Goal: Task Accomplishment & Management: Use online tool/utility

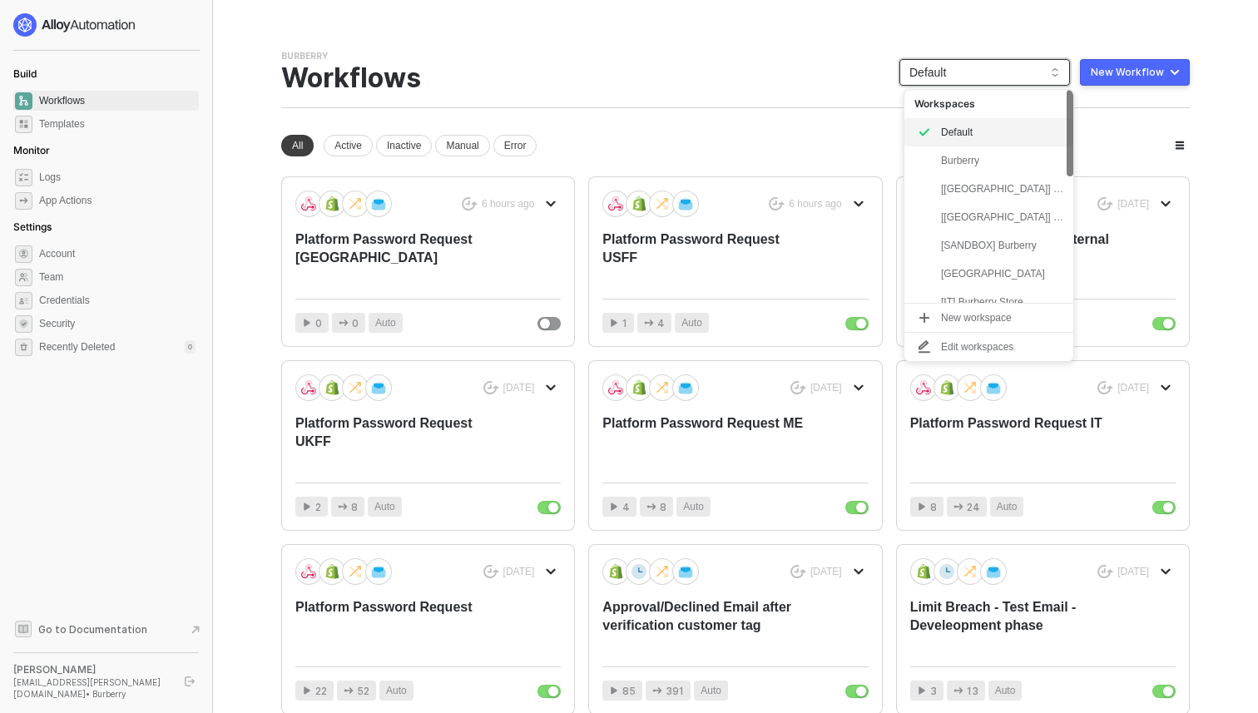
click at [963, 74] on span "Default" at bounding box center [984, 72] width 151 height 25
click at [818, 99] on div "Burberry Team Settings → Workflows Default New Workflow" at bounding box center [735, 79] width 909 height 58
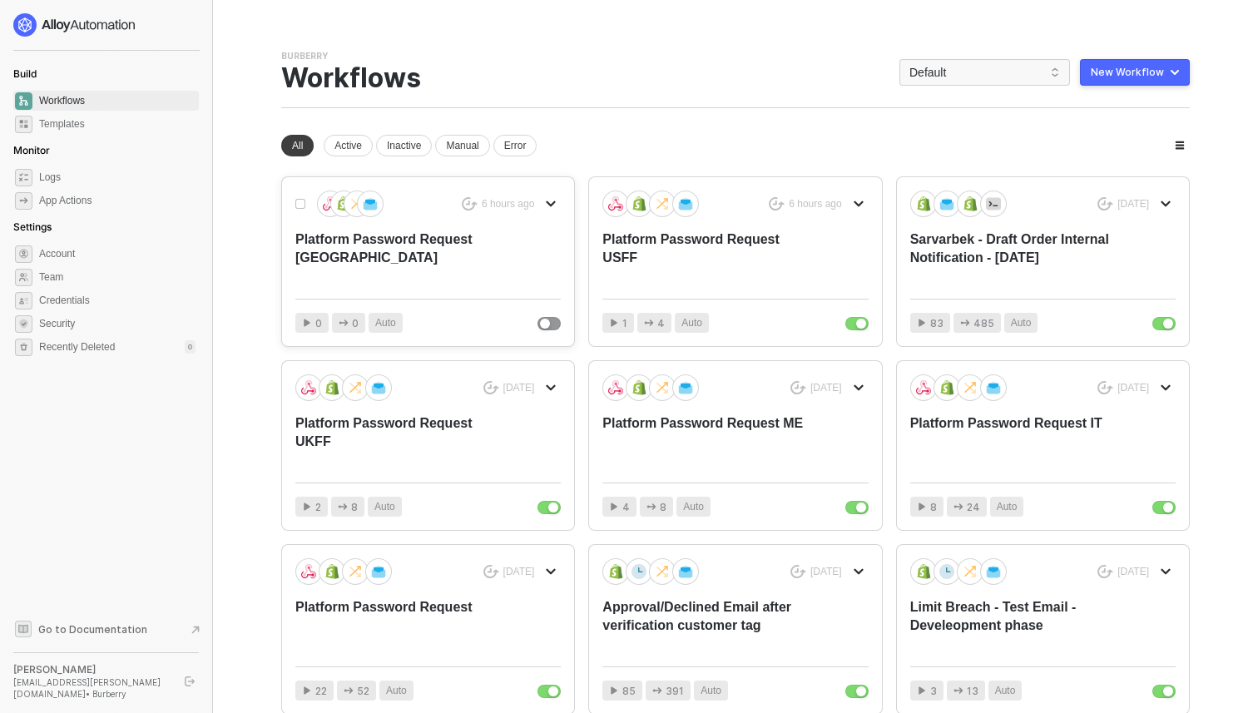
click at [547, 204] on icon "icon-arrow-down" at bounding box center [550, 204] width 7 height 4
click at [574, 264] on div "Duplicate" at bounding box center [609, 270] width 103 height 16
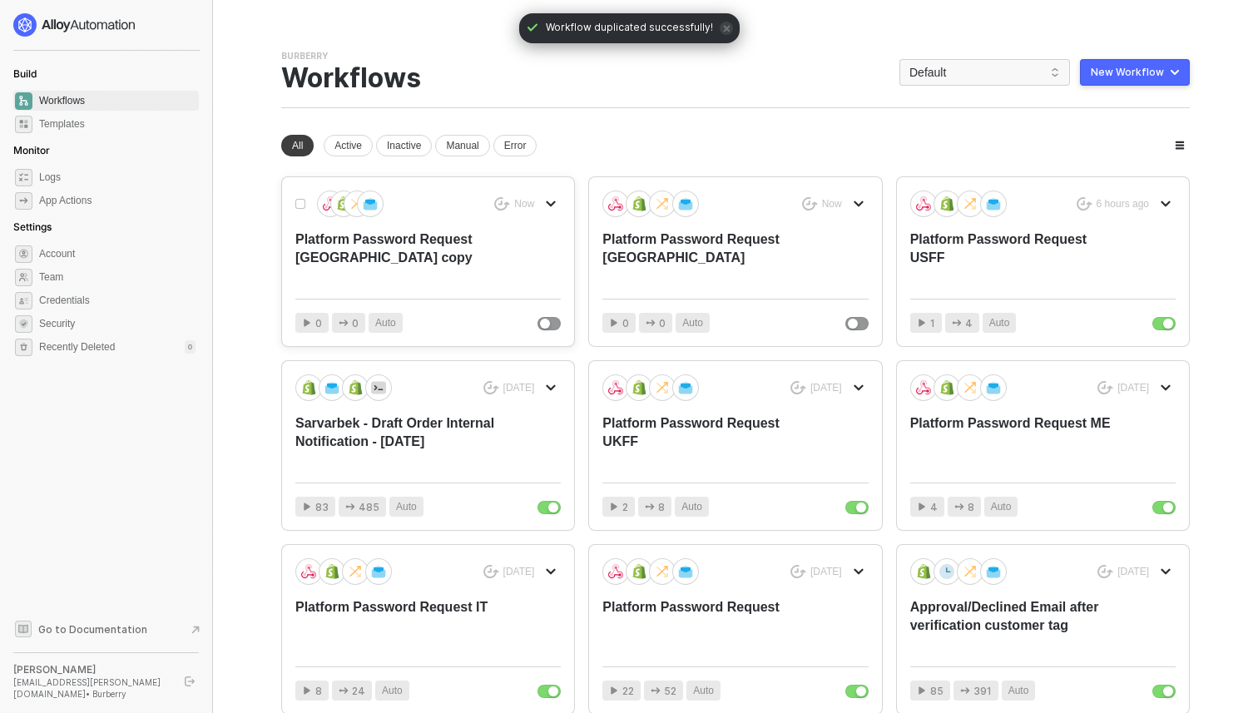
click at [545, 202] on button "button" at bounding box center [551, 204] width 20 height 20
click at [577, 275] on div "Duplicate" at bounding box center [609, 270] width 103 height 16
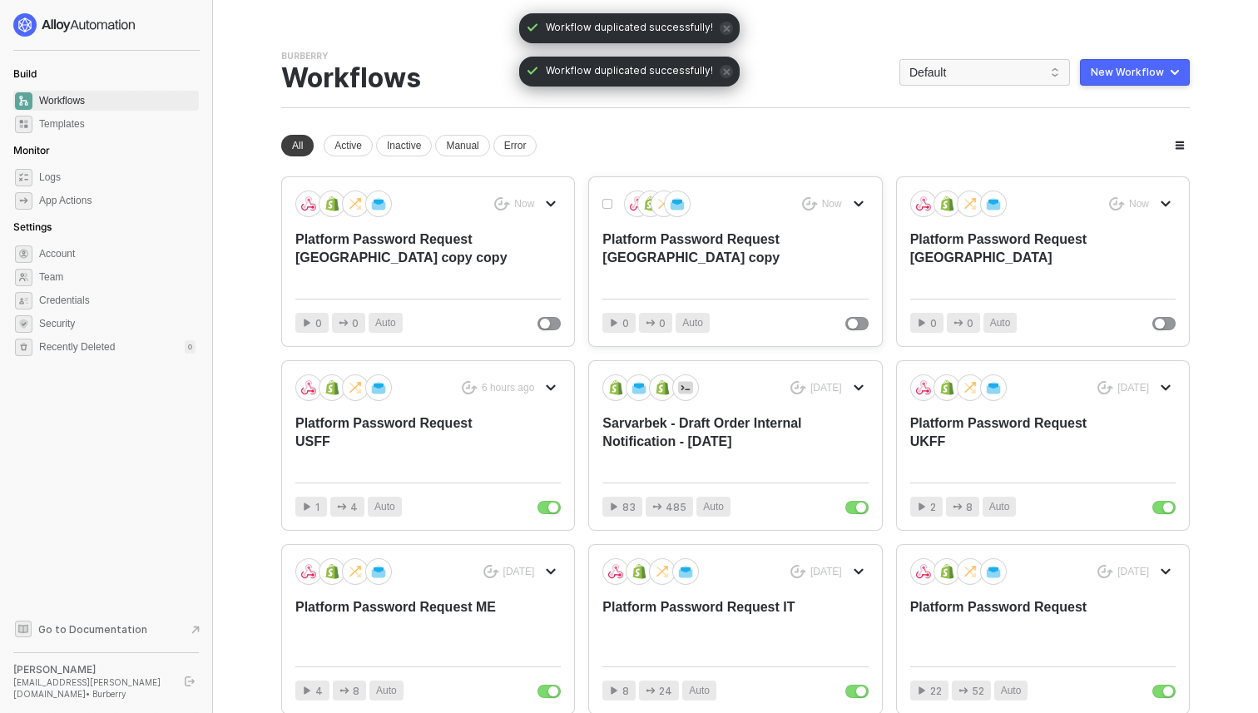
click at [676, 258] on div "Platform Password Request Japan copy" at bounding box center [708, 257] width 212 height 55
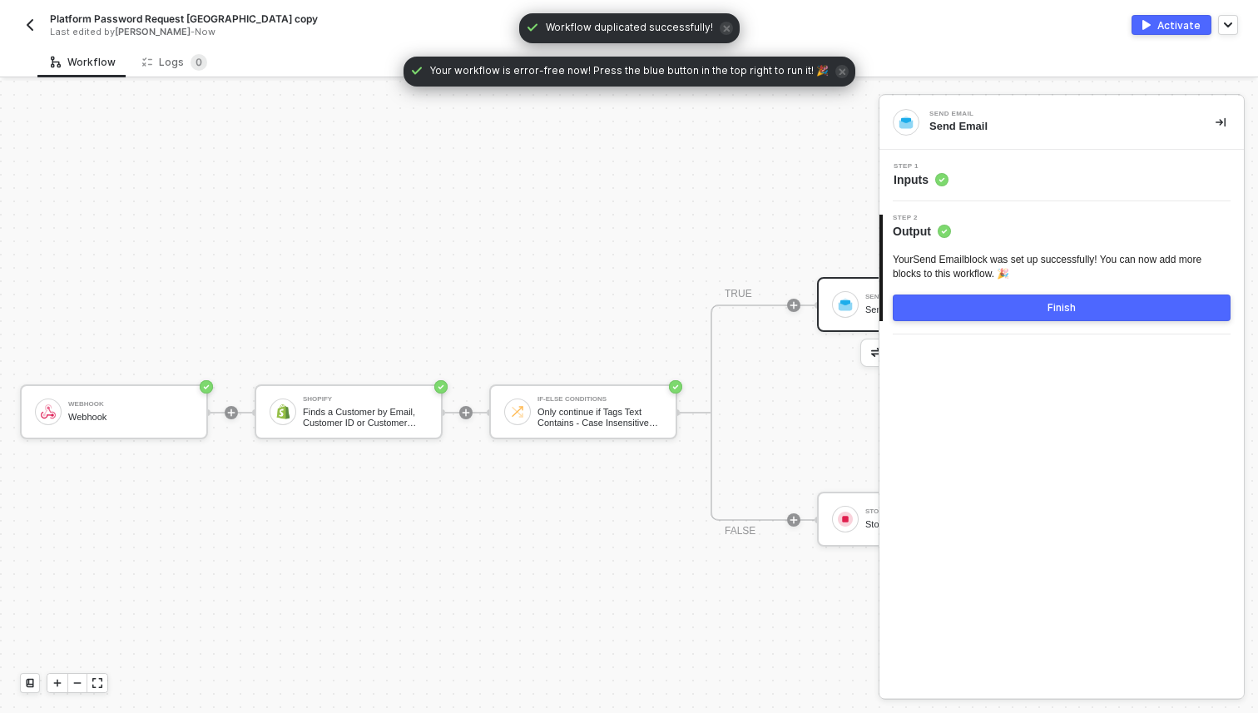
scroll to position [31, 0]
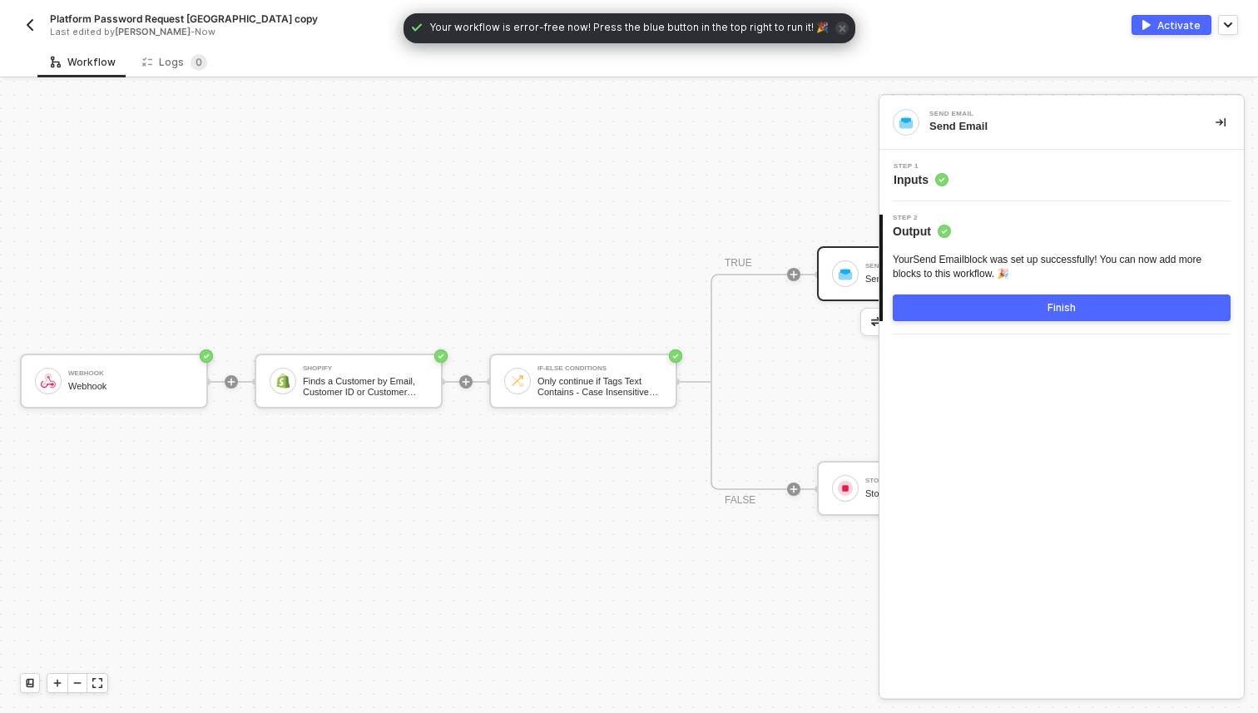
click at [220, 22] on span "Platform Password Request Japan copy" at bounding box center [184, 19] width 268 height 14
drag, startPoint x: 260, startPoint y: 22, endPoint x: 195, endPoint y: 17, distance: 65.9
click at [195, 17] on input "Platform Password Request Japan copy" at bounding box center [191, 19] width 283 height 20
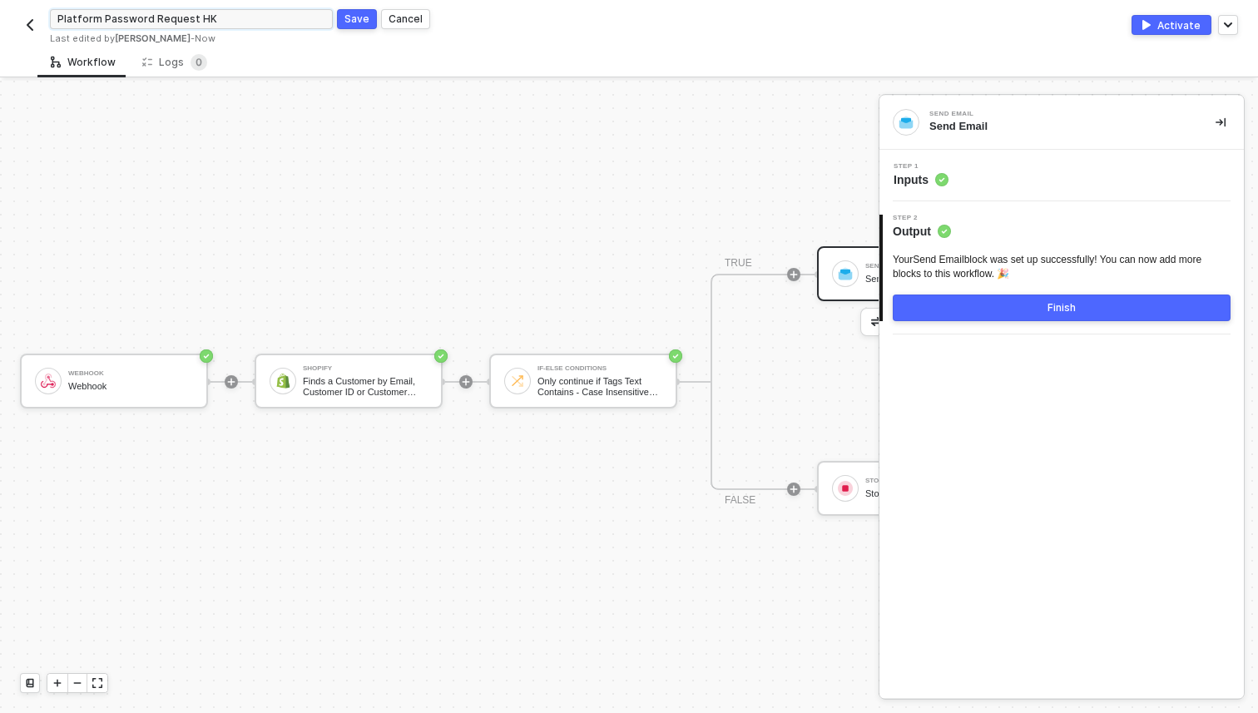
type input "Platform Password Request HK"
click at [353, 9] on button "Save" at bounding box center [357, 19] width 40 height 20
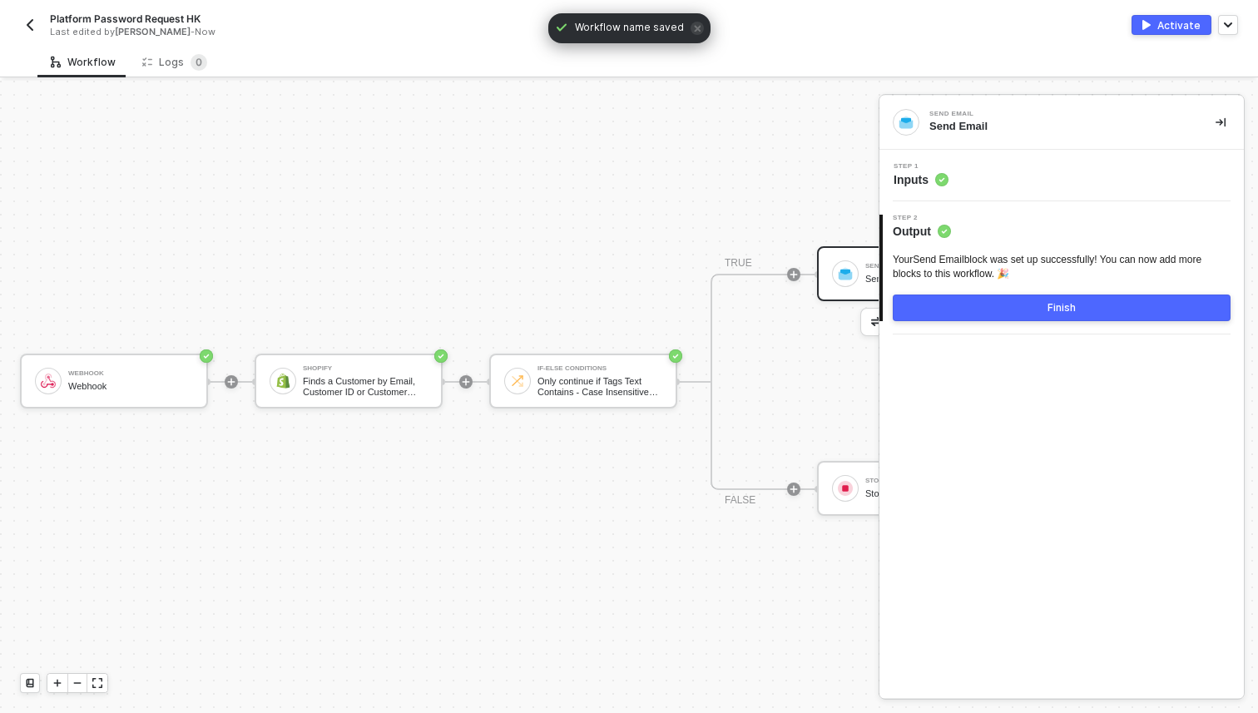
click at [28, 21] on img "button" at bounding box center [29, 24] width 13 height 13
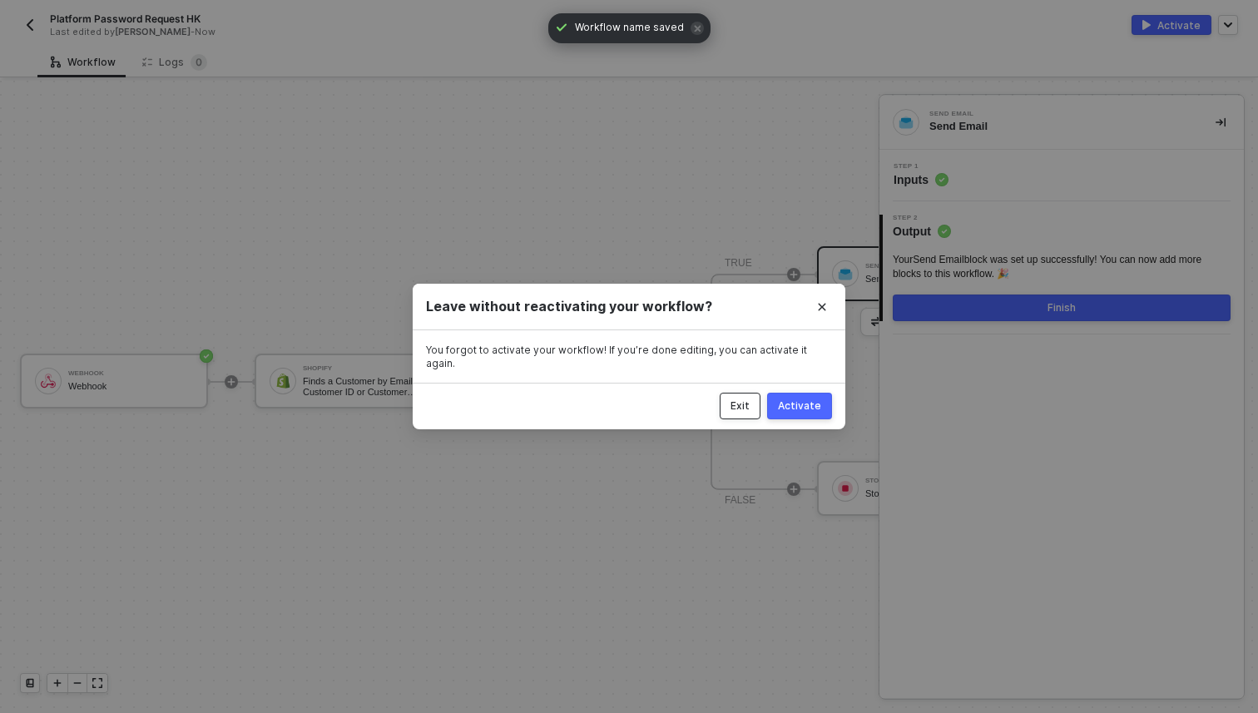
click at [745, 401] on div "Exit" at bounding box center [740, 405] width 19 height 13
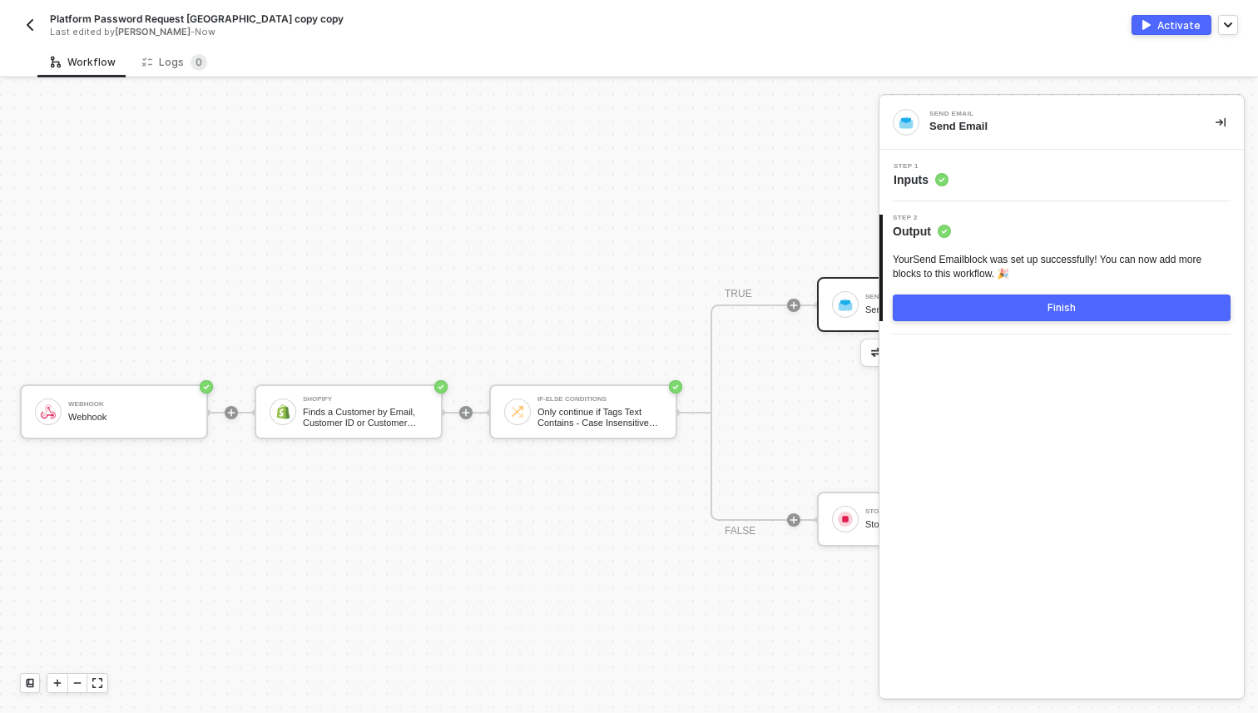
scroll to position [31, 0]
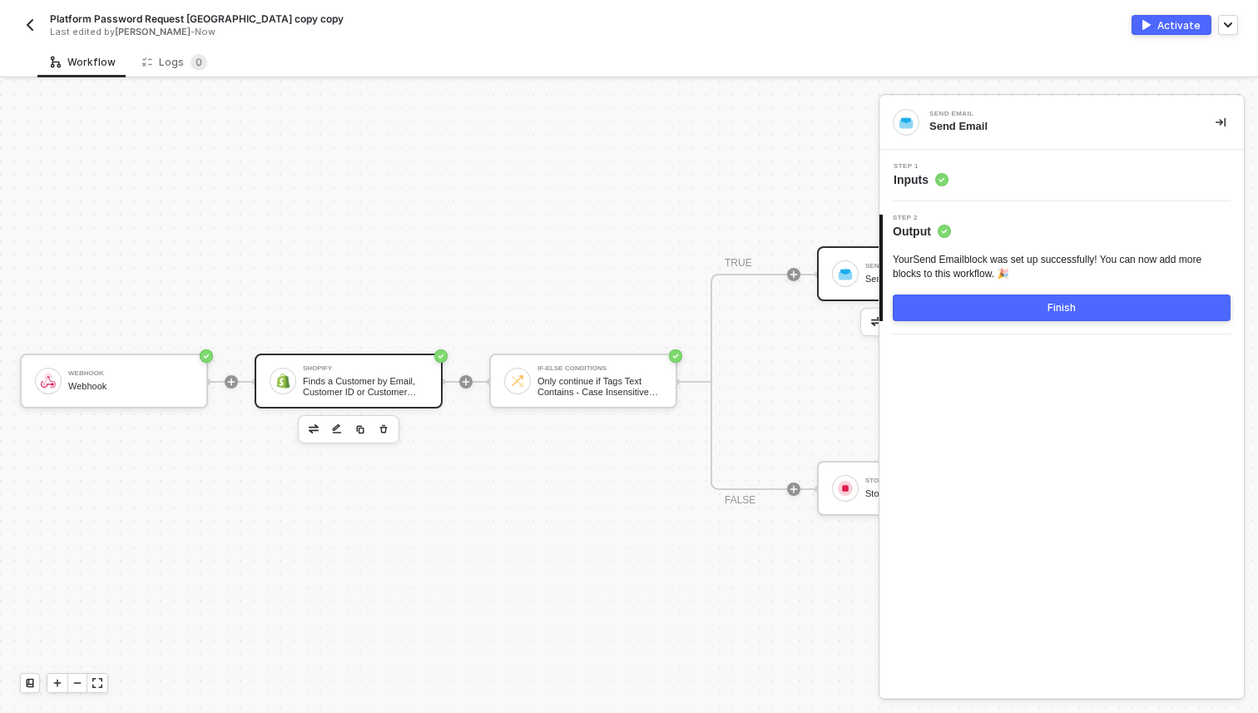
click at [344, 383] on div "Finds a Customer by Email, Customer ID or Customer Phone Number" at bounding box center [365, 386] width 125 height 21
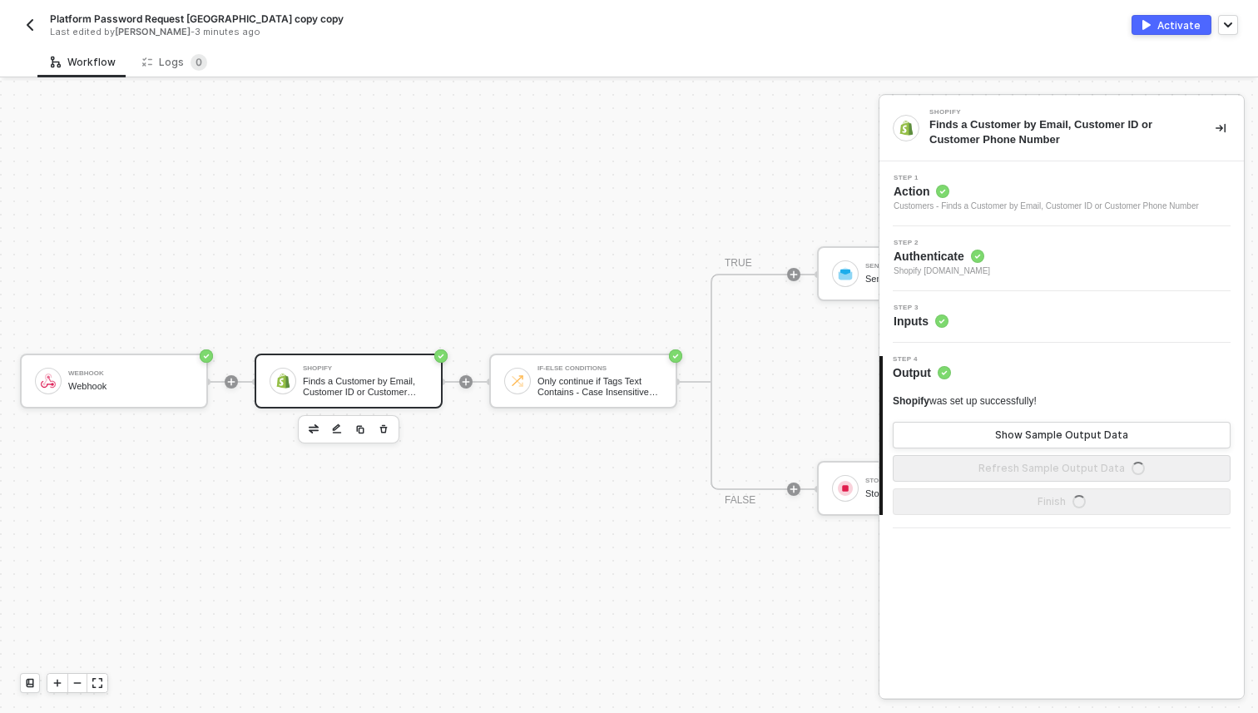
click at [1029, 238] on div "Step 2 Authenticate Shopify [DOMAIN_NAME]" at bounding box center [1061, 258] width 364 height 65
click at [959, 275] on span "Shopify [DOMAIN_NAME]" at bounding box center [942, 271] width 97 height 13
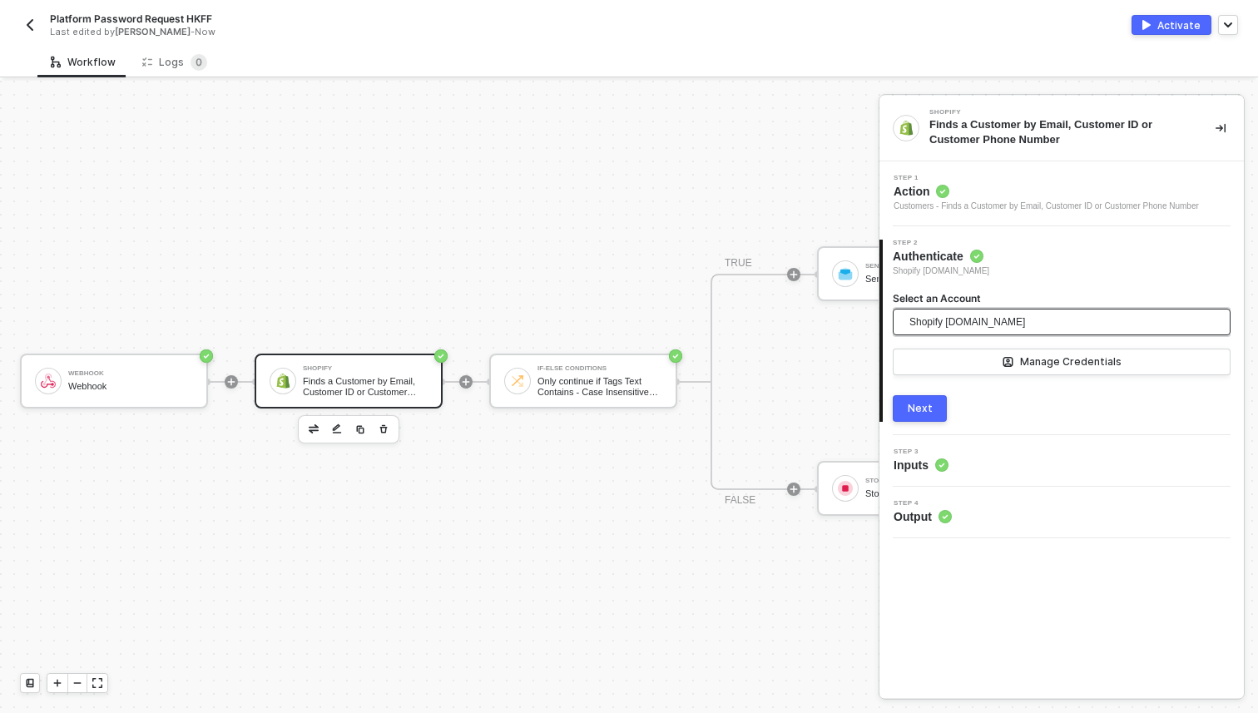
click at [965, 326] on span "Shopify [DOMAIN_NAME]" at bounding box center [967, 322] width 116 height 25
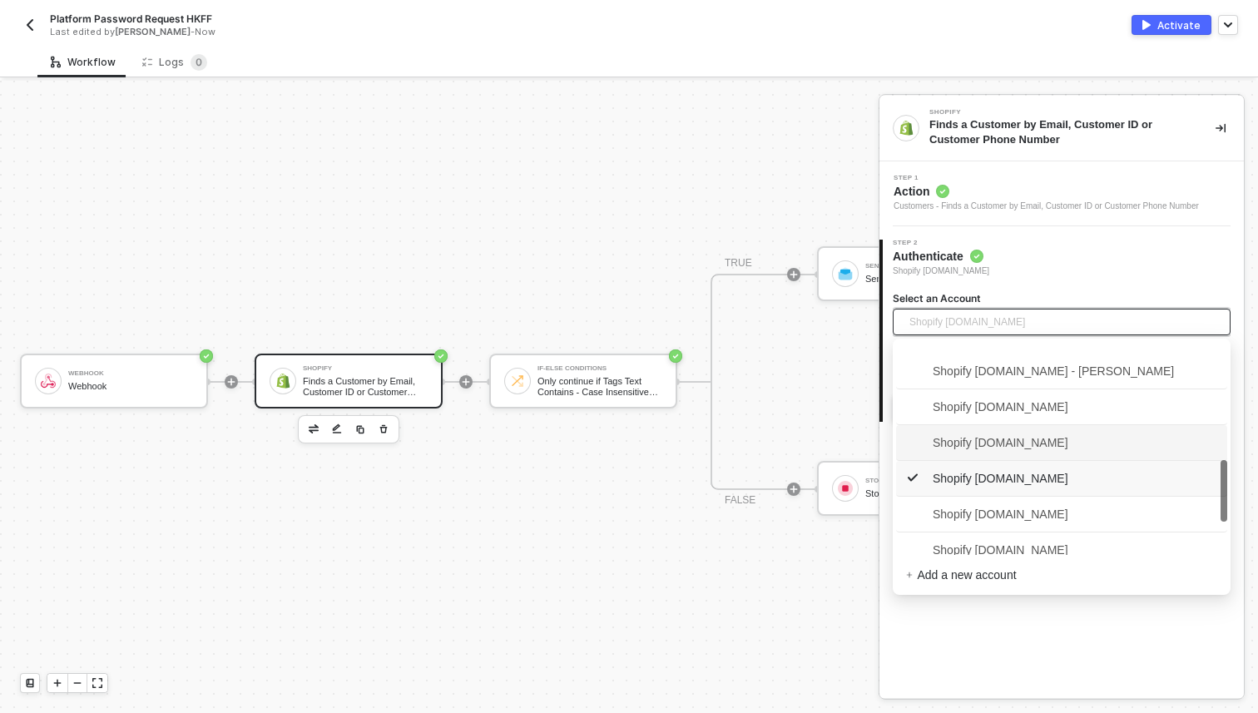
scroll to position [414, 0]
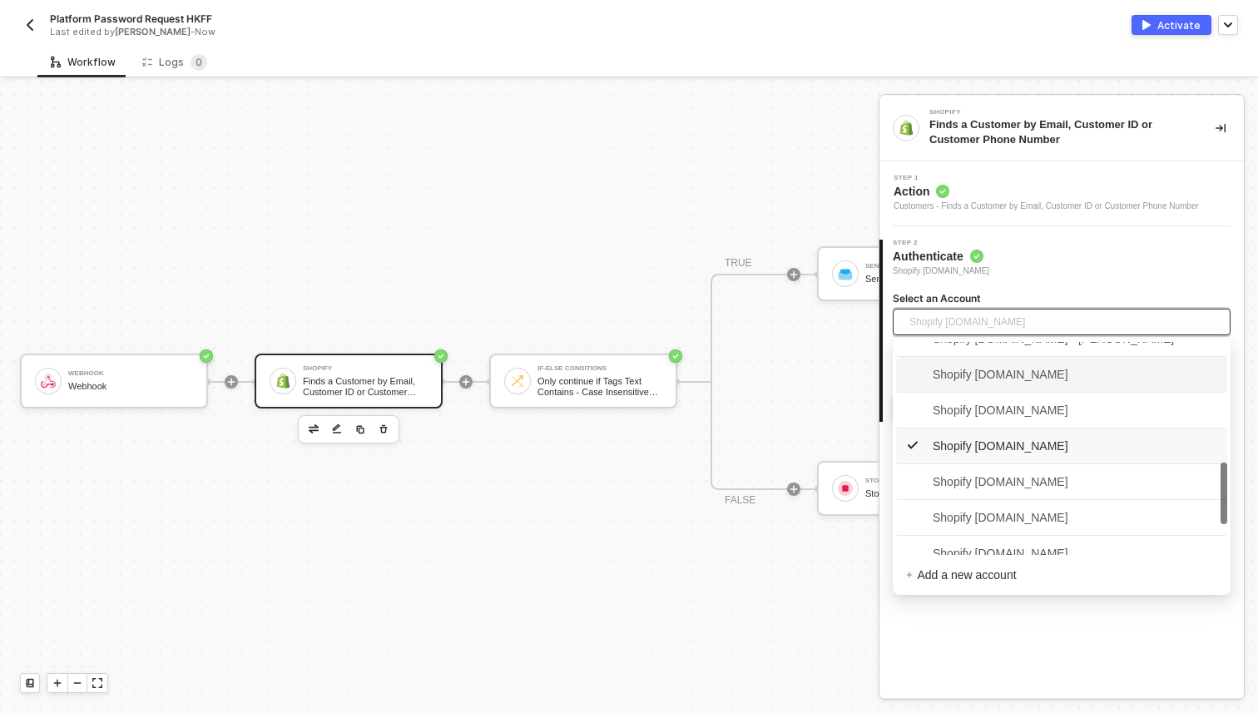
click at [1020, 376] on span "Shopify [DOMAIN_NAME]" at bounding box center [987, 374] width 162 height 18
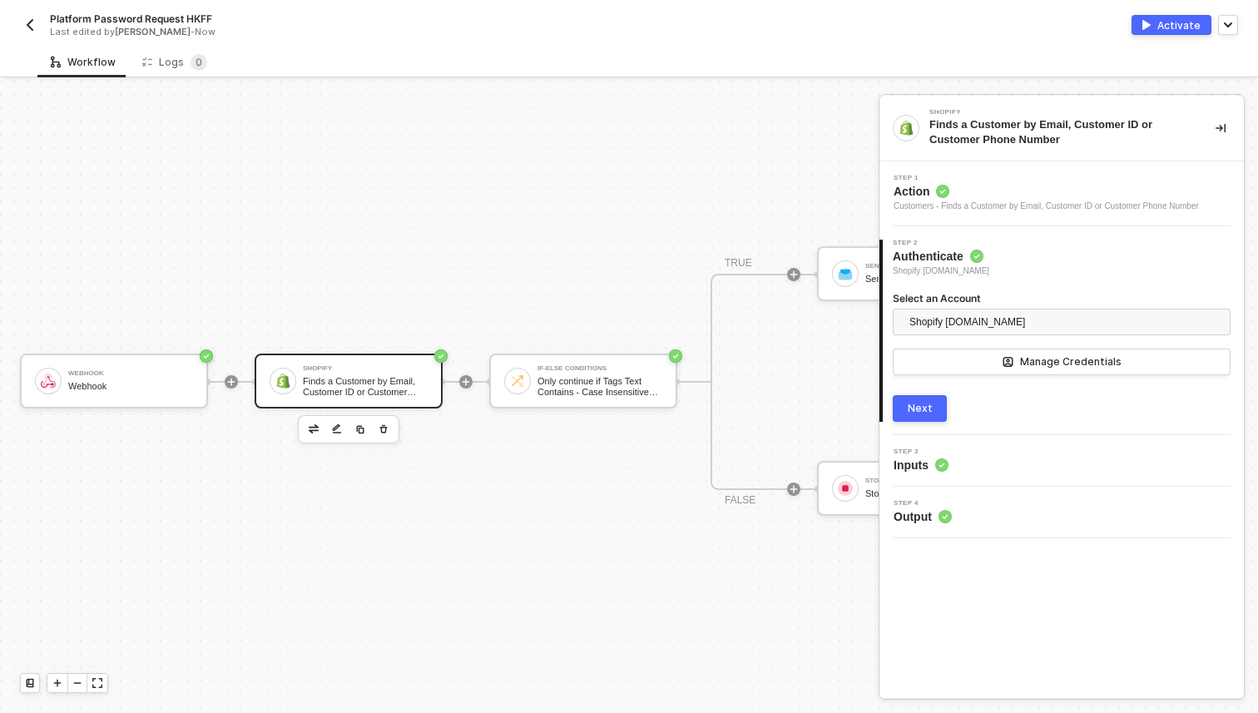
click at [906, 418] on button "Next" at bounding box center [920, 408] width 54 height 27
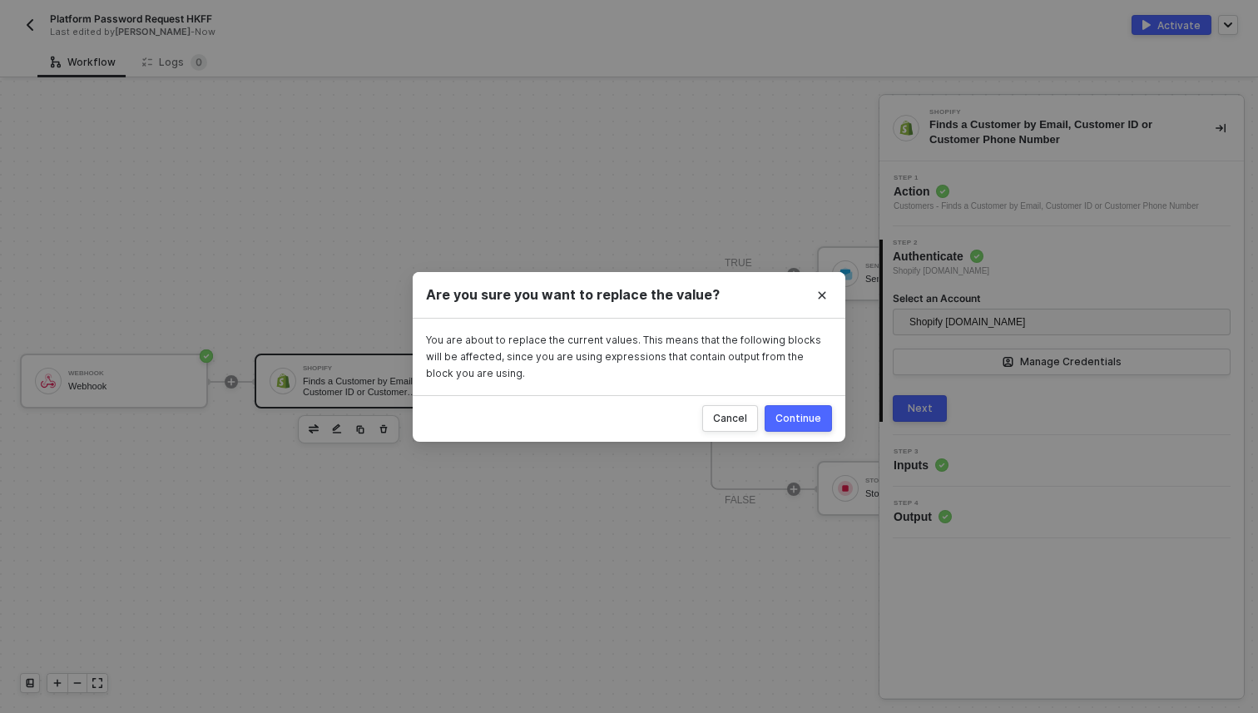
click at [810, 427] on button "Continue" at bounding box center [798, 418] width 67 height 27
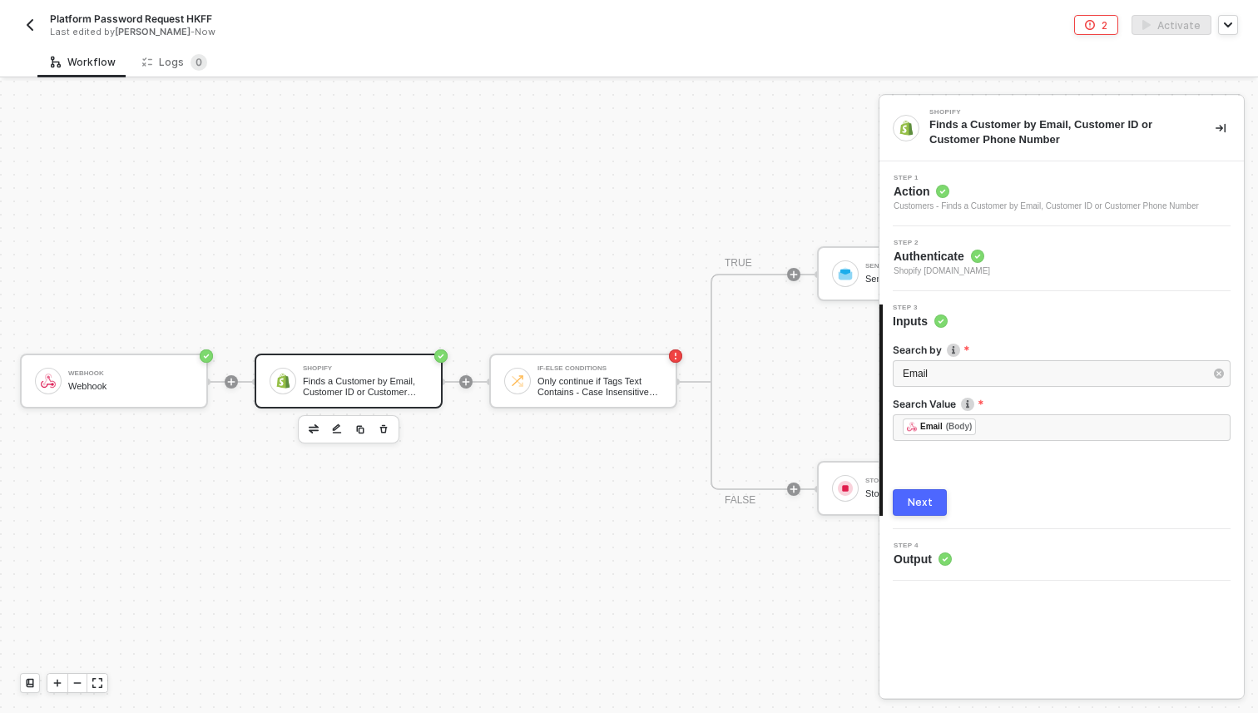
click at [929, 490] on button "Next" at bounding box center [920, 502] width 54 height 27
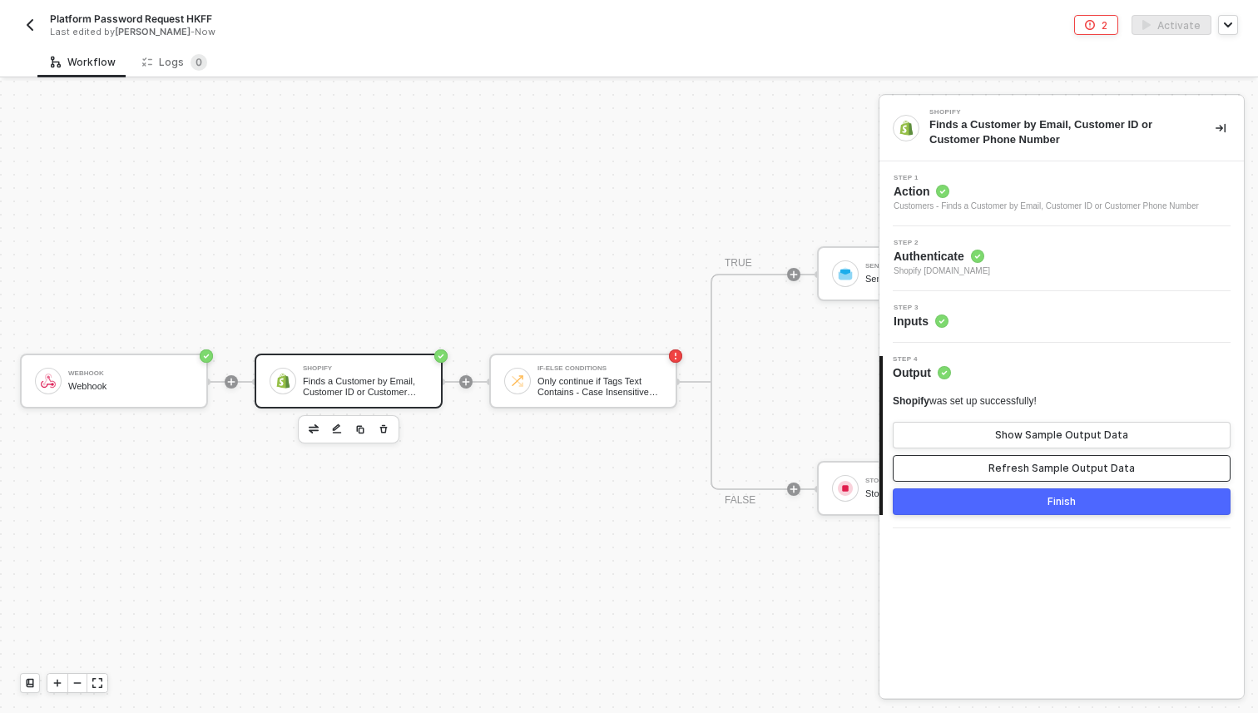
click at [992, 468] on button "Refresh Sample Output Data" at bounding box center [1062, 468] width 338 height 27
click at [982, 504] on button "Finish" at bounding box center [1062, 501] width 338 height 27
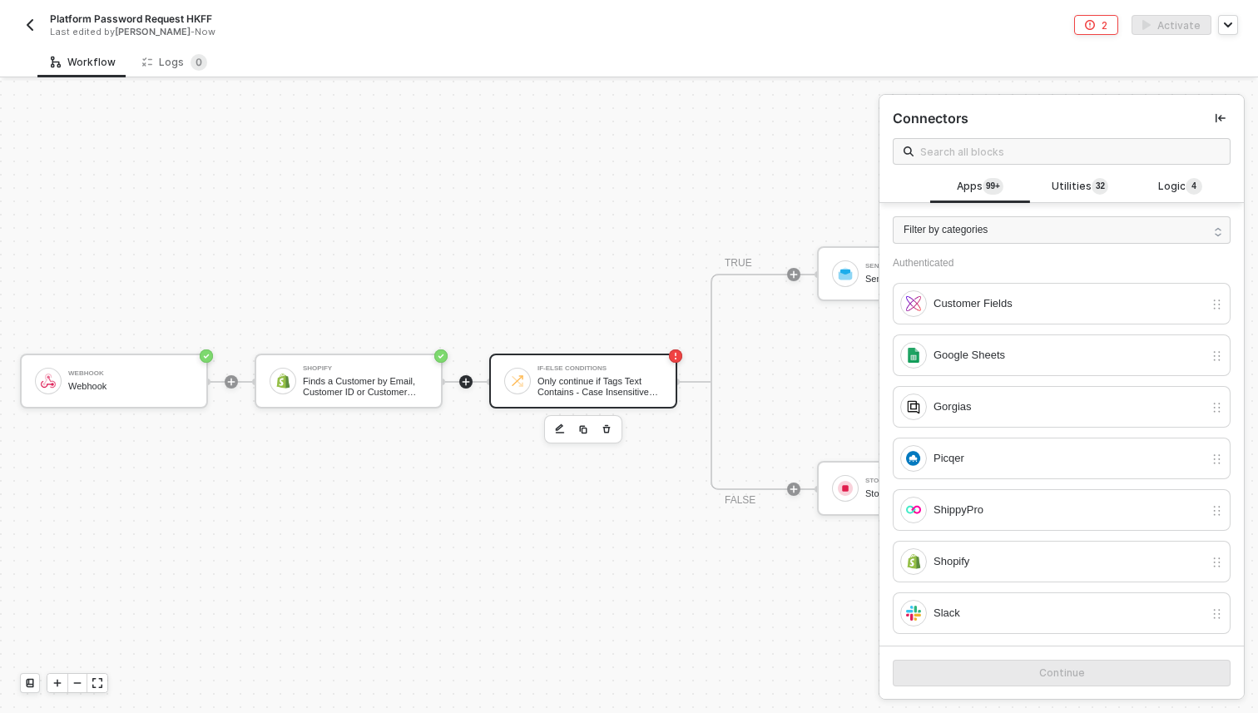
click at [579, 368] on div "If-Else Conditions" at bounding box center [600, 368] width 125 height 7
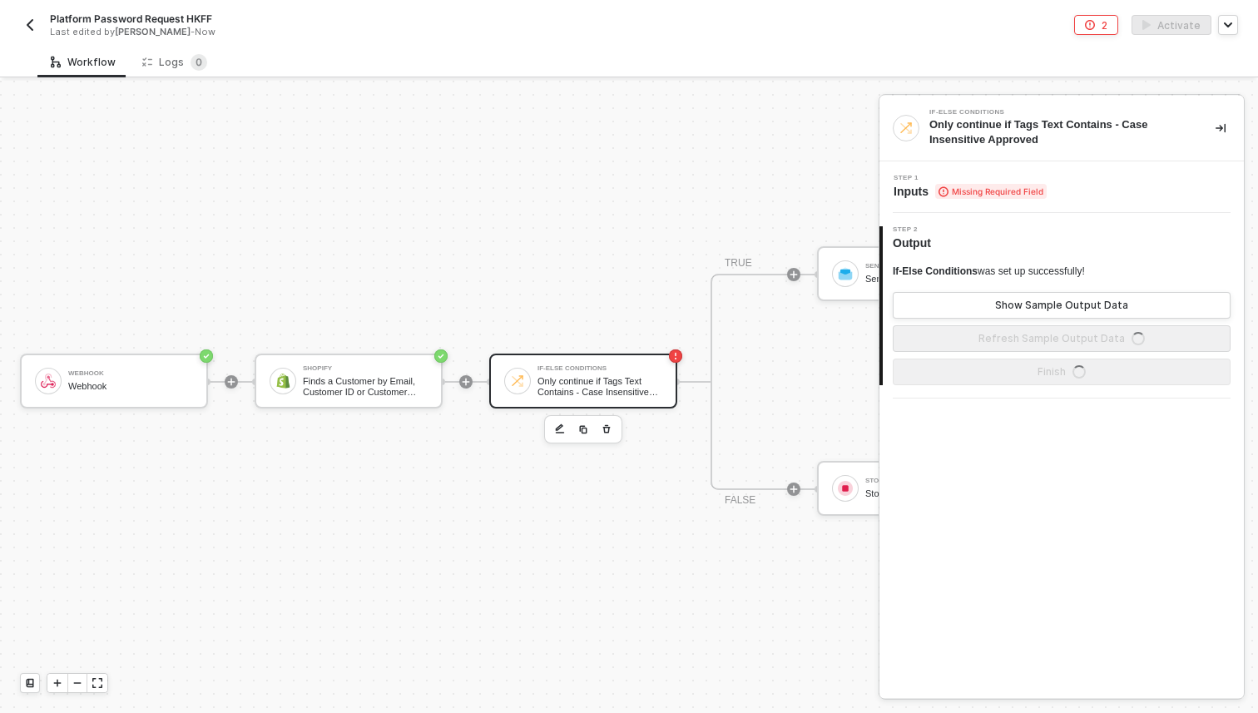
click at [1008, 205] on div "Step 1 Inputs Missing Required Field" at bounding box center [1061, 187] width 364 height 52
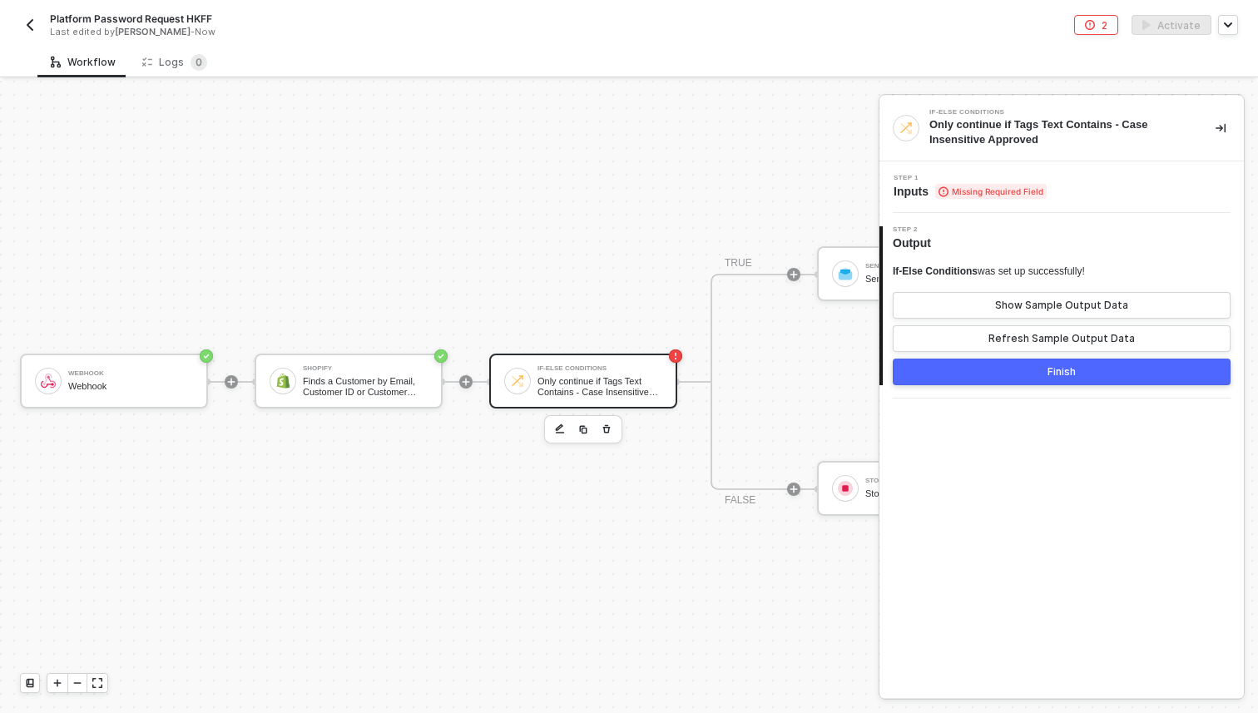
click at [922, 186] on span "Inputs Missing Required Field" at bounding box center [970, 191] width 153 height 17
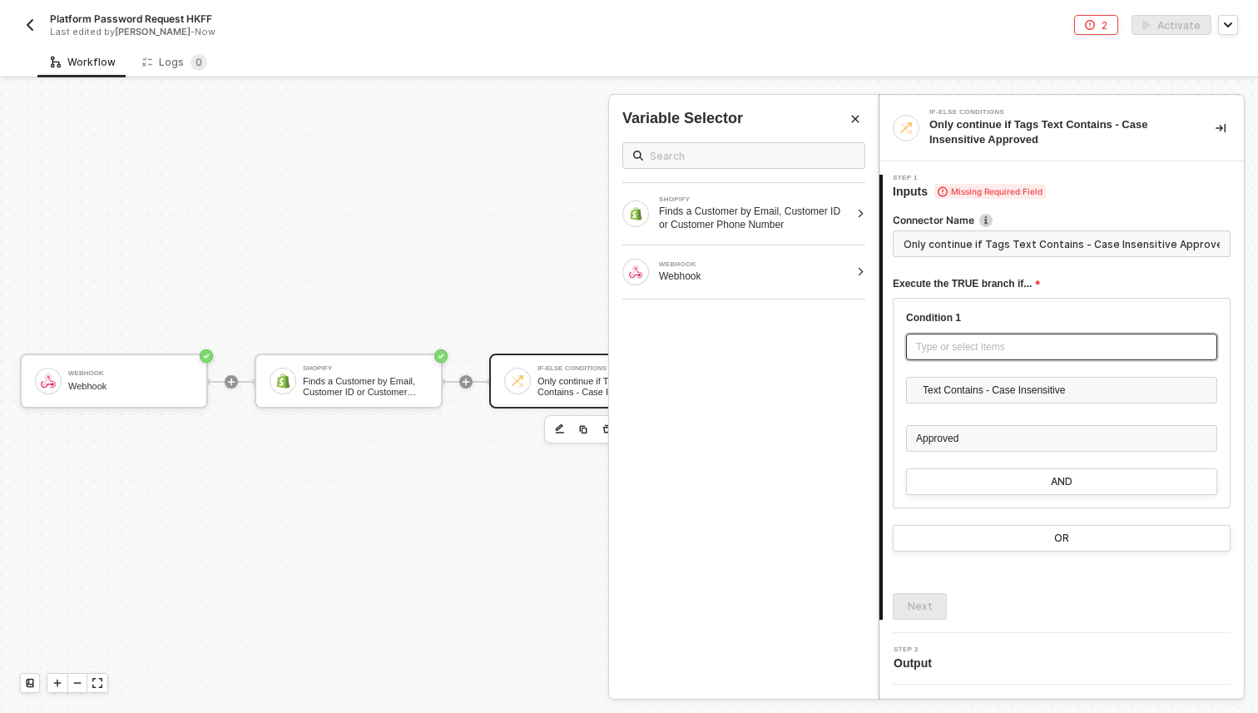
click at [986, 349] on div "Type or select items ﻿" at bounding box center [1061, 347] width 291 height 16
click at [760, 221] on div "Finds a Customer by Email, Customer ID or Customer Phone Number" at bounding box center [754, 218] width 191 height 27
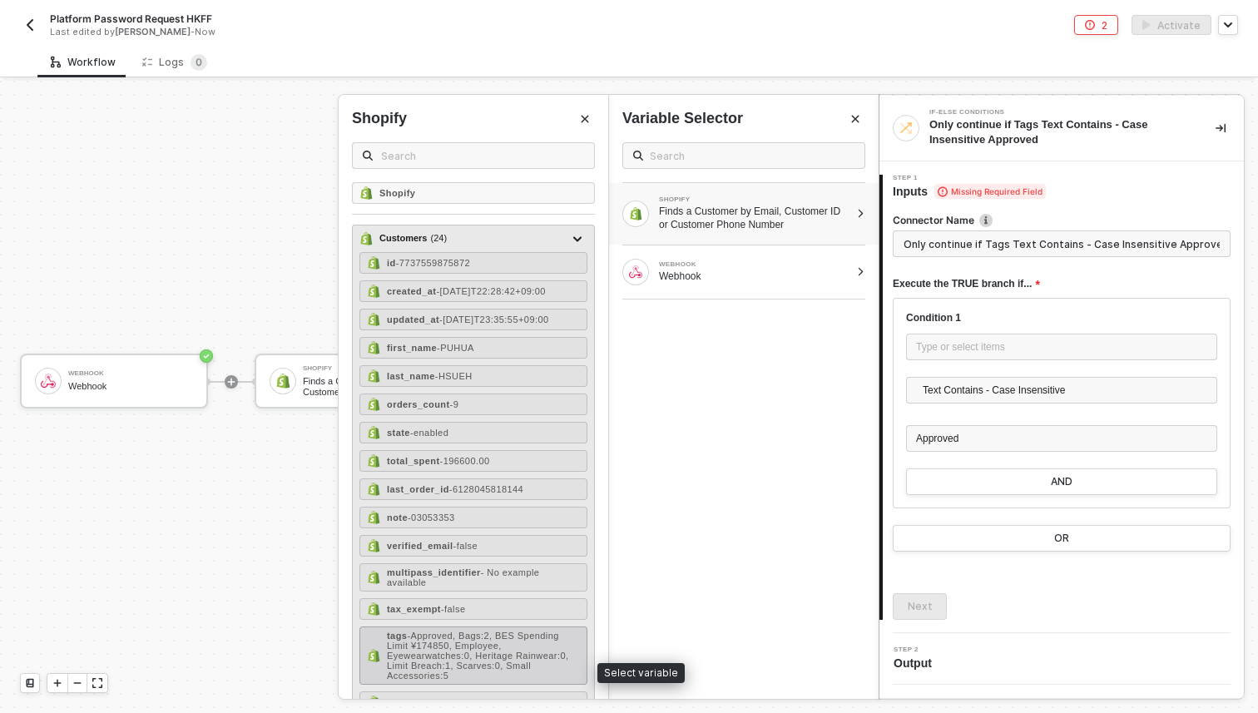
click at [524, 656] on div "tags - Approved, Bags:2, BES Spending Limit ¥174850, Employee, Eyewearwatches:0…" at bounding box center [483, 656] width 193 height 50
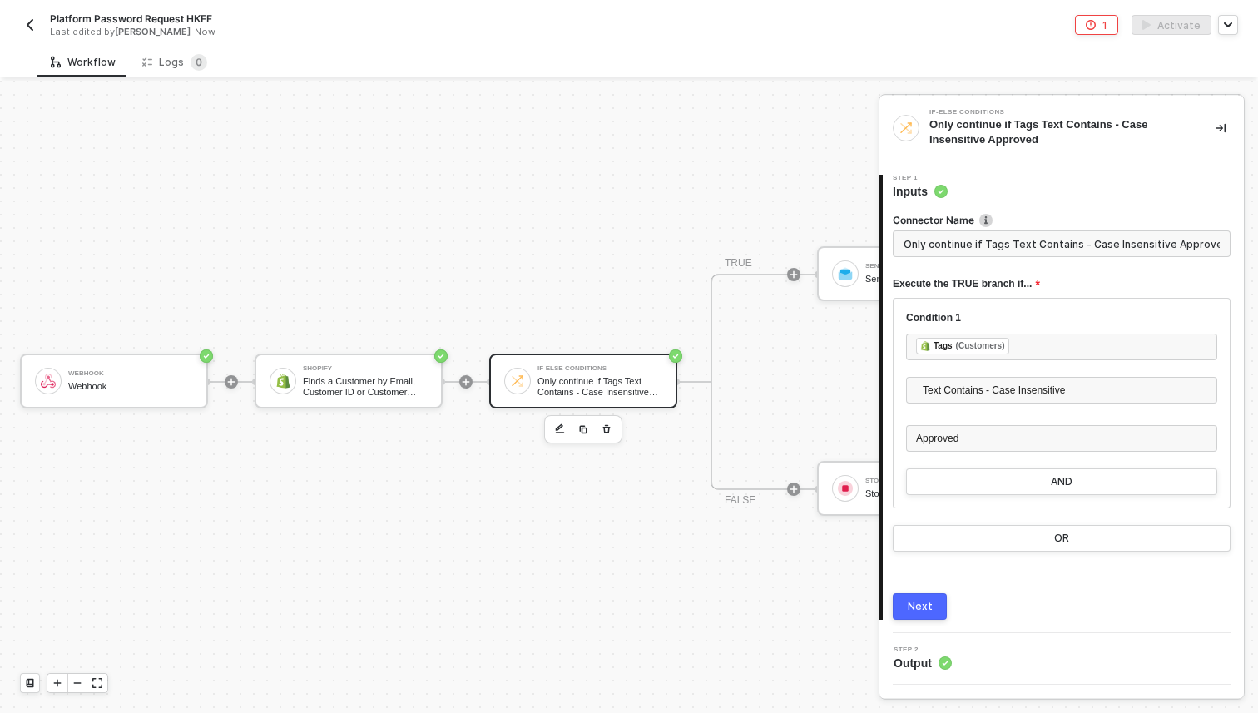
click at [927, 607] on div "Next" at bounding box center [920, 606] width 25 height 13
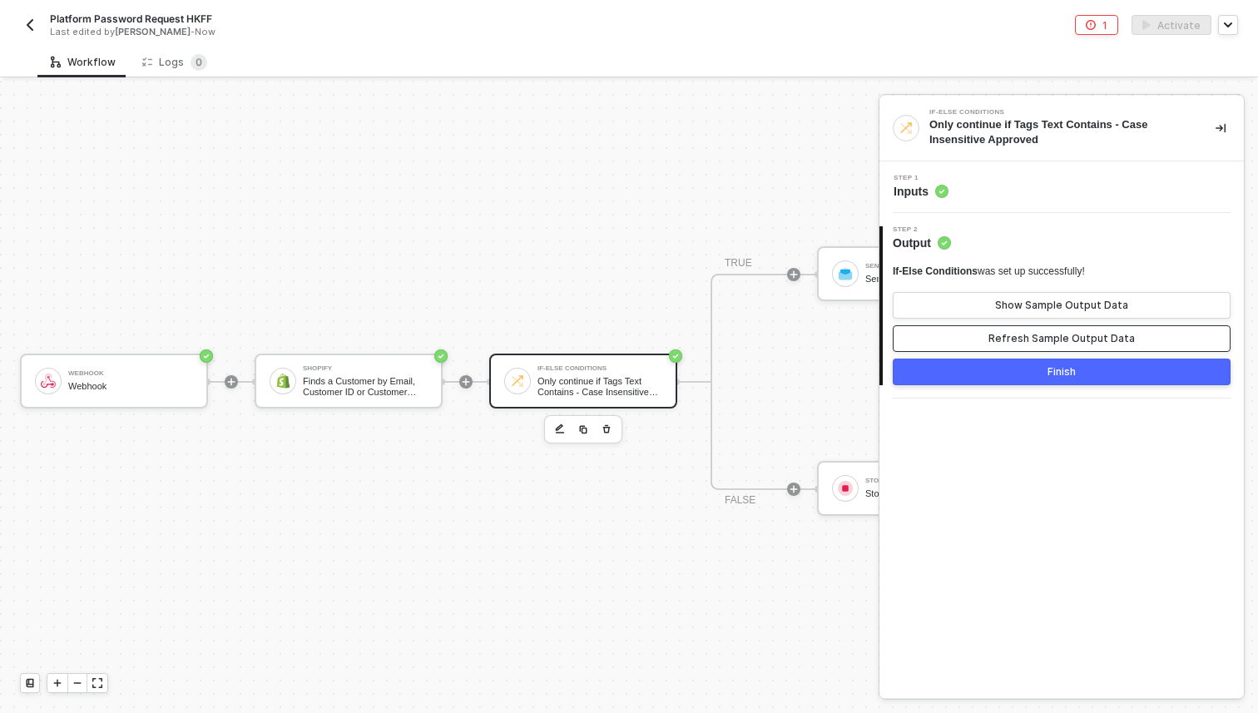
click at [1014, 330] on button "Refresh Sample Output Data" at bounding box center [1062, 338] width 338 height 27
click at [1017, 375] on button "Finish" at bounding box center [1062, 372] width 338 height 27
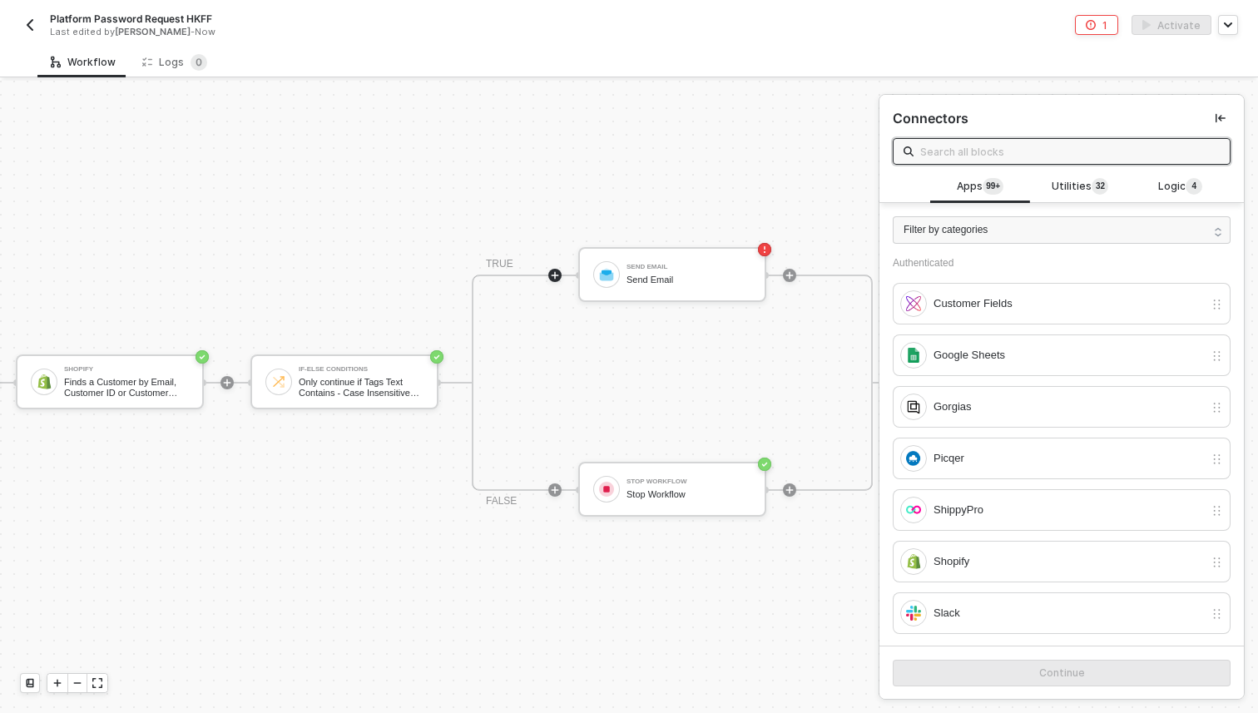
scroll to position [30, 242]
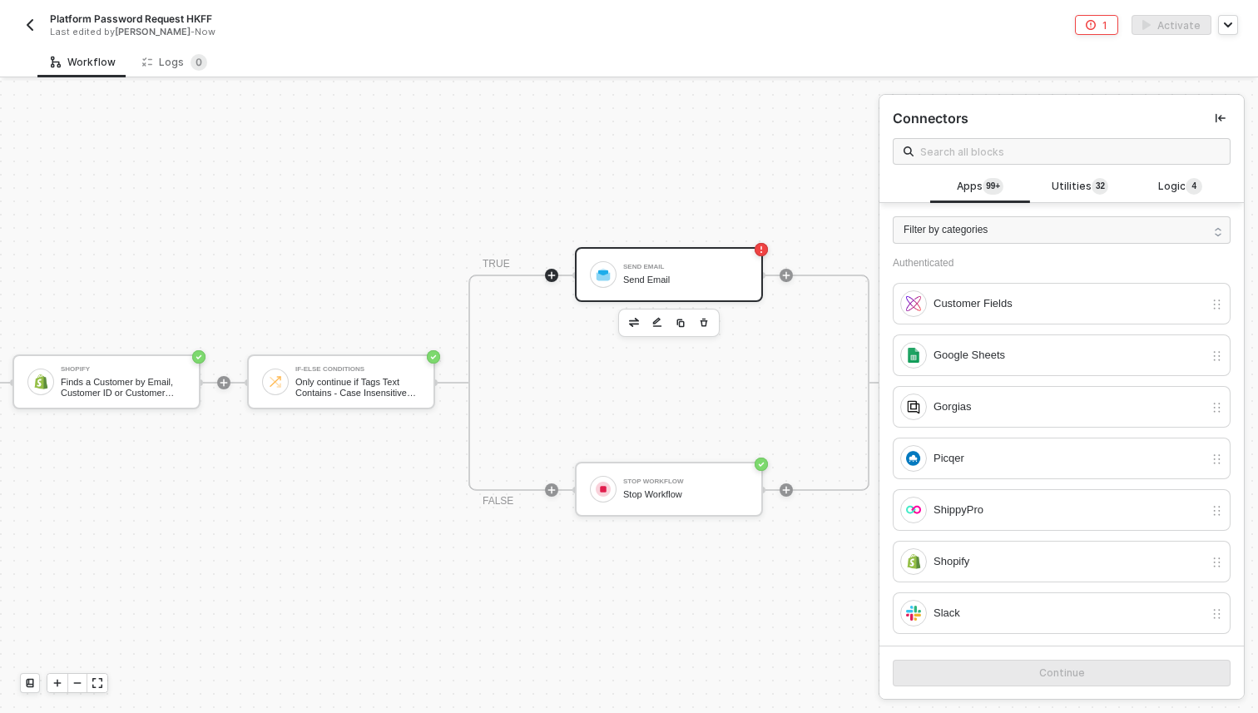
click at [696, 298] on div "Send Email Send Email" at bounding box center [669, 274] width 188 height 55
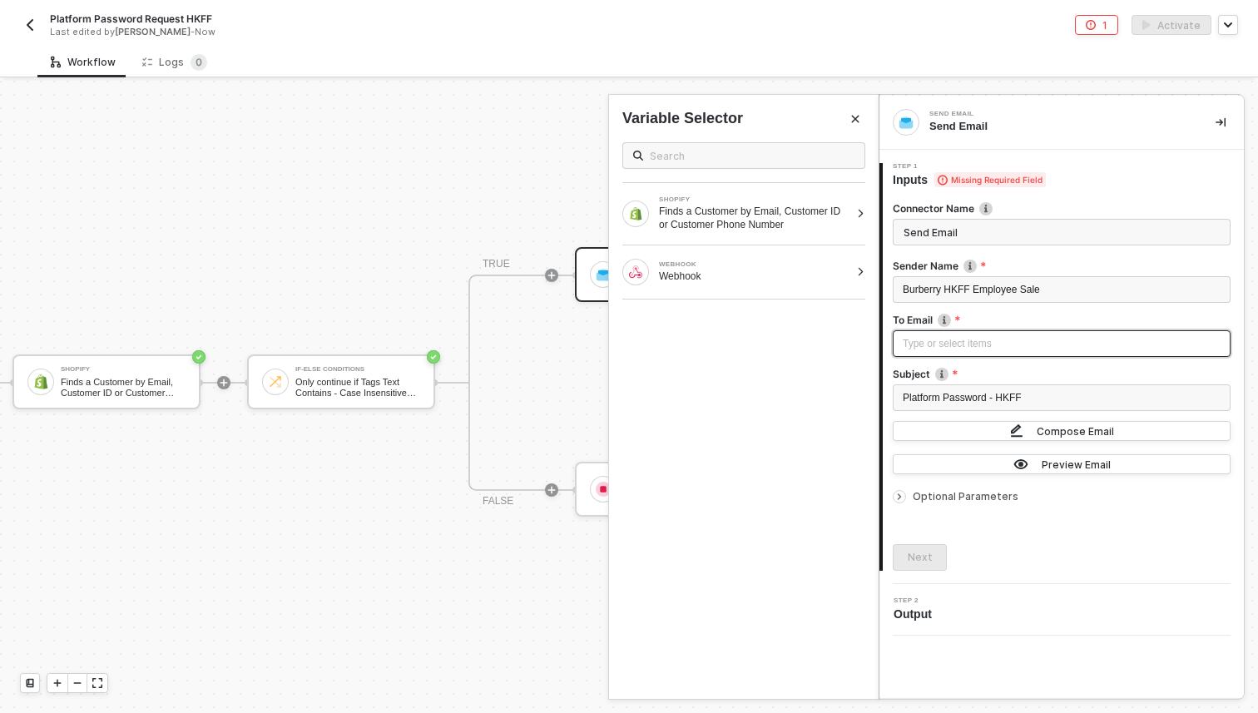
click at [959, 333] on div "Type or select items ﻿" at bounding box center [1062, 343] width 338 height 27
click at [736, 211] on div "Finds a Customer by Email, Customer ID or Customer Phone Number" at bounding box center [754, 218] width 191 height 27
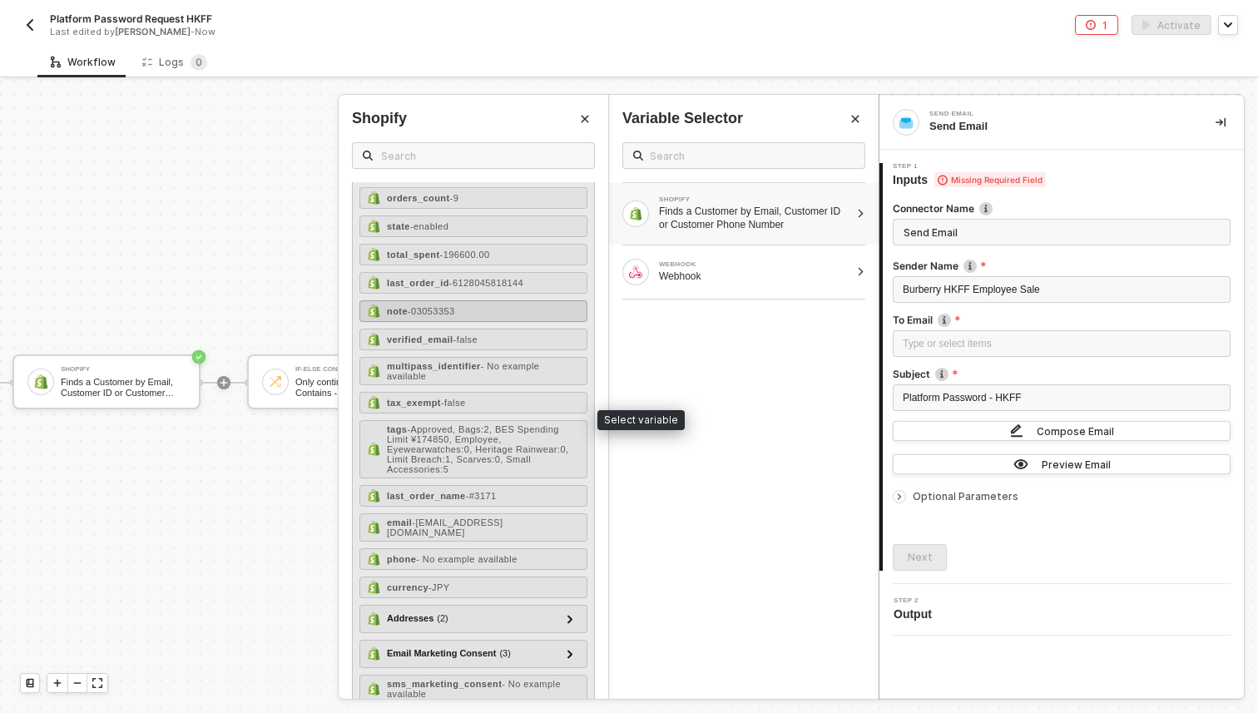
scroll to position [225, 0]
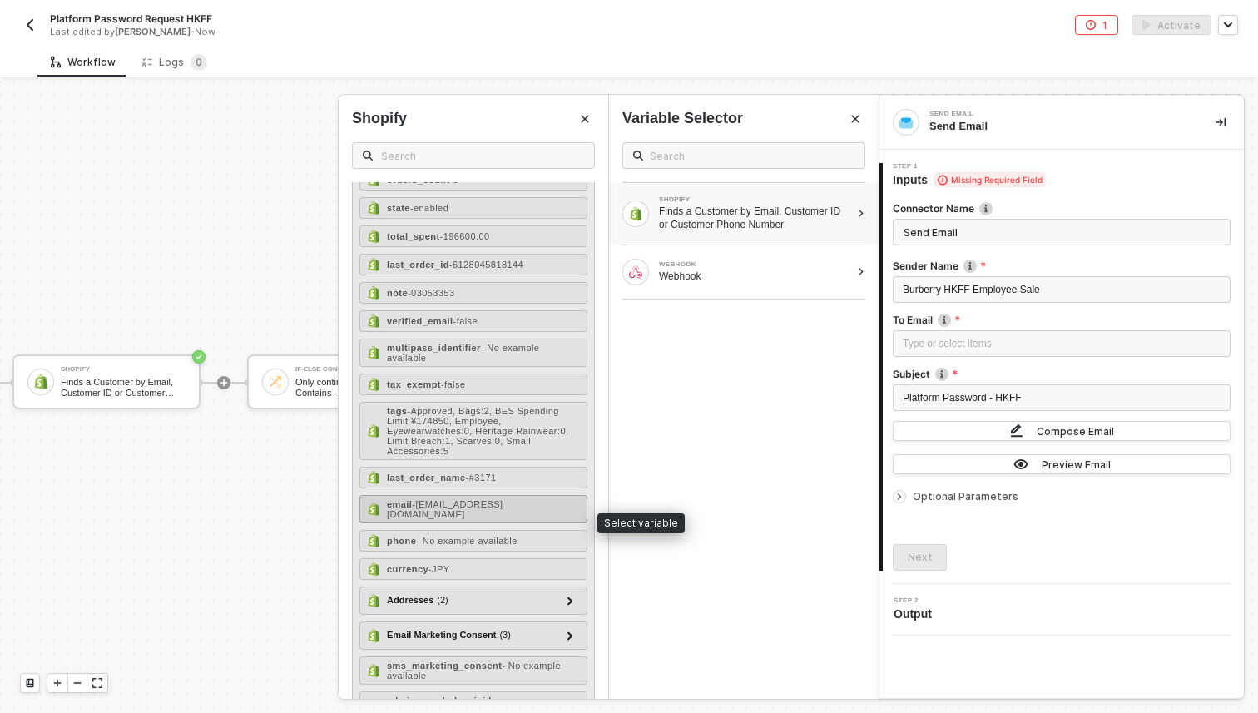
click at [477, 512] on div "email - puhua.hsueh@burberry.com" at bounding box center [473, 509] width 228 height 28
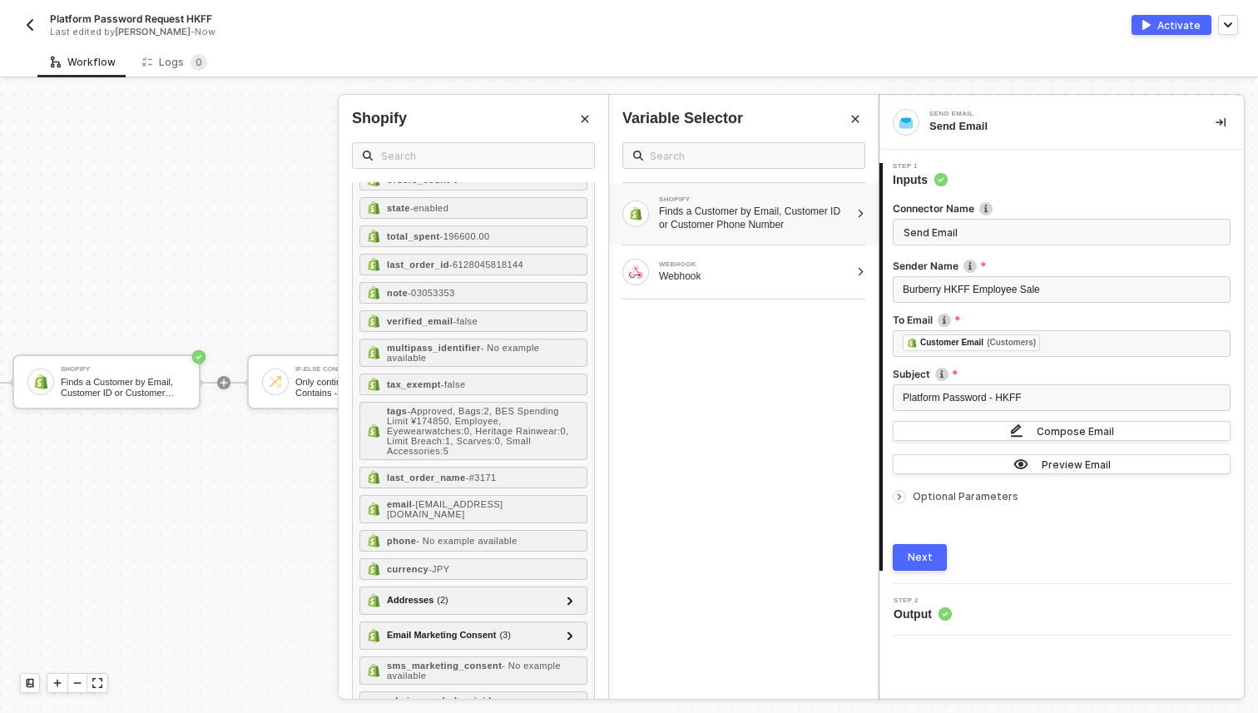
click at [904, 559] on button "Next" at bounding box center [920, 557] width 54 height 27
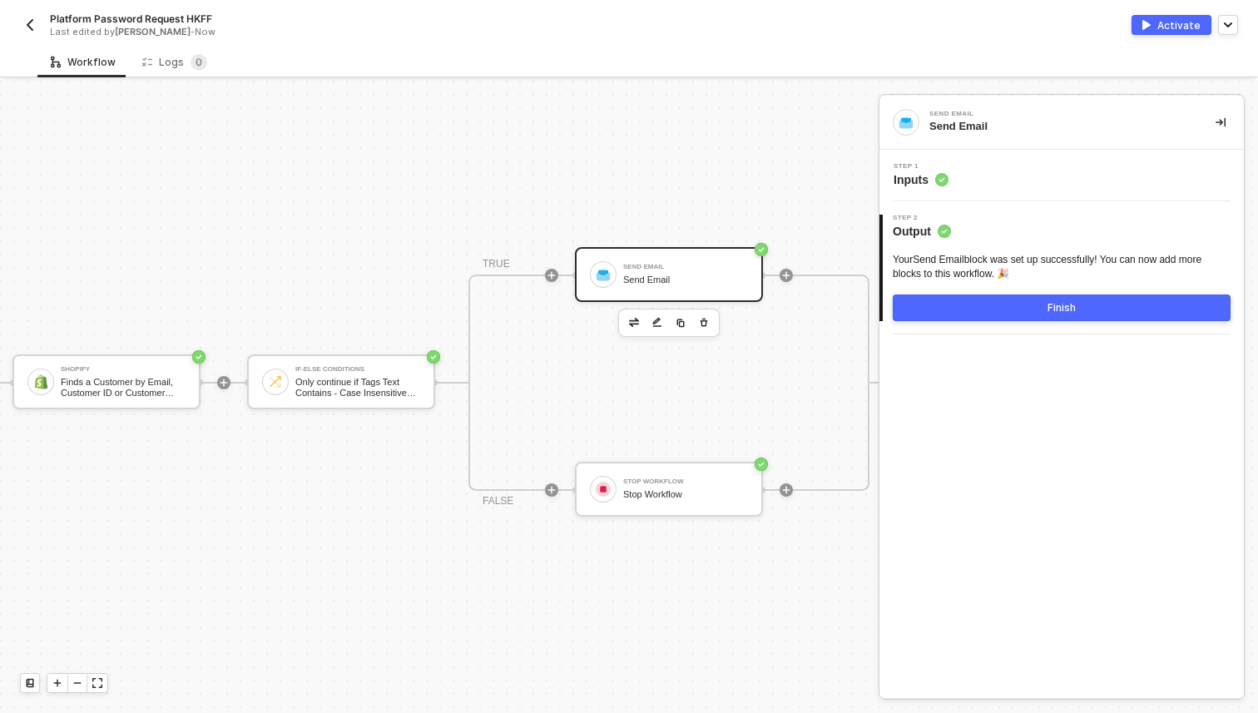
click at [1023, 309] on button "Finish" at bounding box center [1062, 308] width 338 height 27
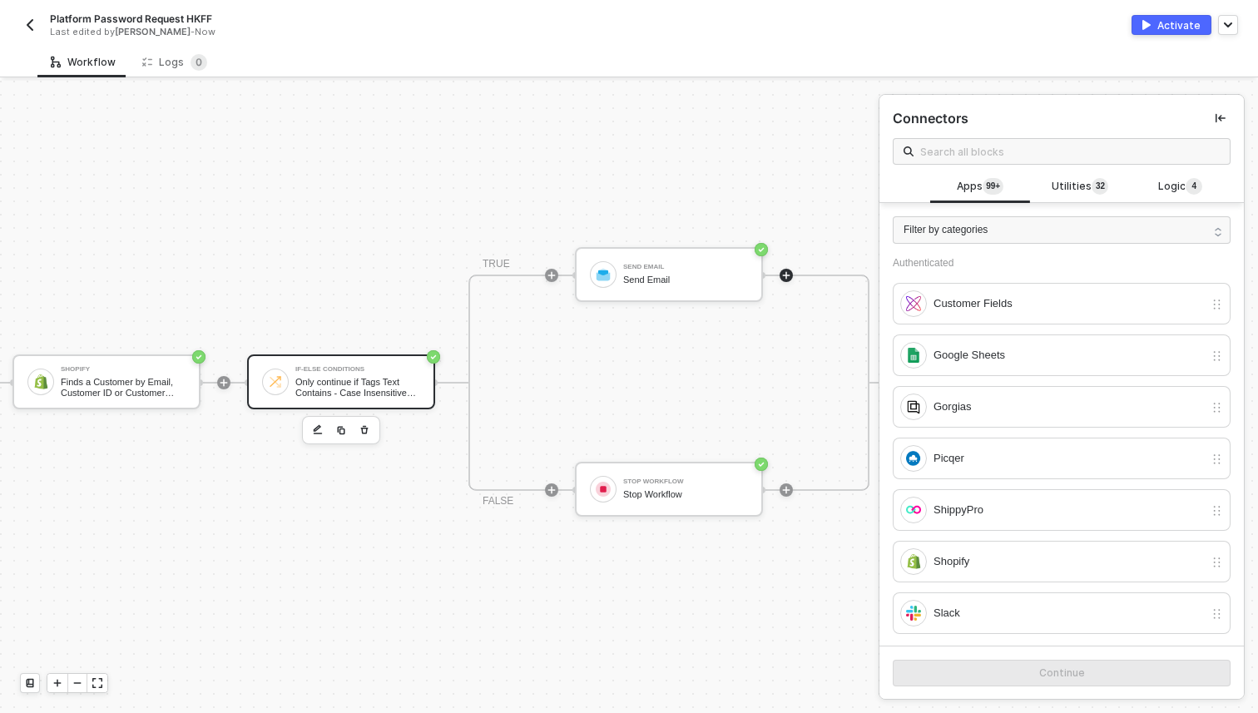
click at [328, 388] on div "Only continue if Tags Text Contains - Case Insensitive Approved" at bounding box center [357, 387] width 125 height 21
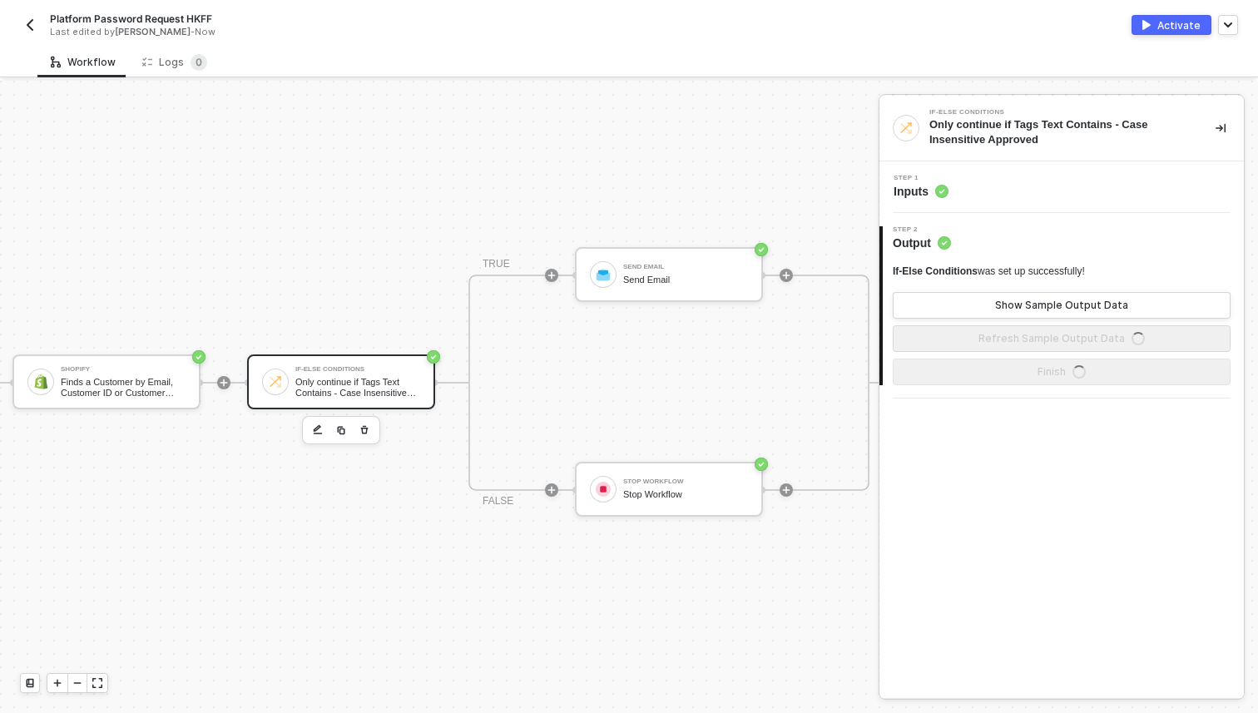
click at [965, 185] on div "Step 1 Inputs" at bounding box center [1064, 187] width 360 height 25
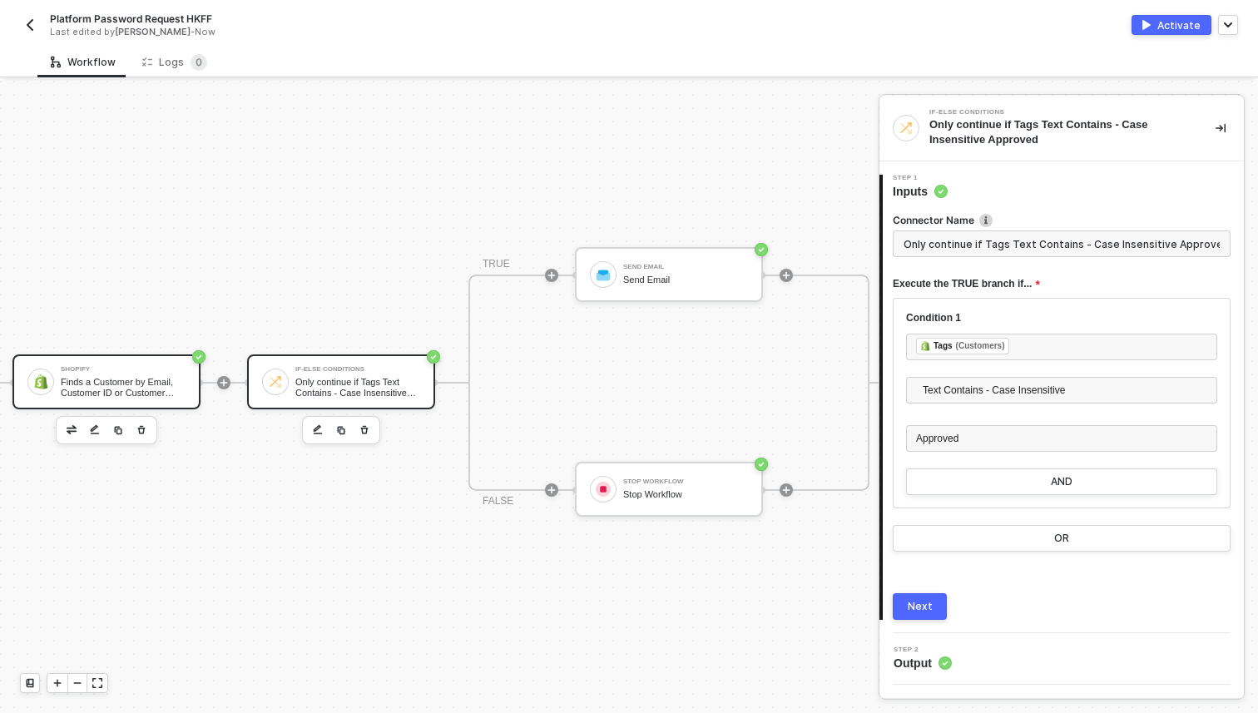
click at [115, 378] on div "Finds a Customer by Email, Customer ID or Customer Phone Number" at bounding box center [123, 387] width 125 height 21
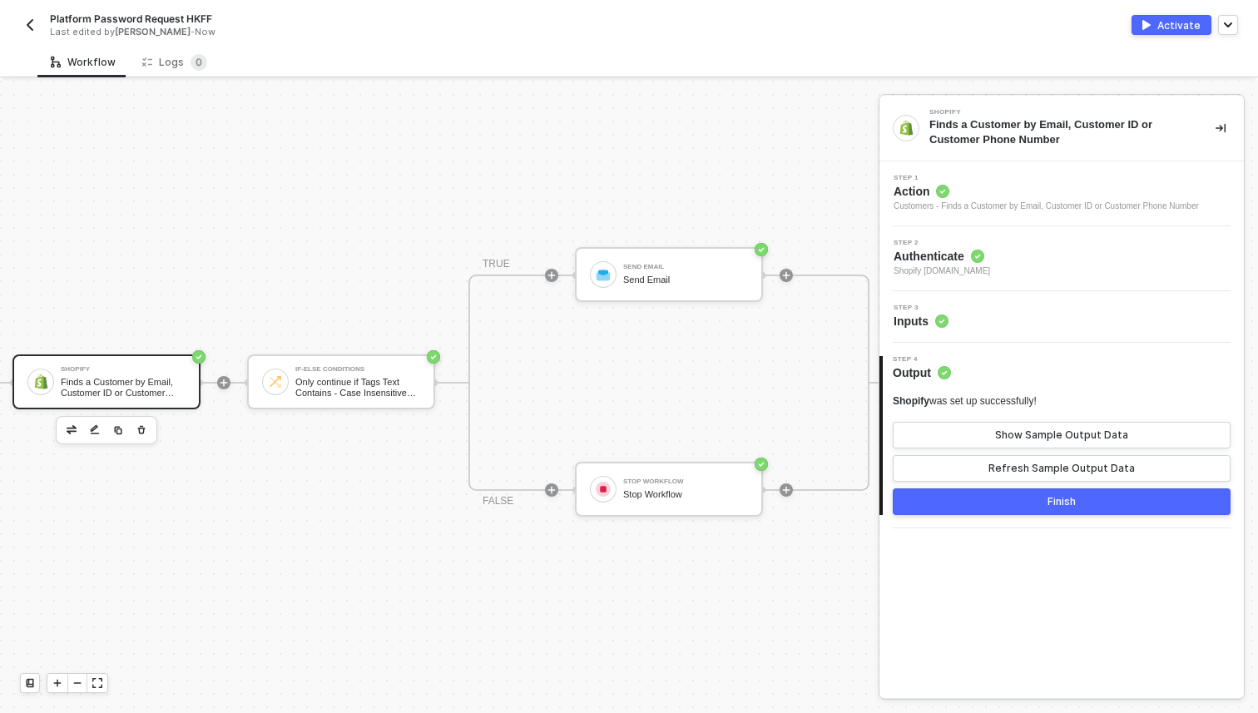
click at [195, 16] on span "Platform Password Request HKFF" at bounding box center [131, 19] width 162 height 14
click at [225, 20] on input "Platform Password Request HKFF" at bounding box center [191, 19] width 283 height 20
type input "Platform Password Request Japan"
click button "Save" at bounding box center [357, 19] width 40 height 20
click at [34, 22] on img "button" at bounding box center [29, 24] width 13 height 13
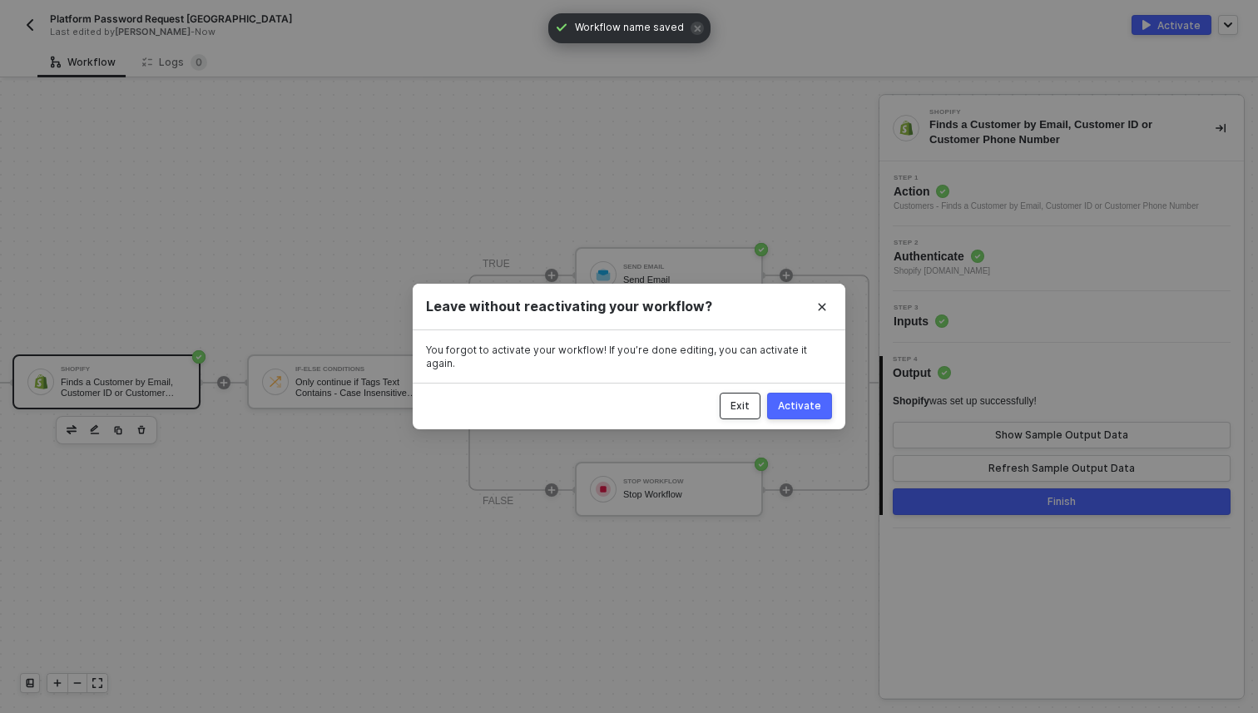
click at [746, 402] on div "Exit" at bounding box center [740, 405] width 19 height 13
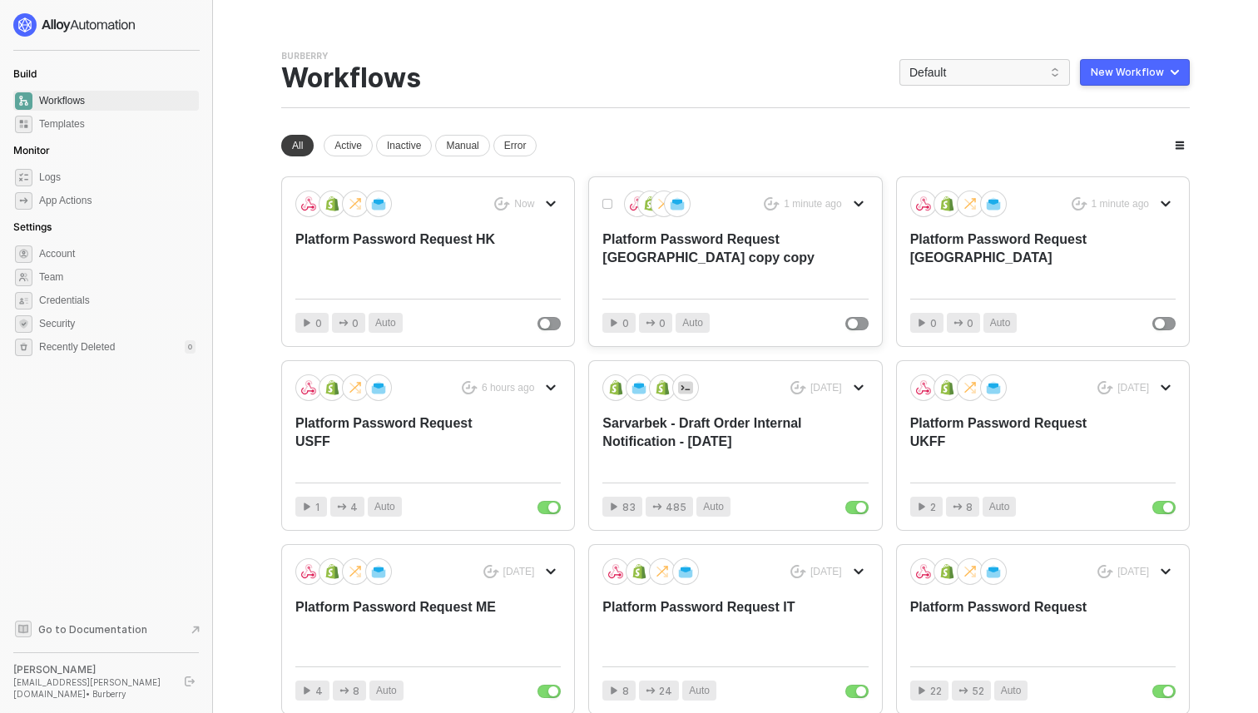
click at [703, 276] on div "Platform Password Request [GEOGRAPHIC_DATA] copy copy" at bounding box center [708, 257] width 212 height 55
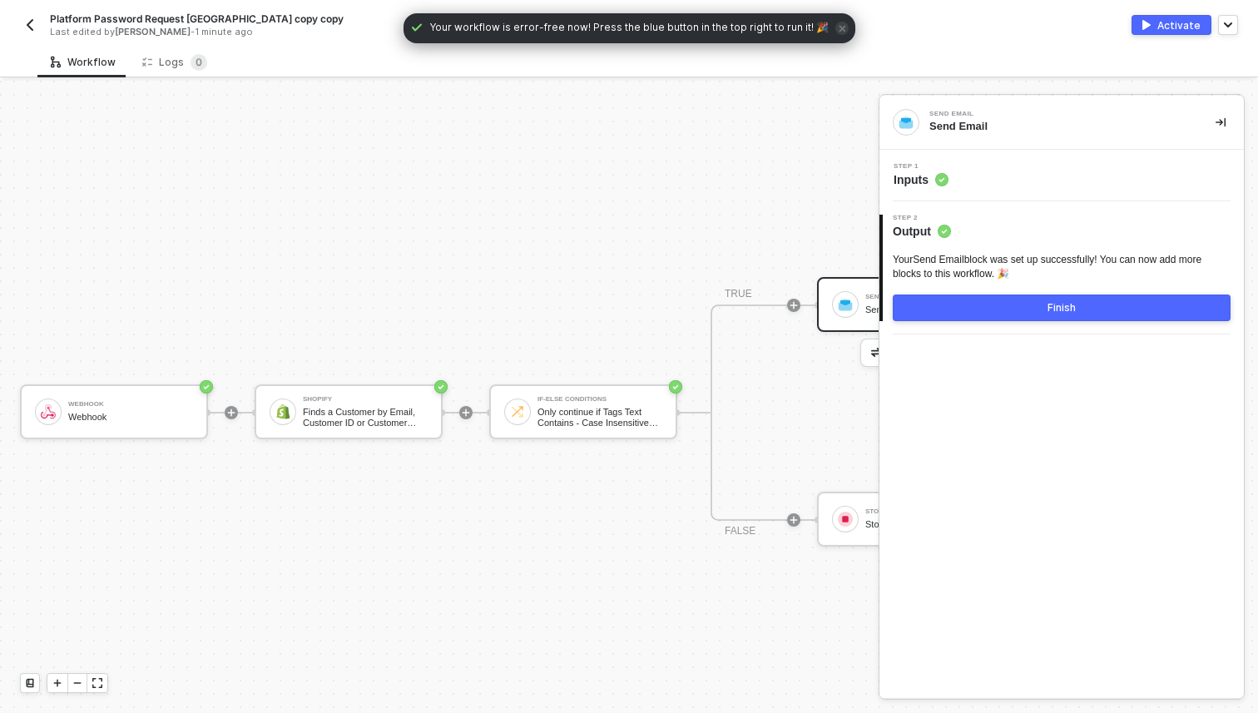
scroll to position [31, 0]
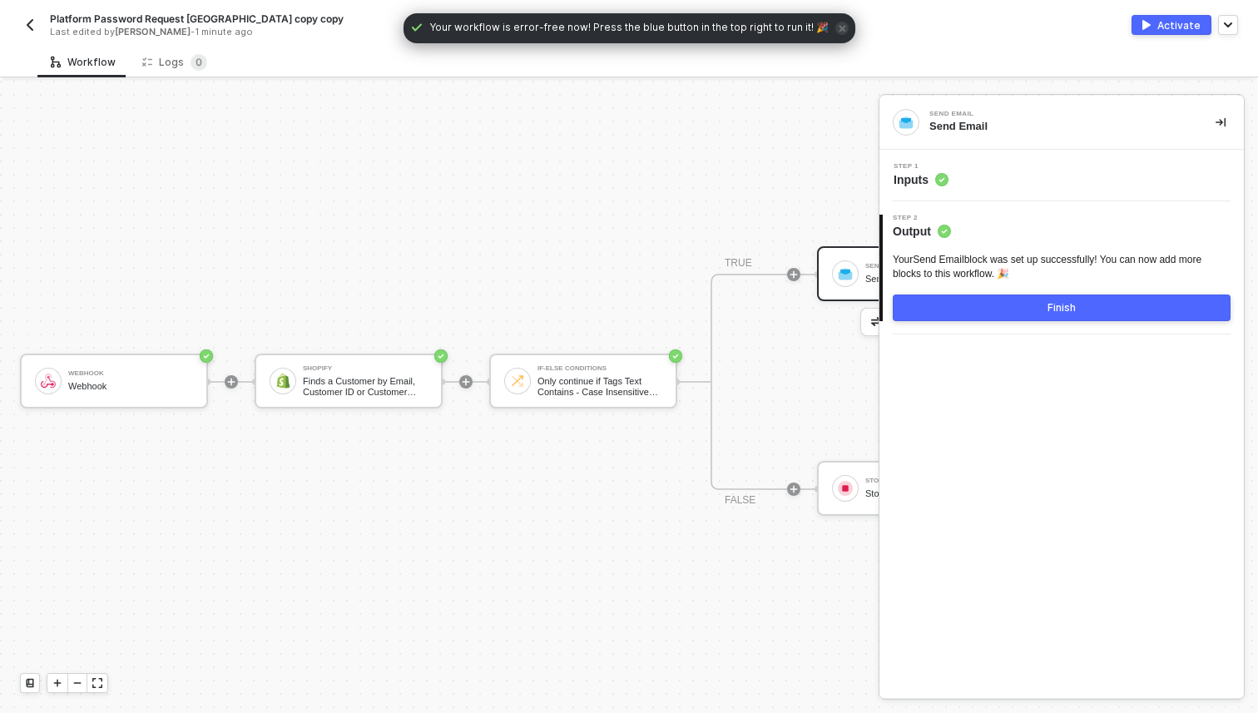
click at [237, 19] on span "Platform Password Request [GEOGRAPHIC_DATA] copy copy" at bounding box center [197, 19] width 294 height 14
drag, startPoint x: 282, startPoint y: 20, endPoint x: 196, endPoint y: 18, distance: 85.7
click at [196, 18] on input "Platform Password Request [GEOGRAPHIC_DATA] copy copy" at bounding box center [191, 19] width 283 height 20
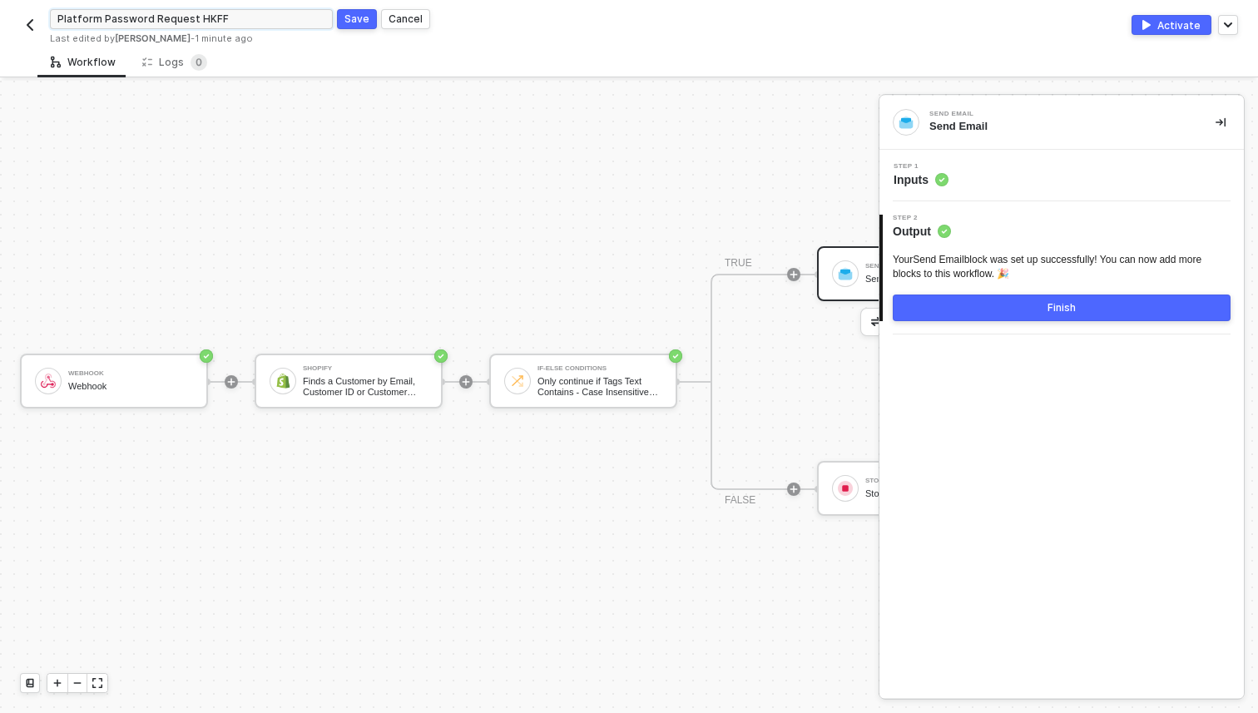
type input "Platform Password Request HKFF"
click at [362, 25] on div "Save" at bounding box center [356, 19] width 25 height 14
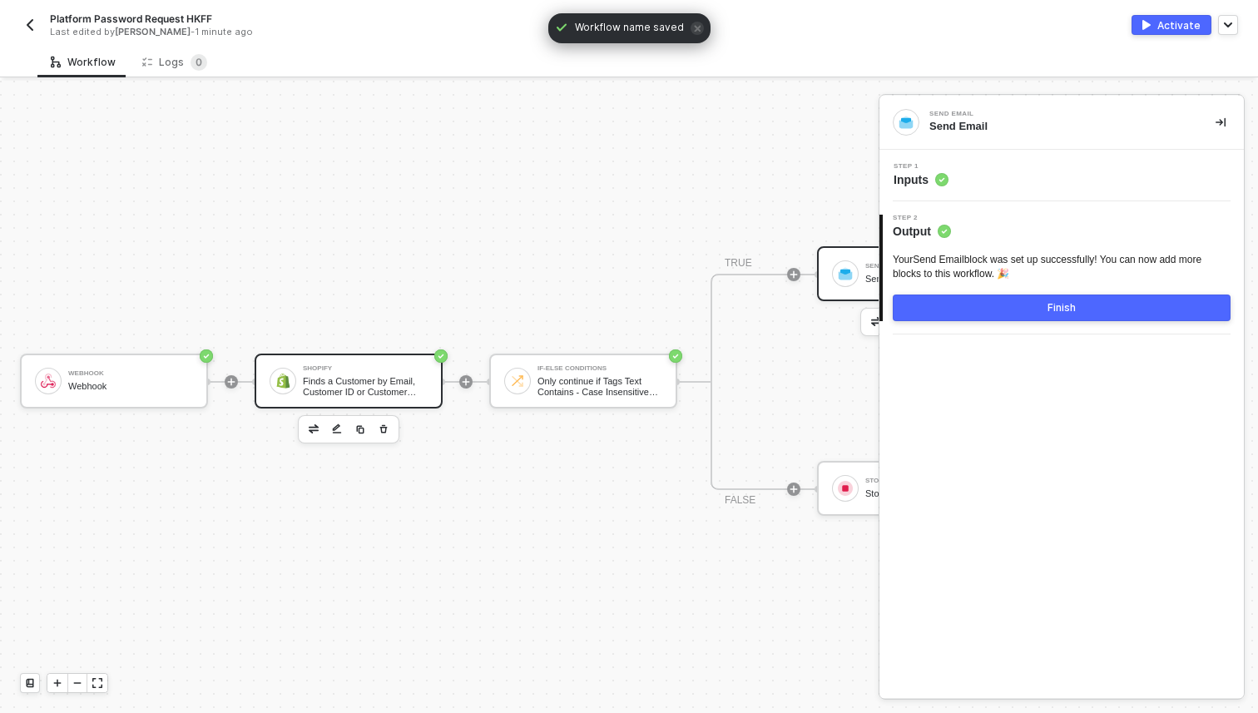
click at [305, 382] on div "Finds a Customer by Email, Customer ID or Customer Phone Number" at bounding box center [365, 386] width 125 height 21
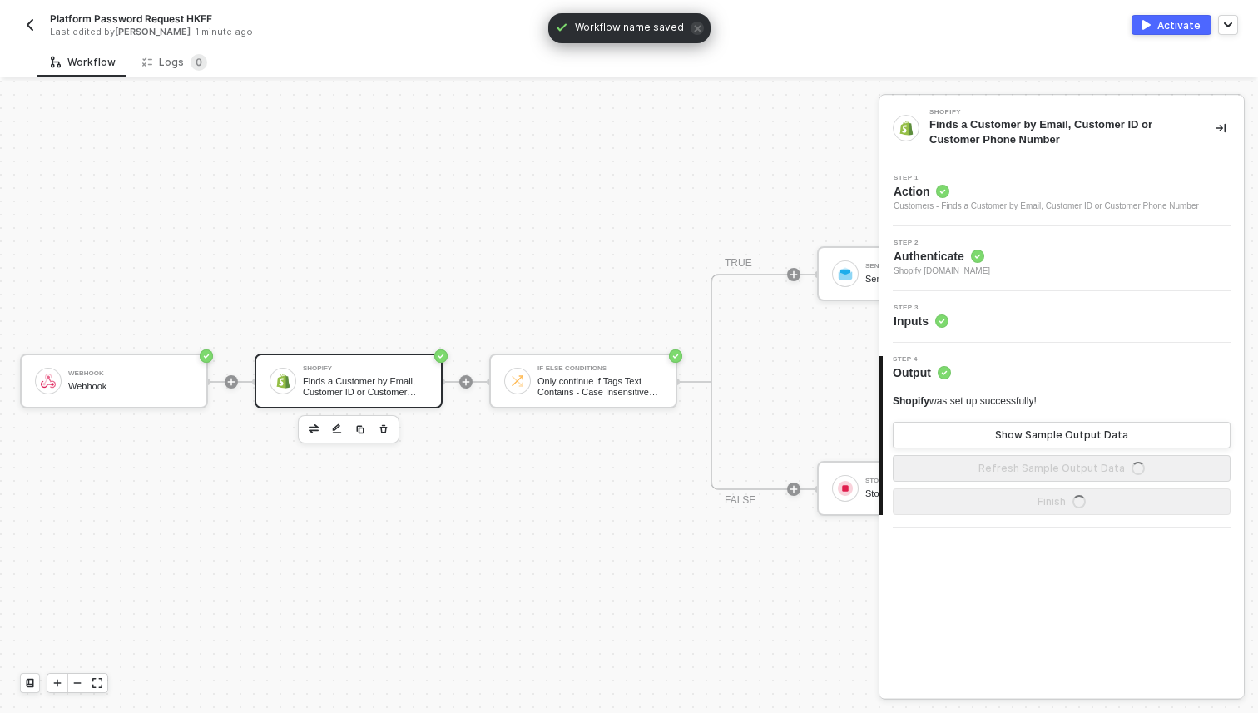
click at [990, 267] on span "Shopify [DOMAIN_NAME]" at bounding box center [942, 271] width 97 height 13
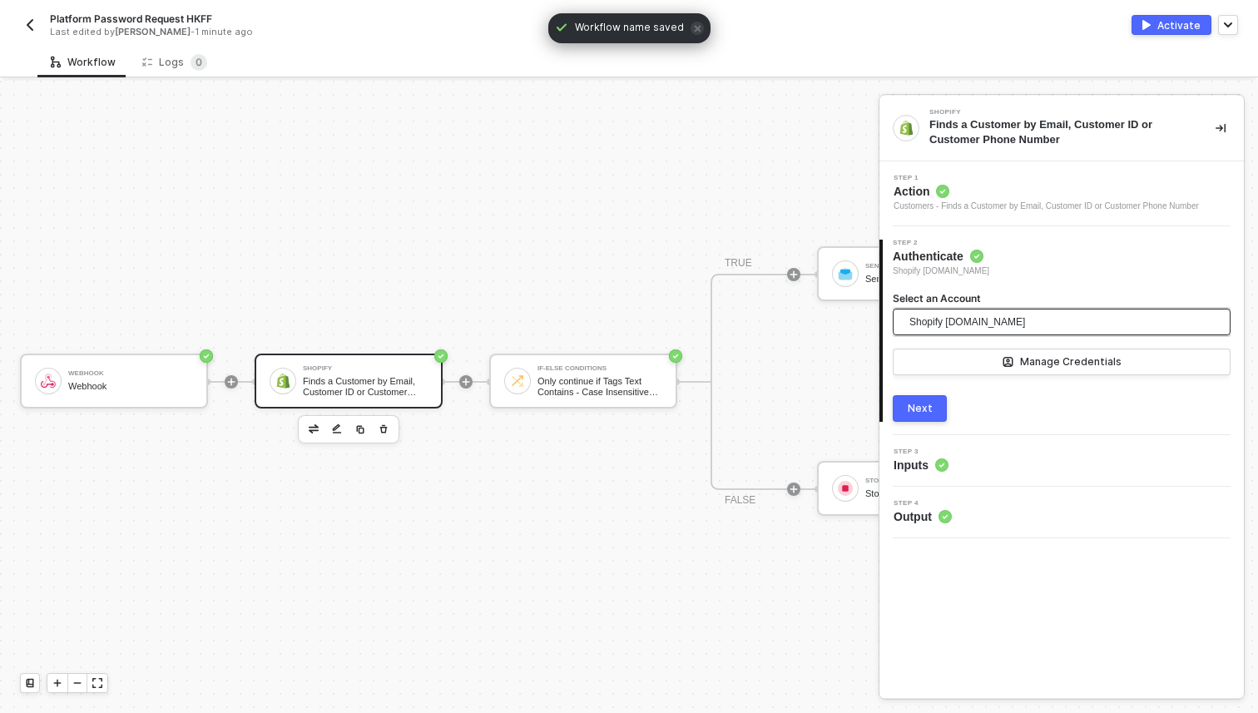
click at [968, 323] on span "Shopify [DOMAIN_NAME]" at bounding box center [967, 322] width 116 height 25
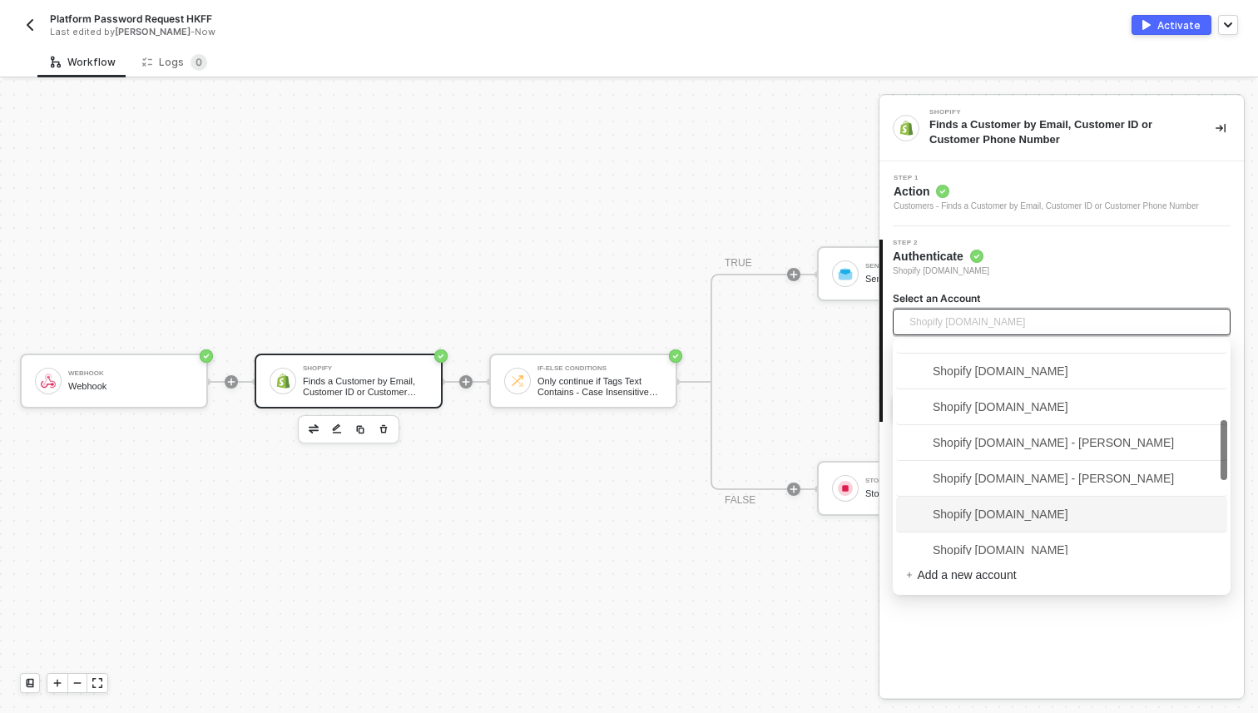
scroll to position [251, 0]
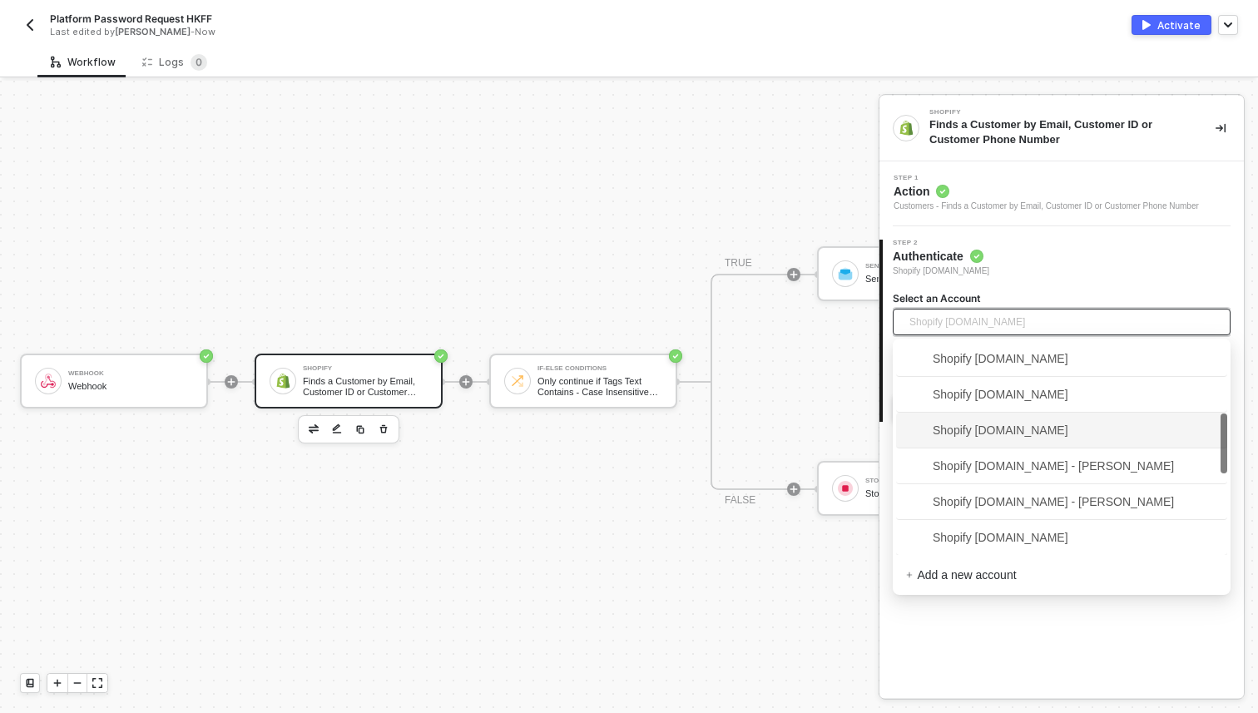
click at [992, 435] on span "Shopify [DOMAIN_NAME]" at bounding box center [987, 430] width 162 height 18
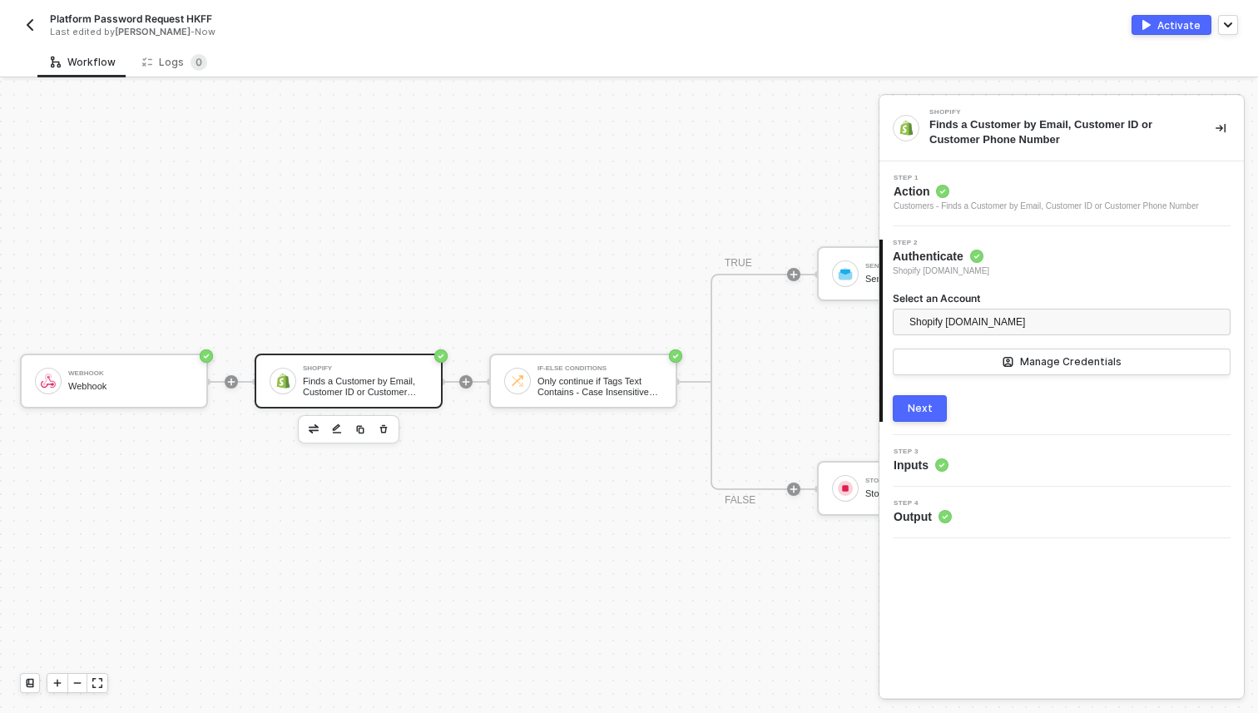
click at [921, 409] on div "Next" at bounding box center [920, 408] width 25 height 13
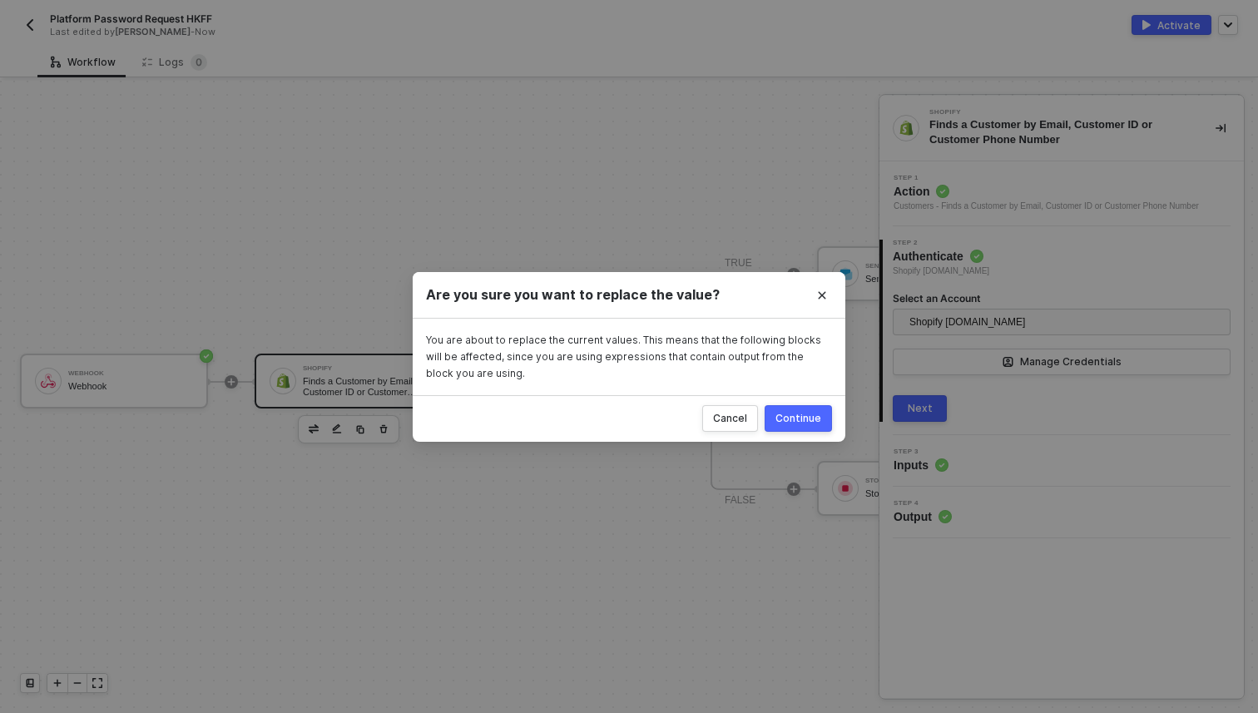
click at [809, 419] on div "Continue" at bounding box center [798, 418] width 46 height 13
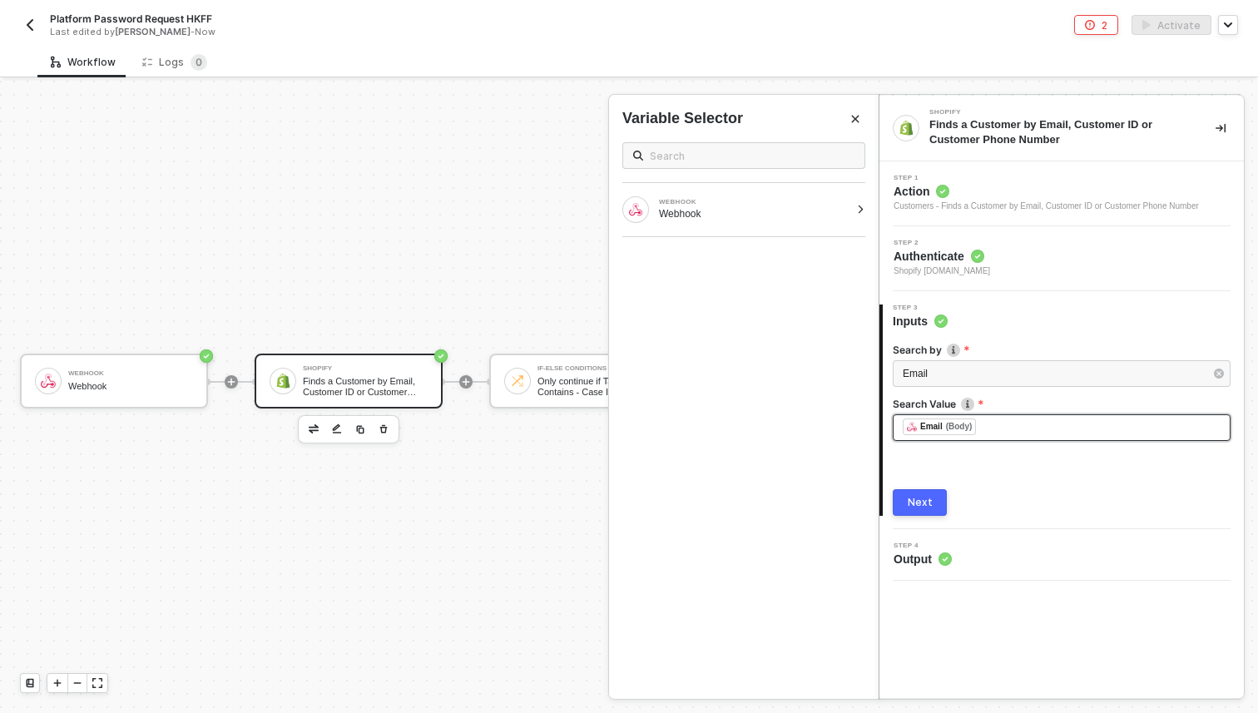
click at [993, 428] on div "﻿ ﻿ Email (Body) ﻿" at bounding box center [1062, 428] width 318 height 18
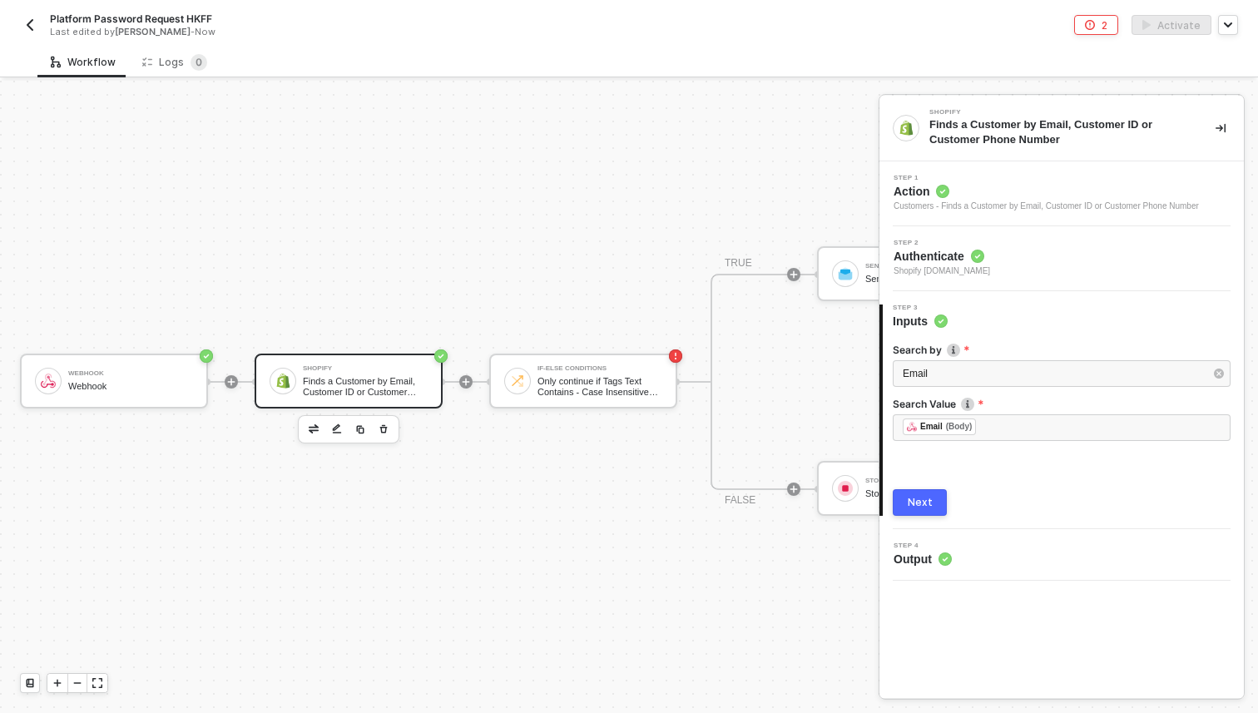
click at [972, 497] on div "Next" at bounding box center [1062, 502] width 338 height 27
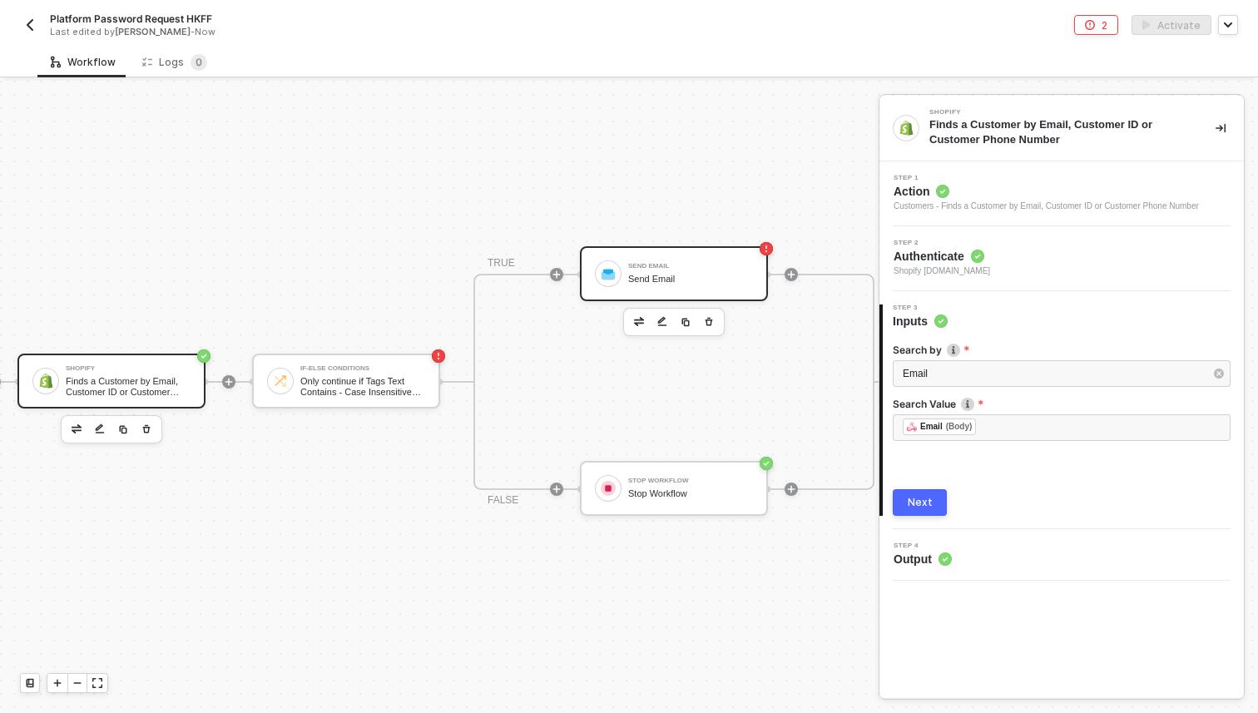
scroll to position [31, 245]
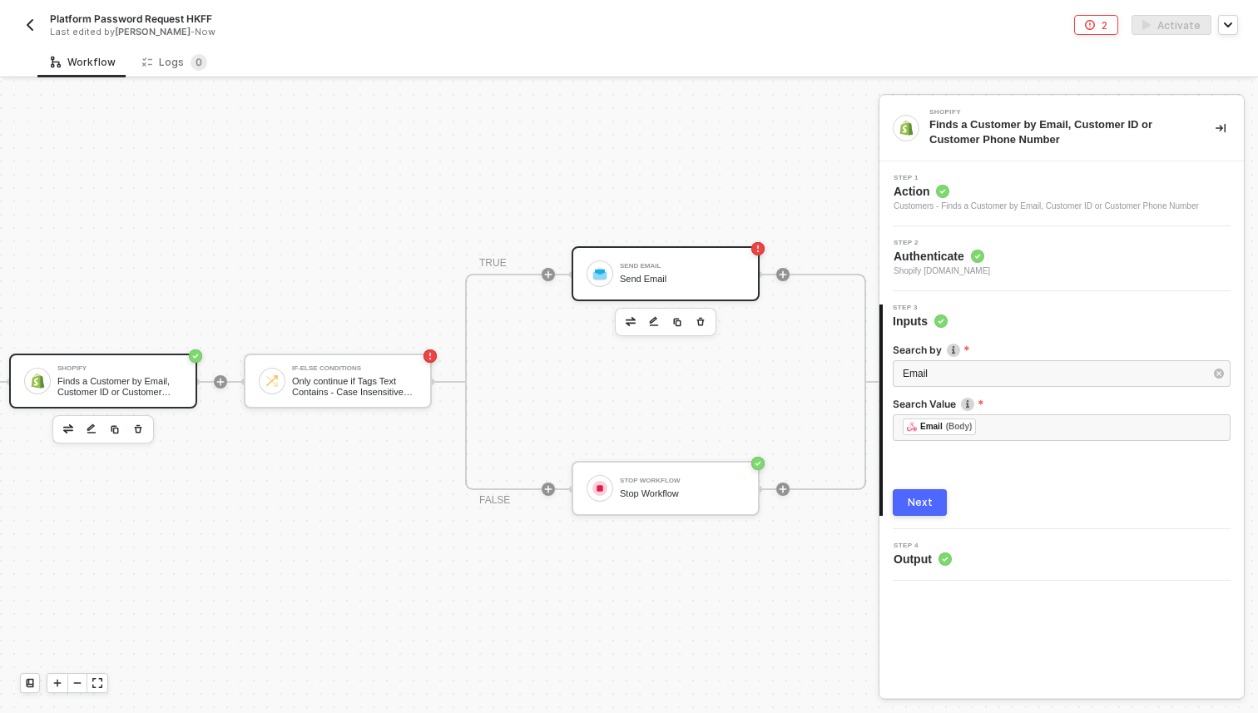
click at [609, 271] on div at bounding box center [600, 273] width 27 height 27
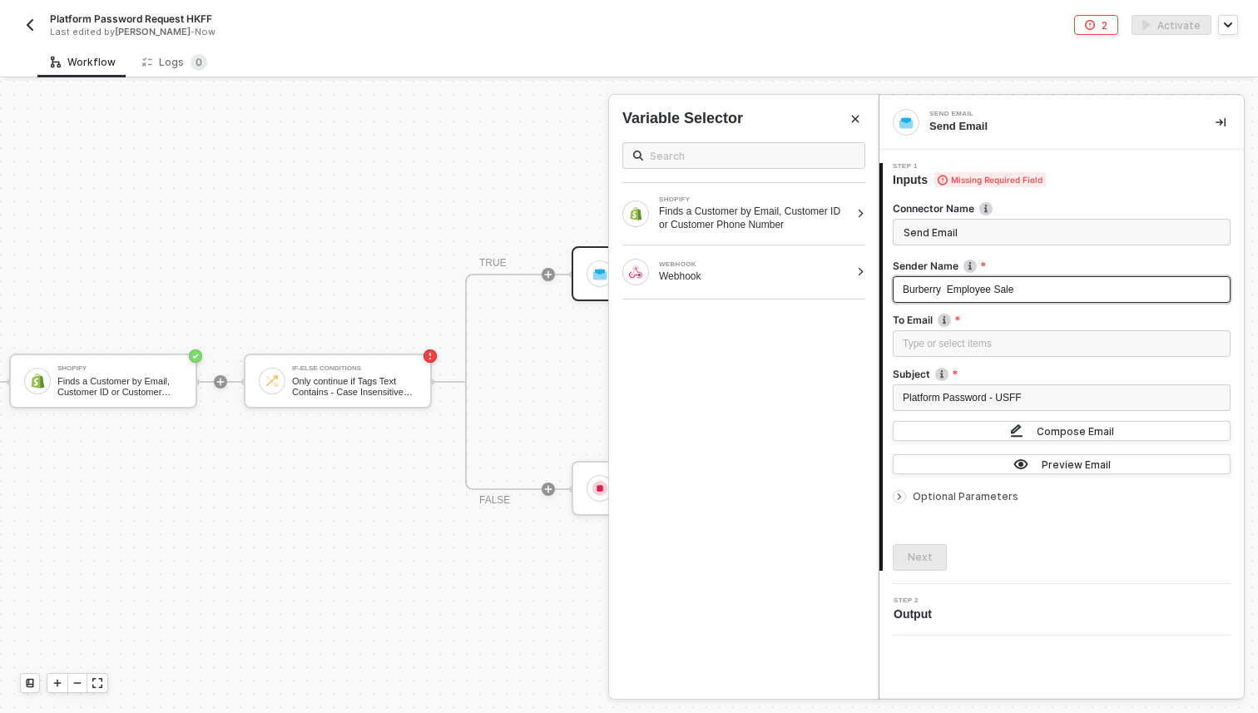
click at [950, 287] on span "Burberry Employee Sale" at bounding box center [958, 290] width 111 height 12
click at [946, 288] on span "Burberry Employee Sale" at bounding box center [958, 290] width 111 height 12
click at [949, 344] on div "Type or select items ﻿" at bounding box center [1062, 344] width 318 height 16
click at [815, 227] on div "Finds a Customer by Email, Customer ID or Customer Phone Number" at bounding box center [754, 218] width 191 height 27
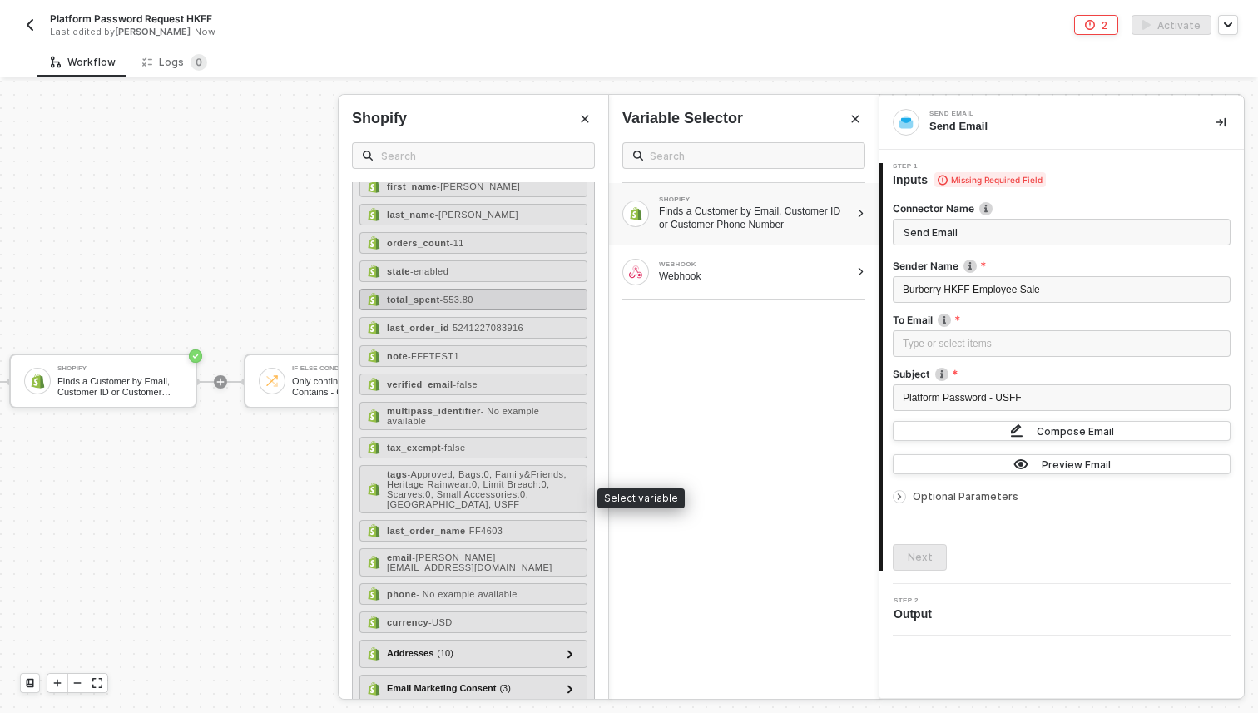
scroll to position [181, 0]
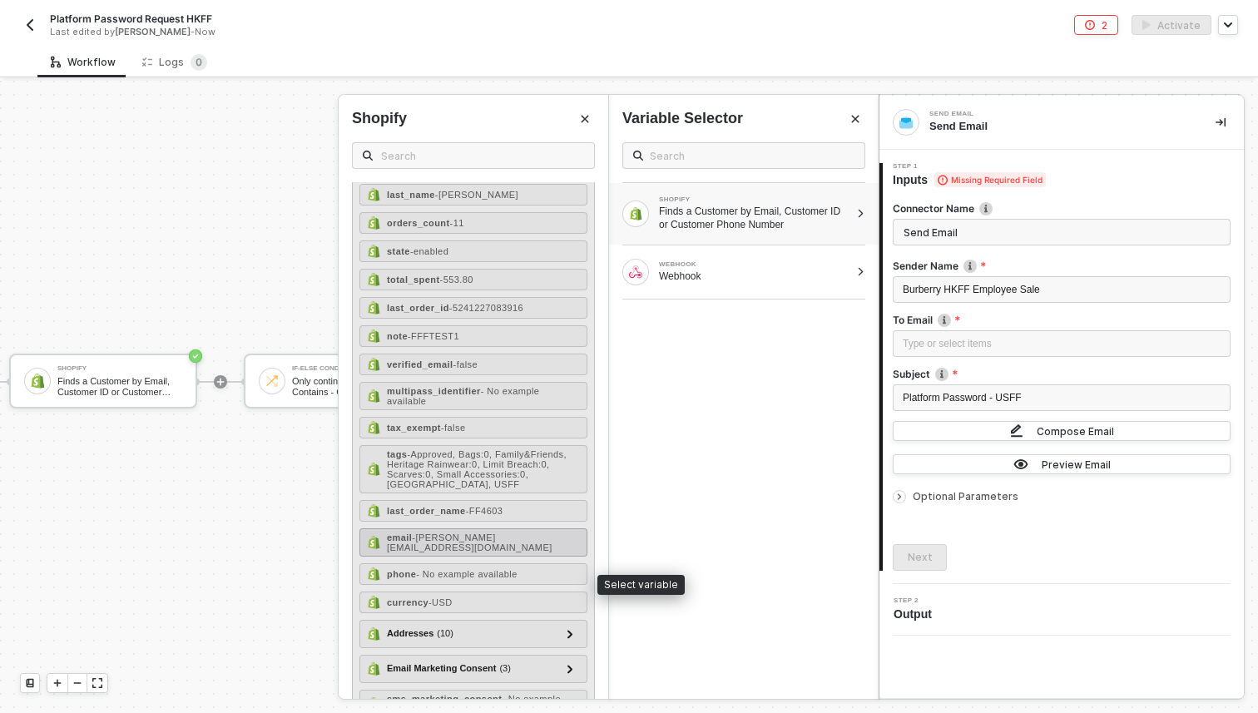
click at [475, 557] on div "email - carl.ingham2@burberry.com" at bounding box center [473, 542] width 228 height 28
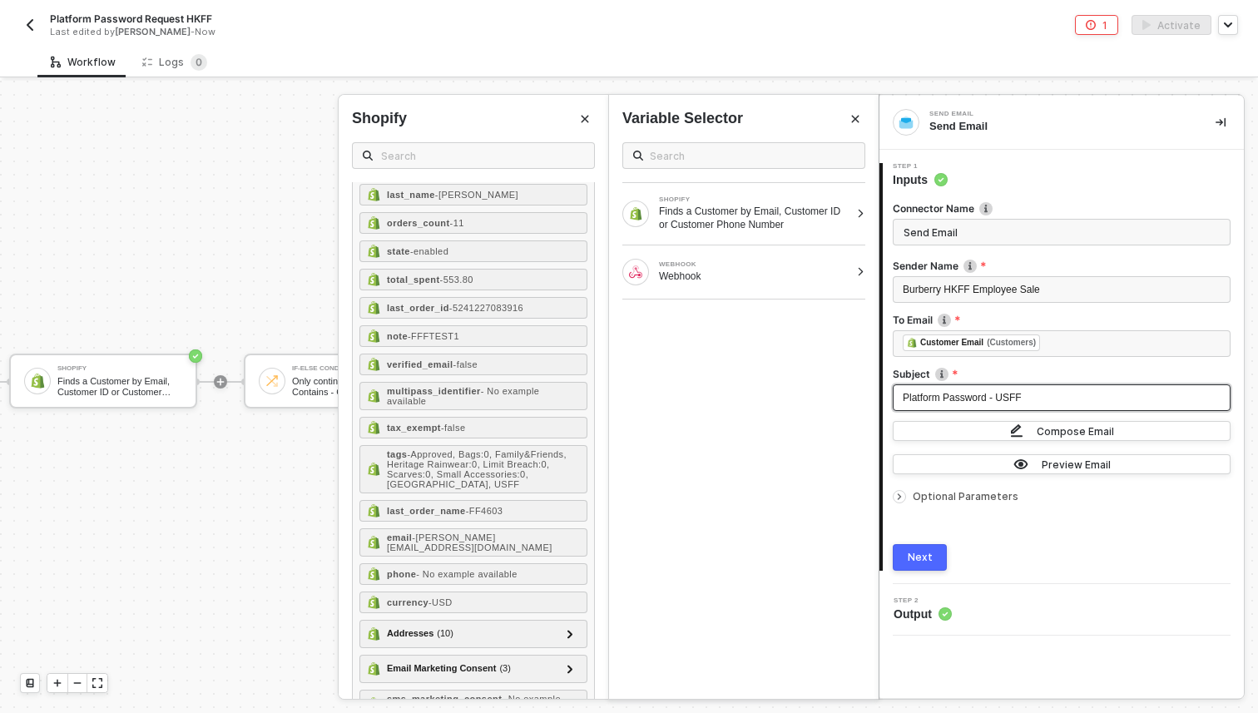
click at [1035, 400] on div "Platform Password - USFF" at bounding box center [1062, 398] width 318 height 16
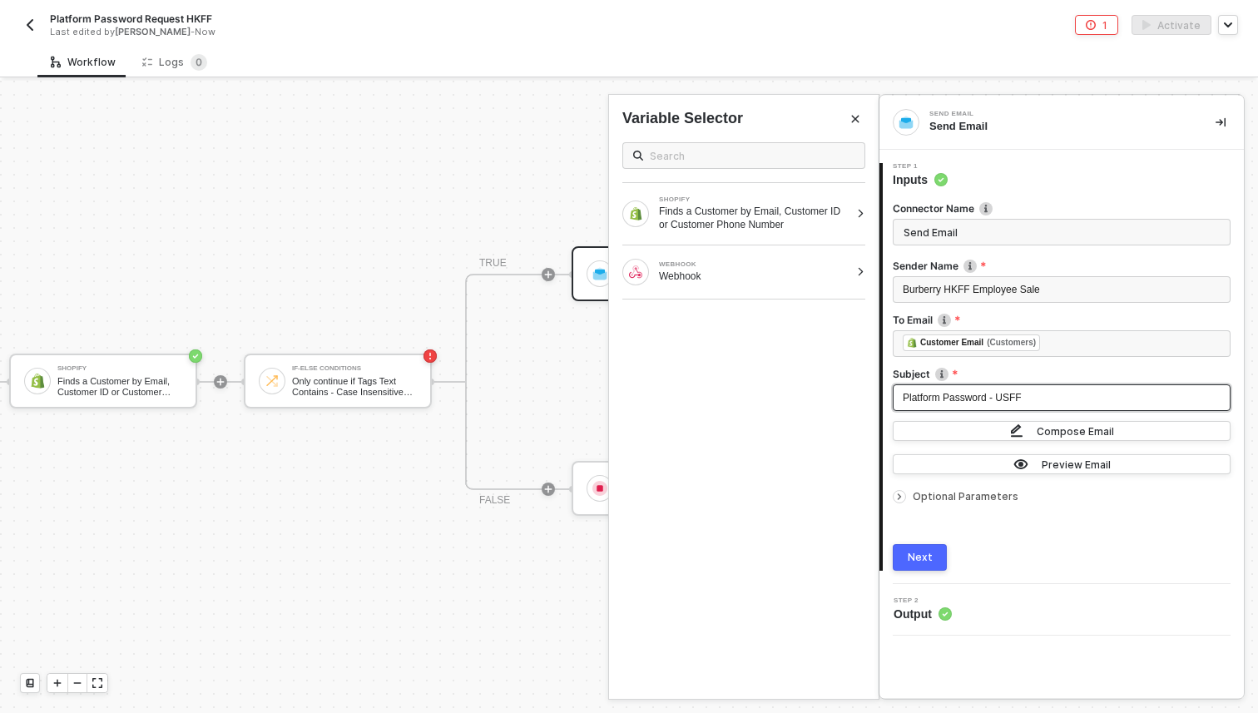
click at [1022, 399] on span "Platform Password - USFF" at bounding box center [962, 398] width 119 height 12
click at [1017, 398] on span "Platform Password - USFF" at bounding box center [962, 398] width 119 height 12
click at [1018, 429] on img "button" at bounding box center [1016, 431] width 13 height 15
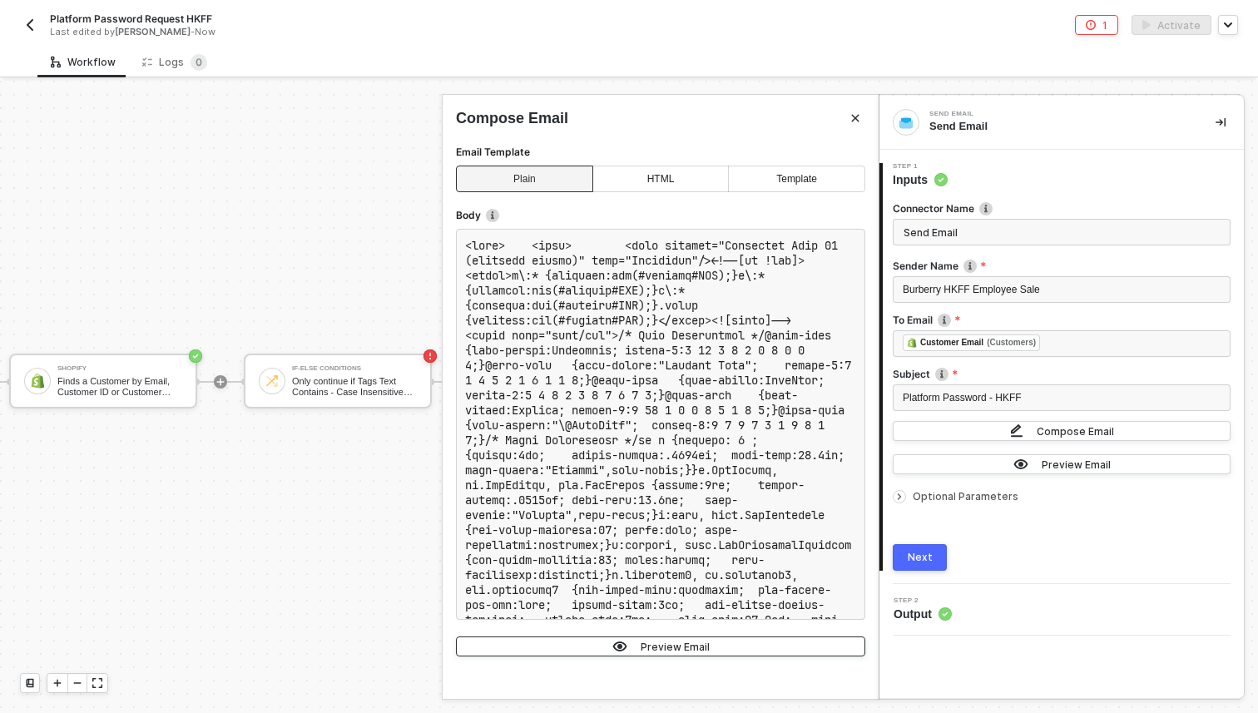
click at [763, 642] on button "Preview Email" at bounding box center [660, 647] width 409 height 20
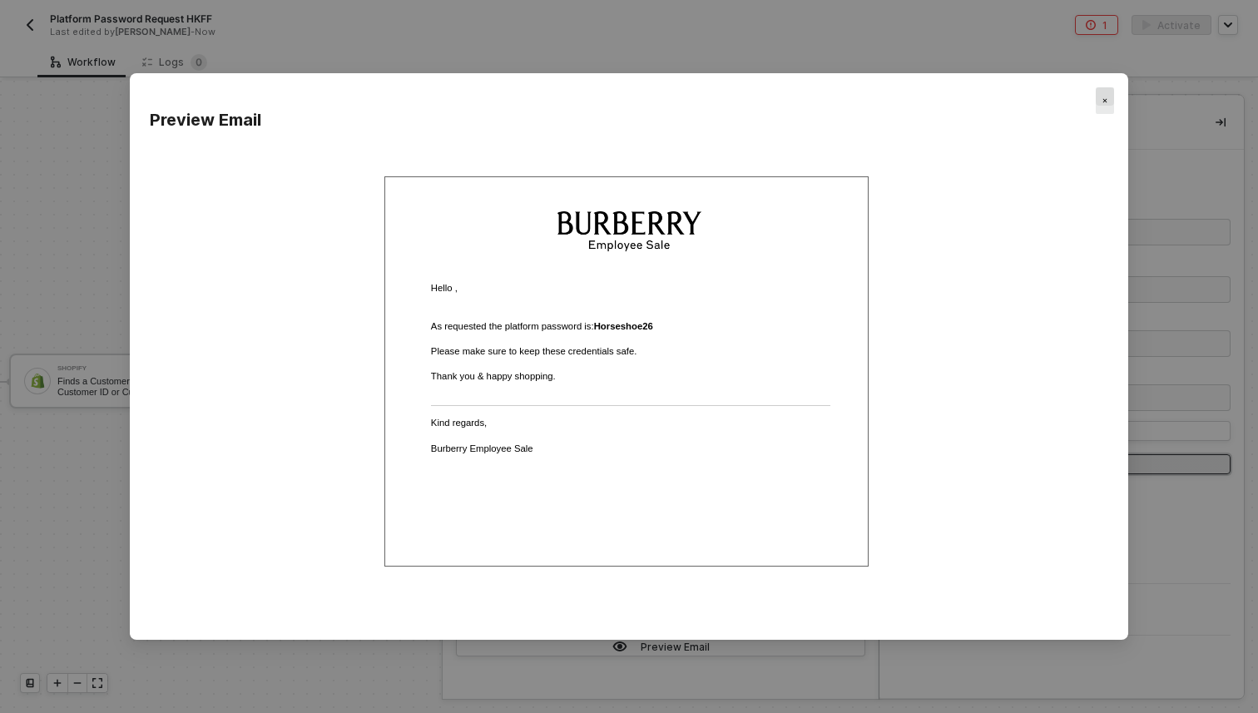
click at [1107, 102] on img "Close" at bounding box center [1104, 100] width 5 height 5
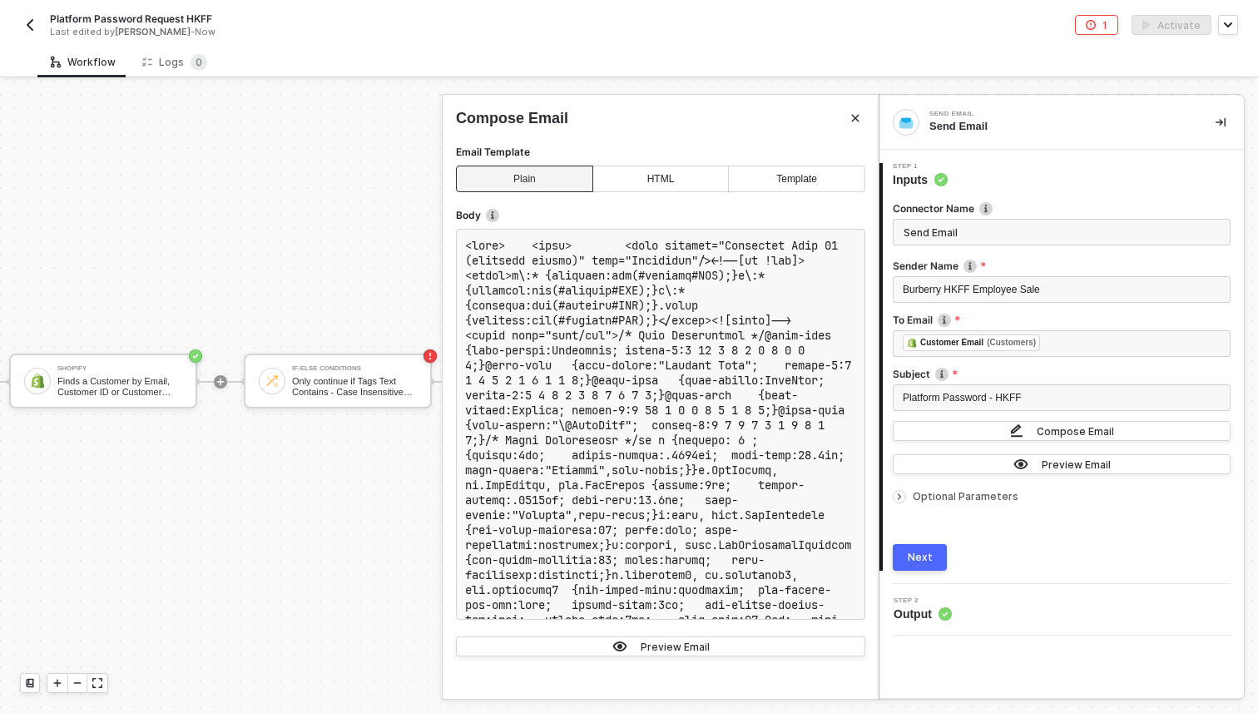
click at [916, 552] on div "Next" at bounding box center [920, 557] width 25 height 13
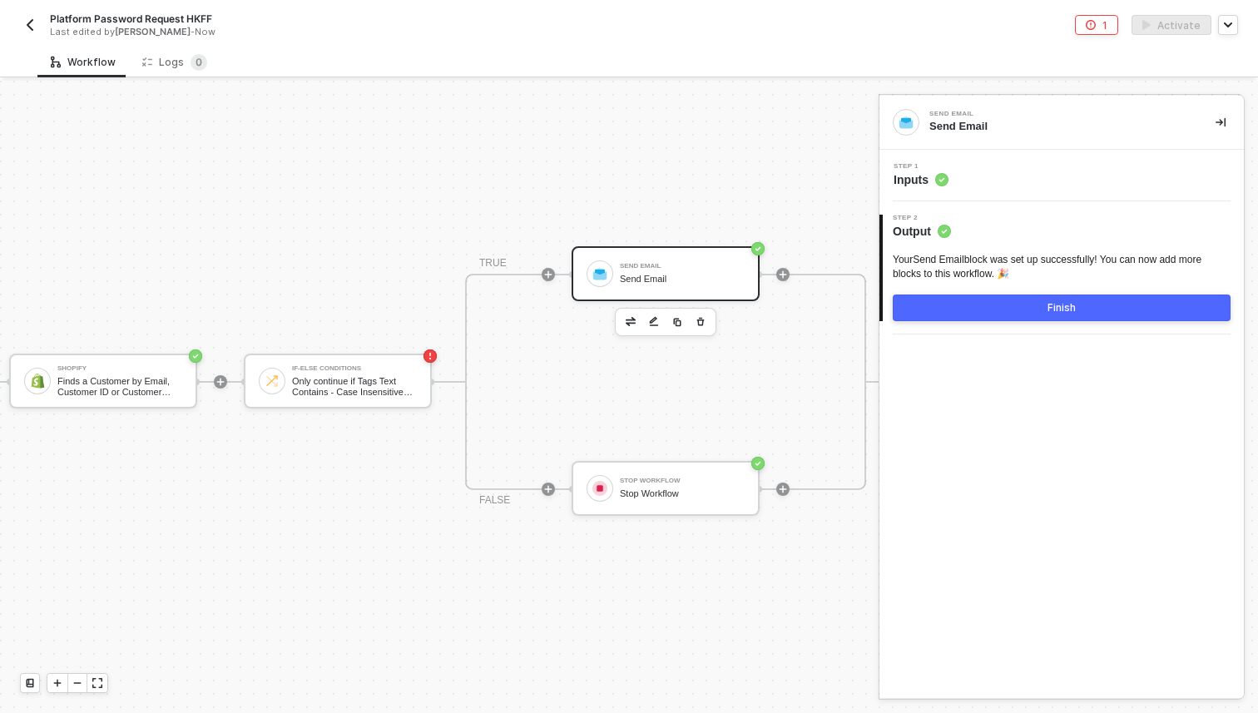
click at [404, 392] on div "Only continue if Tags Text Contains - Case Insensitive Approved" at bounding box center [354, 386] width 125 height 21
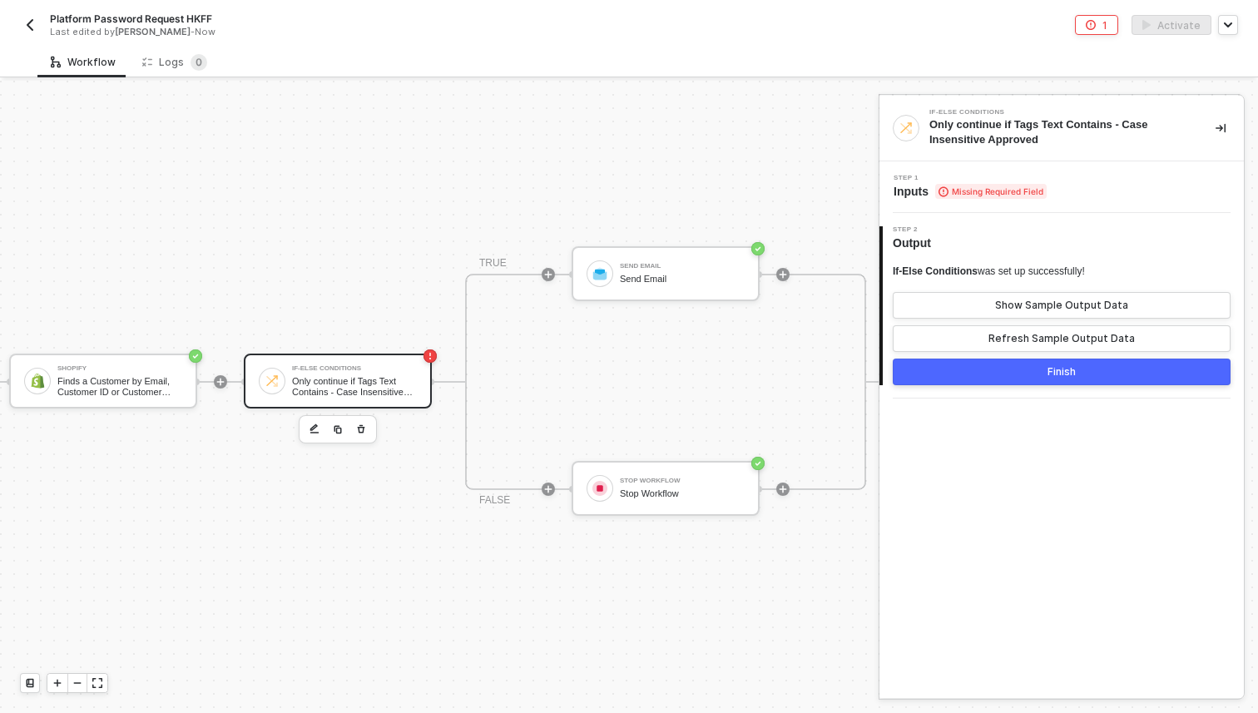
click at [937, 197] on span "Missing Required Field" at bounding box center [990, 191] width 111 height 15
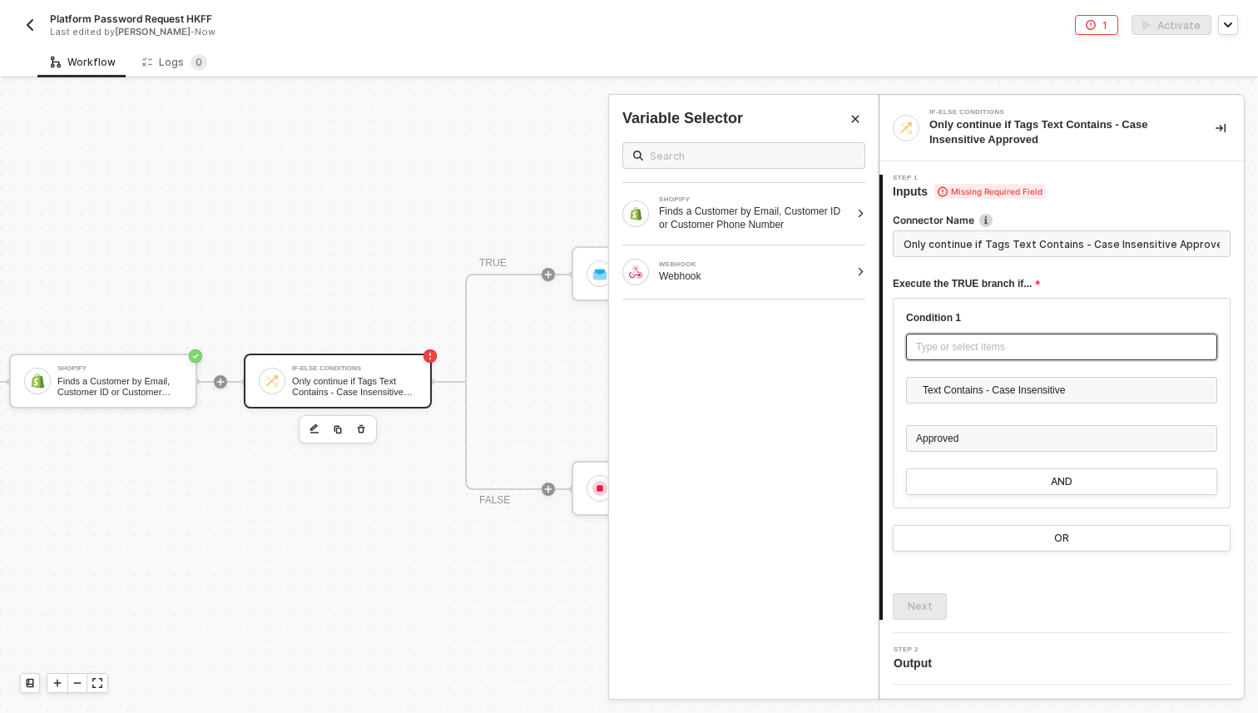
click at [989, 357] on div "Type or select items ﻿" at bounding box center [1061, 347] width 311 height 27
click at [693, 211] on div "Finds a Customer by Email, Customer ID or Customer Phone Number" at bounding box center [754, 218] width 191 height 27
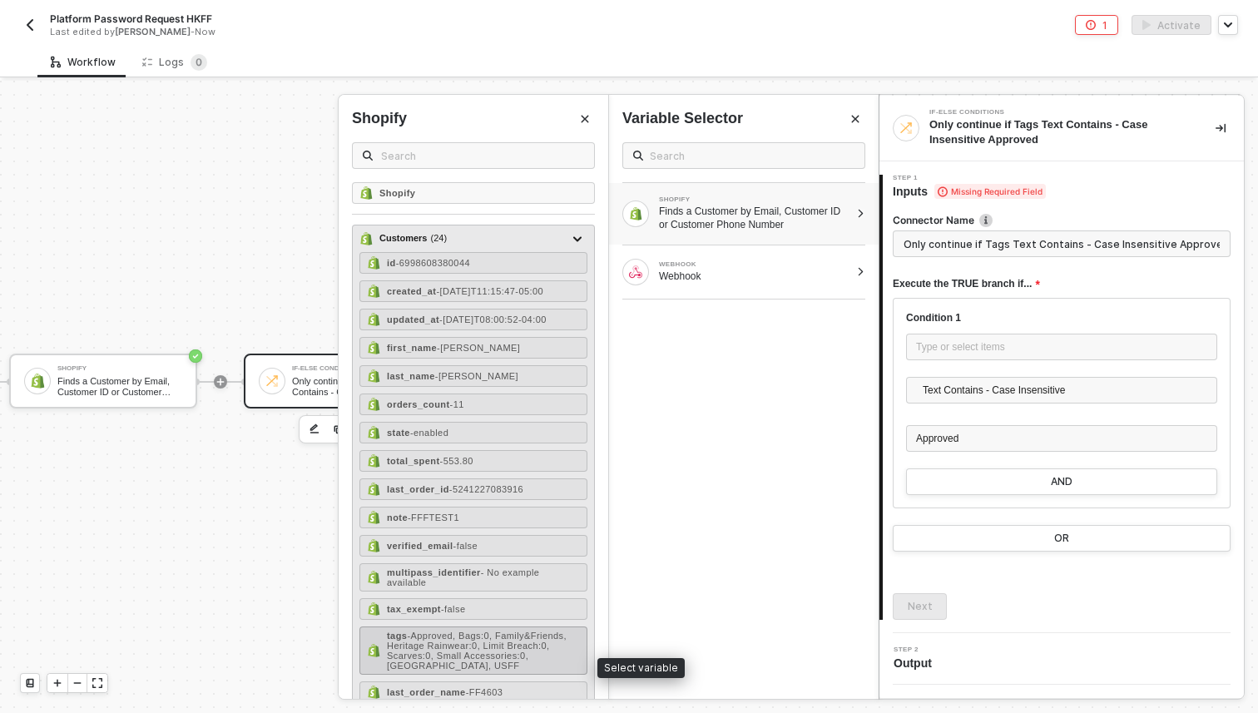
click at [486, 657] on span "- Approved, Bags:0, Family&Friends, Heritage Rainwear:0, Limit Breach:0, Scarve…" at bounding box center [477, 651] width 180 height 40
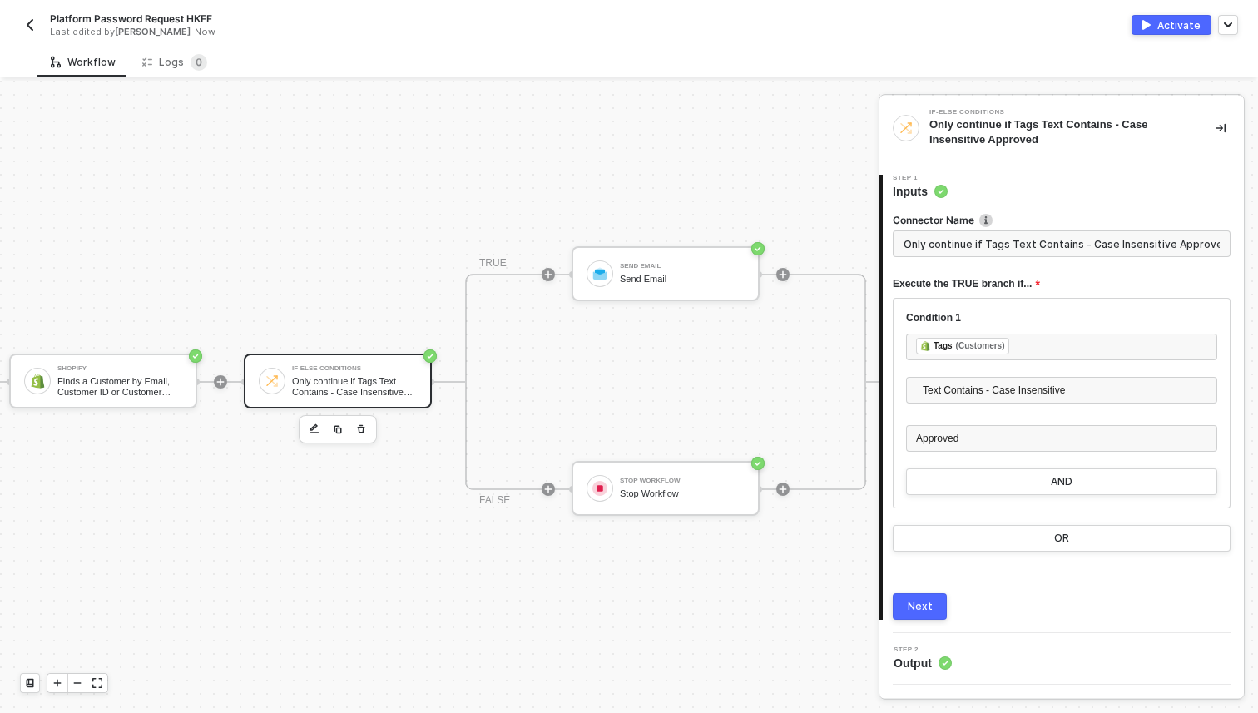
click at [924, 607] on div "Next" at bounding box center [920, 606] width 25 height 13
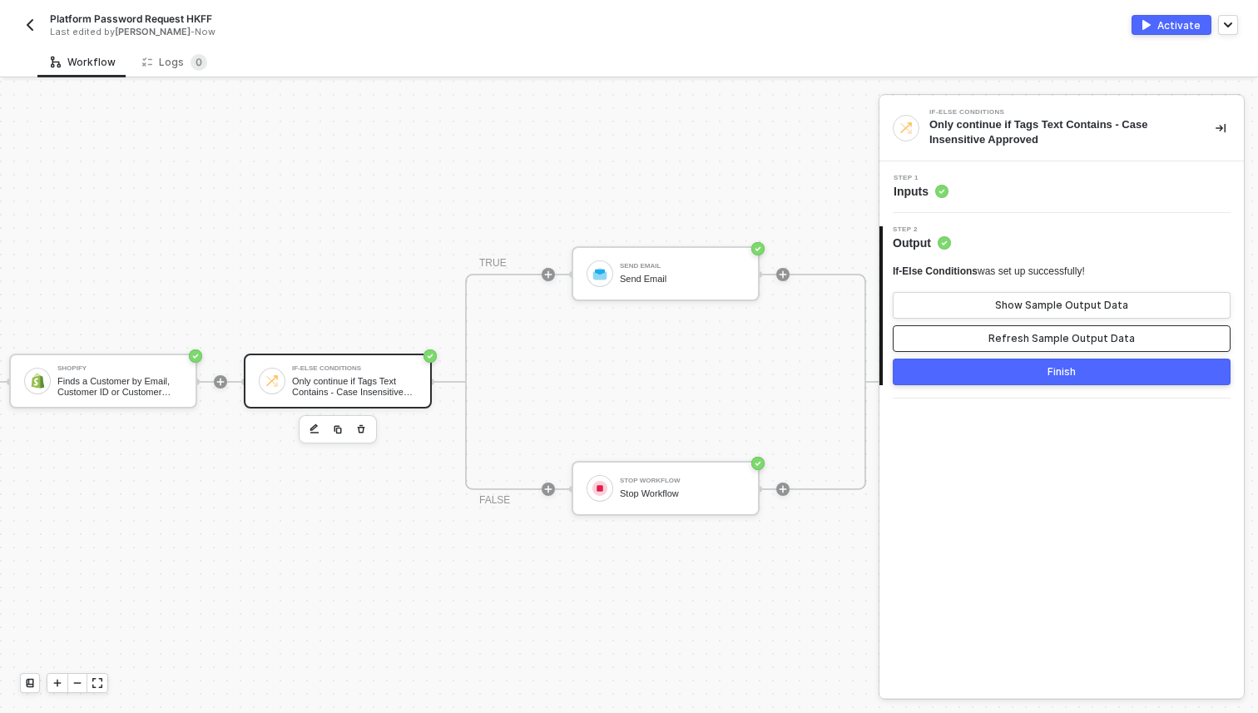
click at [965, 338] on button "Refresh Sample Output Data" at bounding box center [1062, 338] width 338 height 27
click at [973, 371] on button "Finish" at bounding box center [1062, 372] width 338 height 27
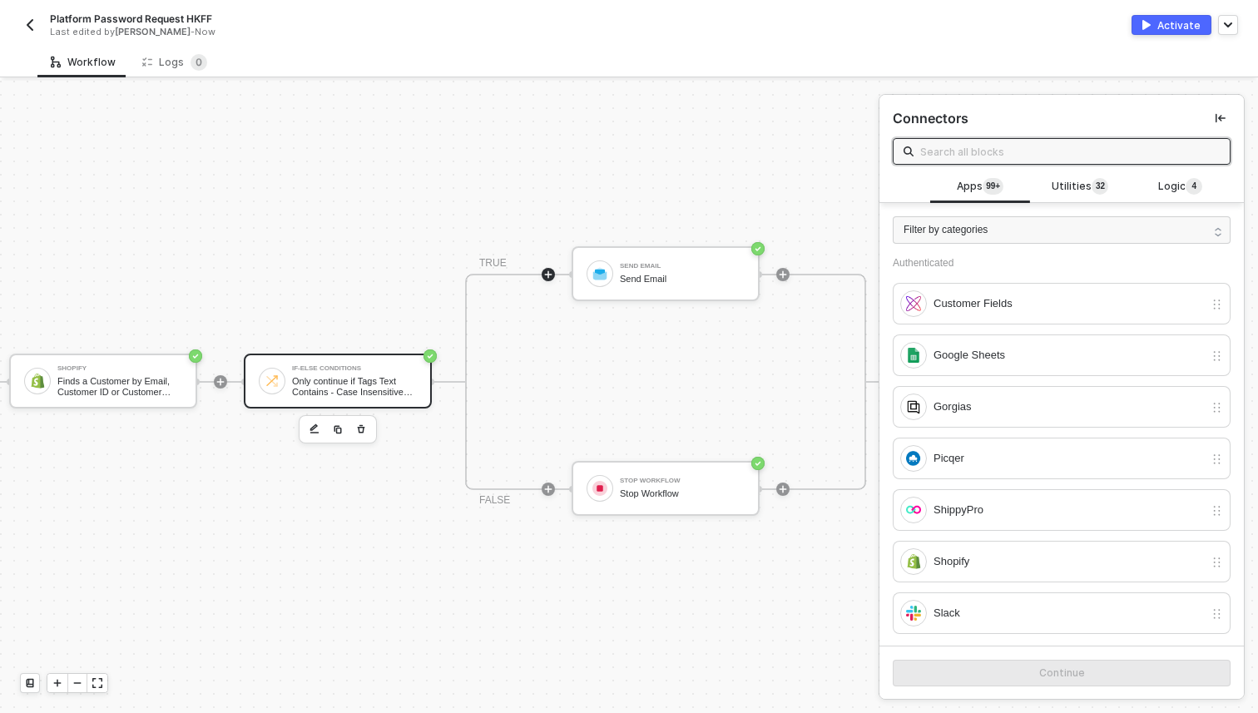
click at [327, 380] on div "Only continue if Tags Text Contains - Case Insensitive Approved" at bounding box center [354, 386] width 125 height 21
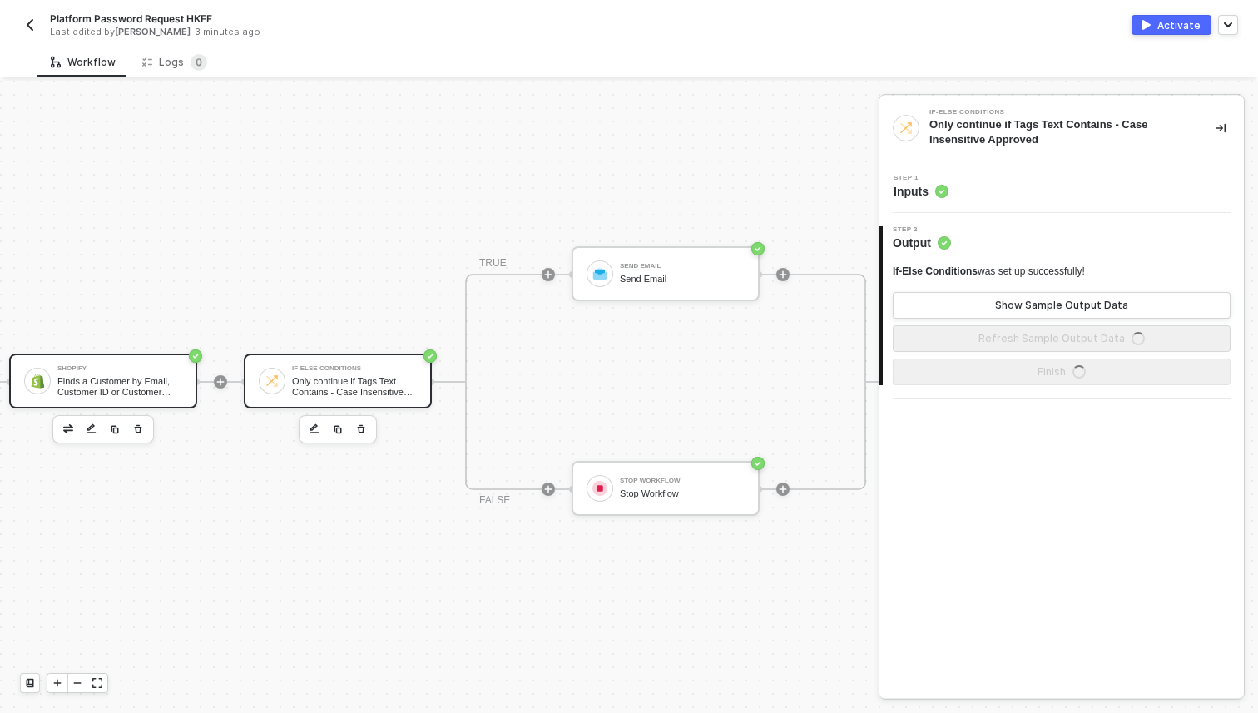
click at [155, 379] on div "Finds a Customer by Email, Customer ID or Customer Phone Number" at bounding box center [119, 386] width 125 height 21
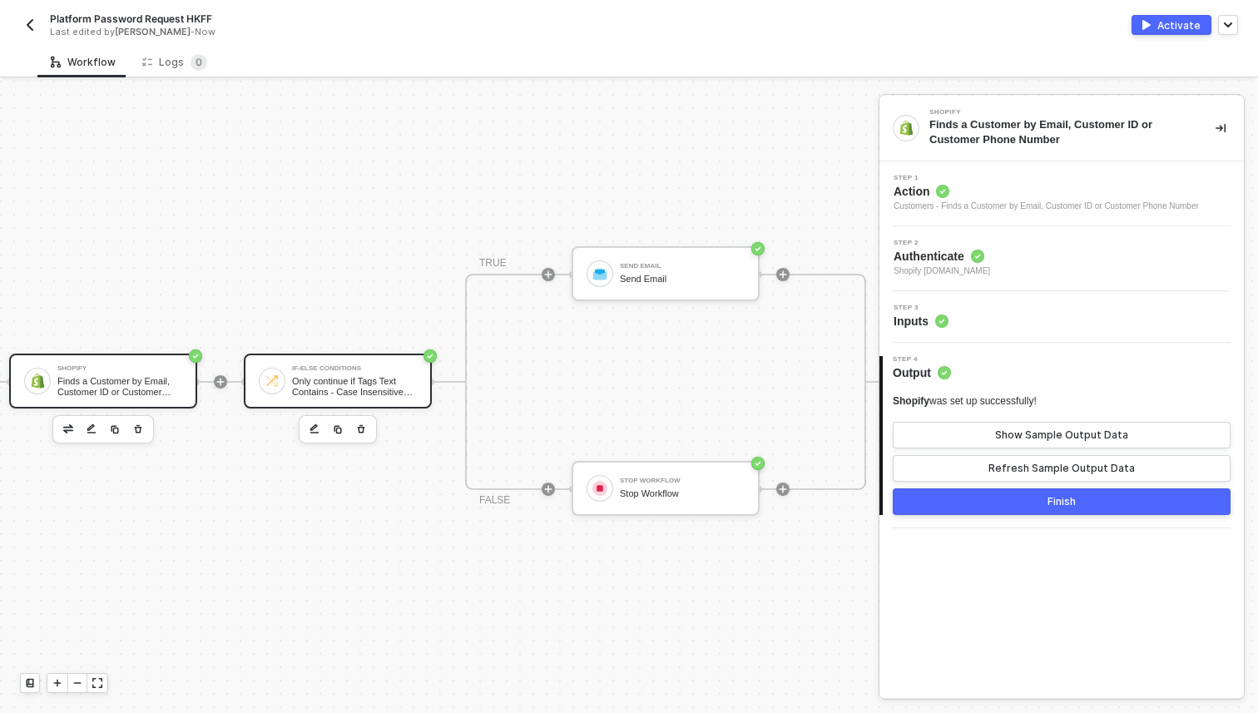
click at [327, 381] on div "Only continue if Tags Text Contains - Case Insensitive Approved" at bounding box center [354, 386] width 125 height 21
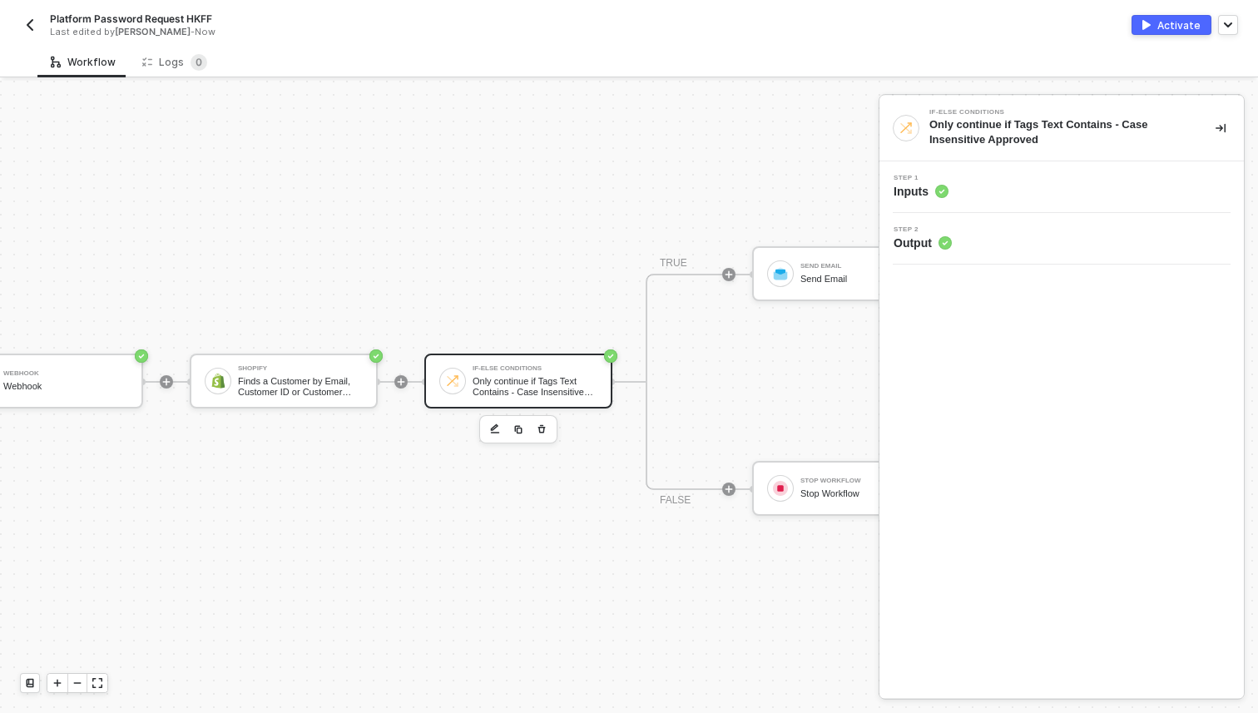
scroll to position [31, 114]
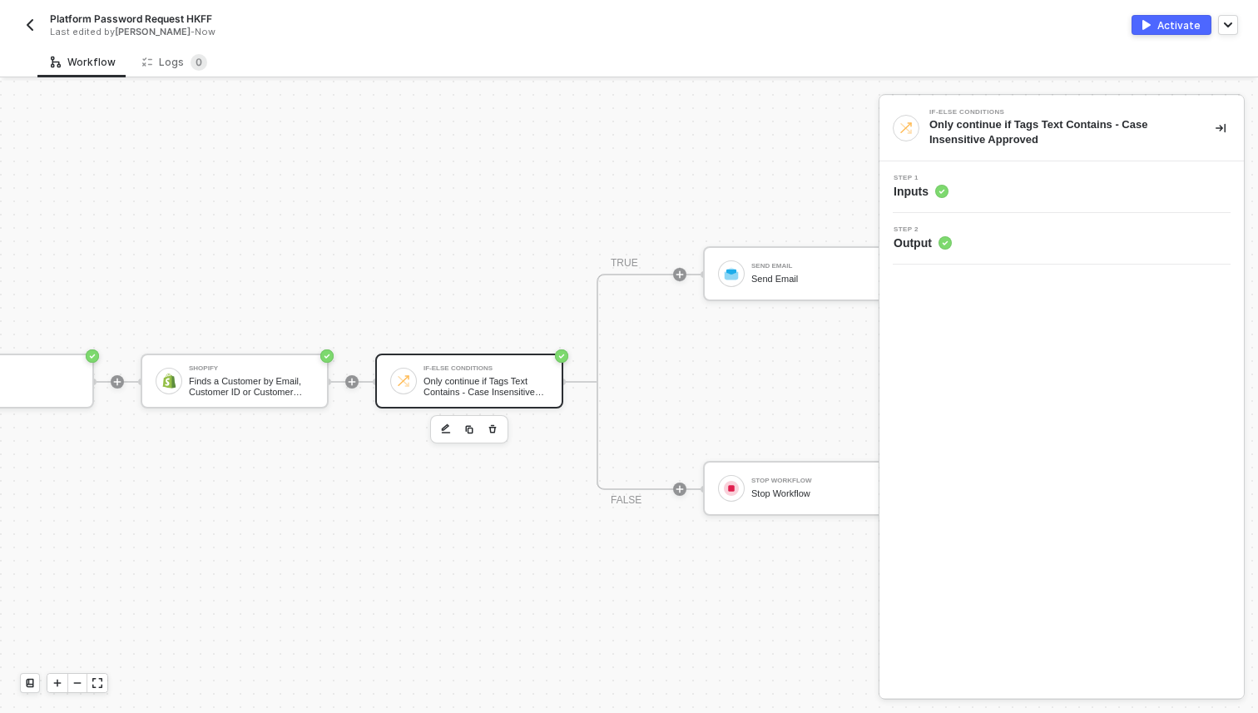
click at [1008, 178] on div "Step 1 Inputs" at bounding box center [1064, 187] width 360 height 25
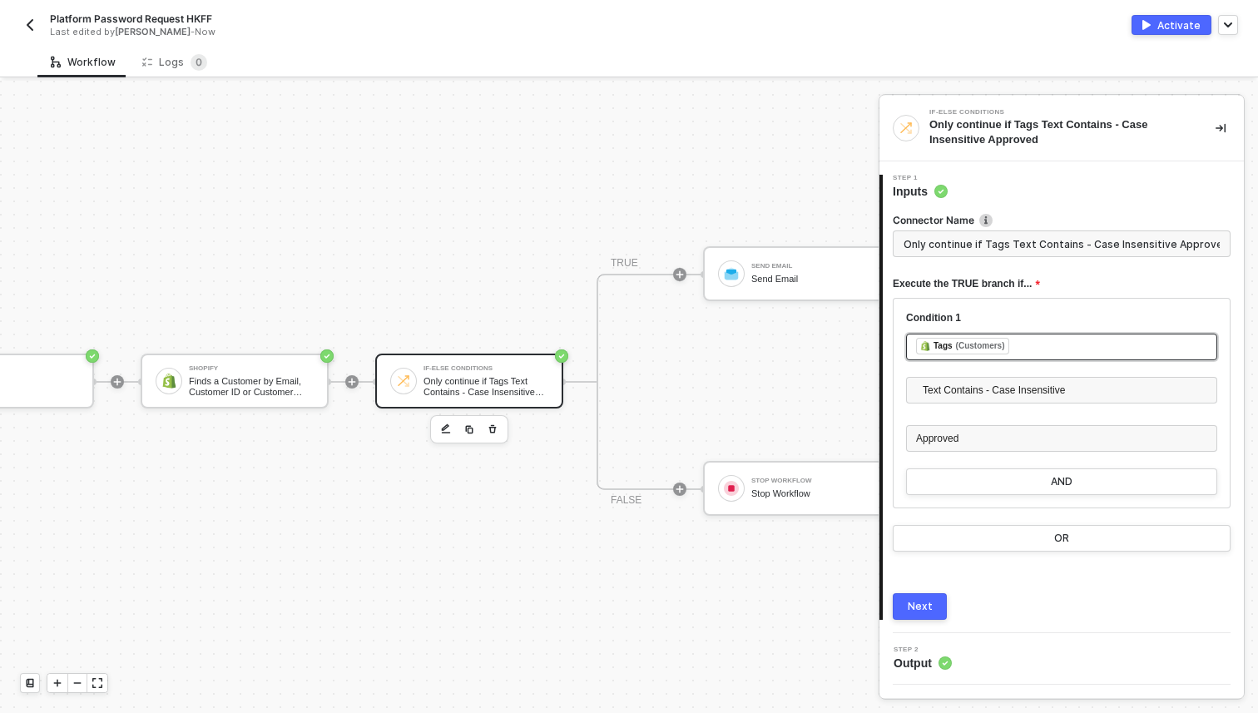
click at [1018, 344] on div "﻿ ﻿ Tags (Customers) ﻿" at bounding box center [1061, 347] width 291 height 18
click at [32, 20] on img "button" at bounding box center [29, 24] width 13 height 13
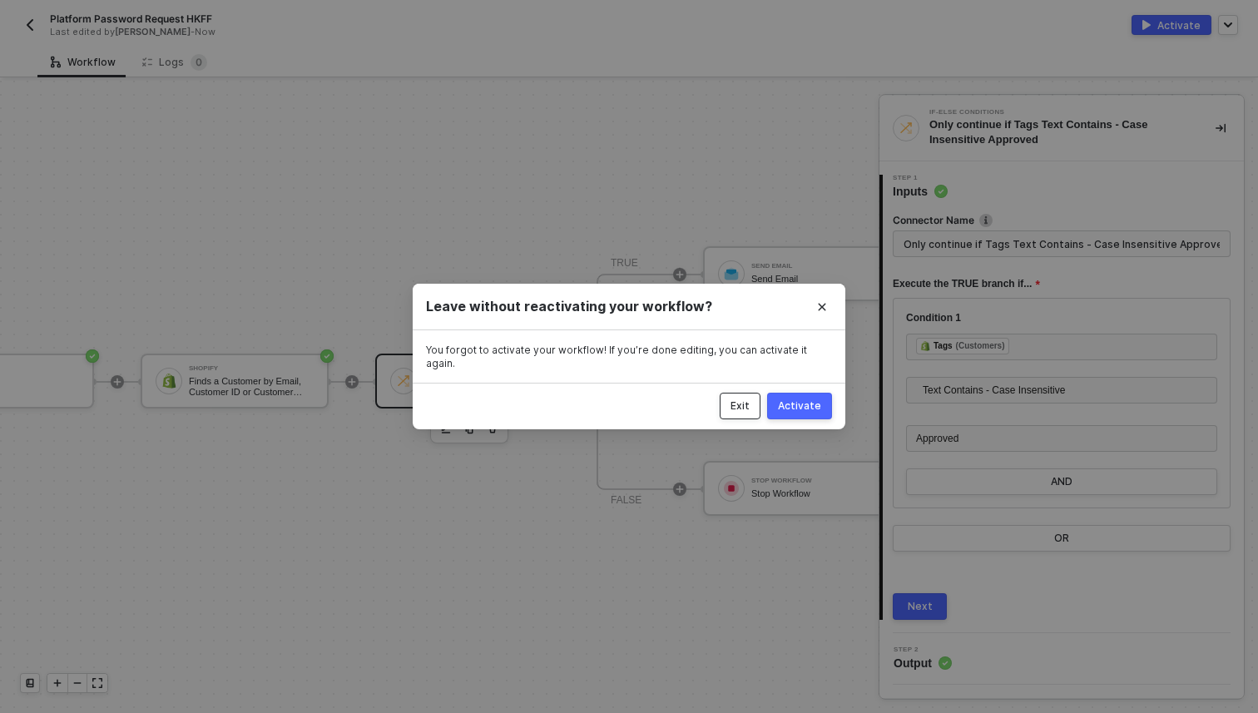
click at [750, 400] on div "Exit" at bounding box center [740, 405] width 19 height 13
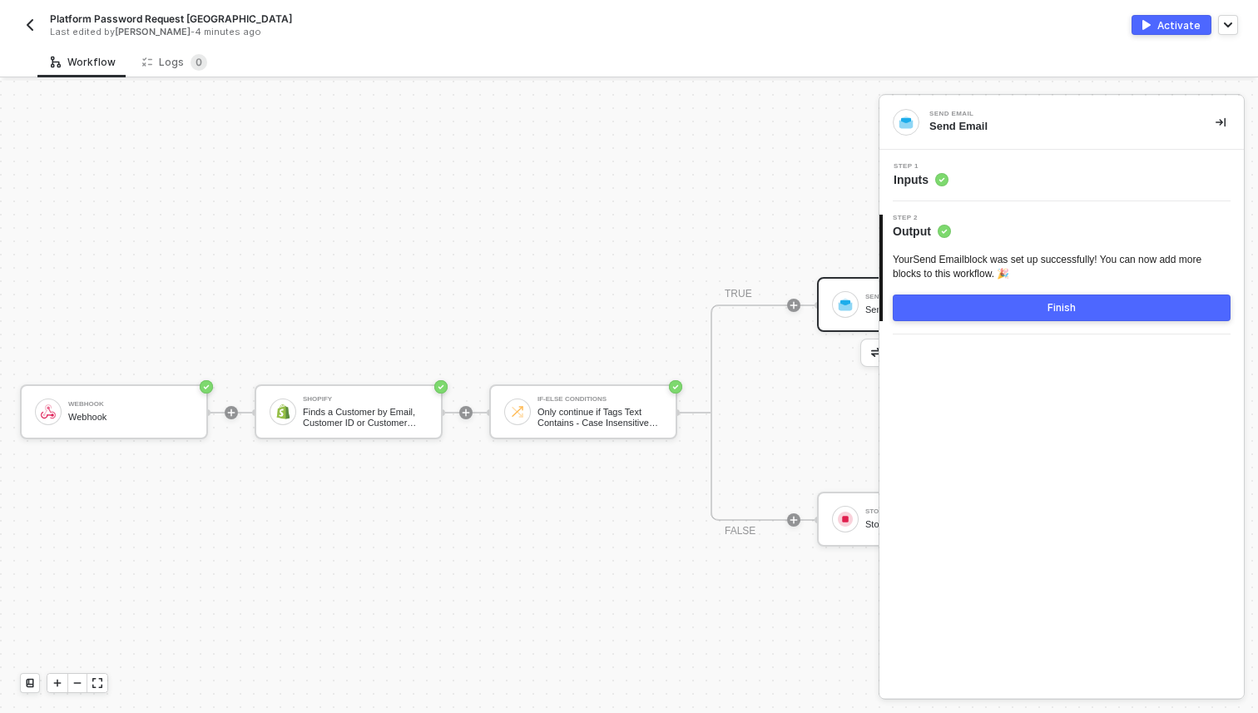
scroll to position [31, 0]
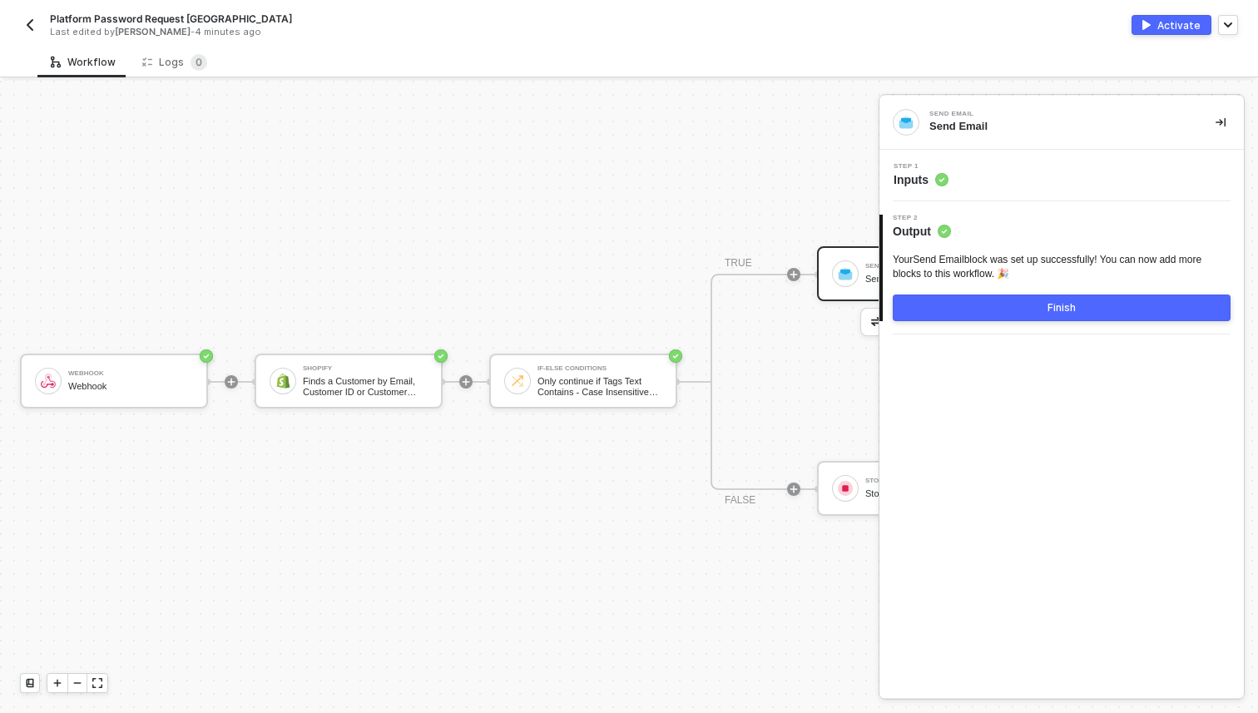
click at [196, 19] on span "Platform Password Request [GEOGRAPHIC_DATA]" at bounding box center [171, 19] width 242 height 14
click at [268, 19] on input "Platform Password Request [GEOGRAPHIC_DATA]" at bounding box center [191, 19] width 283 height 20
type input "Platform Password Request HKFF"
click button "Save" at bounding box center [357, 19] width 40 height 20
click at [368, 379] on div "Finds a Customer by Email, Customer ID or Customer Phone Number" at bounding box center [365, 386] width 125 height 21
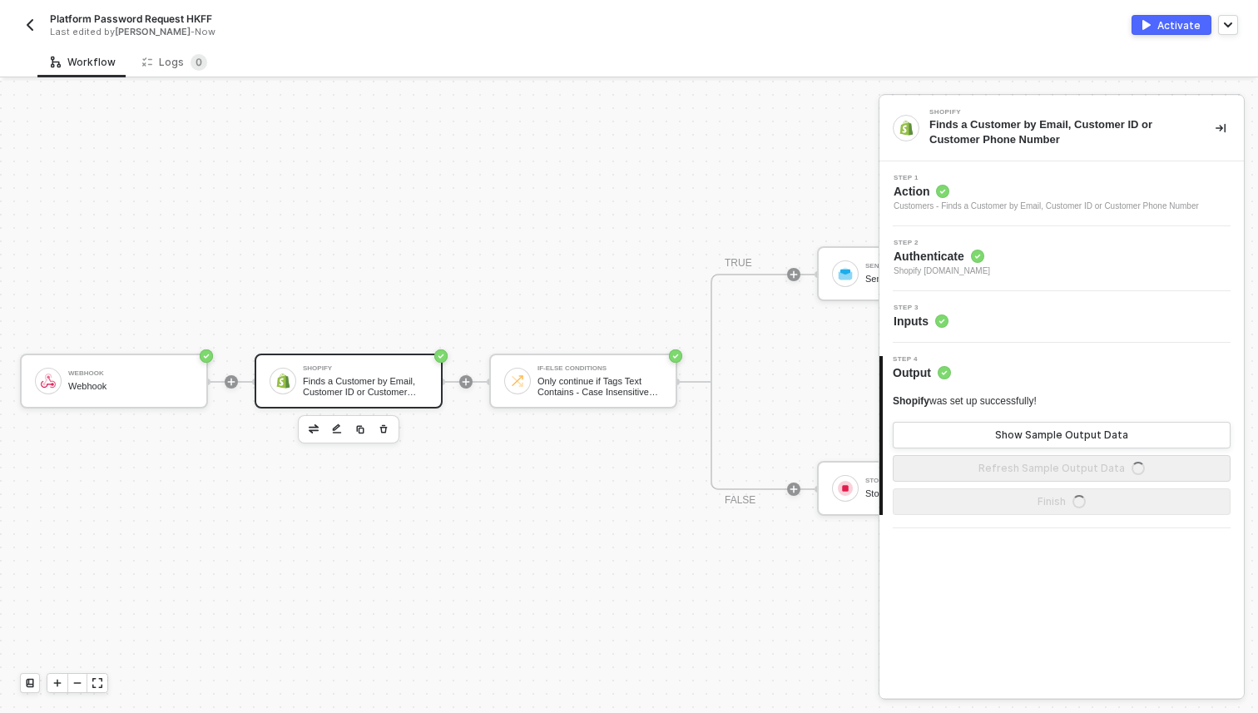
click at [977, 268] on span "Shopify [DOMAIN_NAME]" at bounding box center [942, 271] width 97 height 13
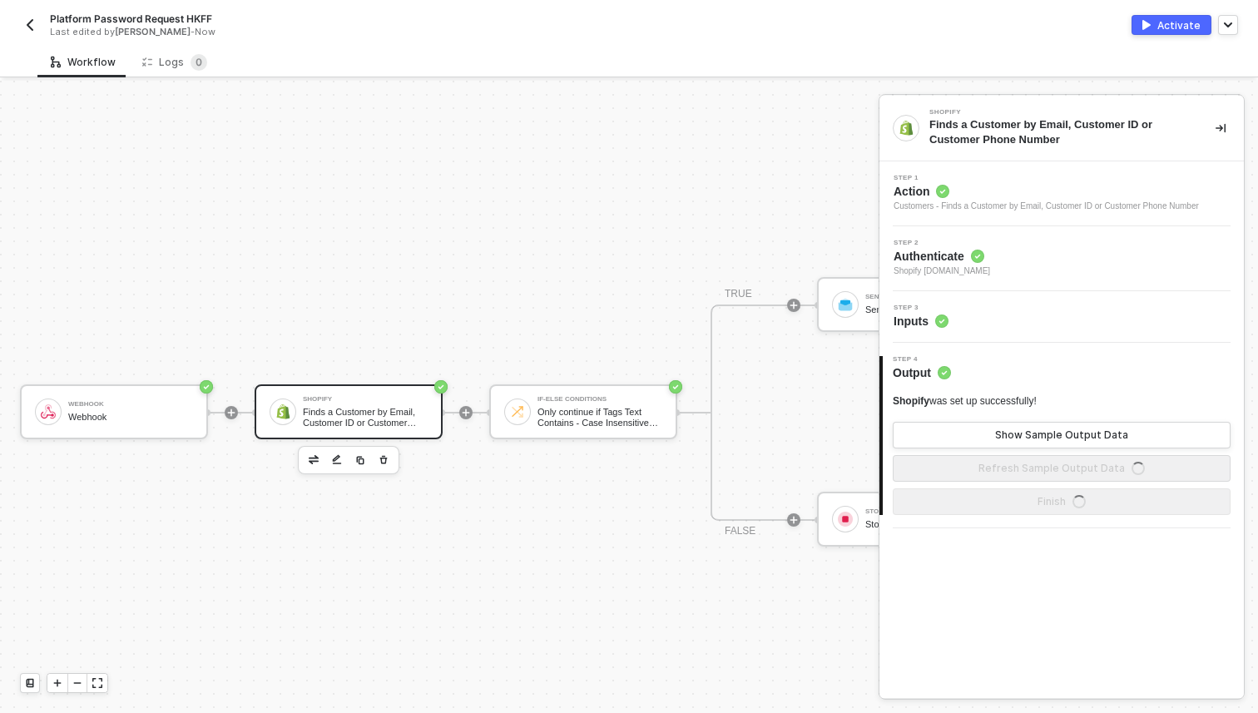
scroll to position [31, 0]
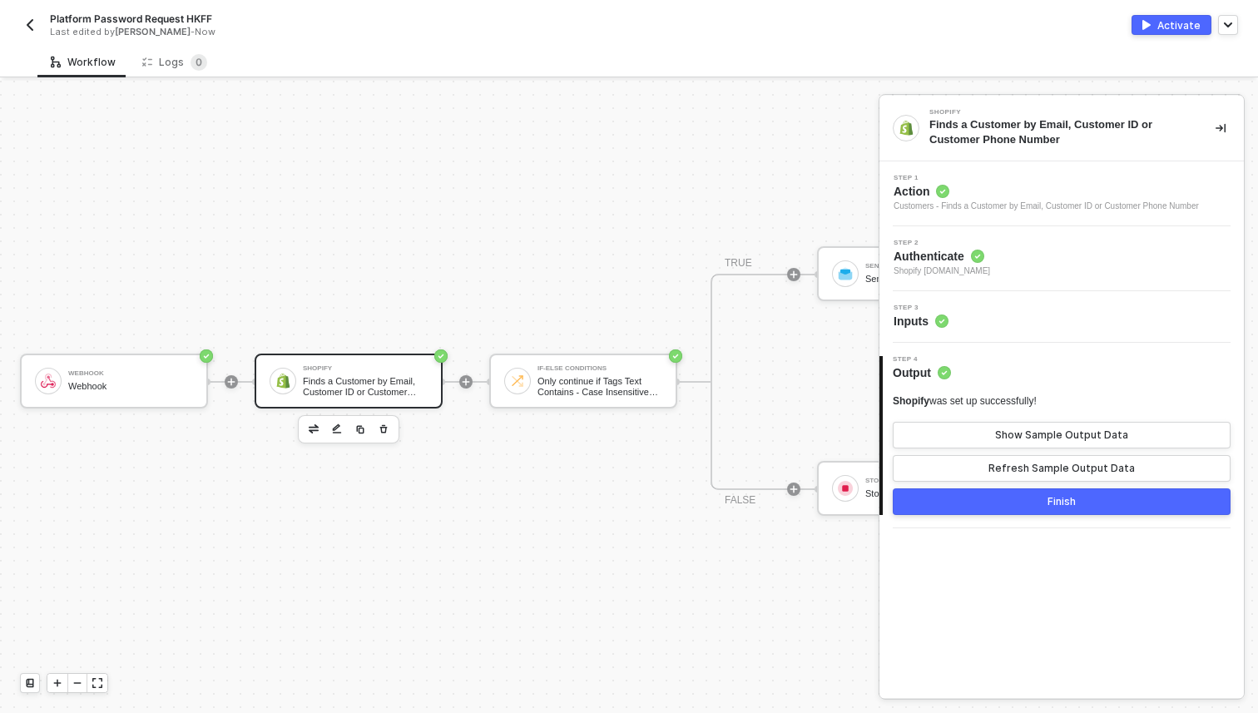
click at [955, 274] on span "Shopify [DOMAIN_NAME]" at bounding box center [942, 271] width 97 height 13
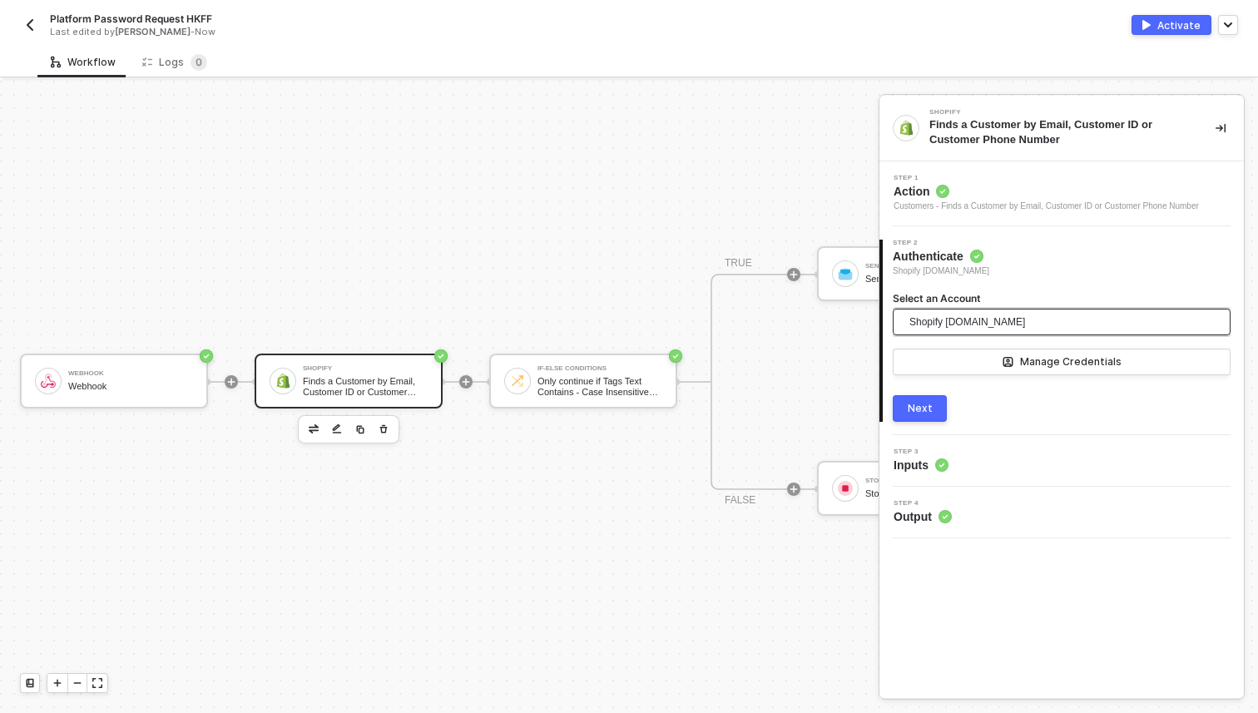
click at [970, 326] on span "Shopify [DOMAIN_NAME]" at bounding box center [967, 322] width 116 height 25
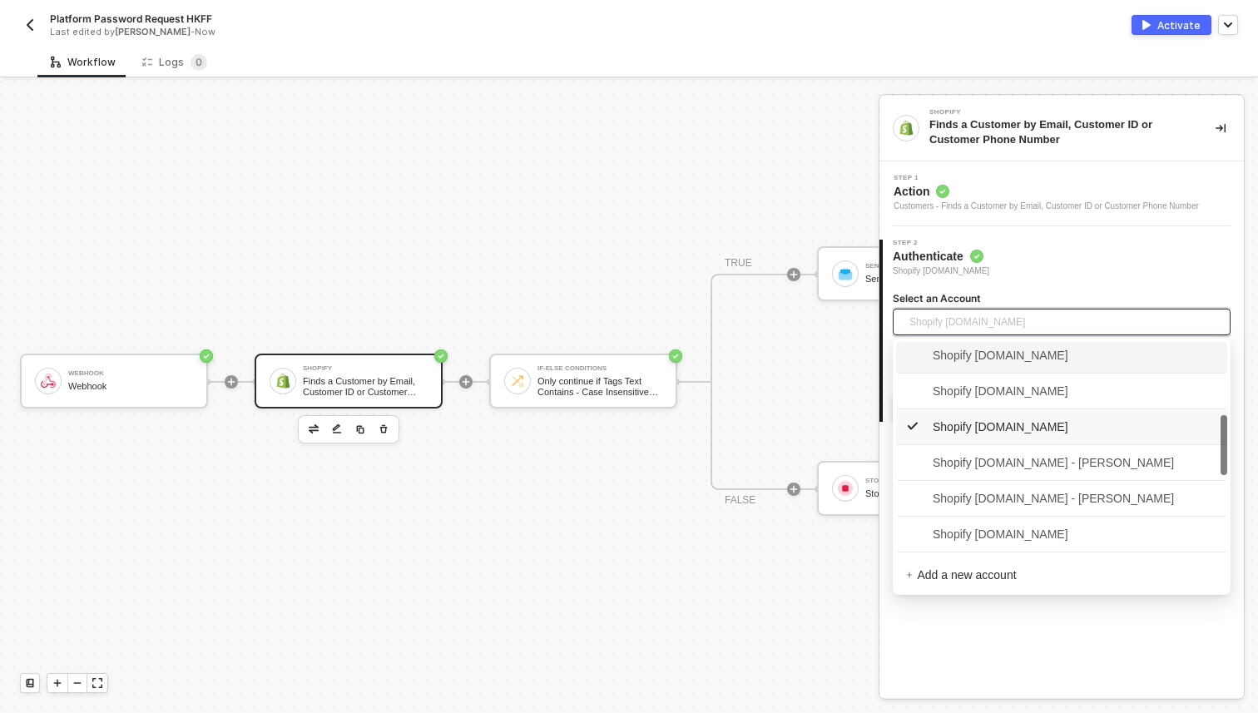
scroll to position [257, 0]
click at [1038, 528] on span "Shopify [DOMAIN_NAME]" at bounding box center [987, 532] width 162 height 18
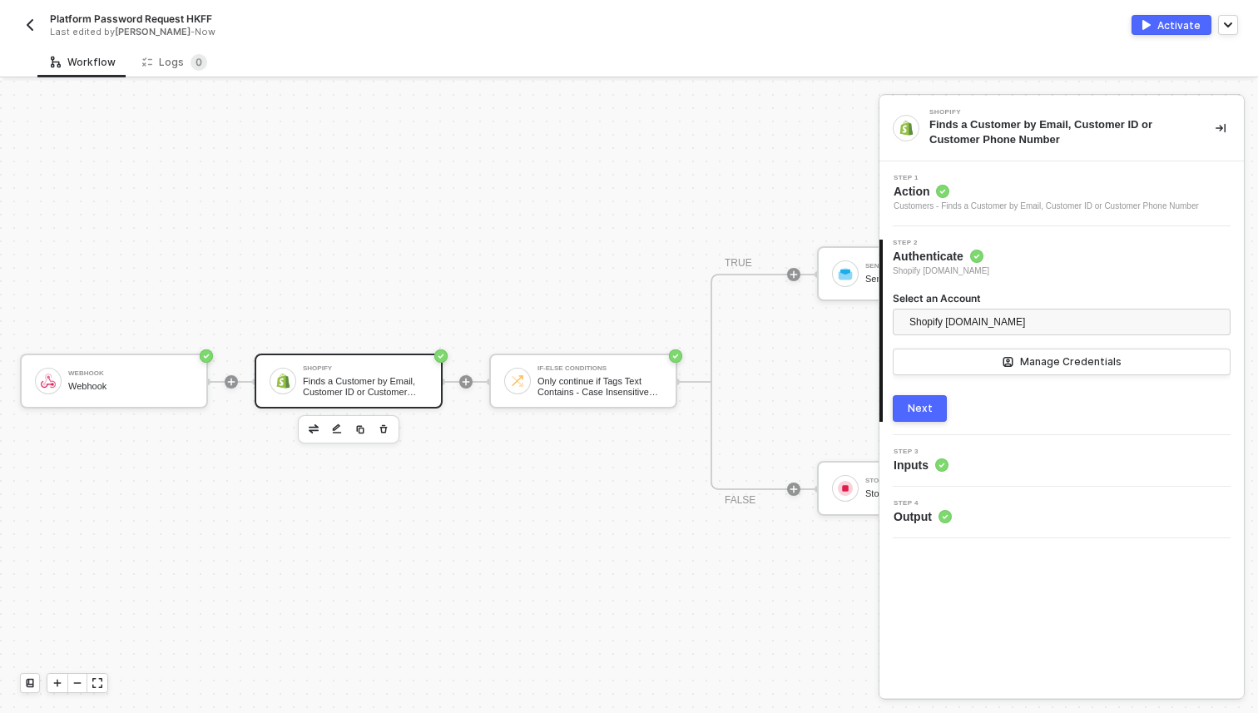
click at [908, 419] on button "Next" at bounding box center [920, 408] width 54 height 27
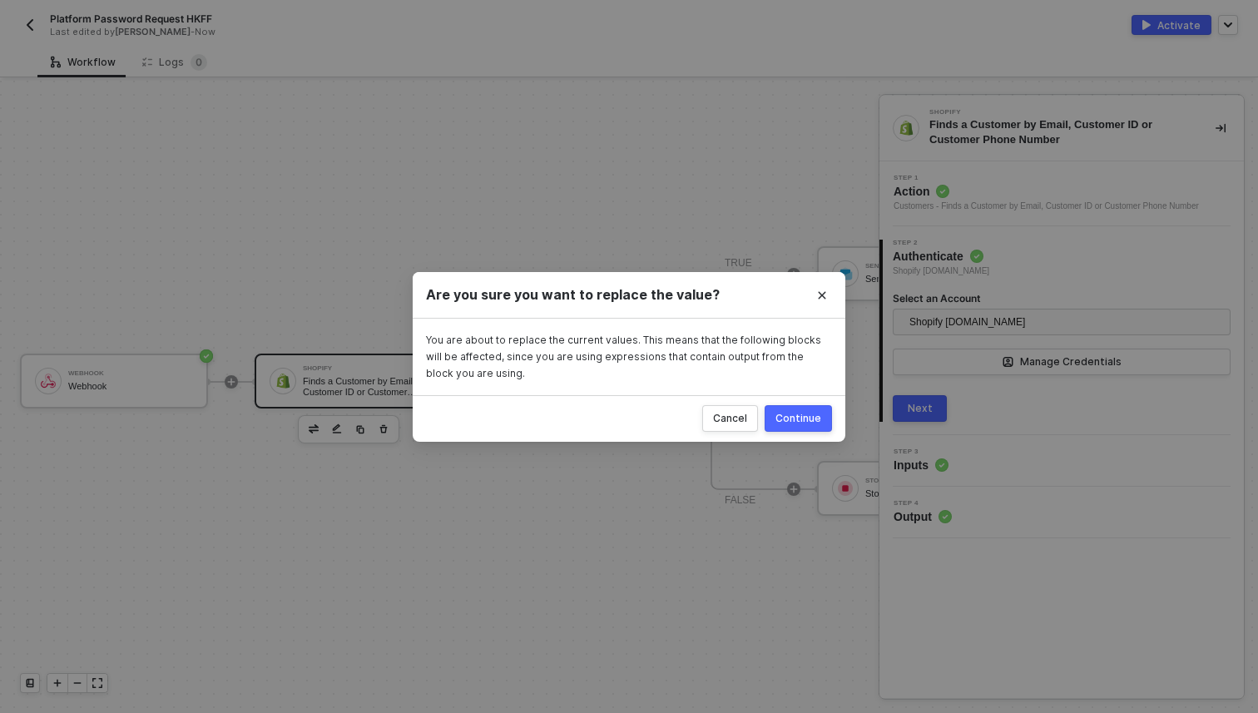
click at [786, 424] on div "Continue" at bounding box center [798, 418] width 46 height 13
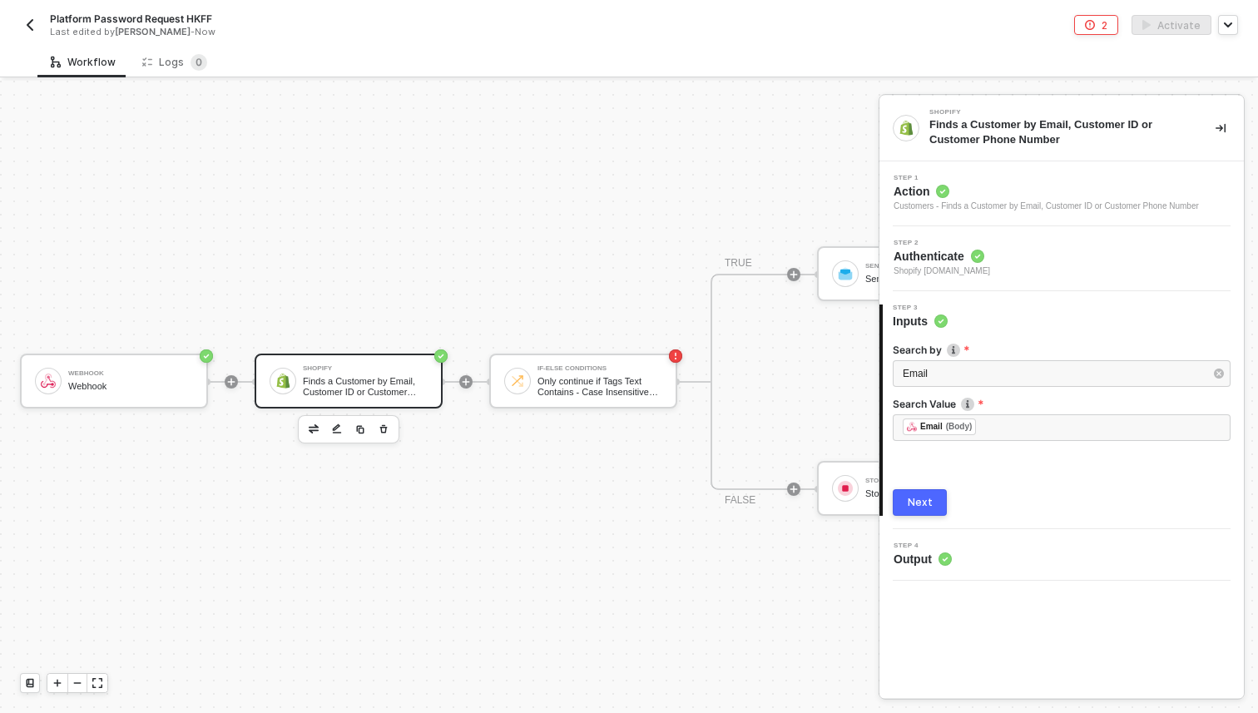
click at [930, 500] on div "Next" at bounding box center [920, 502] width 25 height 13
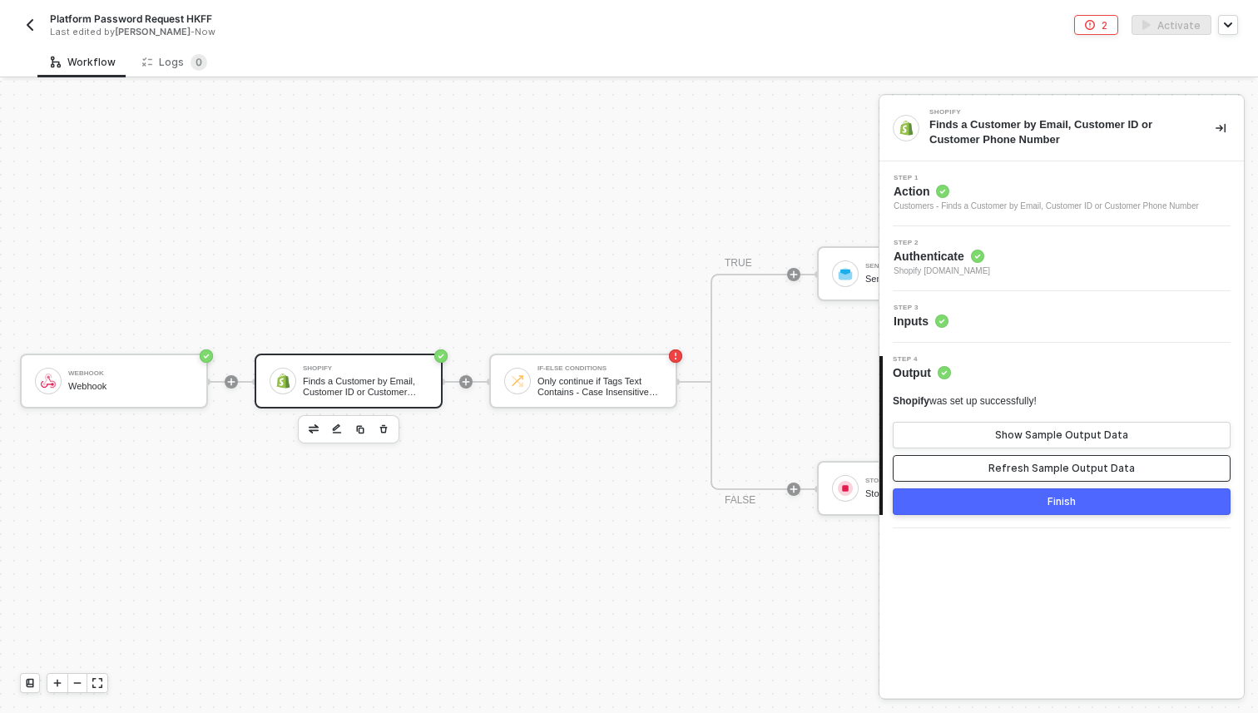
click at [1019, 471] on div "Refresh Sample Output Data" at bounding box center [1061, 468] width 146 height 13
click at [1012, 496] on button "Finish" at bounding box center [1062, 501] width 338 height 27
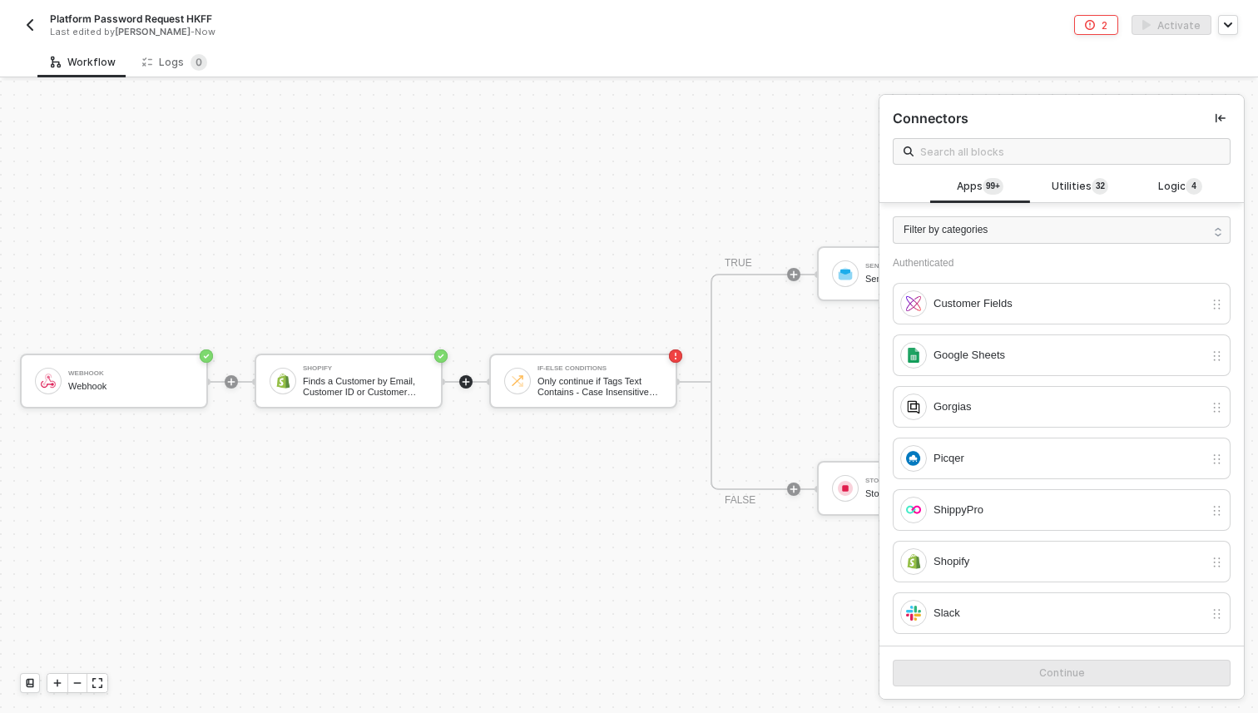
click at [212, 26] on div "Last edited by Jash Dave - Now" at bounding box center [320, 32] width 541 height 12
click at [211, 23] on div "Platform Password Request HKFF" at bounding box center [320, 19] width 541 height 14
click at [230, 23] on input "Platform Password Request HKFF" at bounding box center [191, 19] width 283 height 20
type input "Platform Password Request Japan"
click at [349, 12] on div "Save" at bounding box center [356, 19] width 25 height 14
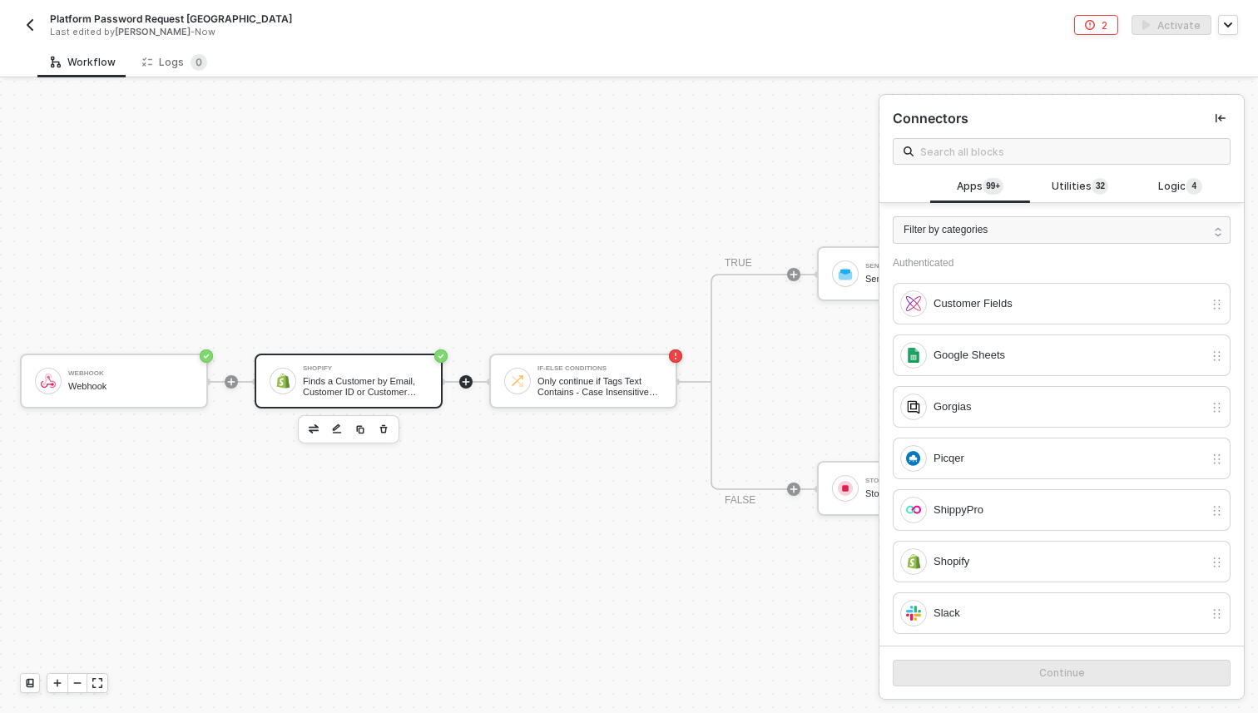
click at [336, 383] on div "Finds a Customer by Email, Customer ID or Customer Phone Number" at bounding box center [365, 386] width 125 height 21
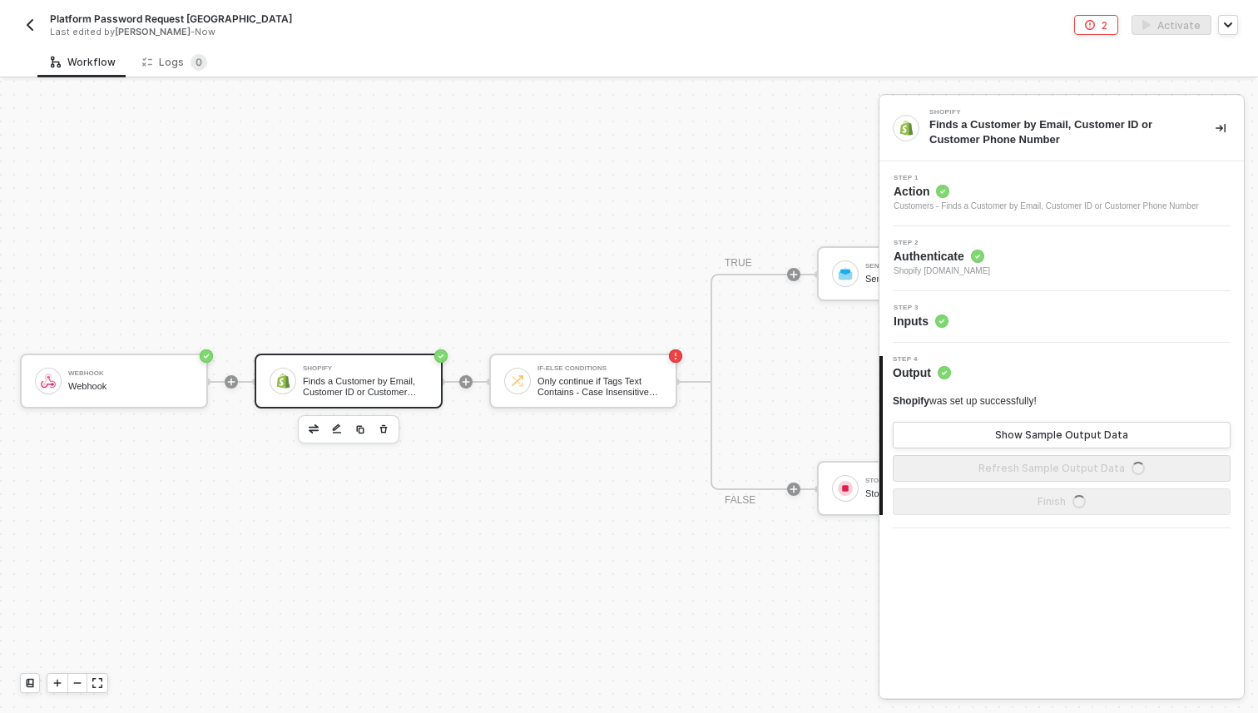
click at [970, 310] on div "Step 3 Inputs" at bounding box center [1064, 317] width 360 height 25
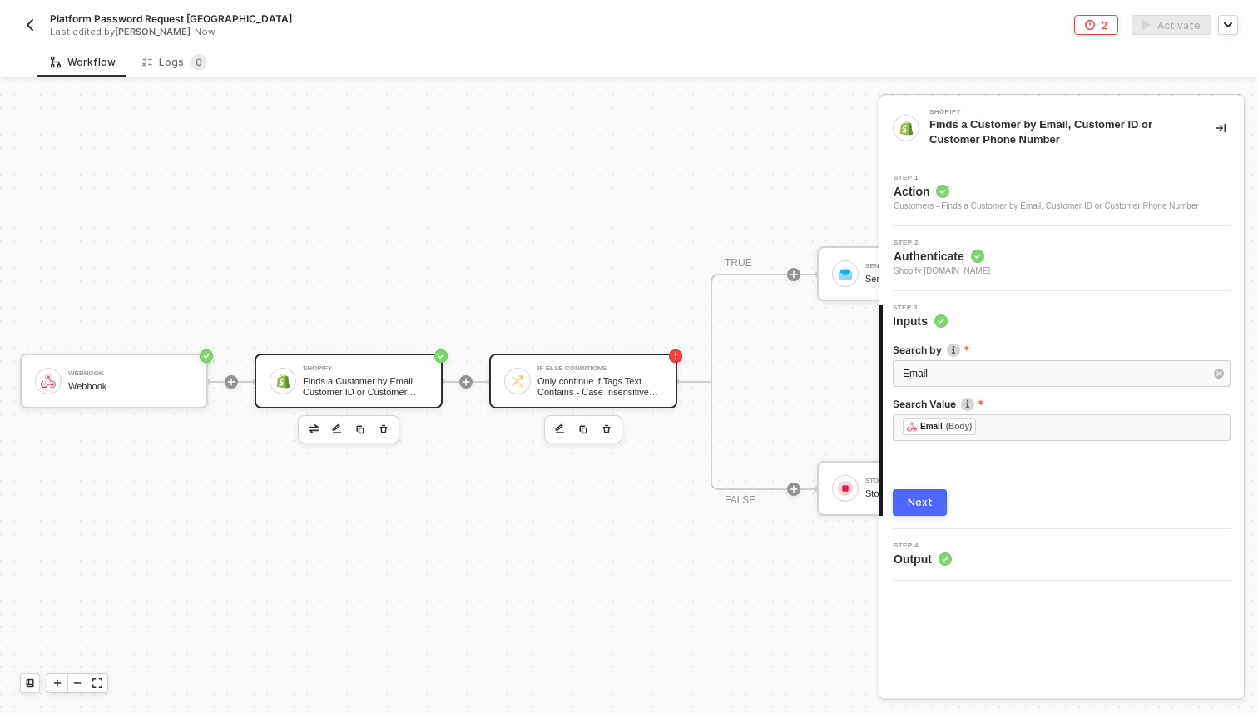
click at [607, 381] on div "Only continue if Tags Text Contains - Case Insensitive Approved" at bounding box center [600, 386] width 125 height 21
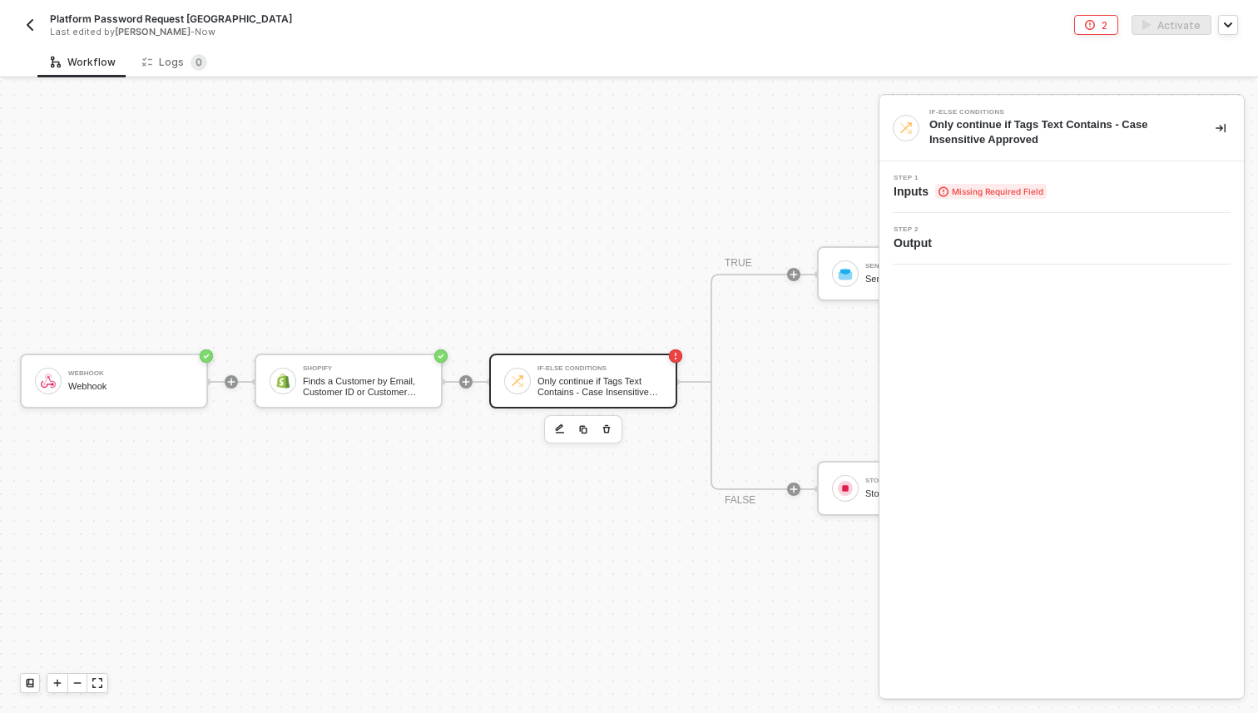
click at [970, 186] on span "Missing Required Field" at bounding box center [990, 191] width 111 height 15
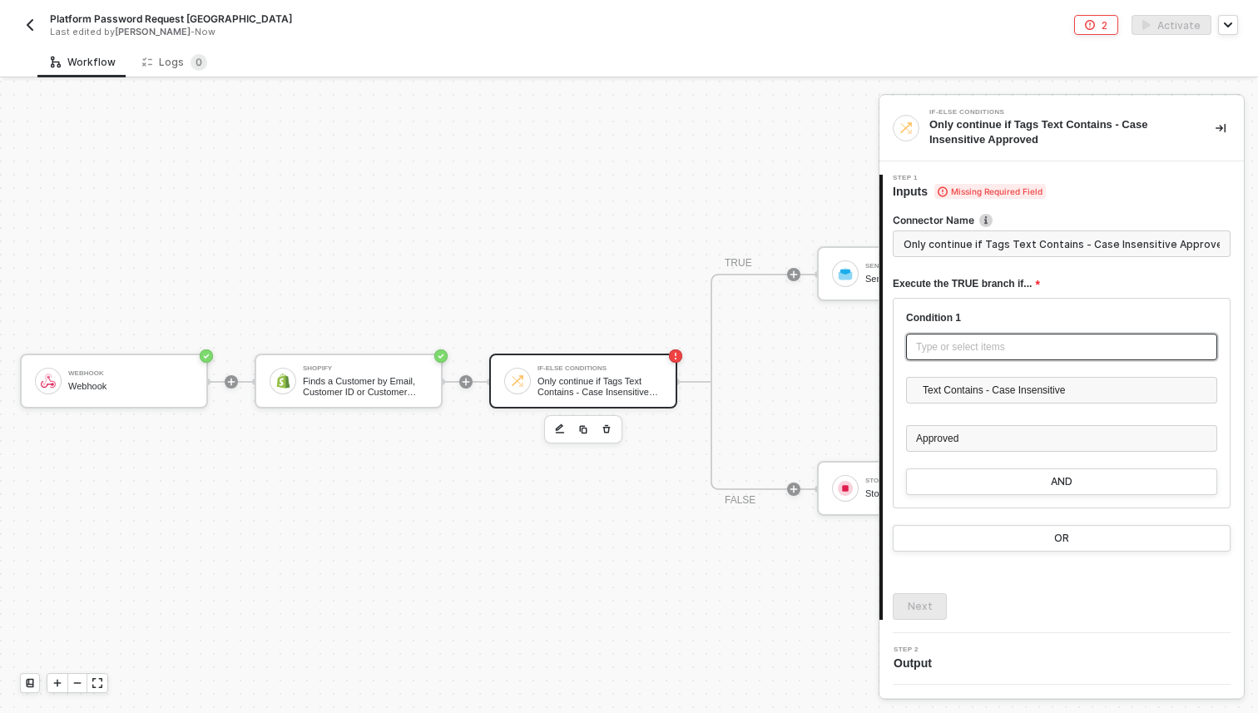
click at [992, 358] on div "Type or select items ﻿" at bounding box center [1061, 347] width 311 height 27
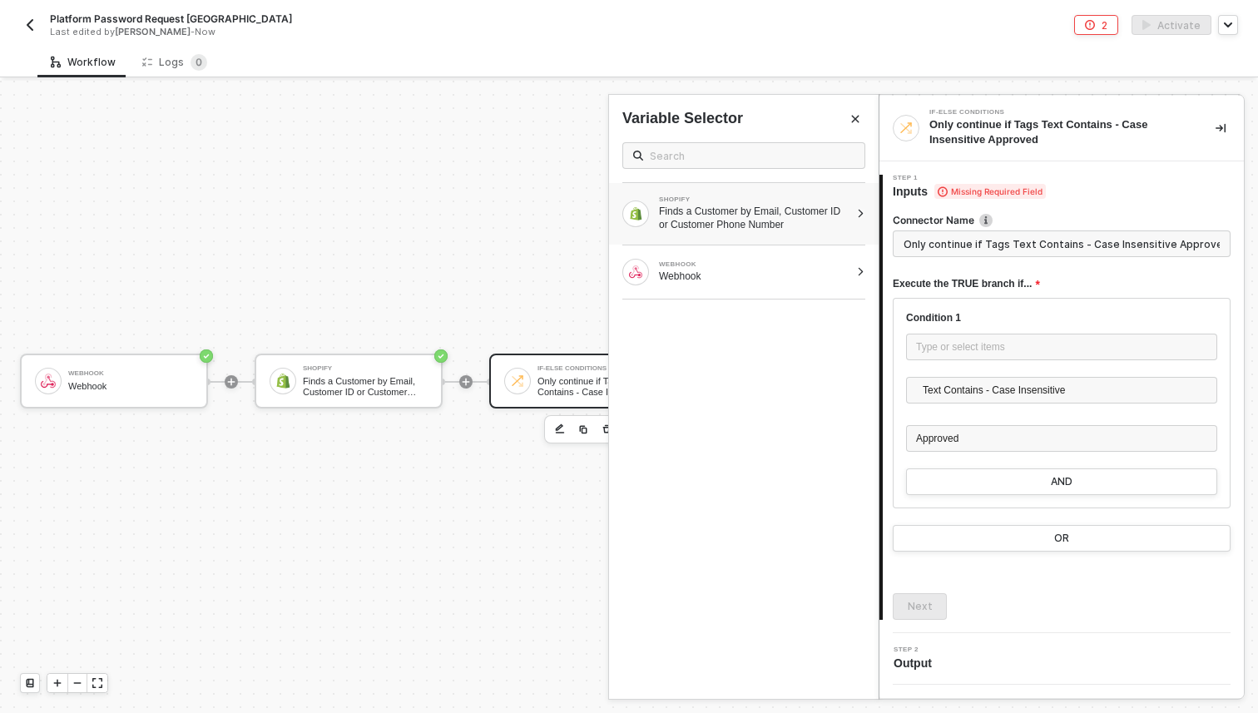
click at [784, 221] on div "Finds a Customer by Email, Customer ID or Customer Phone Number" at bounding box center [754, 218] width 191 height 27
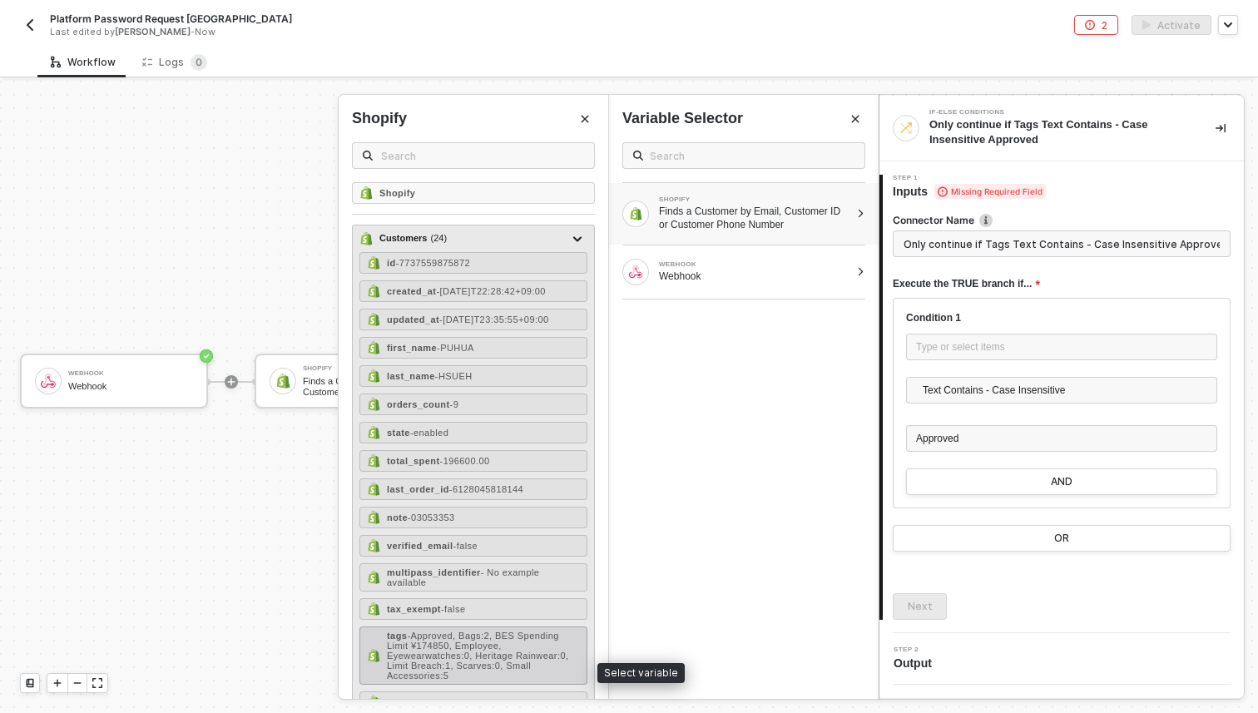
click at [498, 653] on span "- Approved, Bags:2, BES Spending Limit ¥174850, Employee, Eyewearwatches:0, Her…" at bounding box center [478, 656] width 182 height 50
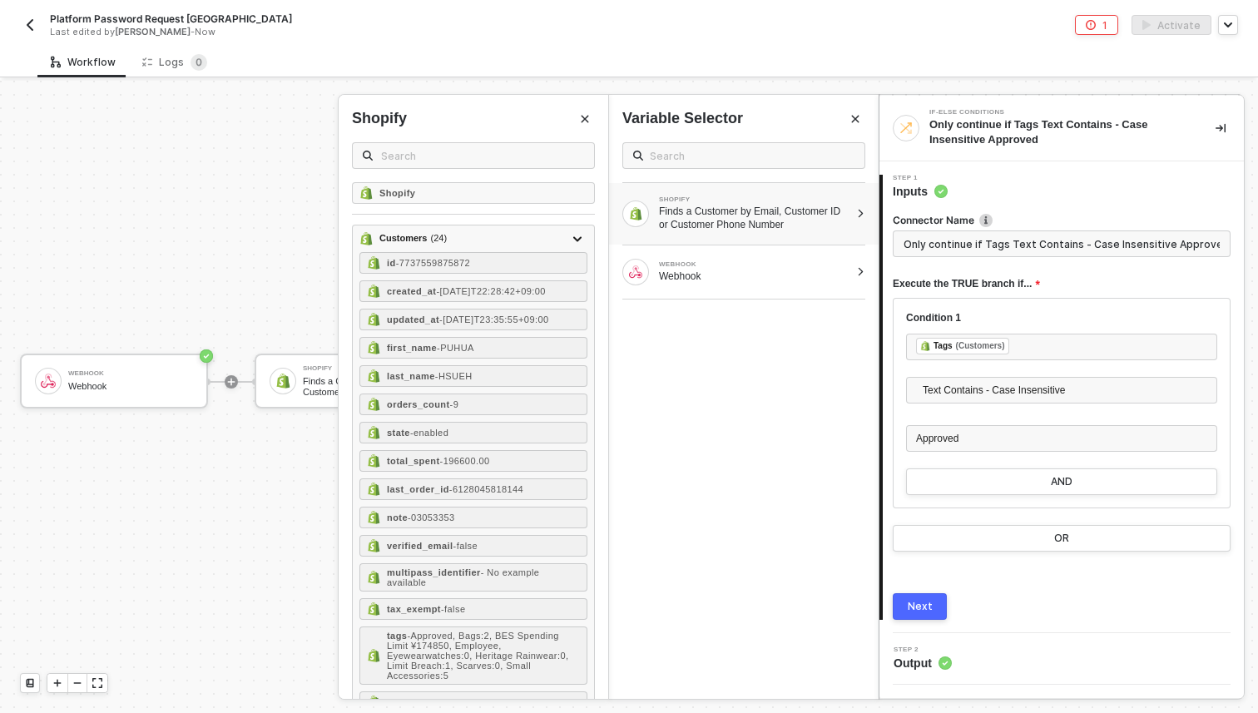
click at [915, 607] on div "Next" at bounding box center [920, 606] width 25 height 13
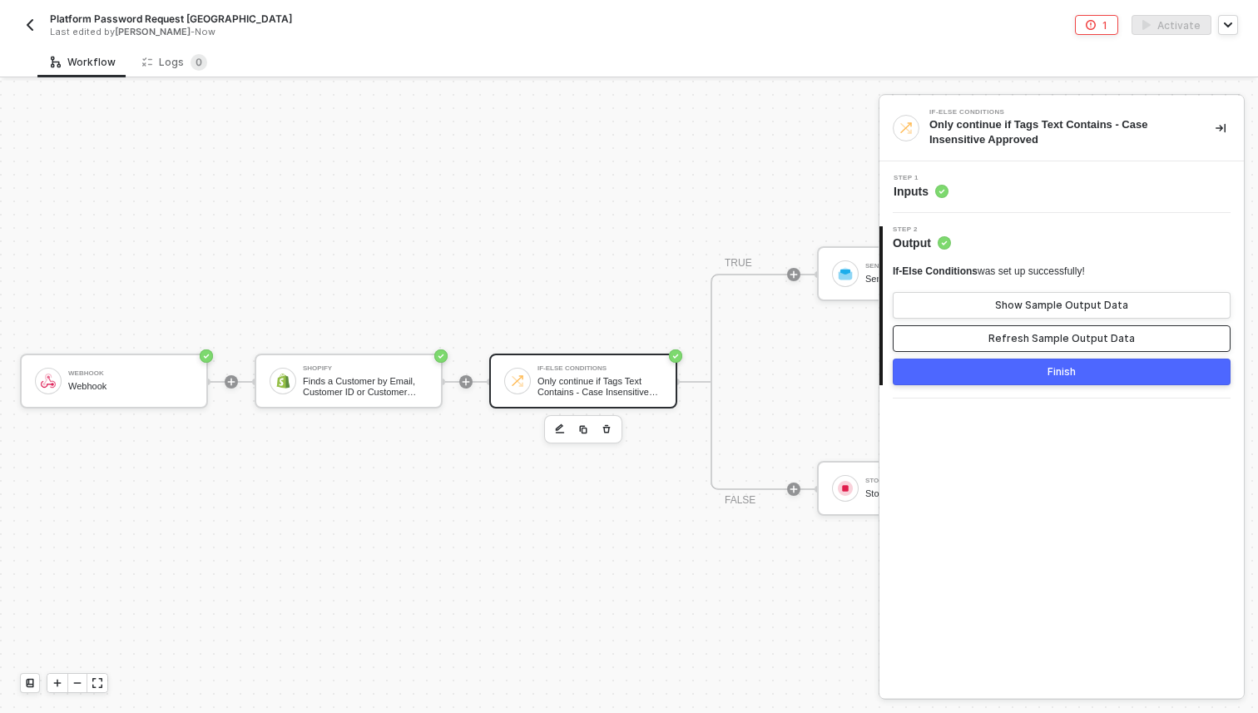
click at [978, 336] on button "Refresh Sample Output Data" at bounding box center [1062, 338] width 338 height 27
click at [978, 371] on button "Finish" at bounding box center [1062, 372] width 338 height 27
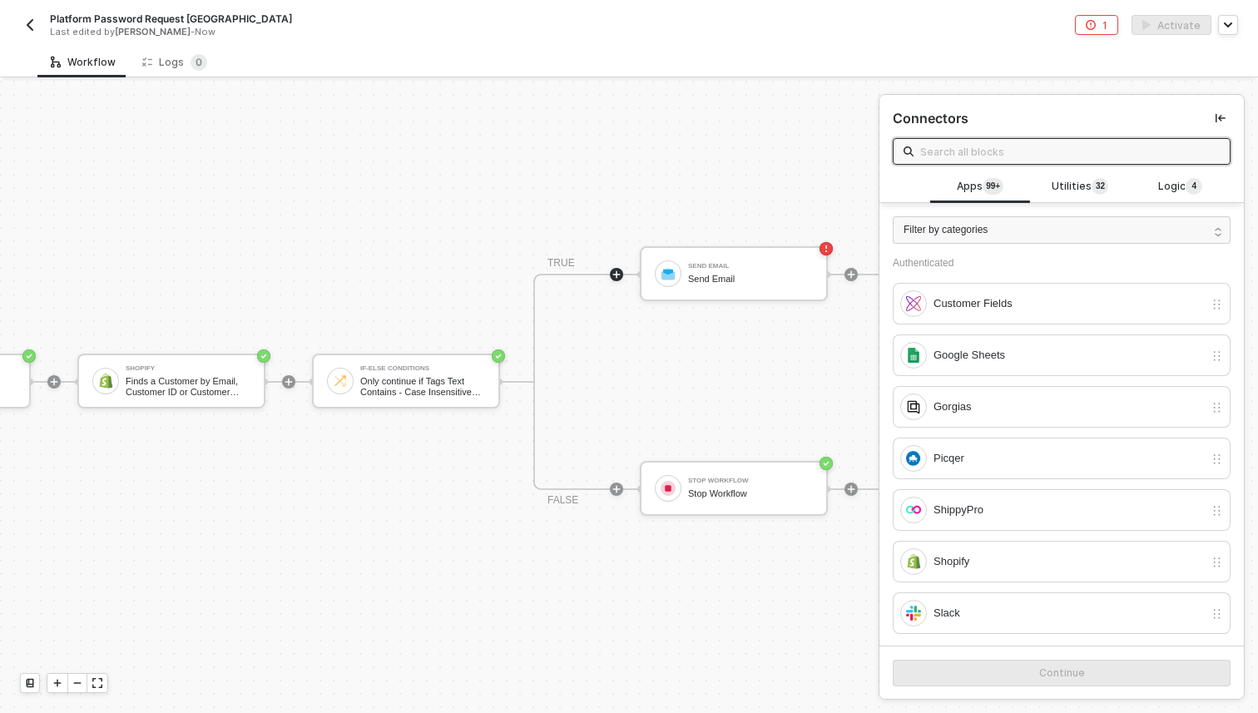
scroll to position [31, 196]
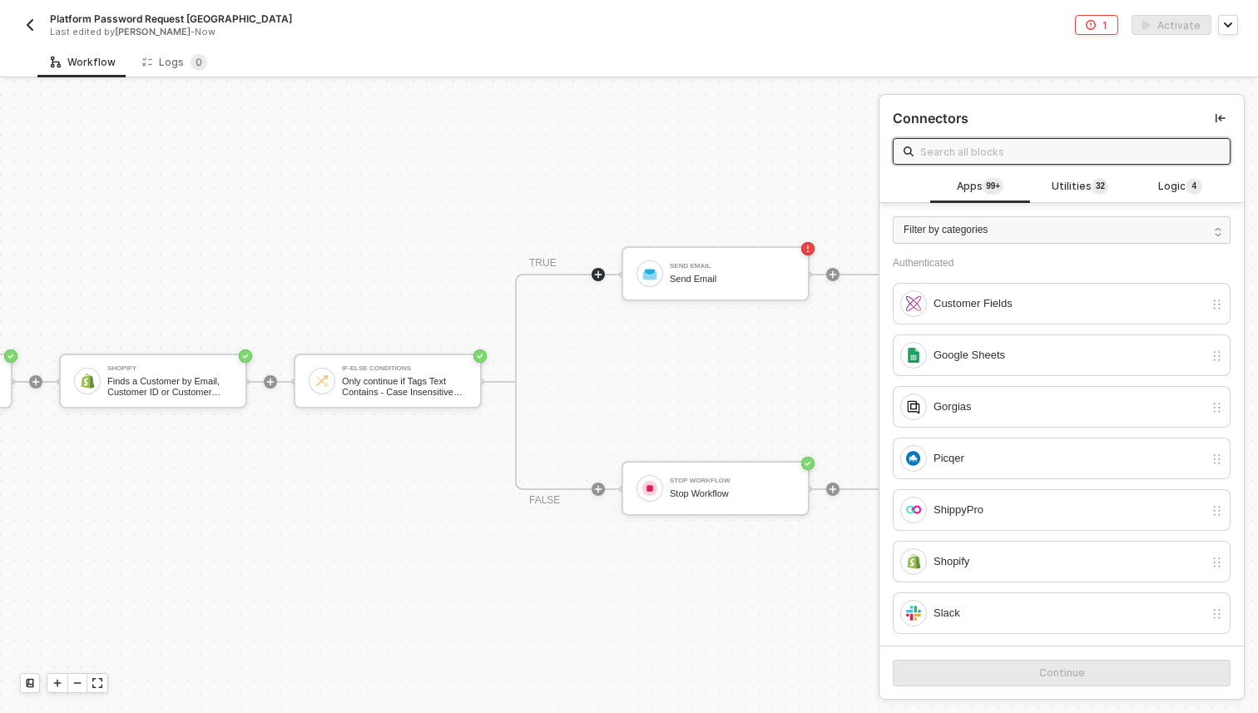
click at [712, 302] on div "TRUE Send Email Send Email FALSE Stop Workflow Stop Workflow" at bounding box center [715, 382] width 401 height 216
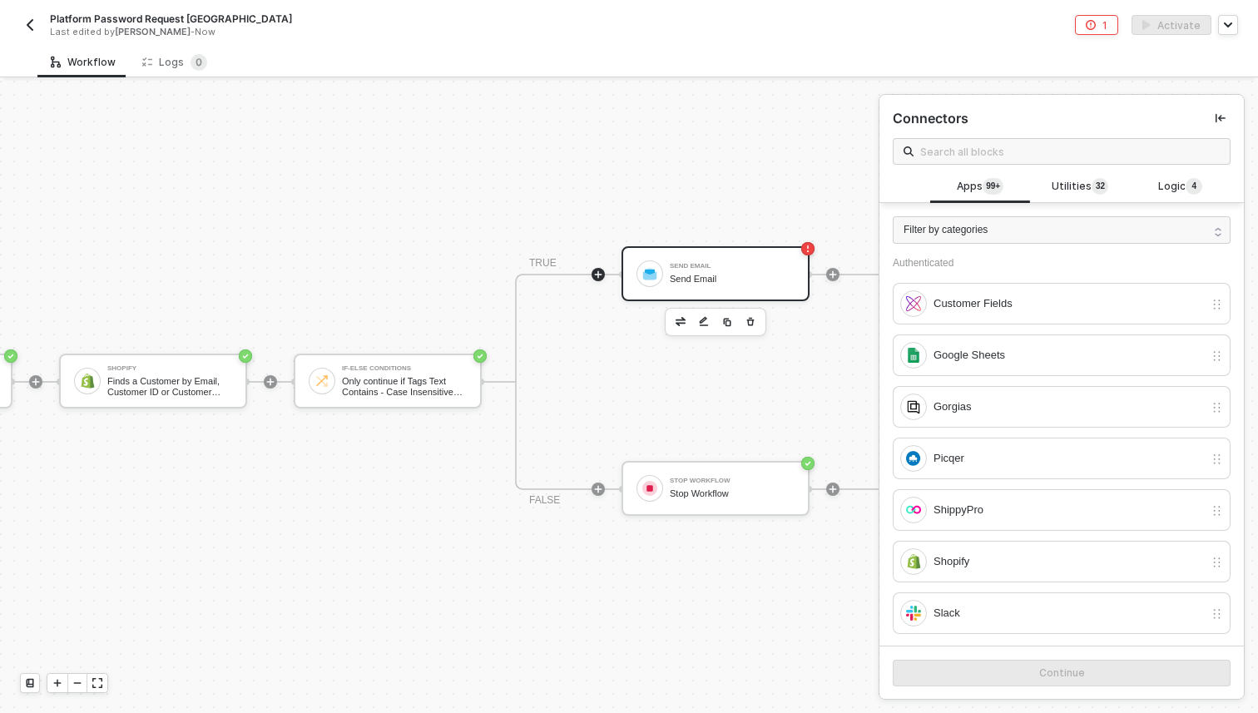
click at [712, 293] on div "Send Email Send Email" at bounding box center [716, 273] width 188 height 55
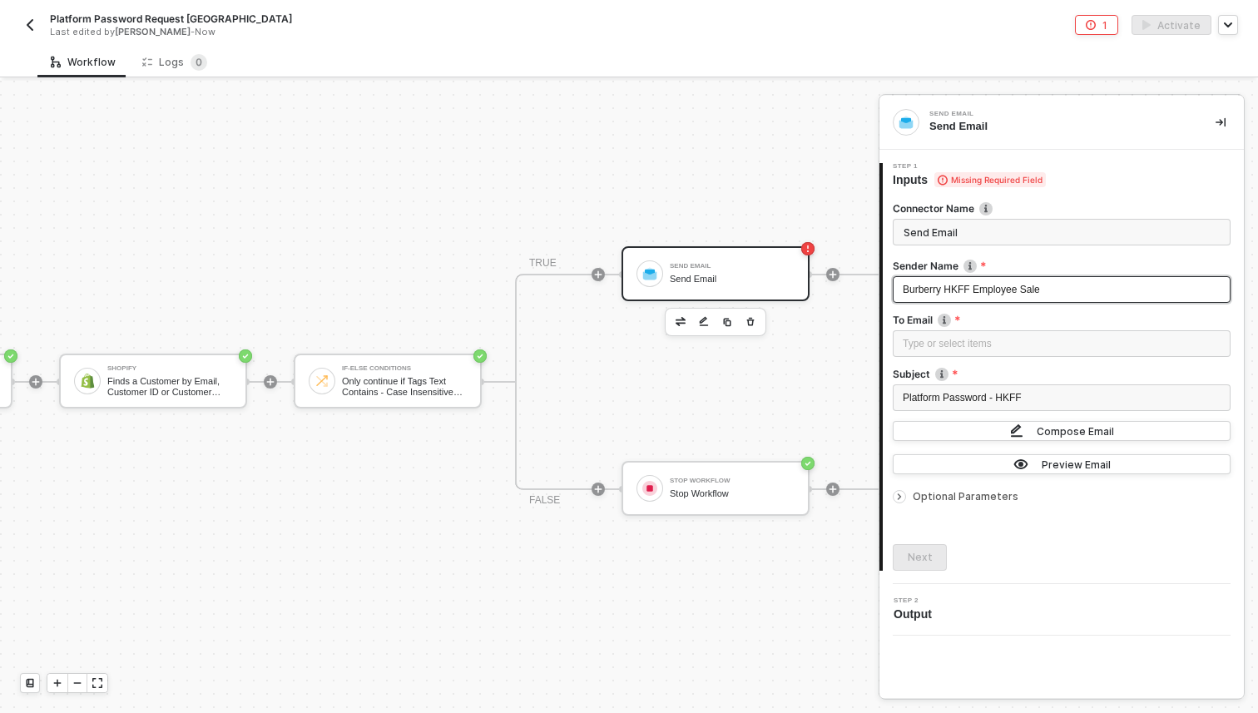
click at [974, 287] on span "Burberry HKFF Employee Sale" at bounding box center [971, 290] width 137 height 12
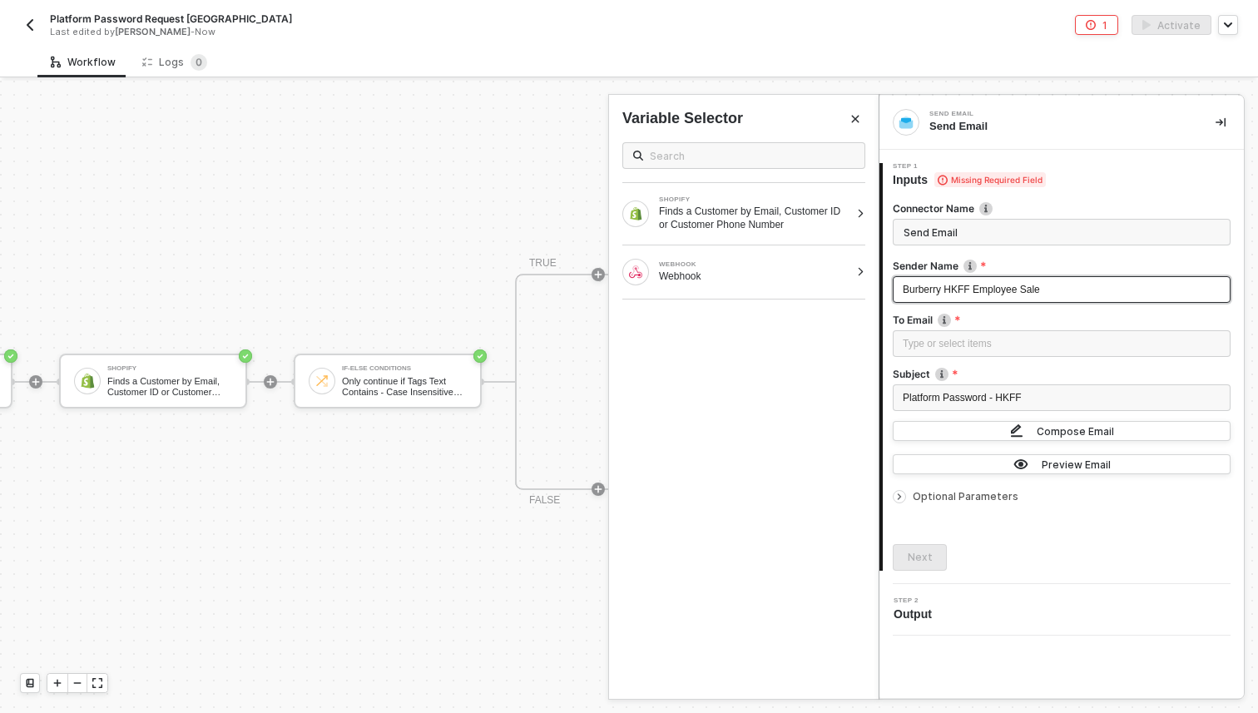
click at [974, 293] on span "Burberry HKFF Employee Sale" at bounding box center [971, 290] width 137 height 12
click at [969, 334] on div "Type or select items ﻿" at bounding box center [1062, 343] width 338 height 27
click at [769, 217] on div "Finds a Customer by Email, Customer ID or Customer Phone Number" at bounding box center [754, 218] width 191 height 27
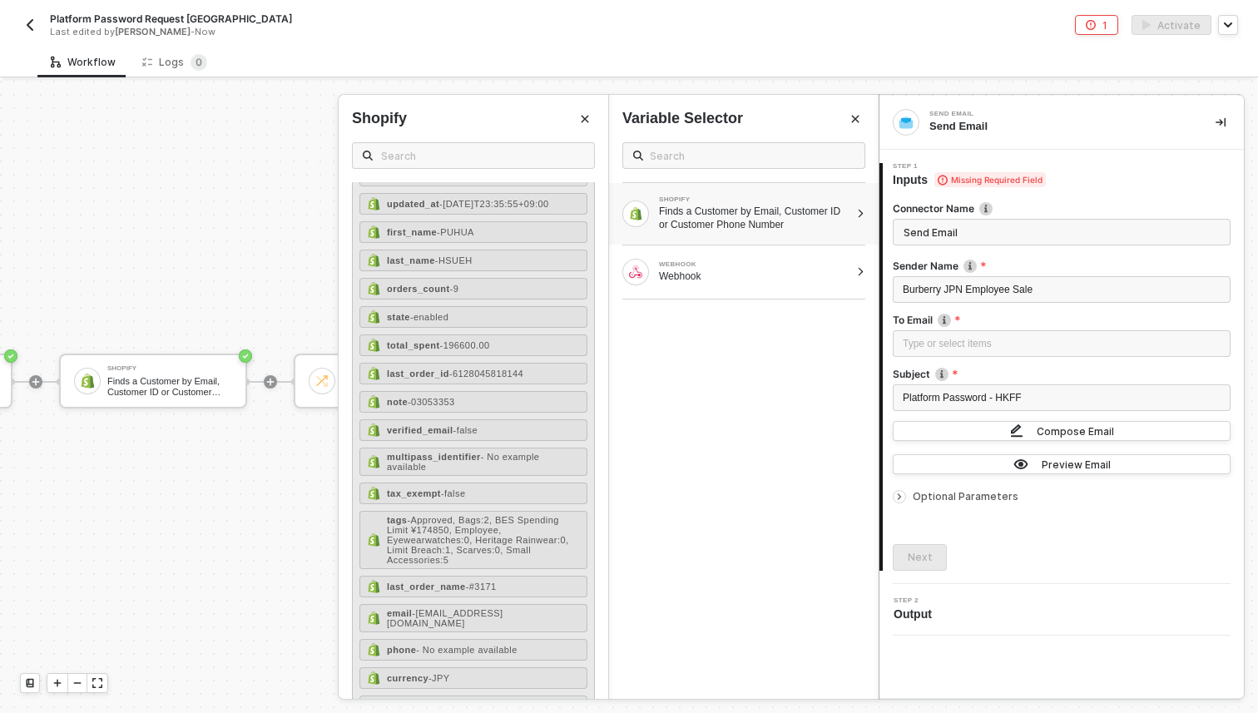
scroll to position [124, 0]
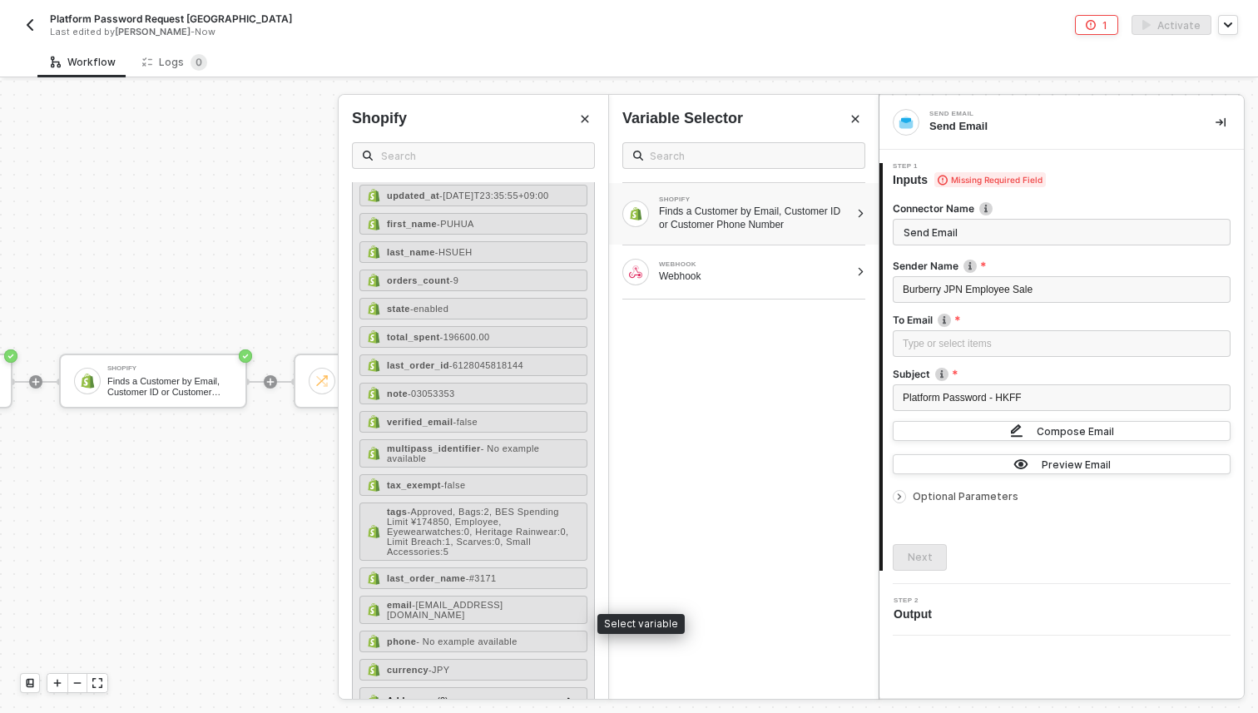
click at [474, 609] on div "email - puhua.hsueh@burberry.com" at bounding box center [473, 610] width 228 height 28
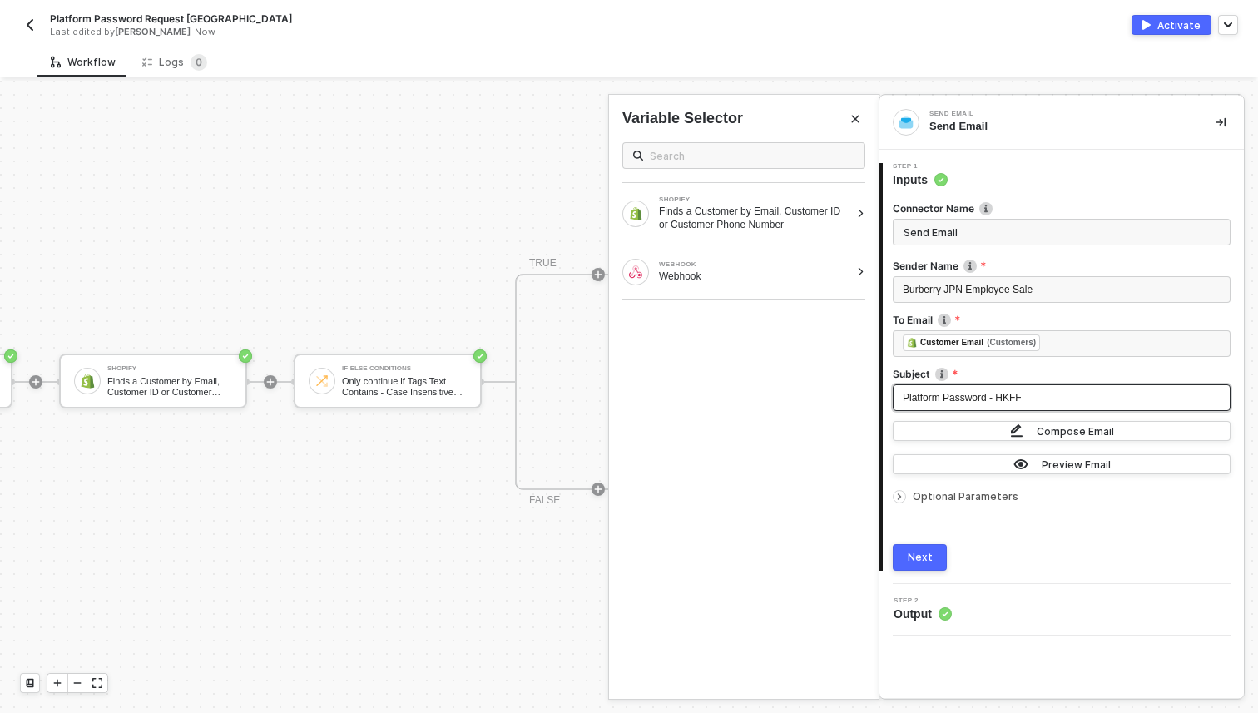
click at [1038, 404] on div "Platform Password - HKFF" at bounding box center [1062, 398] width 318 height 16
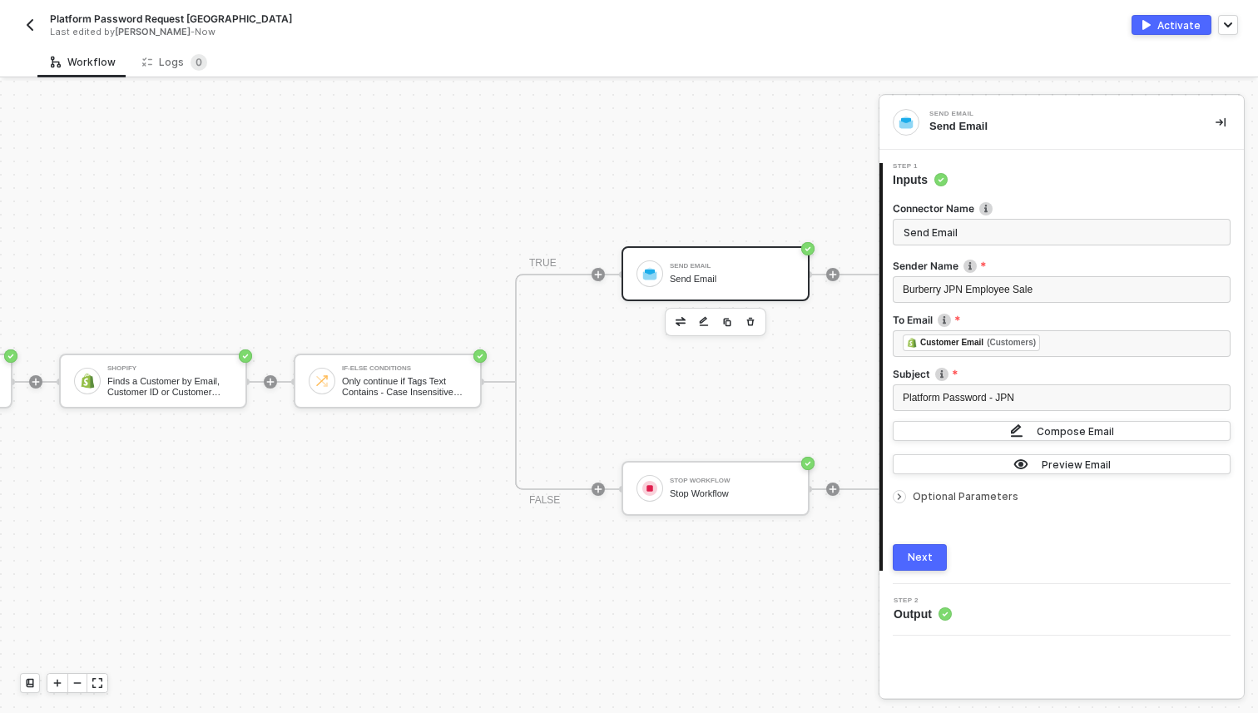
click at [912, 562] on div "Next" at bounding box center [920, 557] width 25 height 13
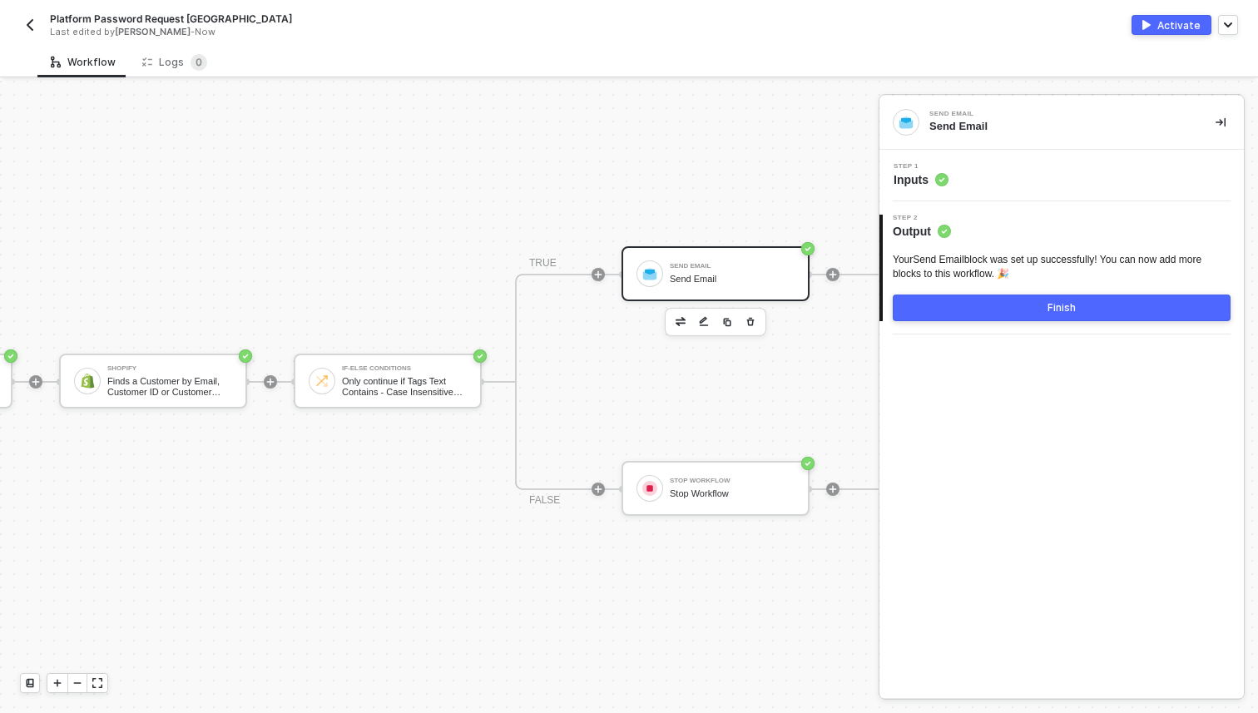
click at [982, 314] on button "Finish" at bounding box center [1062, 308] width 338 height 27
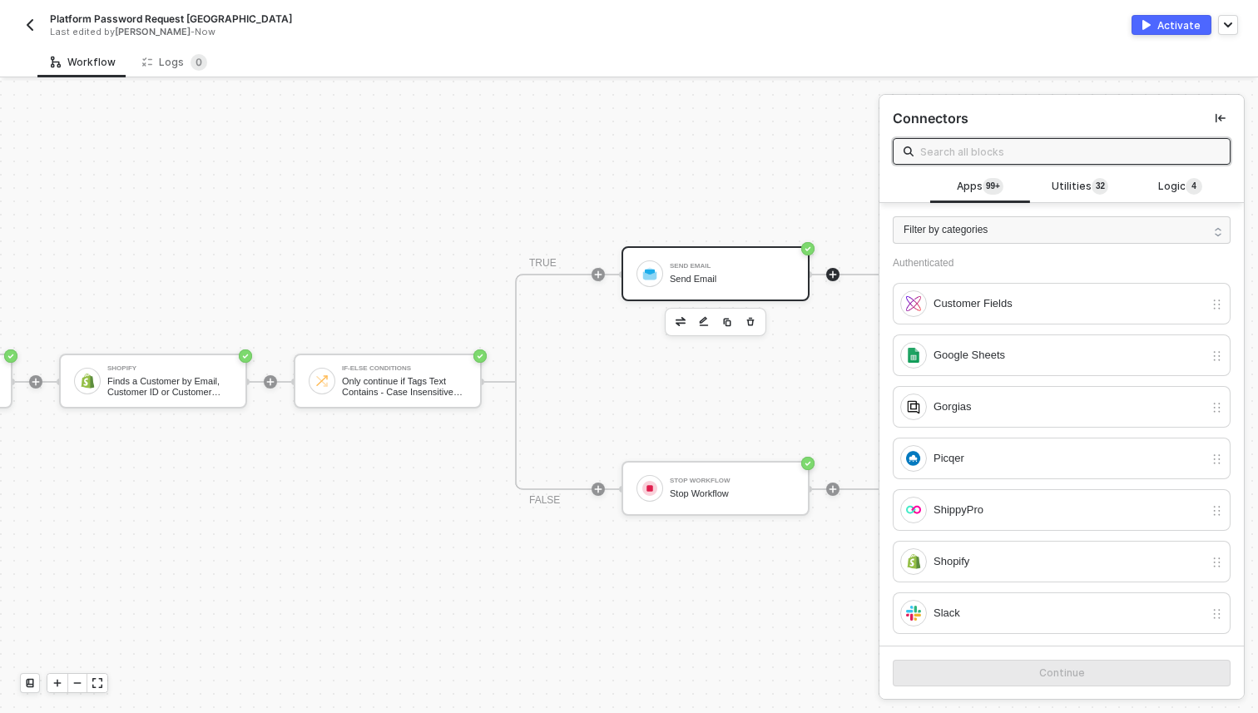
click at [756, 275] on div "Send Email" at bounding box center [732, 279] width 125 height 11
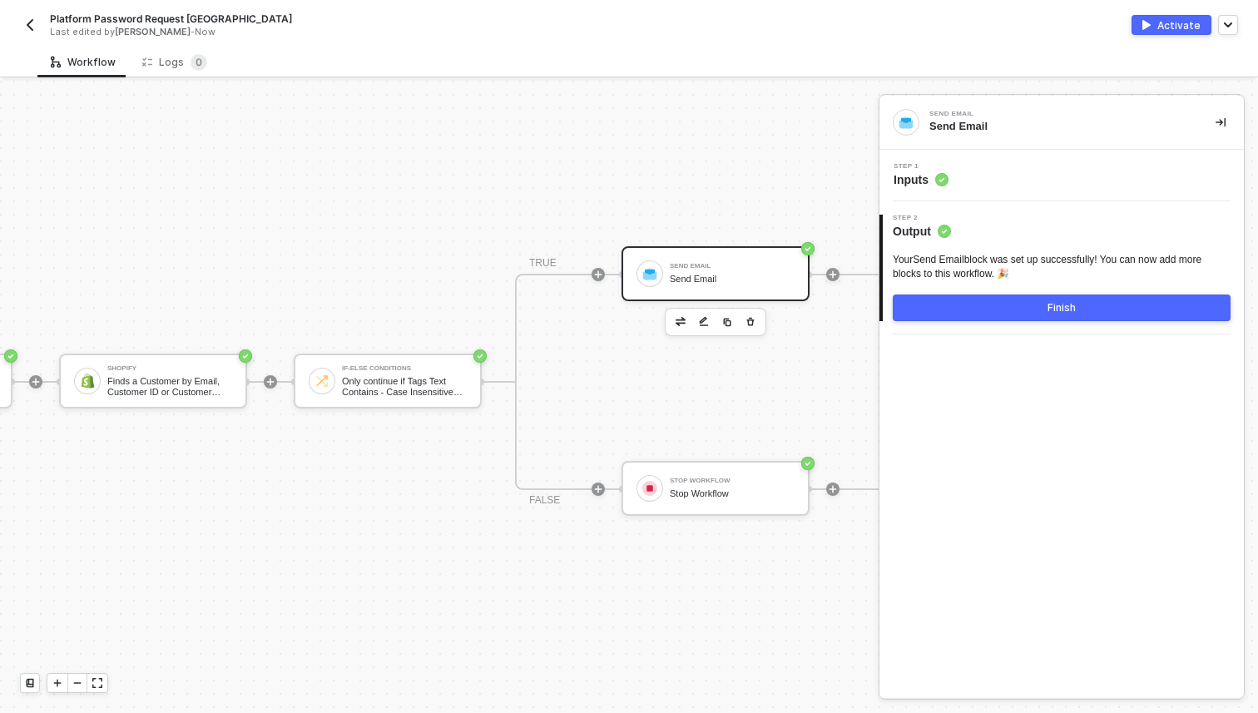
click at [959, 177] on div "Step 1 Inputs" at bounding box center [1064, 175] width 360 height 25
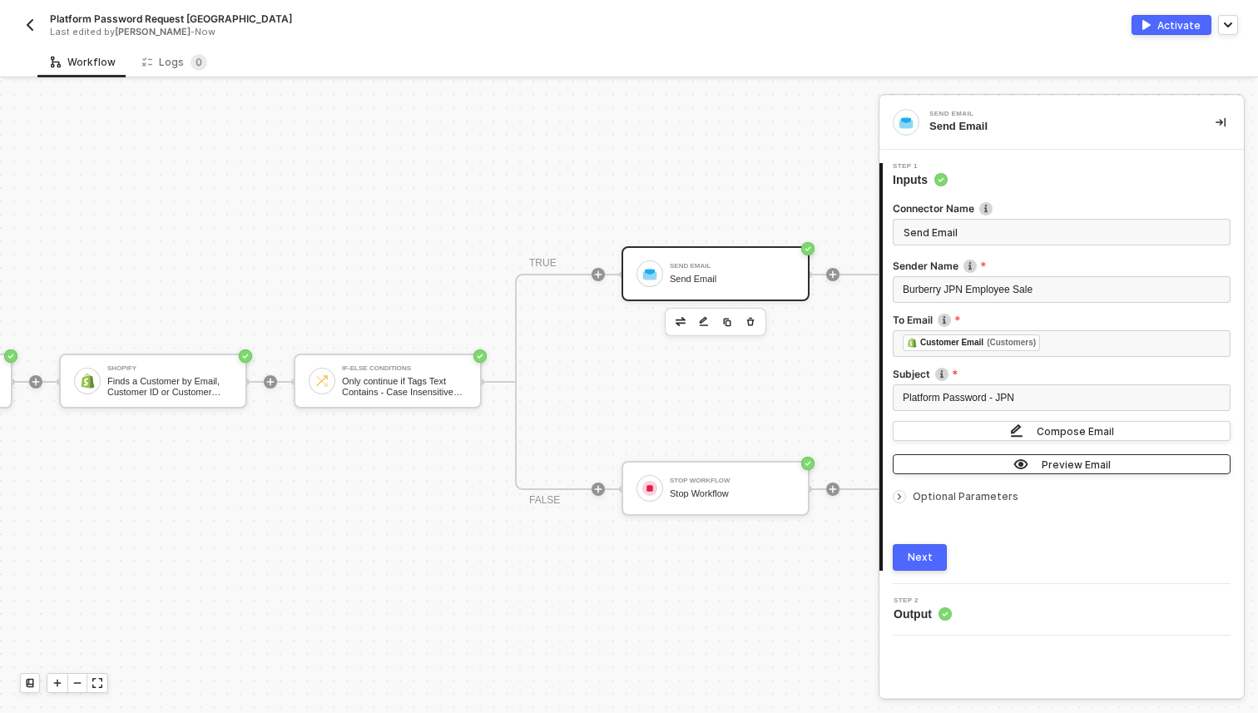
click at [1086, 463] on div "Preview Email" at bounding box center [1076, 465] width 69 height 14
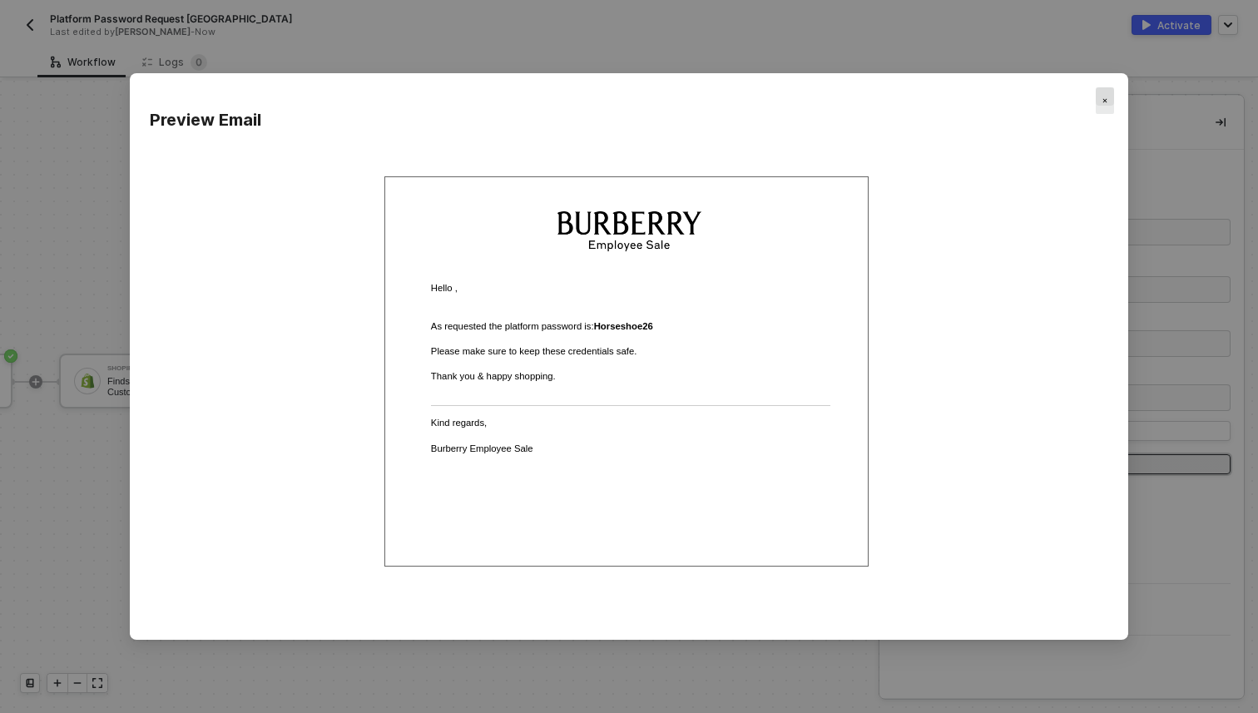
click at [1107, 95] on div "Close" at bounding box center [1105, 100] width 18 height 27
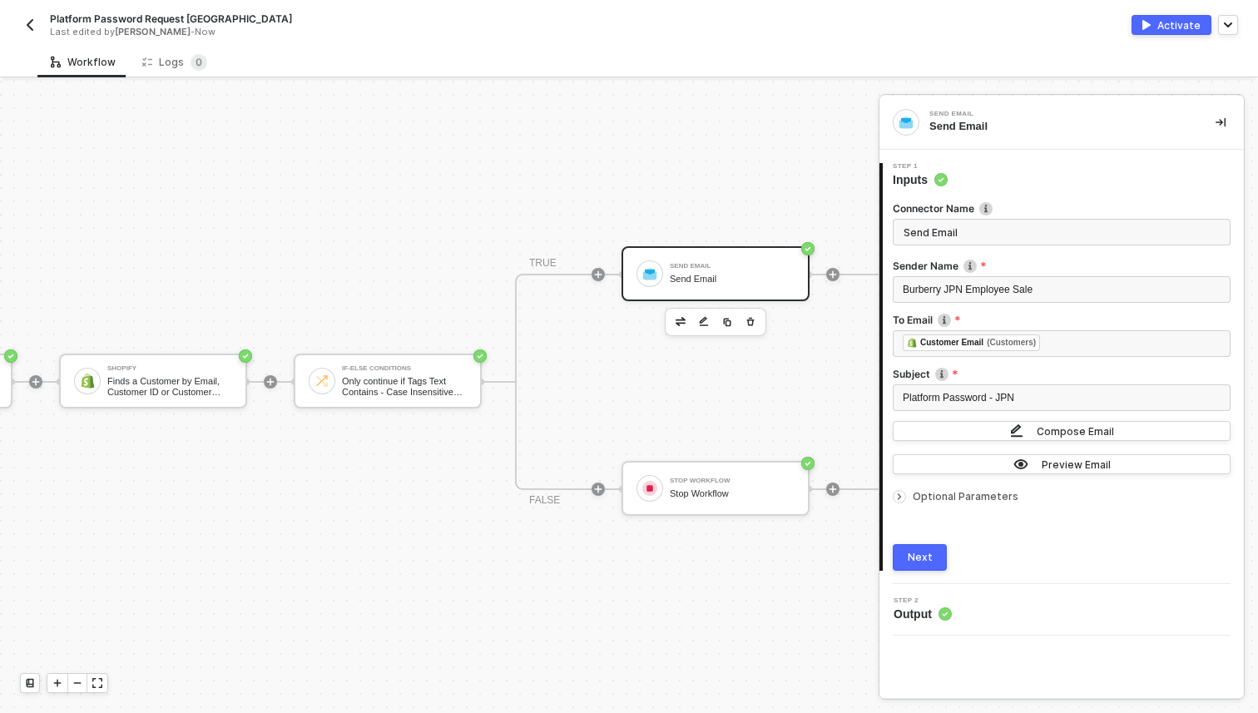
click at [22, 27] on button "button" at bounding box center [30, 25] width 20 height 20
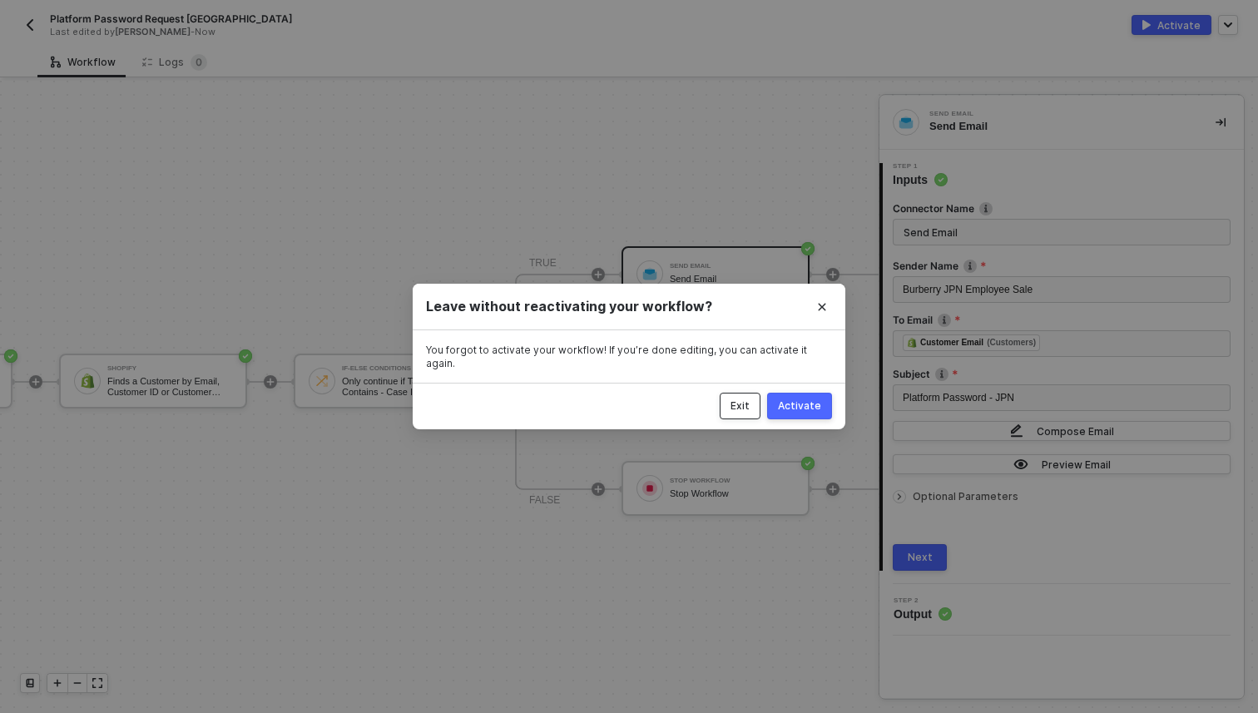
click at [738, 409] on button "Exit" at bounding box center [740, 406] width 41 height 27
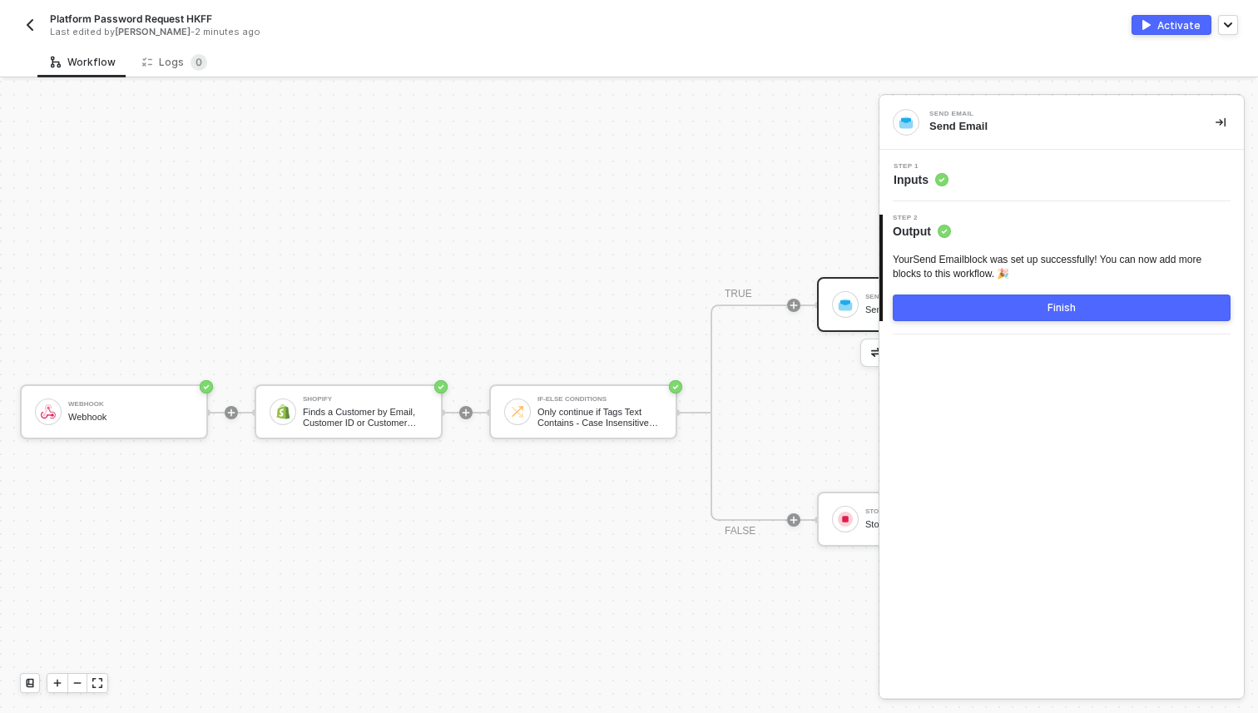
scroll to position [31, 0]
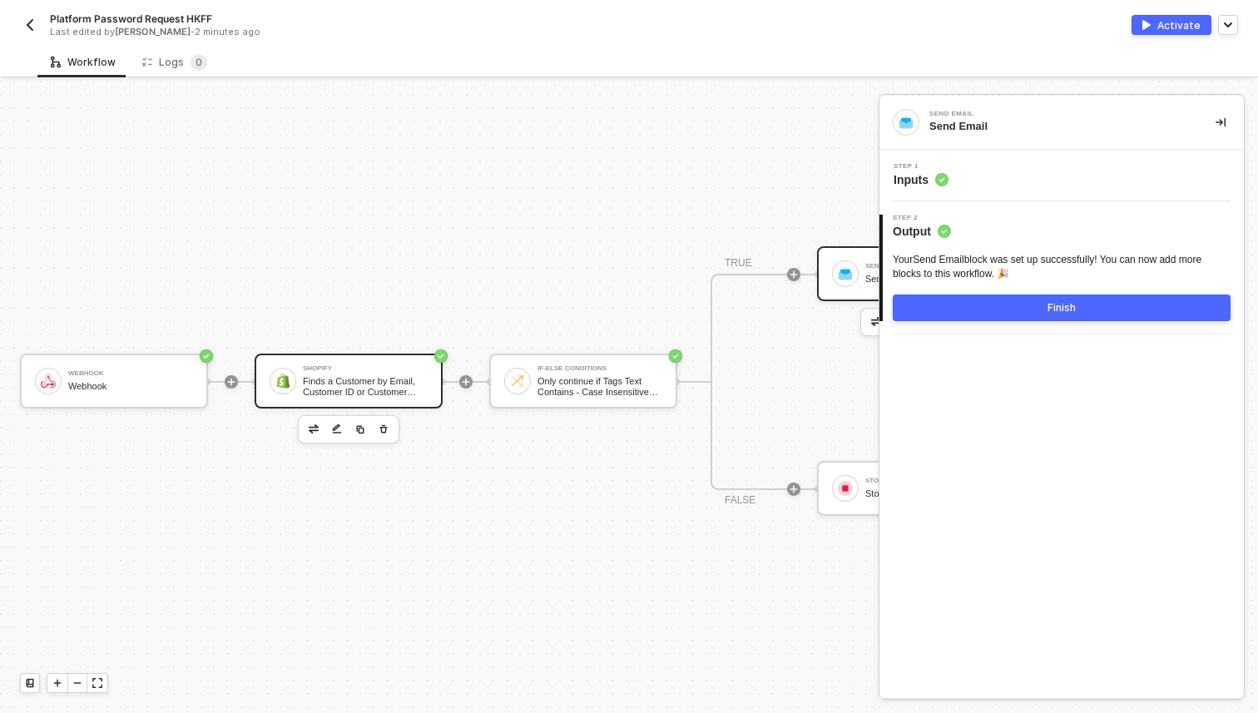
click at [352, 372] on div "Shopify Finds a Customer by Email, Customer ID or Customer Phone Number" at bounding box center [365, 381] width 125 height 32
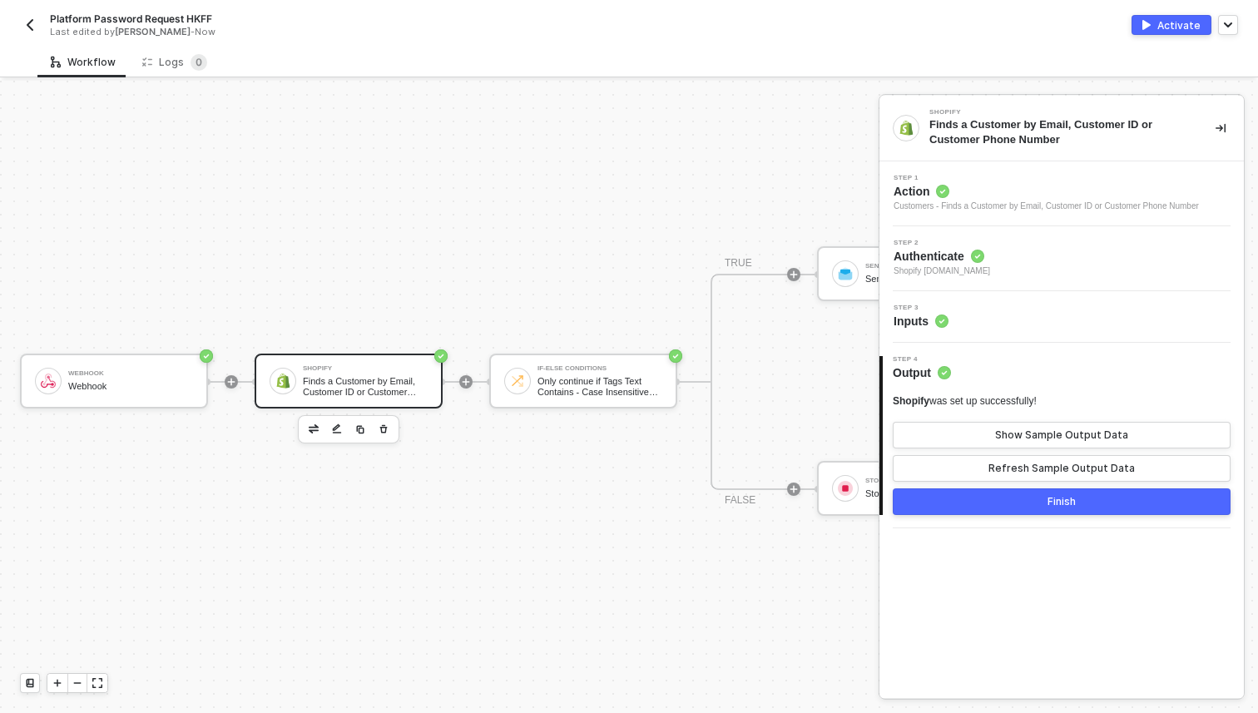
click at [976, 256] on circle at bounding box center [977, 256] width 13 height 13
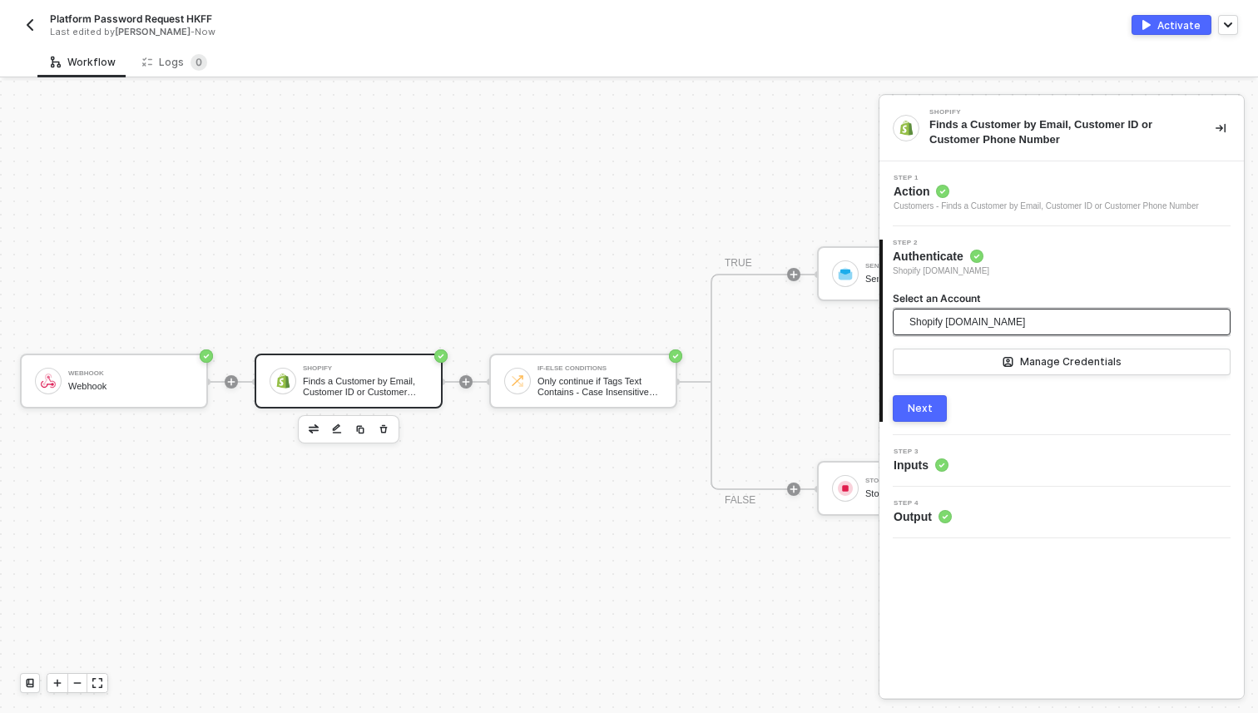
click at [996, 318] on span "Shopify [DOMAIN_NAME]" at bounding box center [967, 322] width 116 height 25
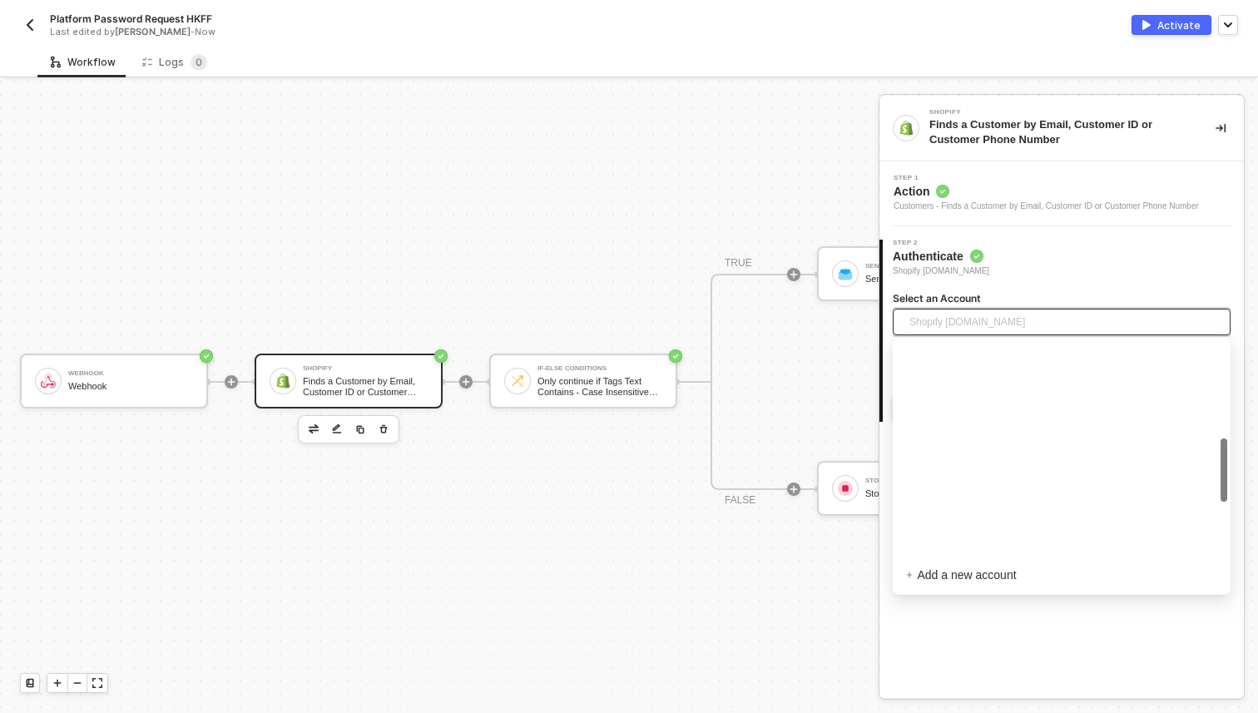
scroll to position [324, 0]
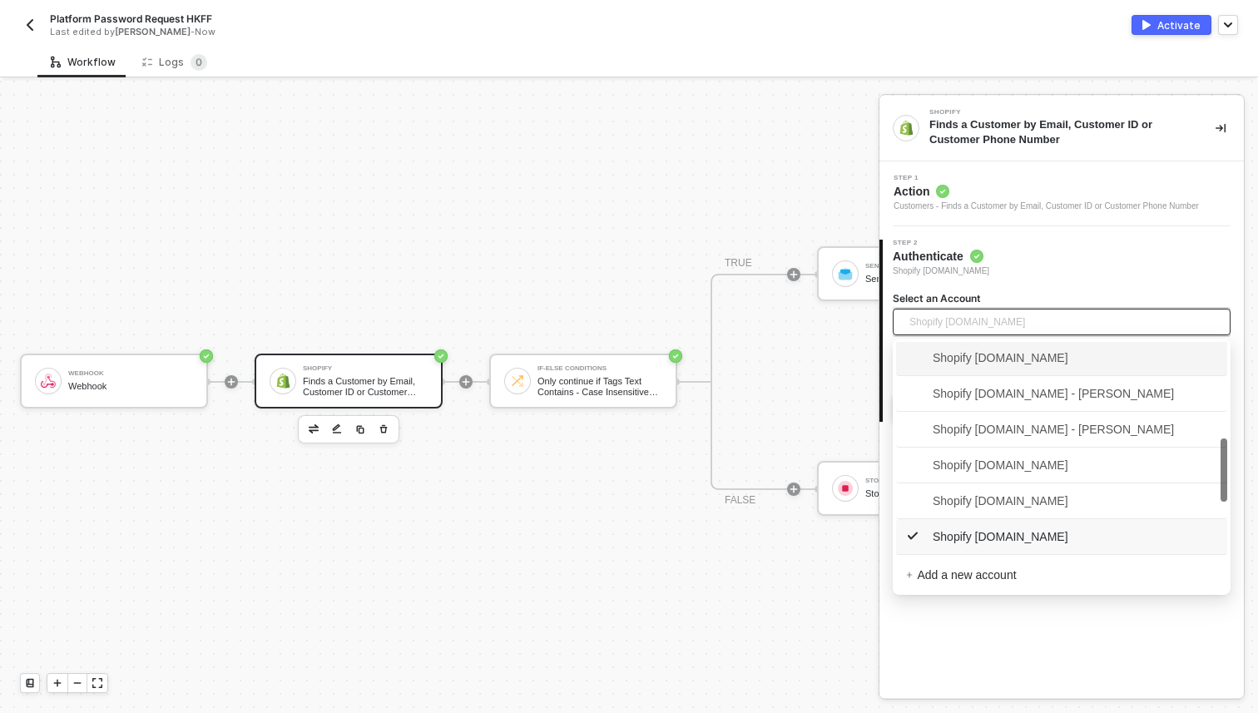
click at [1003, 361] on span "Shopify [DOMAIN_NAME]" at bounding box center [987, 358] width 162 height 18
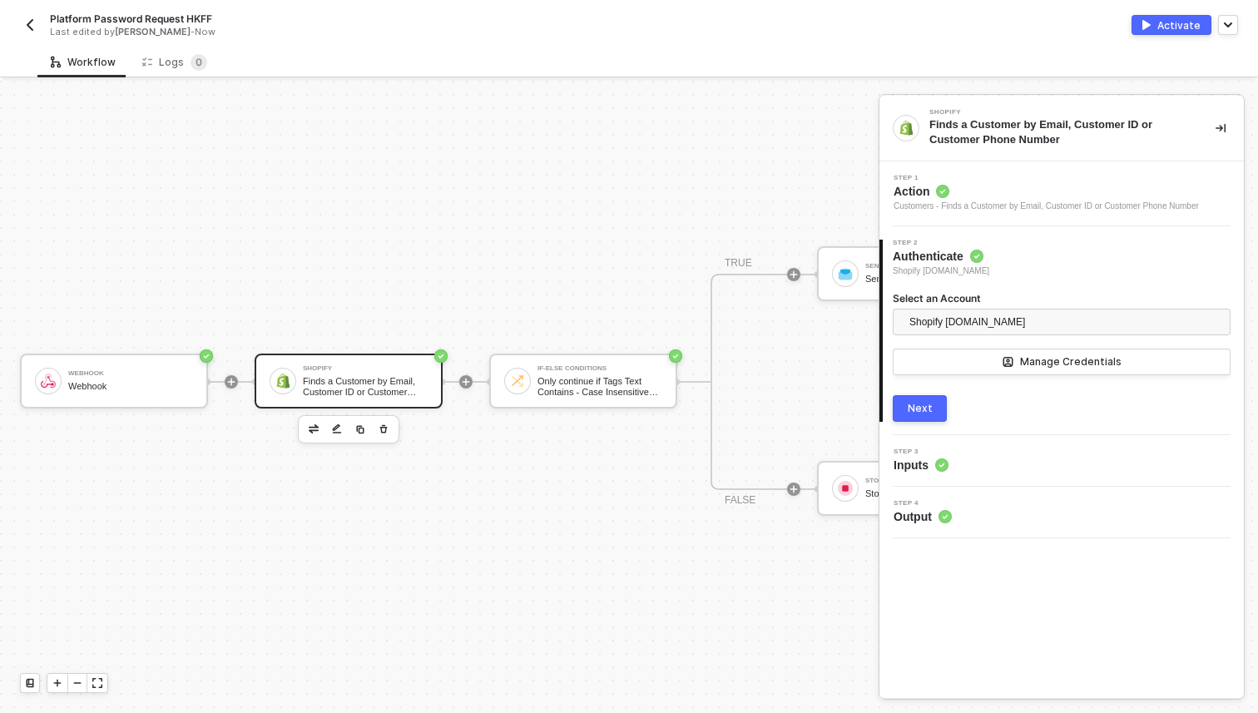
click at [932, 415] on button "Next" at bounding box center [920, 408] width 54 height 27
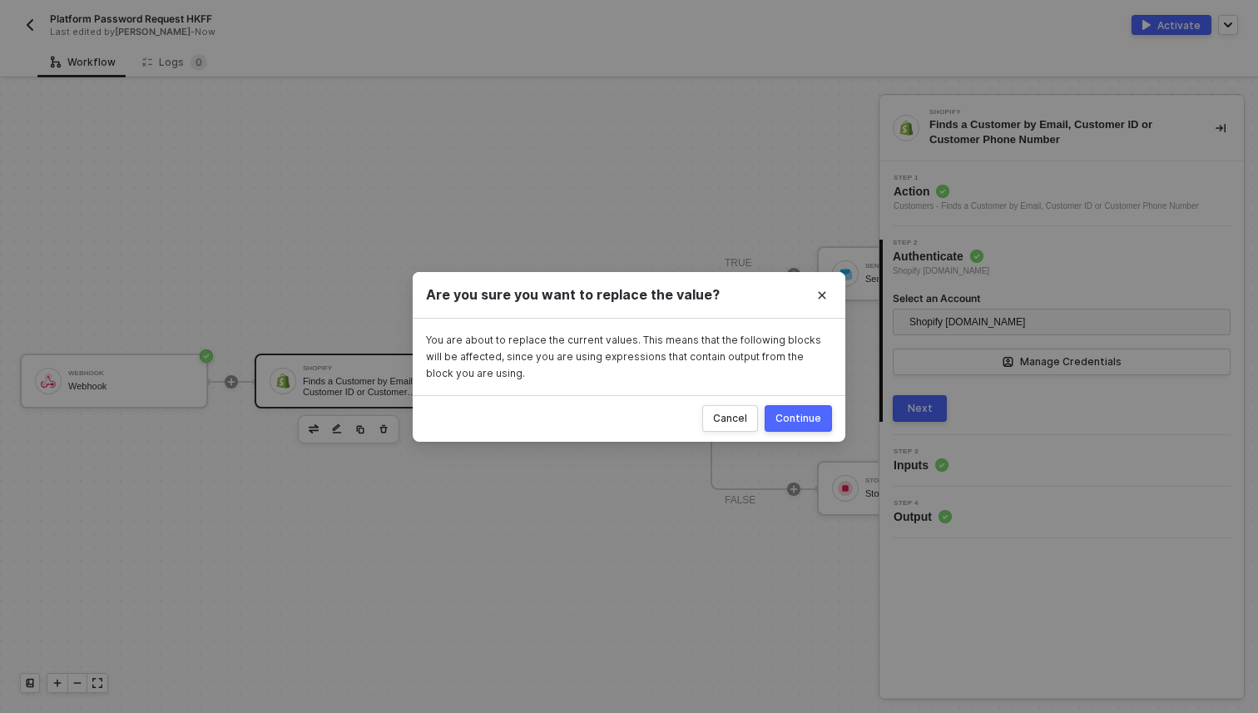
click at [793, 420] on div "Continue" at bounding box center [798, 418] width 46 height 13
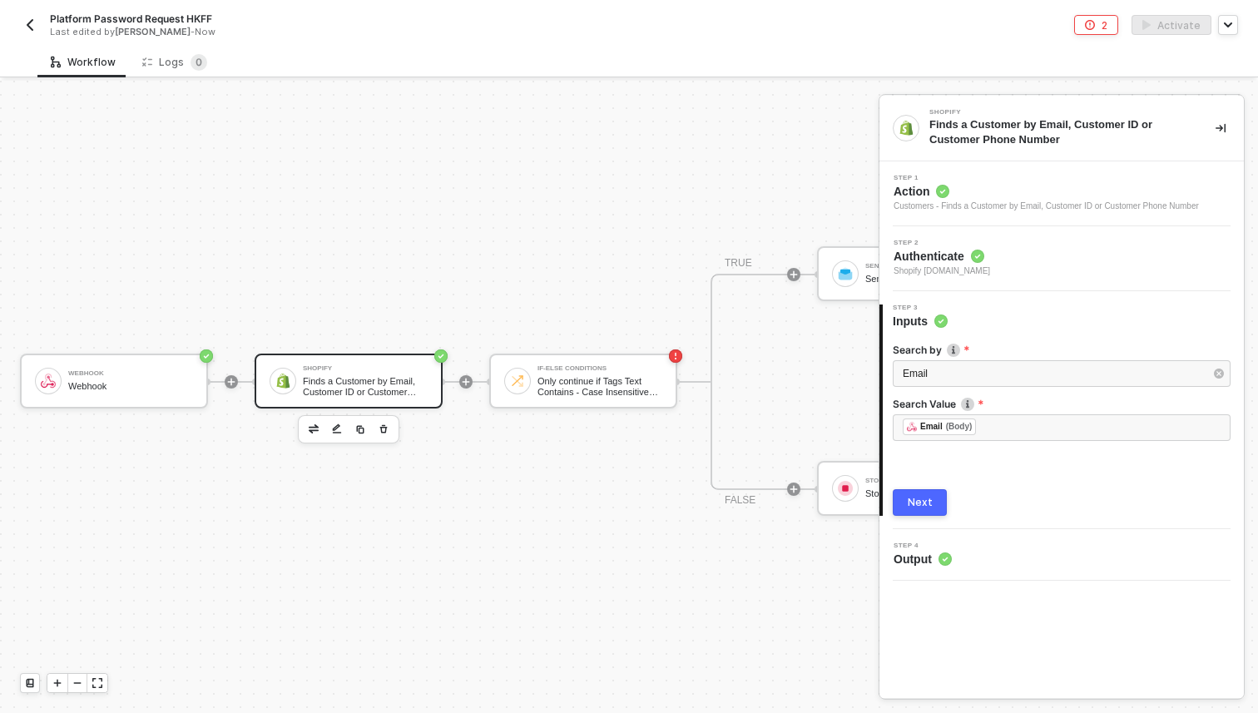
click at [926, 503] on div "Next" at bounding box center [920, 502] width 25 height 13
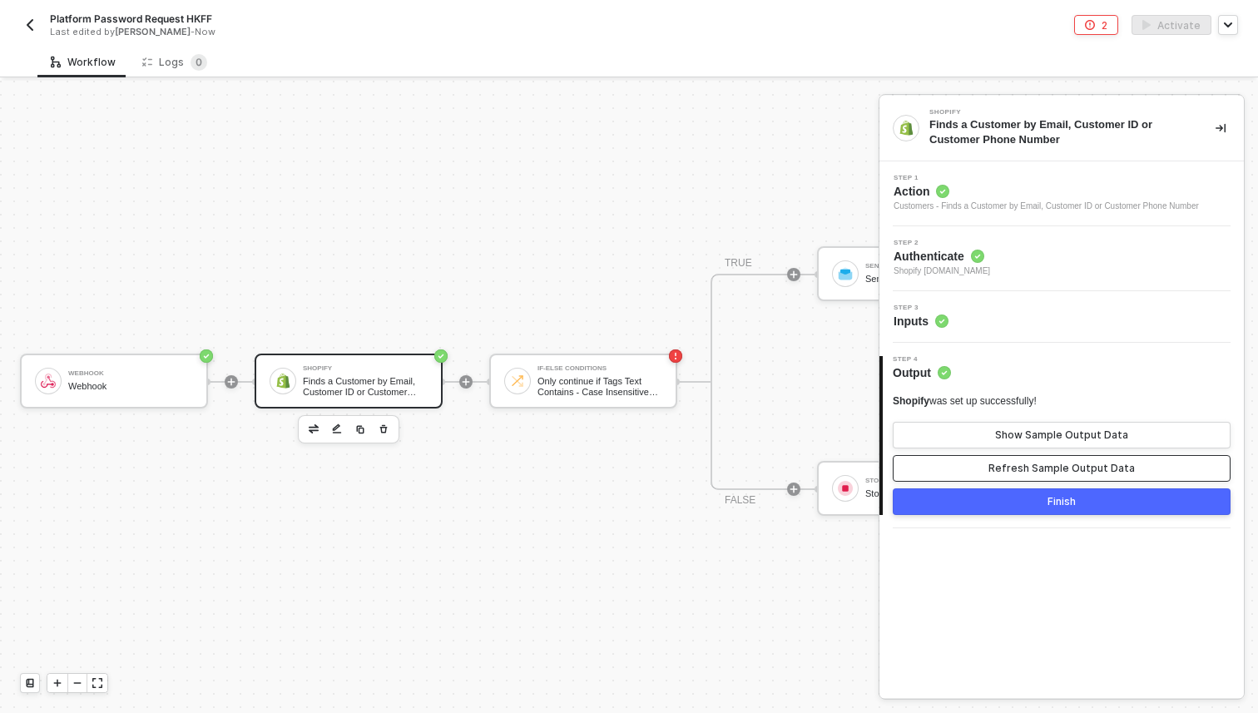
click at [973, 467] on button "Refresh Sample Output Data" at bounding box center [1062, 468] width 338 height 27
click at [978, 497] on button "Finish" at bounding box center [1062, 501] width 338 height 27
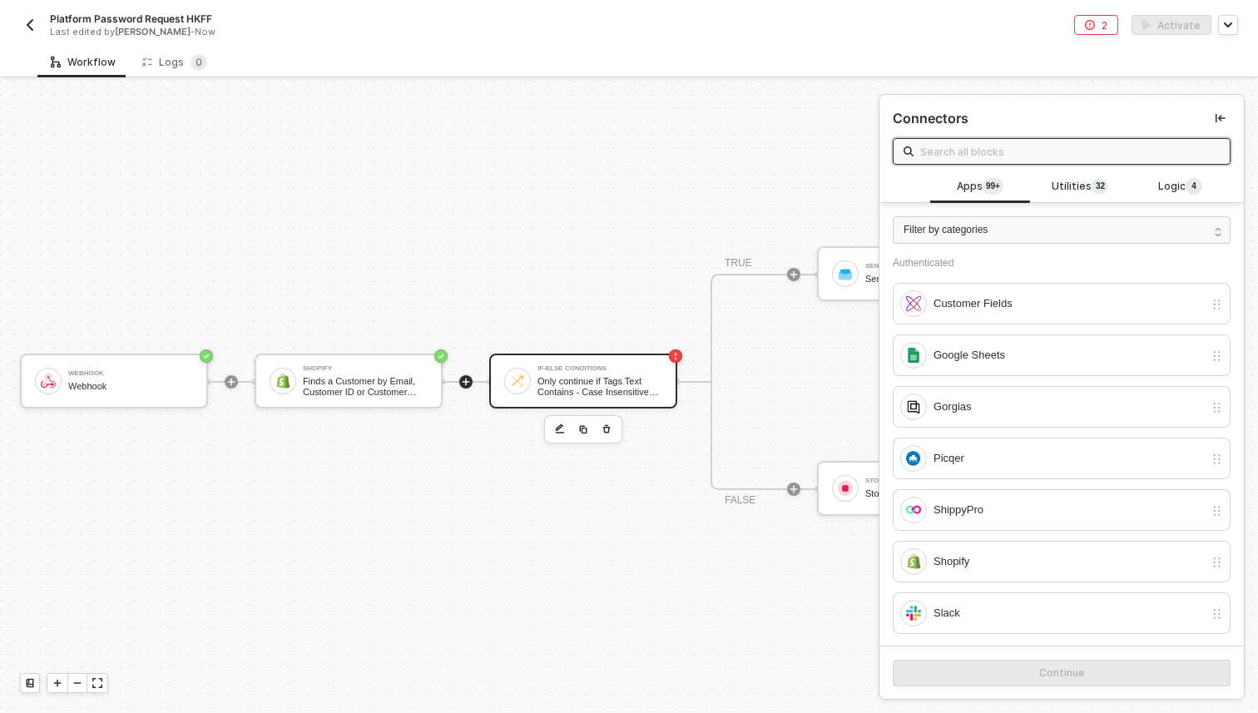
click at [620, 371] on div "If-Else Conditions Only continue if Tags Text Contains - Case Insensitive Appro…" at bounding box center [600, 381] width 125 height 32
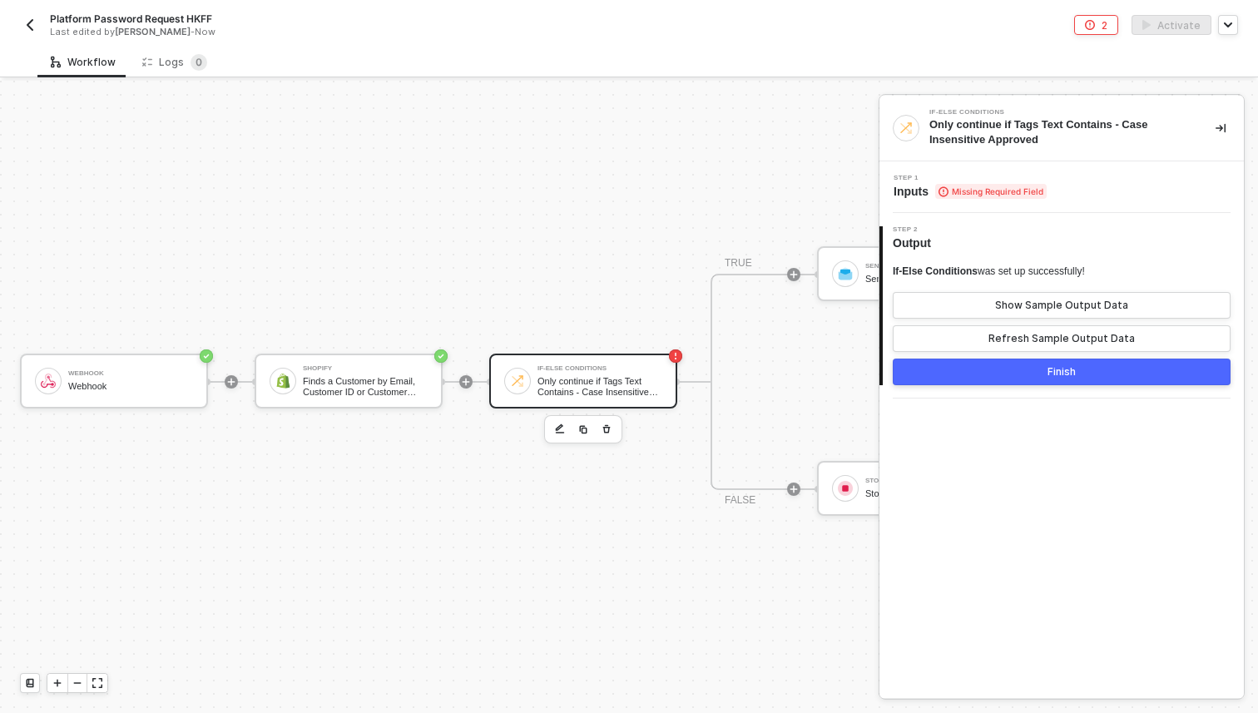
click at [1007, 192] on span "Missing Required Field" at bounding box center [990, 191] width 111 height 15
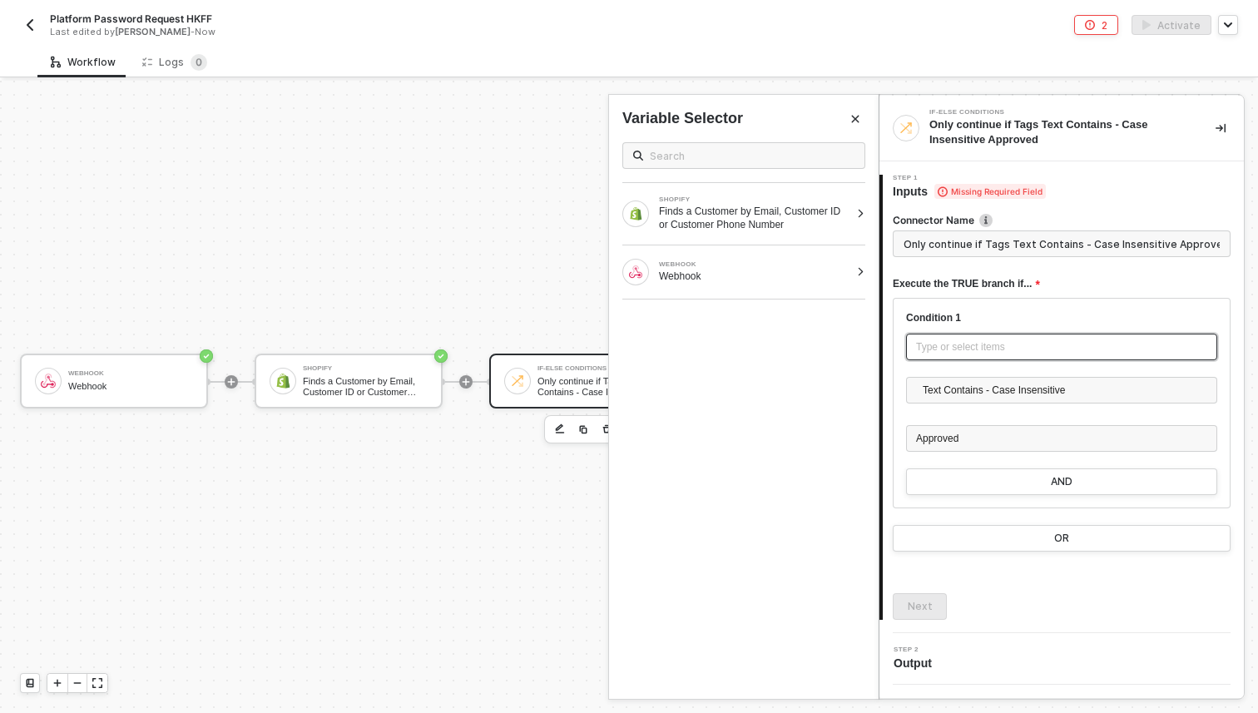
click at [996, 343] on div "Type or select items ﻿" at bounding box center [1061, 347] width 291 height 16
click at [751, 221] on div "Finds a Customer by Email, Customer ID or Customer Phone Number" at bounding box center [754, 218] width 191 height 27
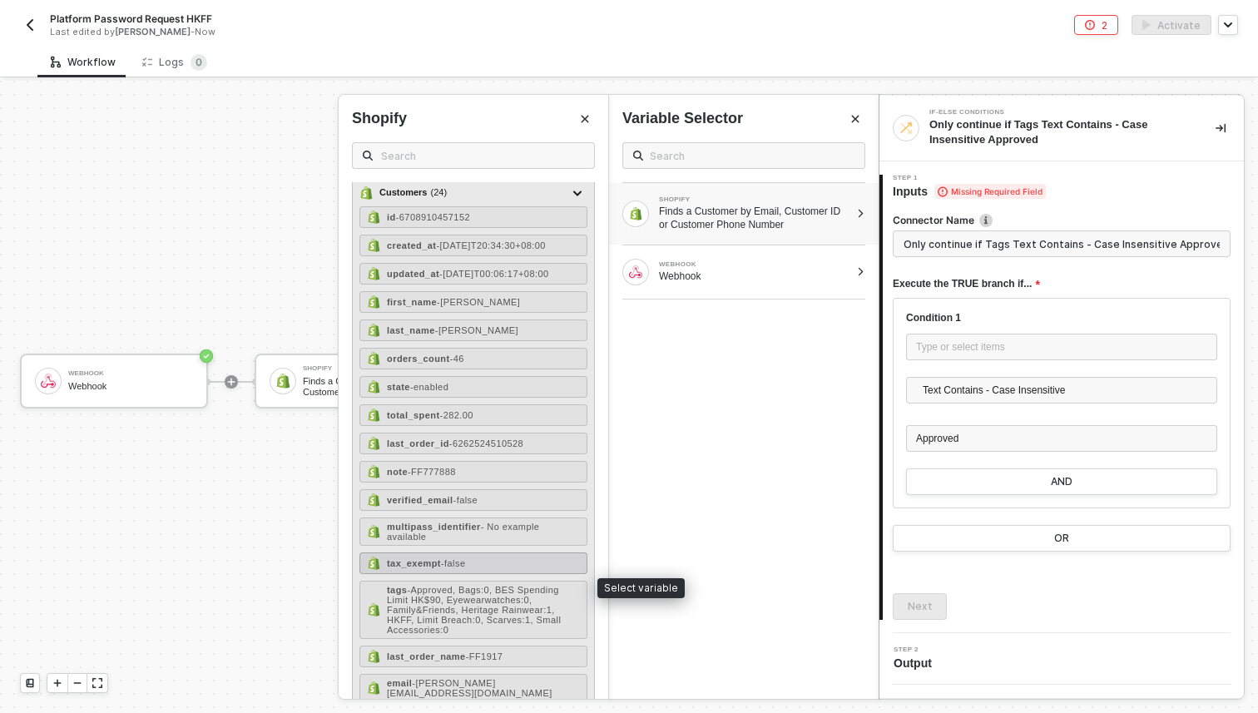
scroll to position [54, 0]
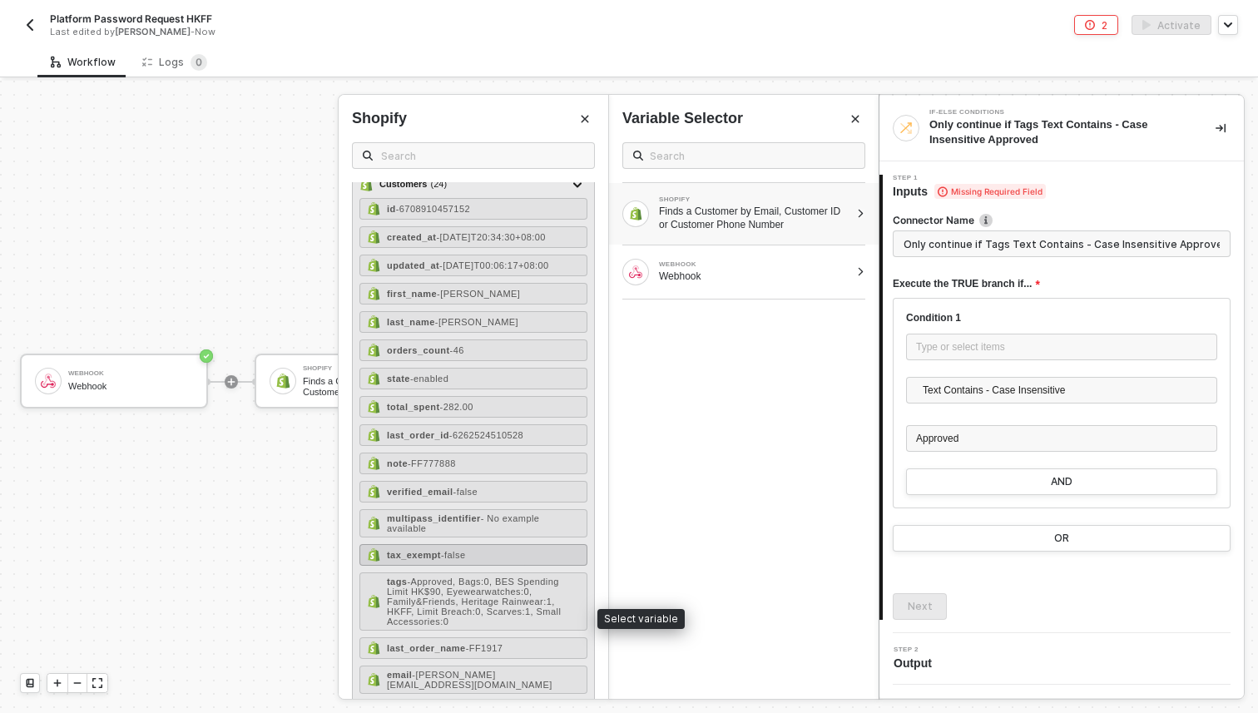
click at [467, 617] on span "- Approved, Bags:0, BES Spending Limit HK$90, Eyewearwatches:0, Family&Friends,…" at bounding box center [474, 602] width 174 height 50
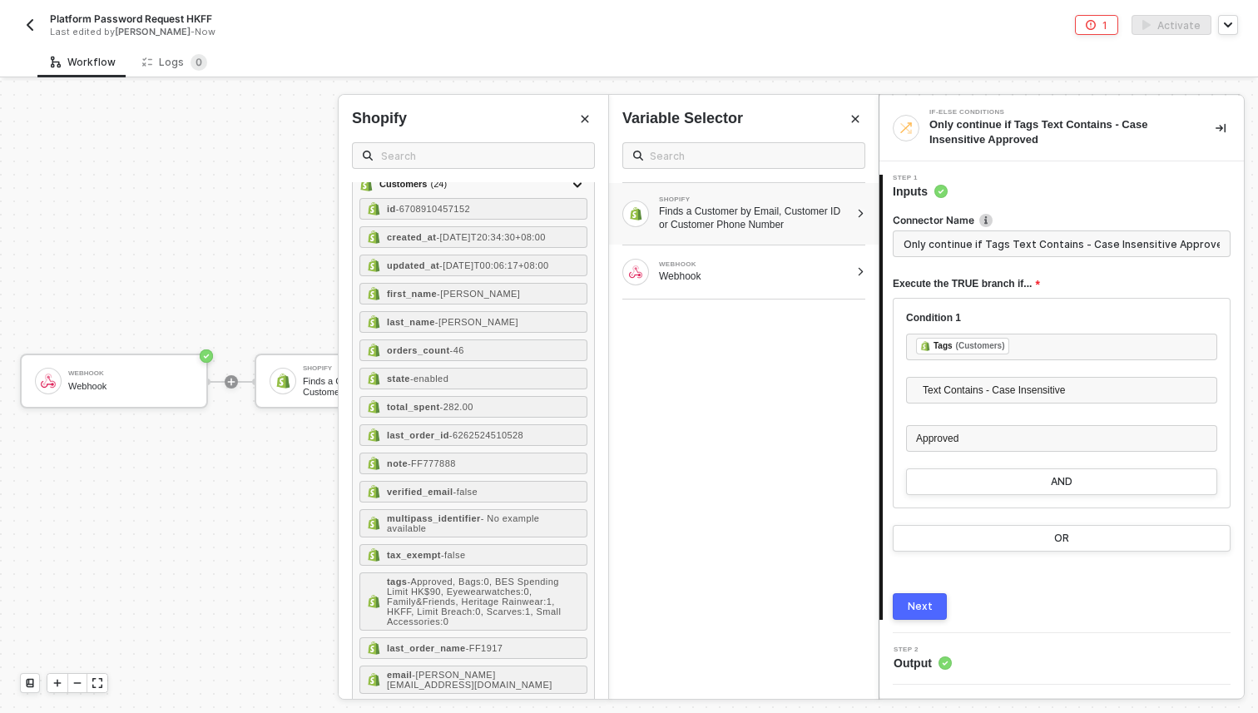
click at [903, 604] on button "Next" at bounding box center [920, 606] width 54 height 27
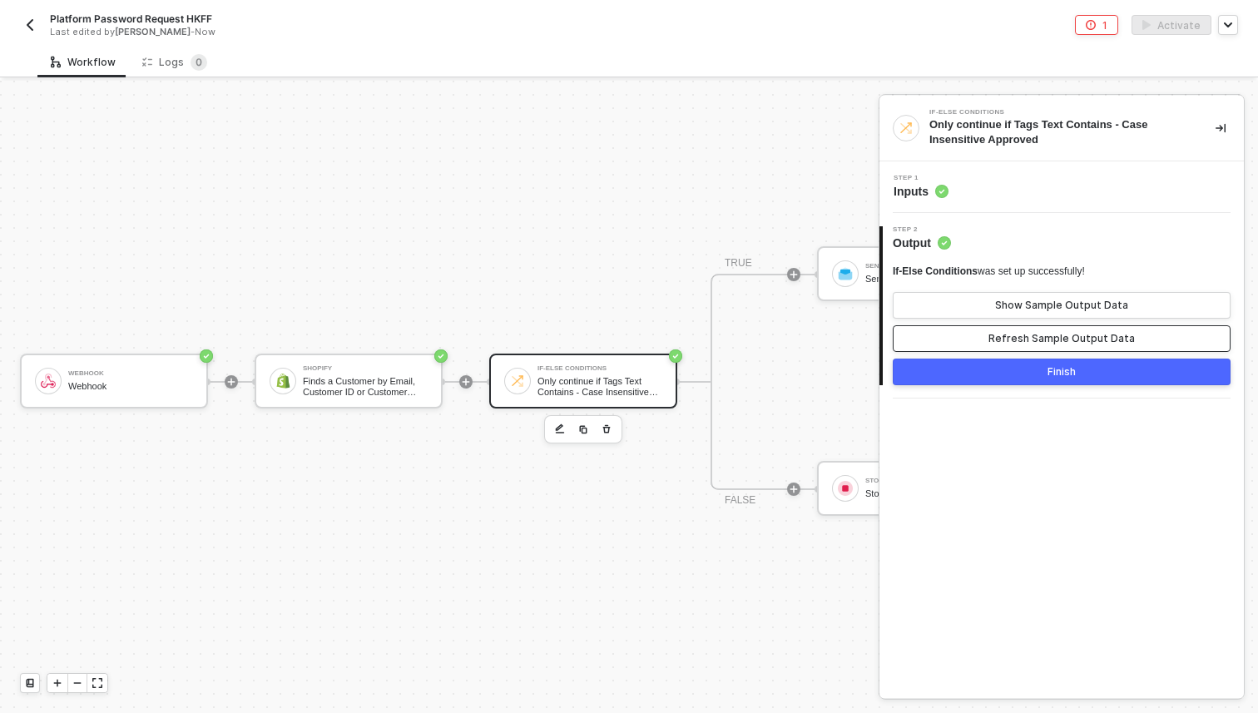
click at [1010, 328] on button "Refresh Sample Output Data" at bounding box center [1062, 338] width 338 height 27
click at [1000, 378] on button "Finish" at bounding box center [1062, 372] width 338 height 27
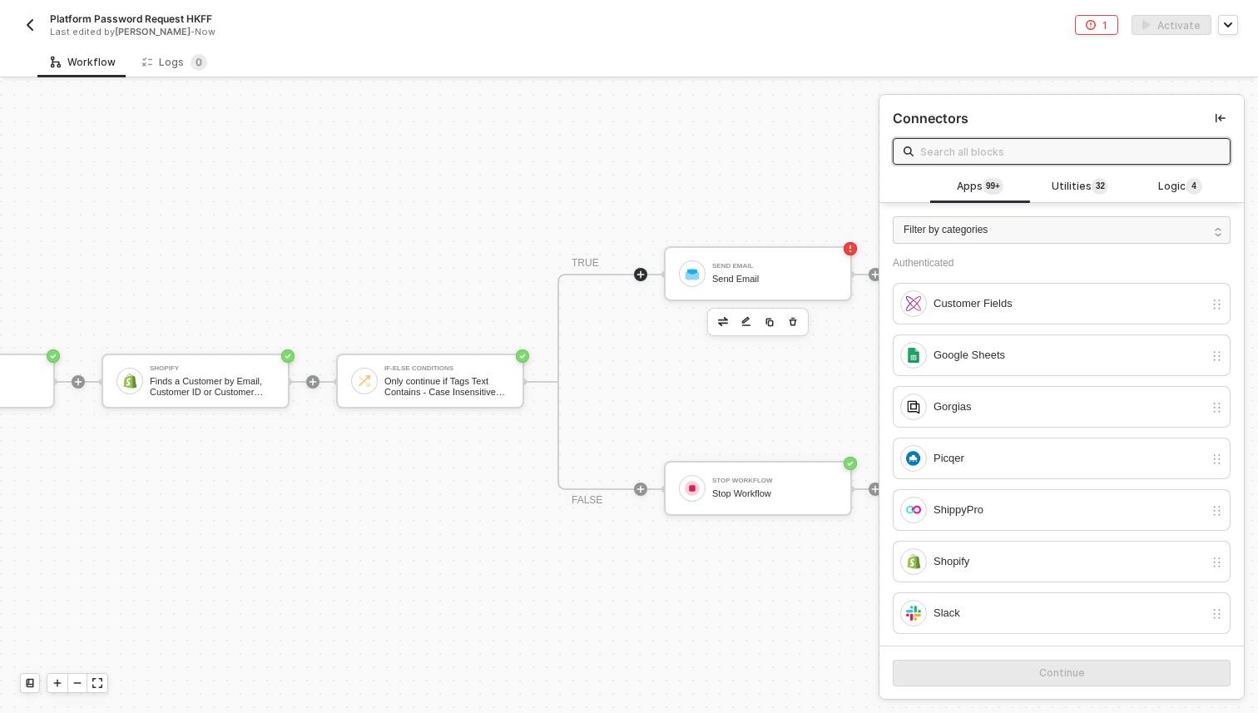
scroll to position [31, 250]
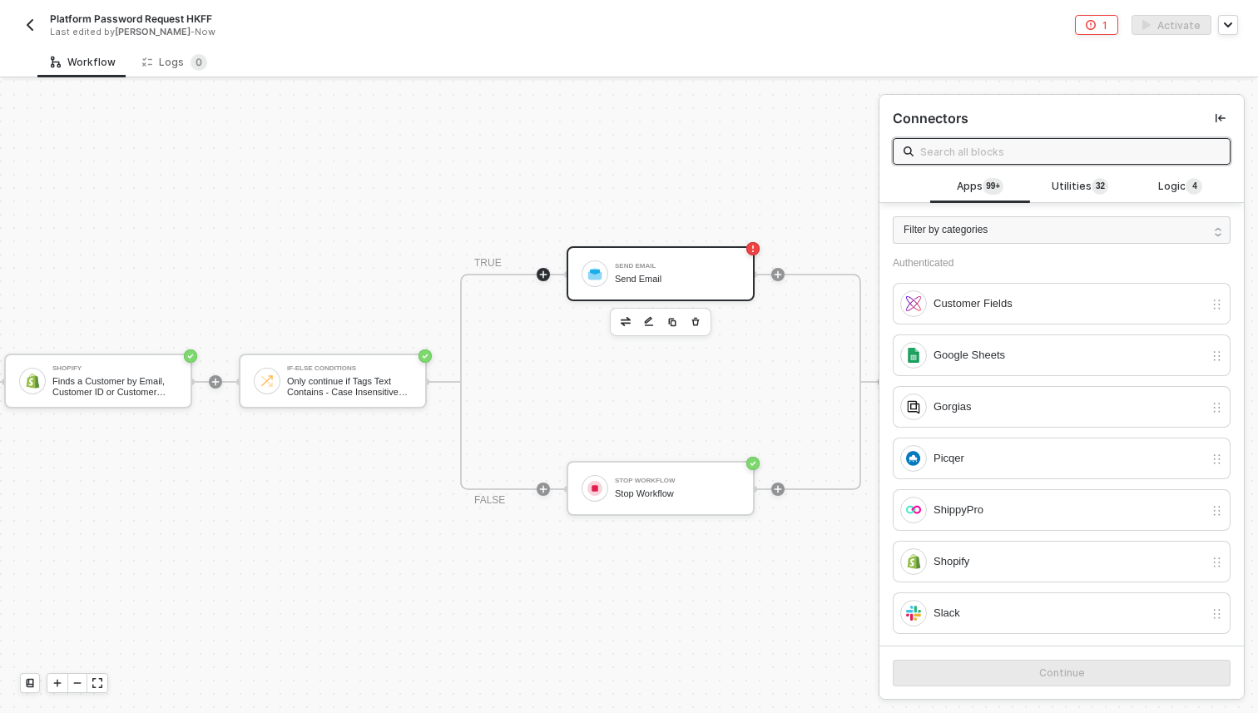
click at [681, 268] on div "Send Email" at bounding box center [677, 266] width 125 height 7
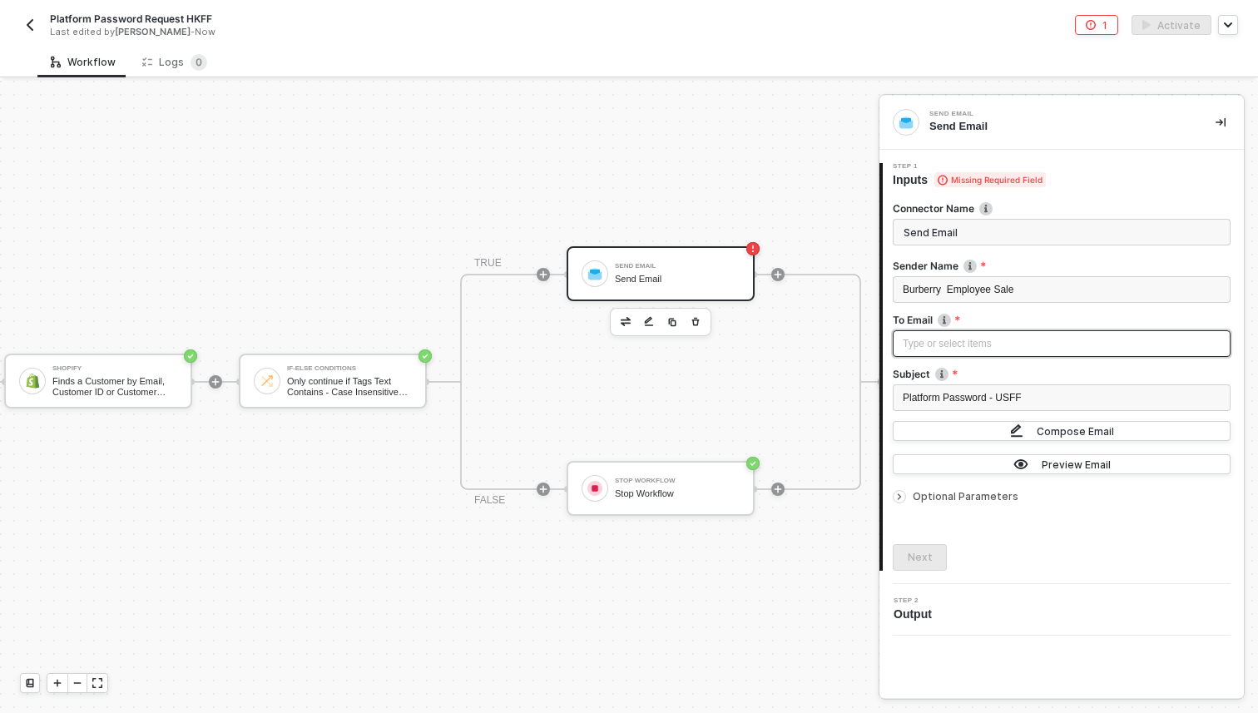
click at [992, 340] on div "Type or select items ﻿" at bounding box center [1062, 344] width 318 height 16
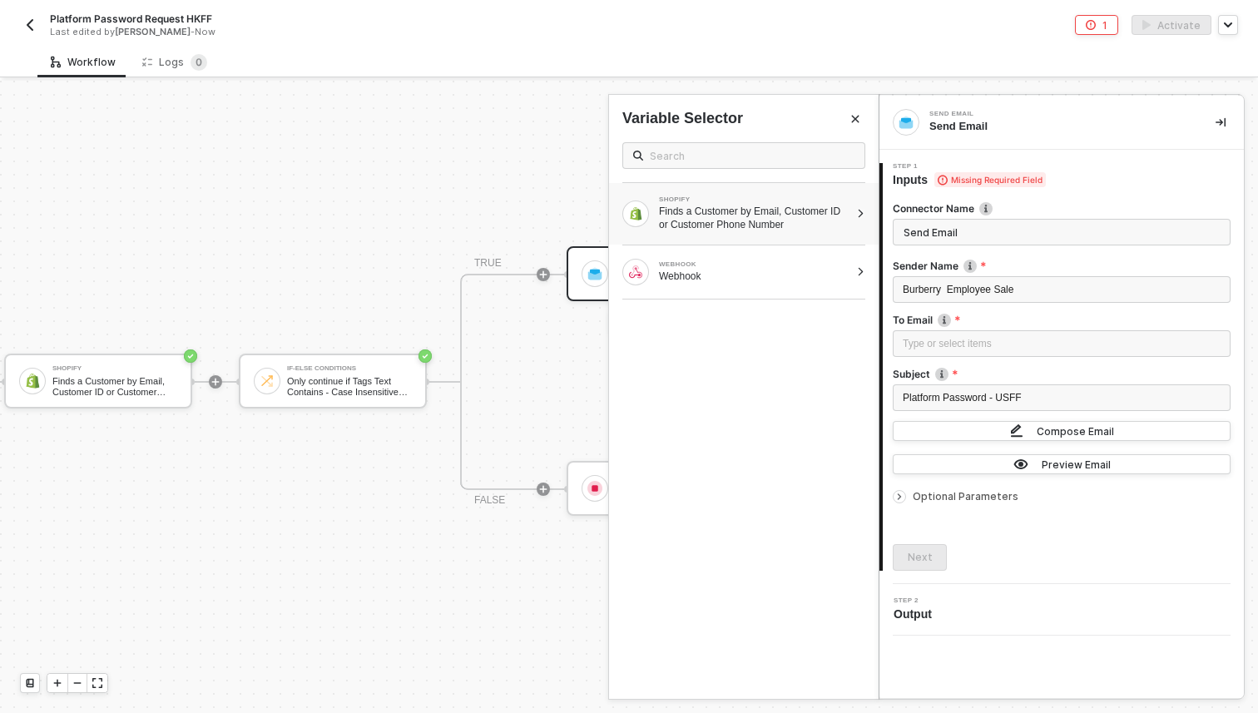
click at [746, 212] on div "Finds a Customer by Email, Customer ID or Customer Phone Number" at bounding box center [754, 218] width 191 height 27
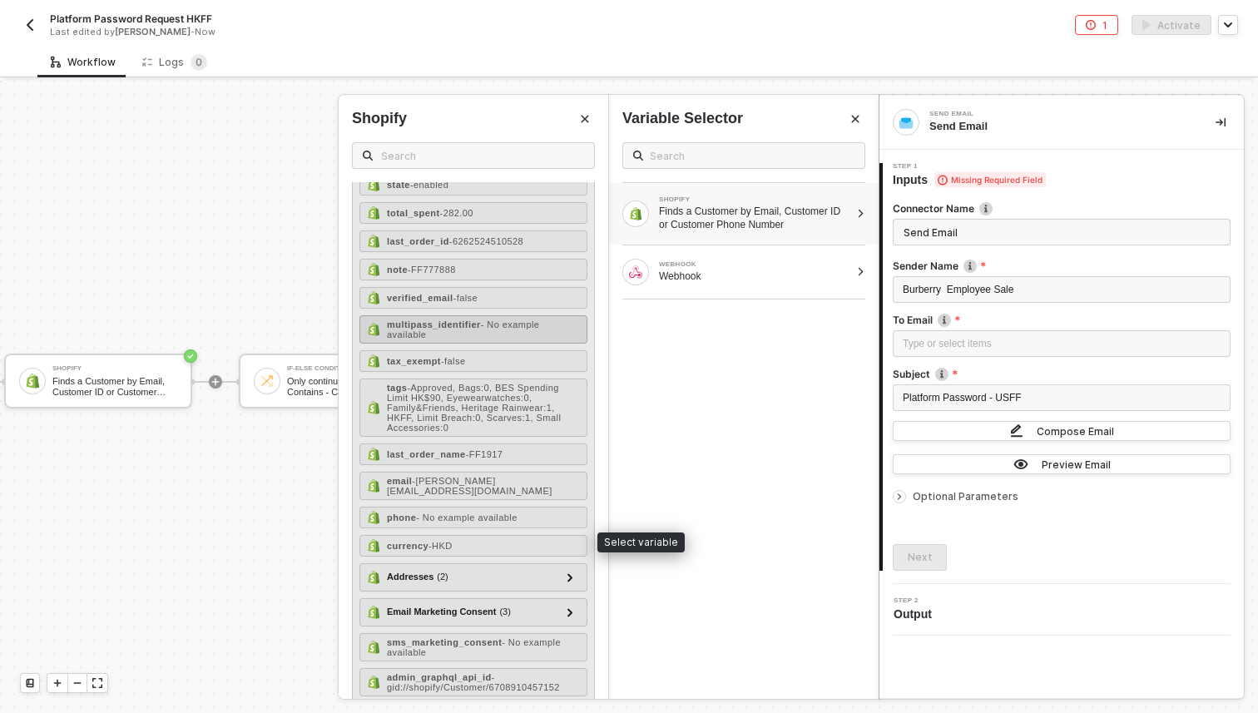
scroll to position [256, 0]
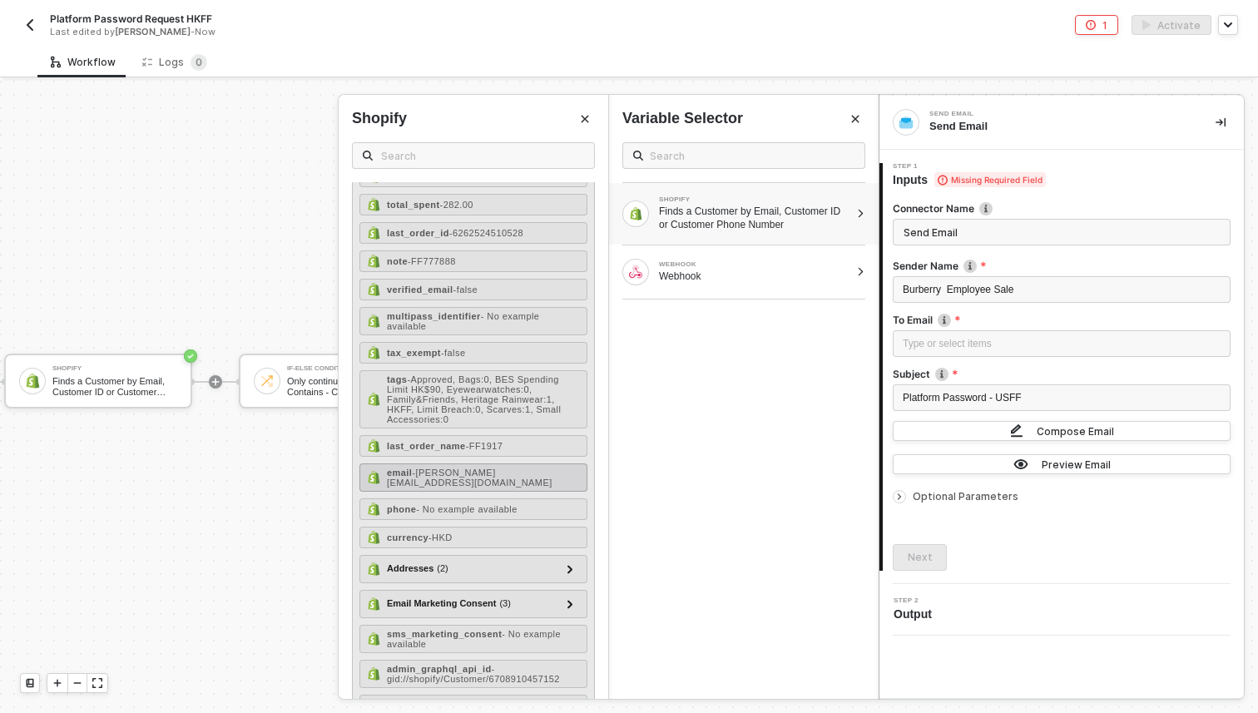
click at [452, 480] on div "email - [PERSON_NAME][EMAIL_ADDRESS][DOMAIN_NAME]" at bounding box center [473, 477] width 228 height 28
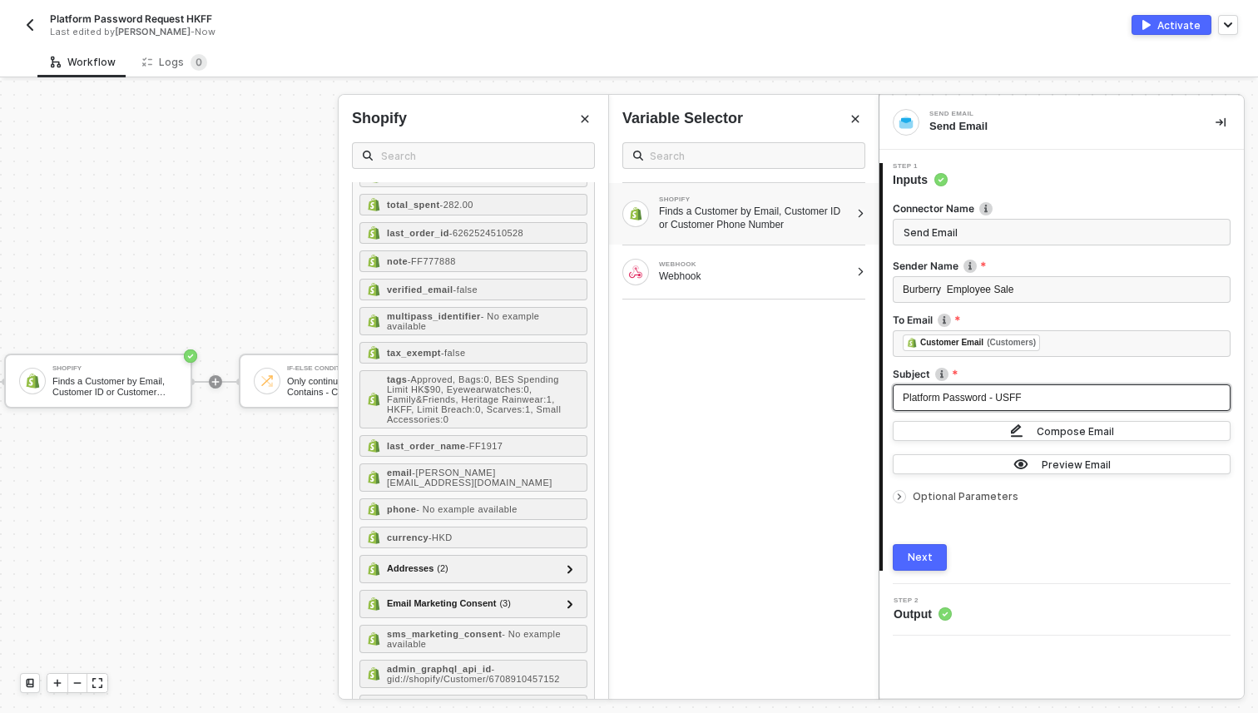
click at [1054, 400] on div "Platform Password - USFF" at bounding box center [1062, 398] width 318 height 16
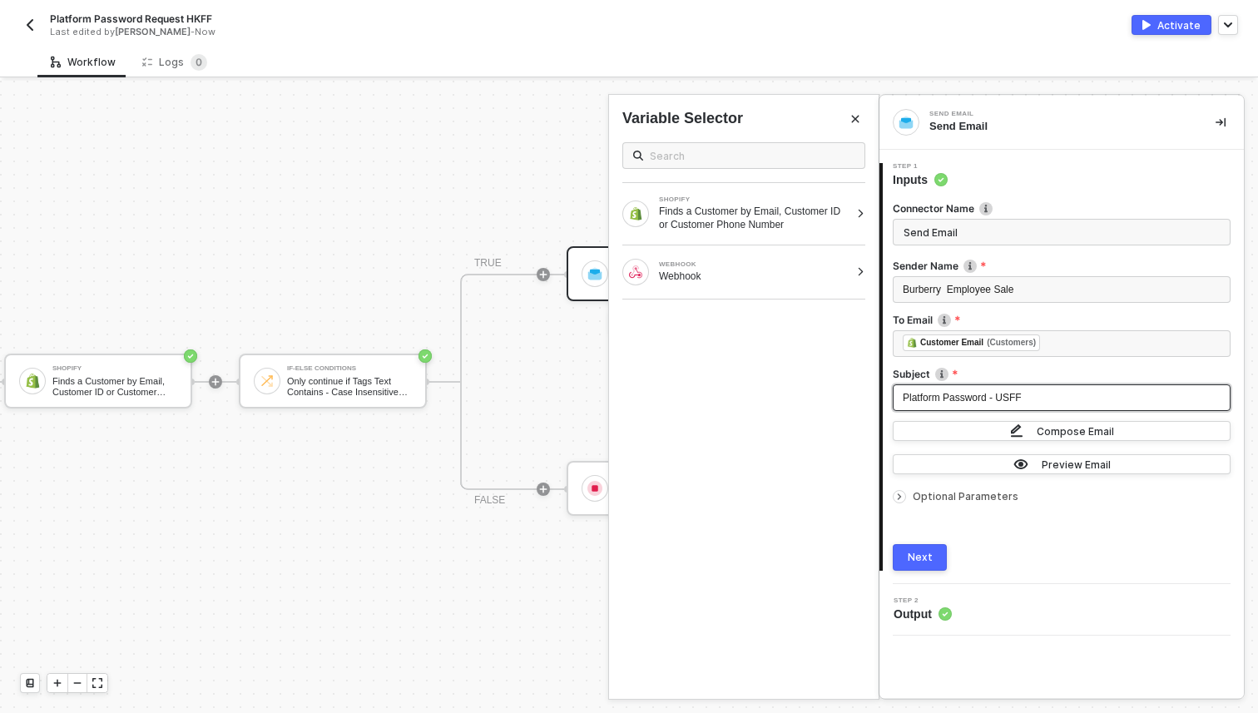
click at [1054, 400] on div "Platform Password - USFF" at bounding box center [1062, 398] width 318 height 16
click at [1056, 461] on div "Preview Email" at bounding box center [1076, 465] width 69 height 14
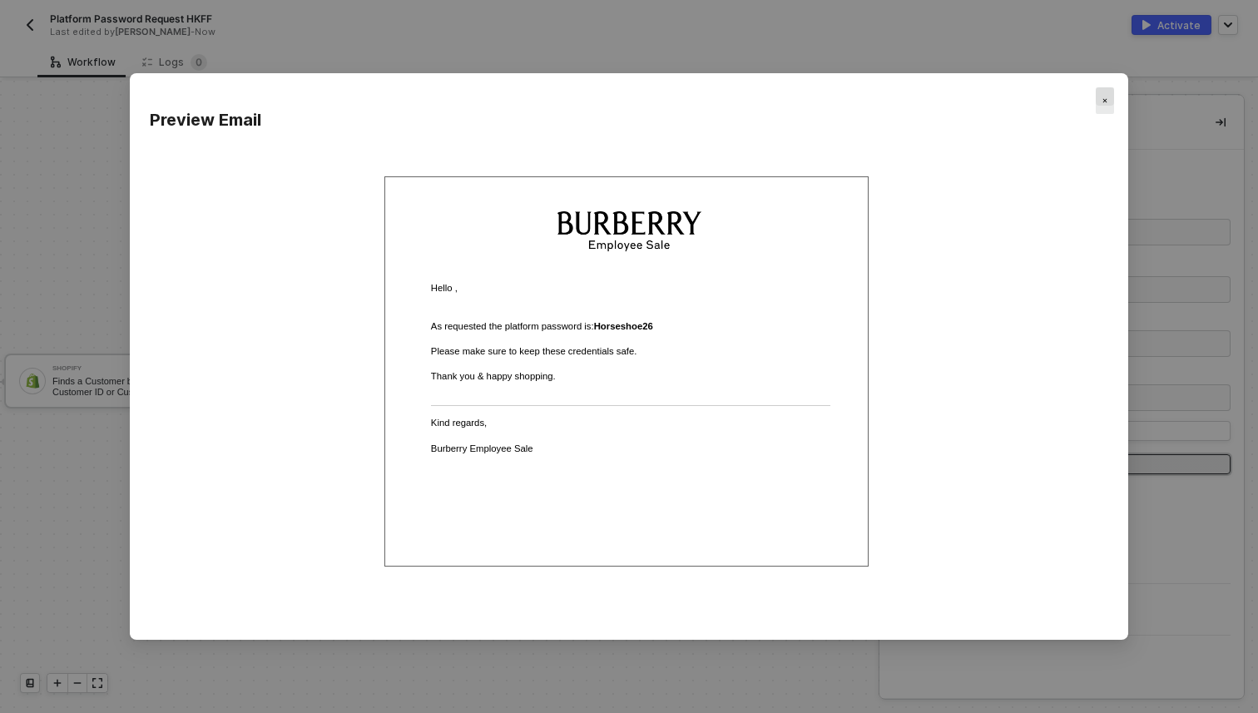
click at [1105, 102] on img "Close" at bounding box center [1104, 100] width 5 height 5
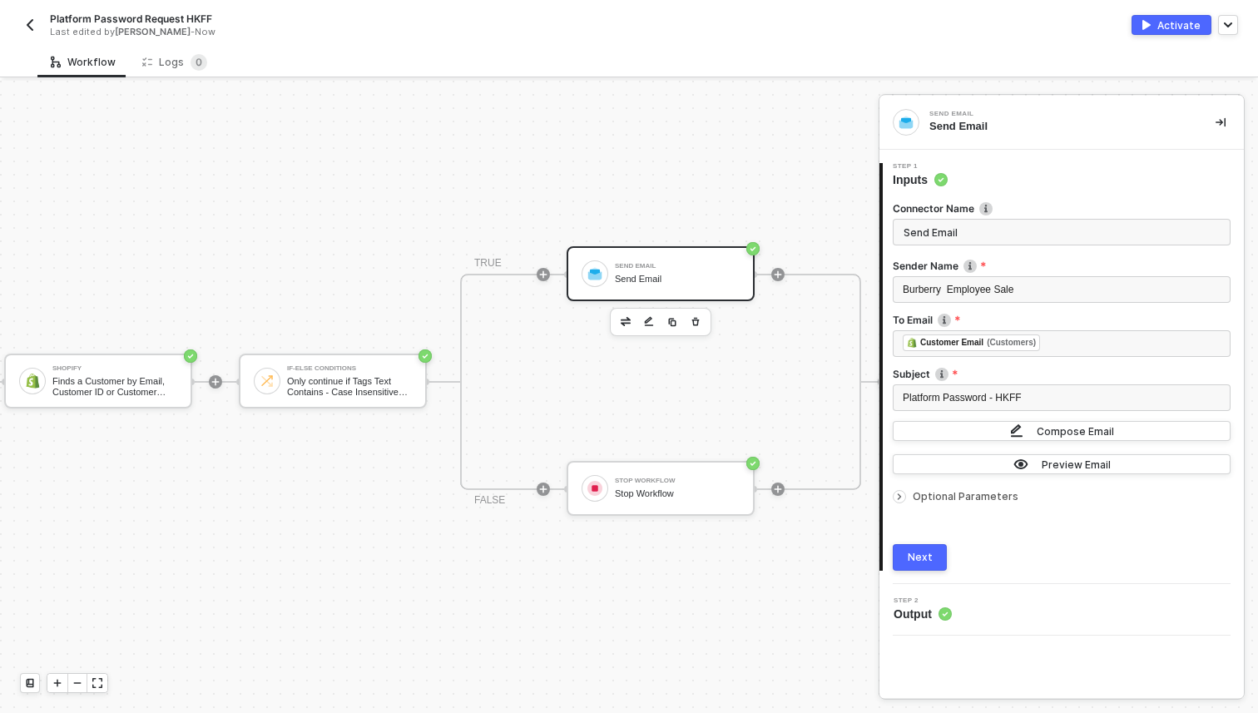
click at [922, 565] on button "Next" at bounding box center [920, 557] width 54 height 27
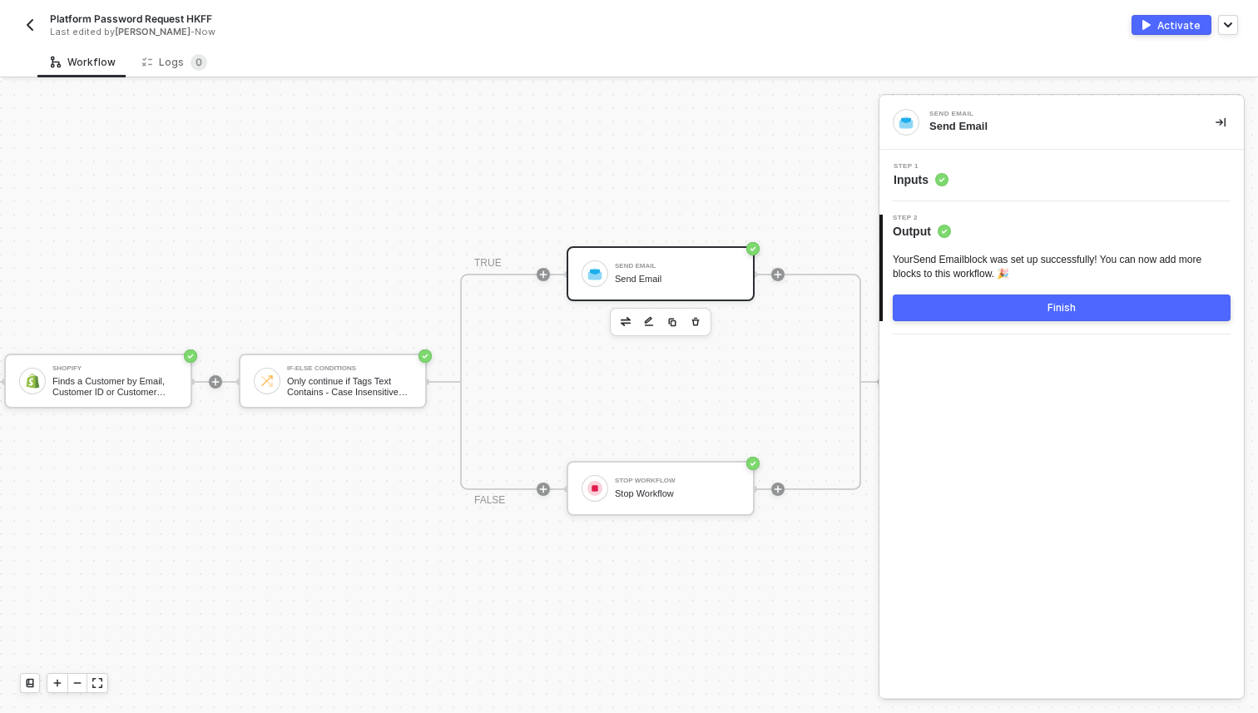
click at [960, 317] on button "Finish" at bounding box center [1062, 308] width 338 height 27
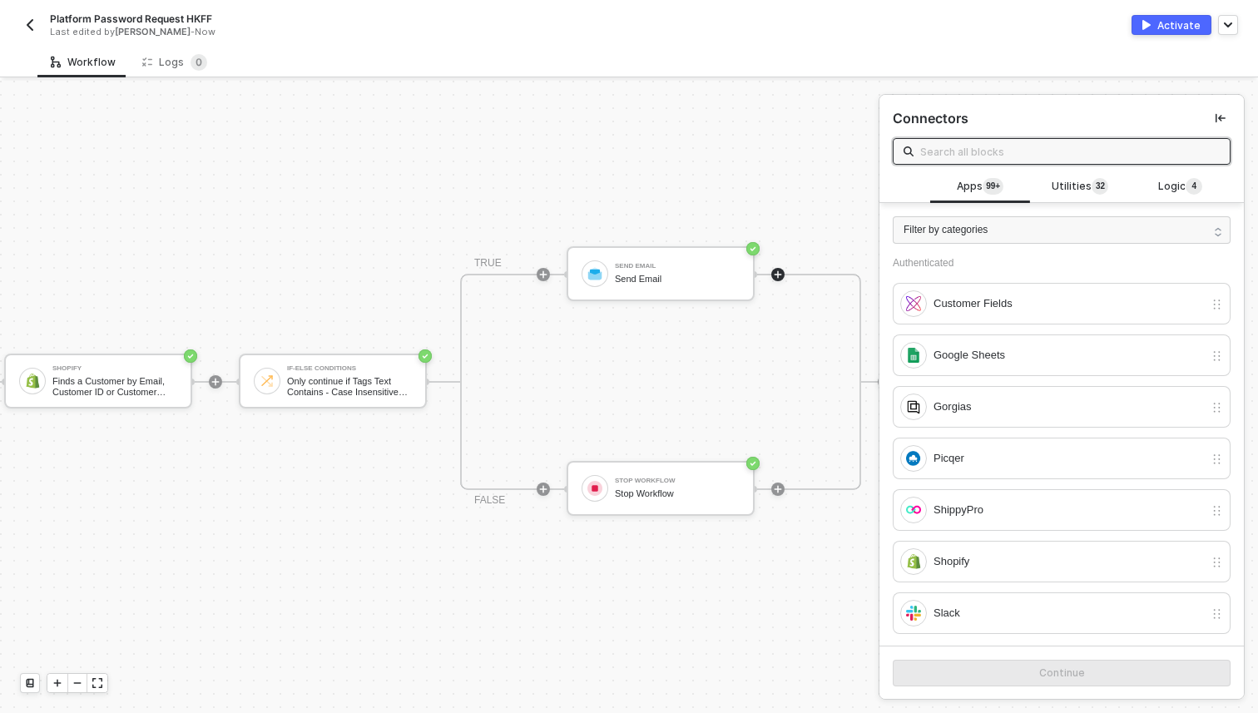
click at [28, 27] on img "button" at bounding box center [29, 24] width 13 height 13
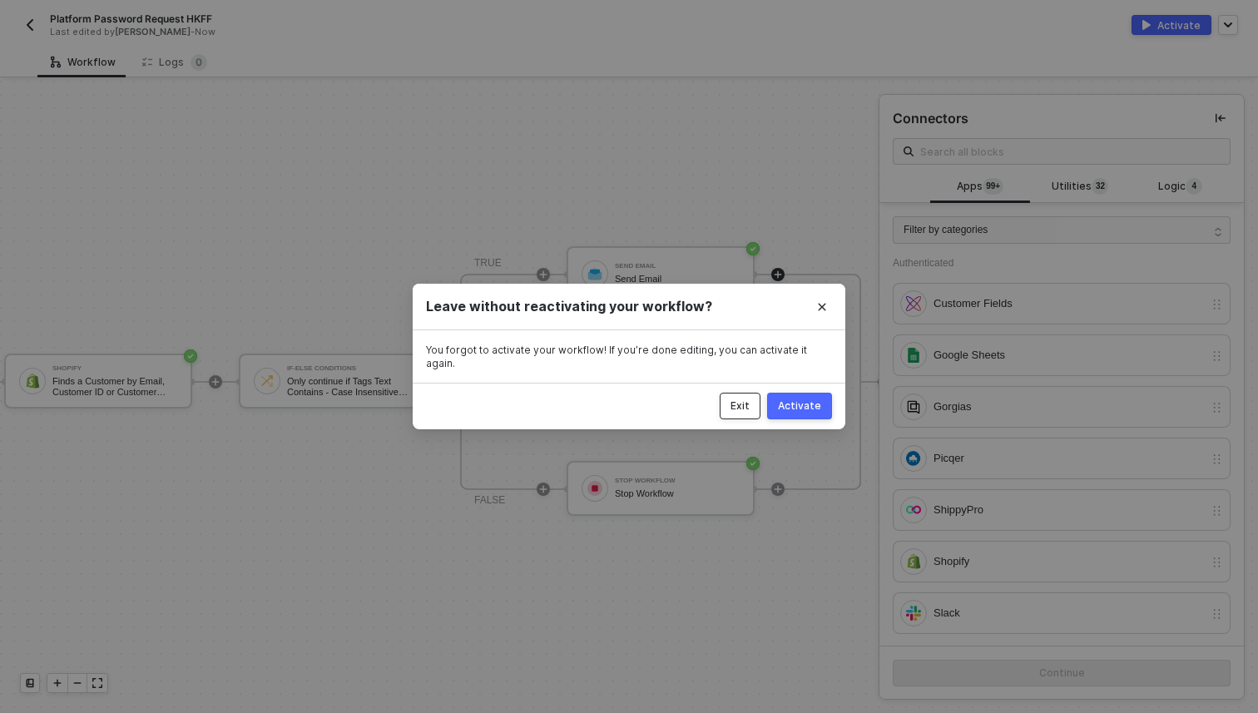
click at [740, 399] on div "Exit" at bounding box center [740, 405] width 19 height 13
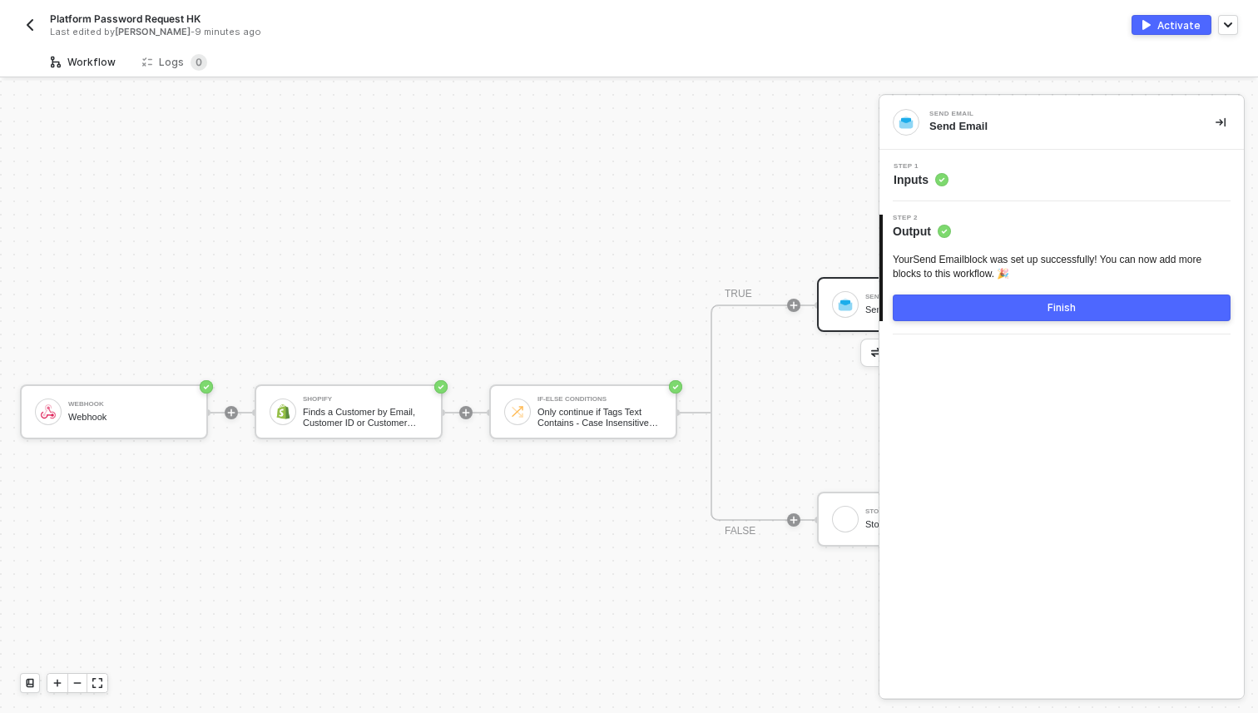
scroll to position [31, 0]
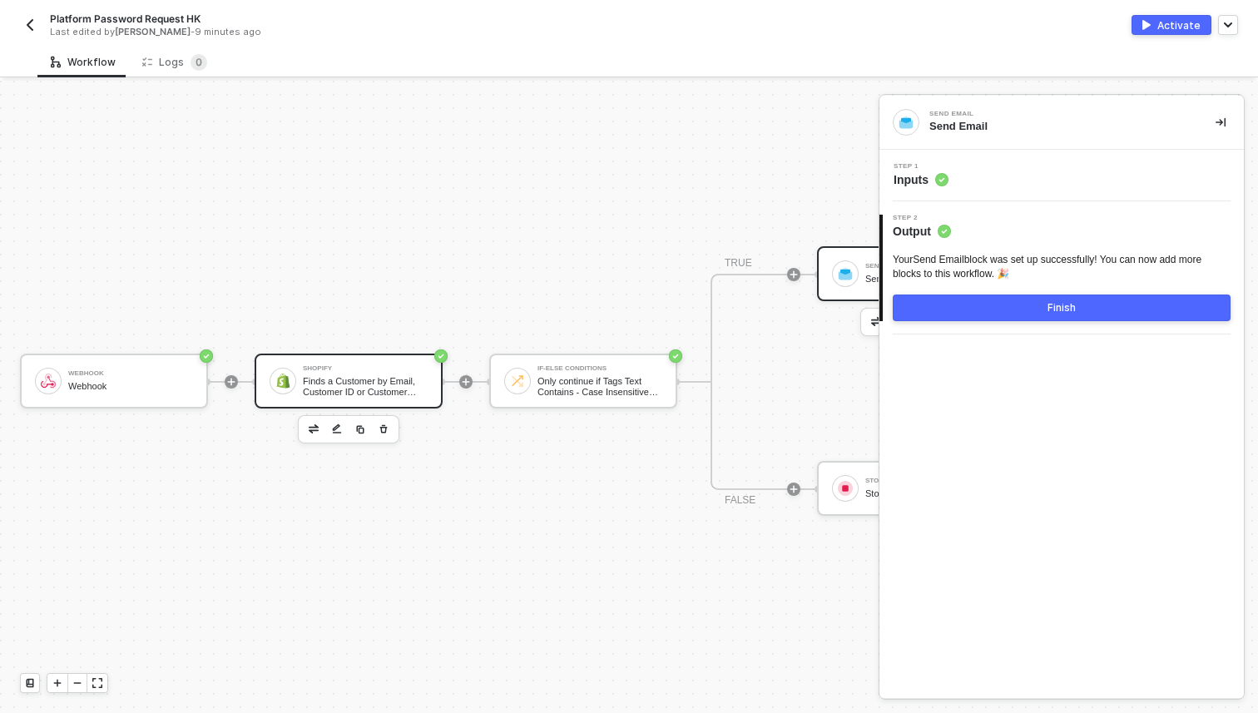
click at [374, 354] on div "Shopify Finds a Customer by Email, Customer ID or Customer Phone Number" at bounding box center [349, 381] width 188 height 55
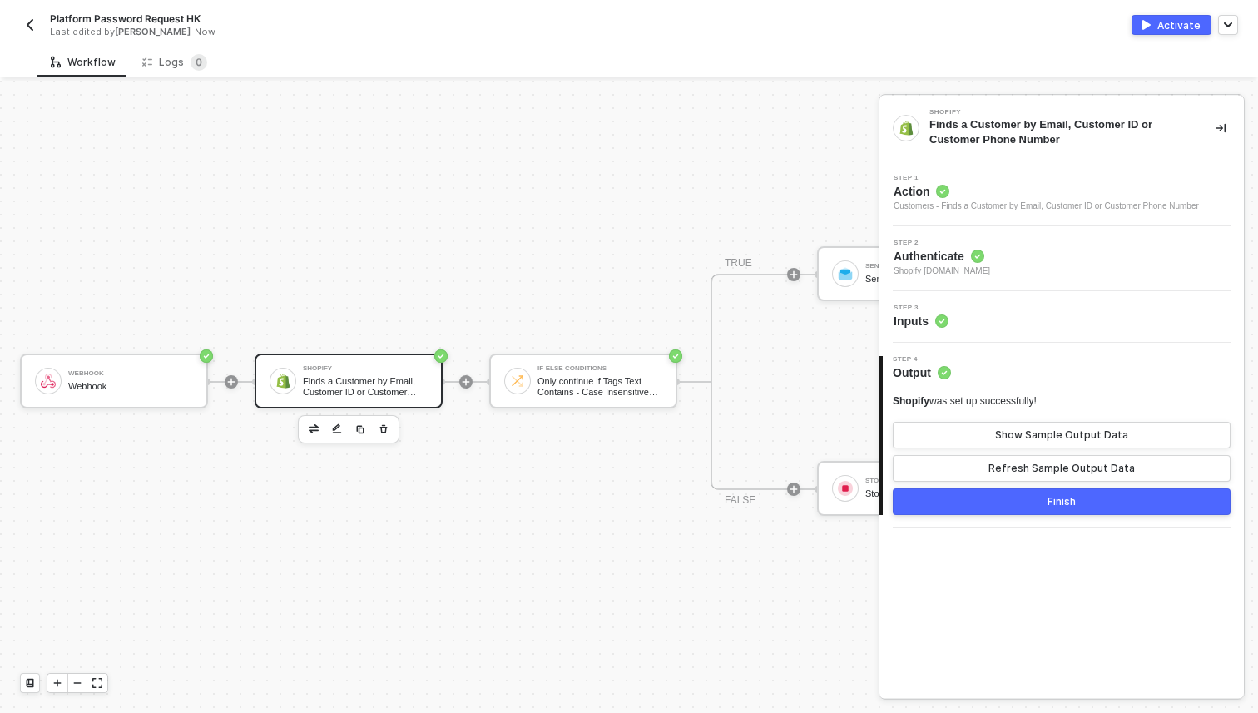
click at [961, 260] on span "Authenticate" at bounding box center [942, 256] width 97 height 17
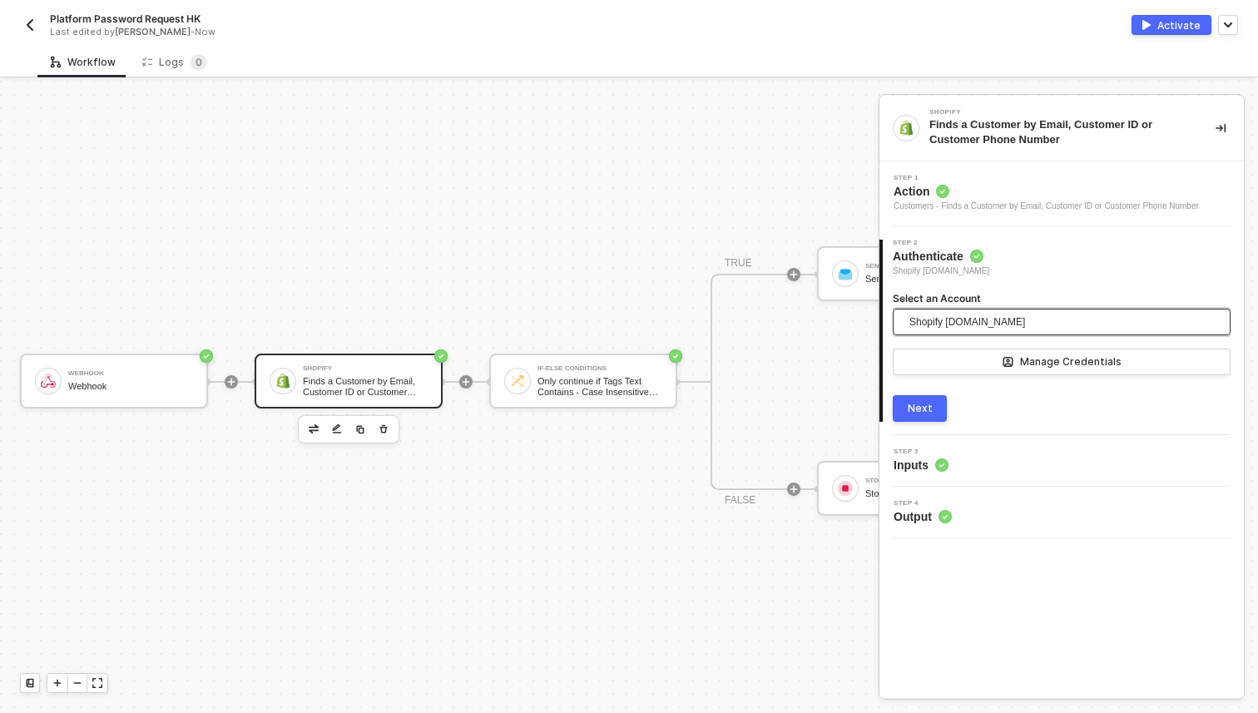
click at [953, 333] on span "Shopify [DOMAIN_NAME]" at bounding box center [967, 322] width 116 height 25
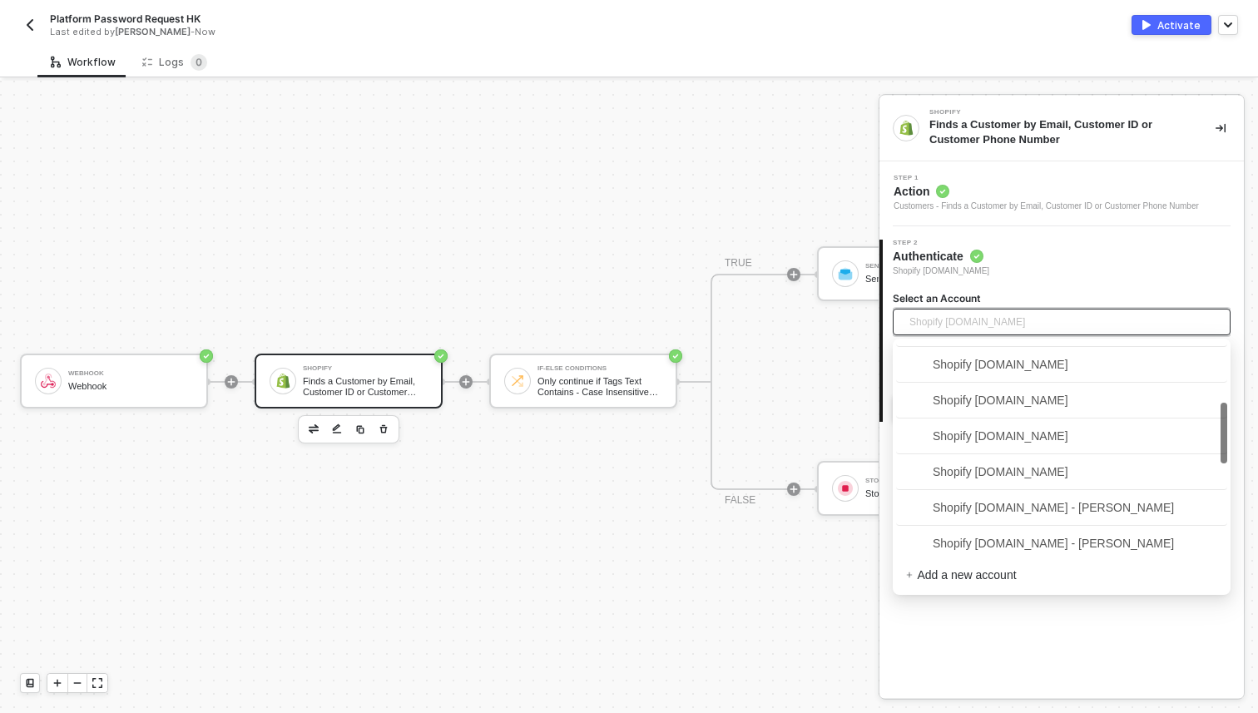
scroll to position [202, 0]
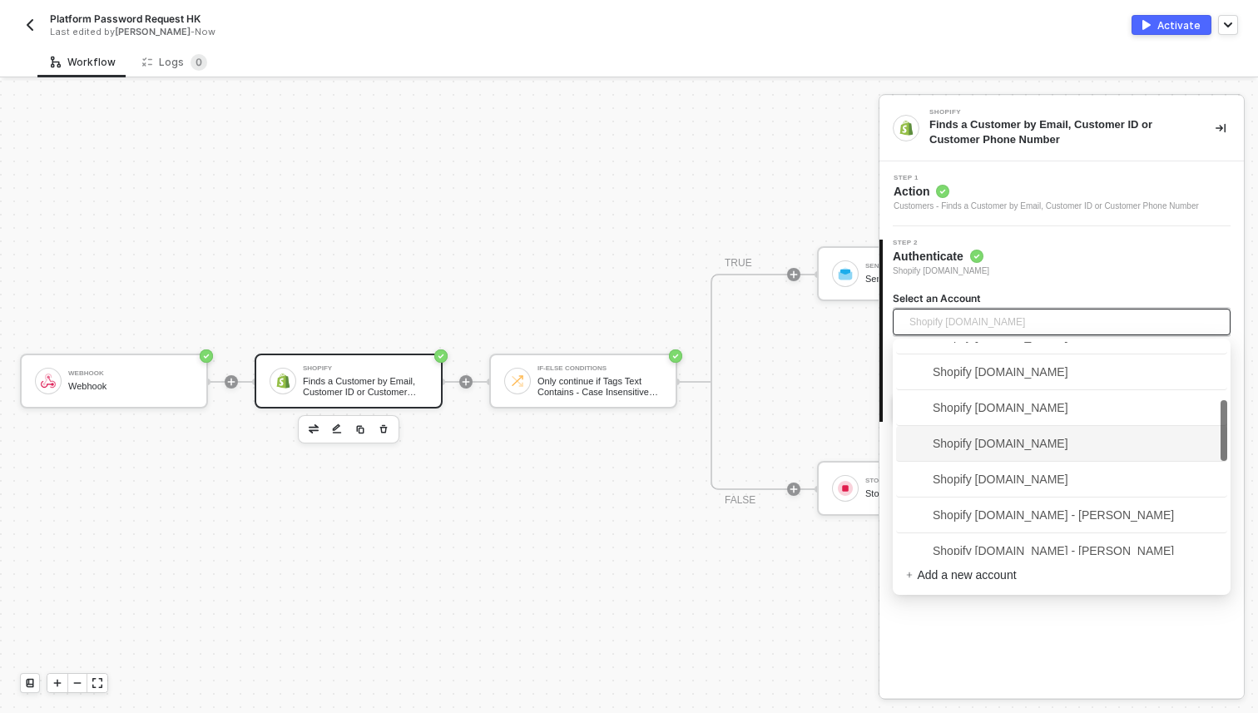
click at [995, 451] on span "Shopify [DOMAIN_NAME]" at bounding box center [987, 443] width 162 height 18
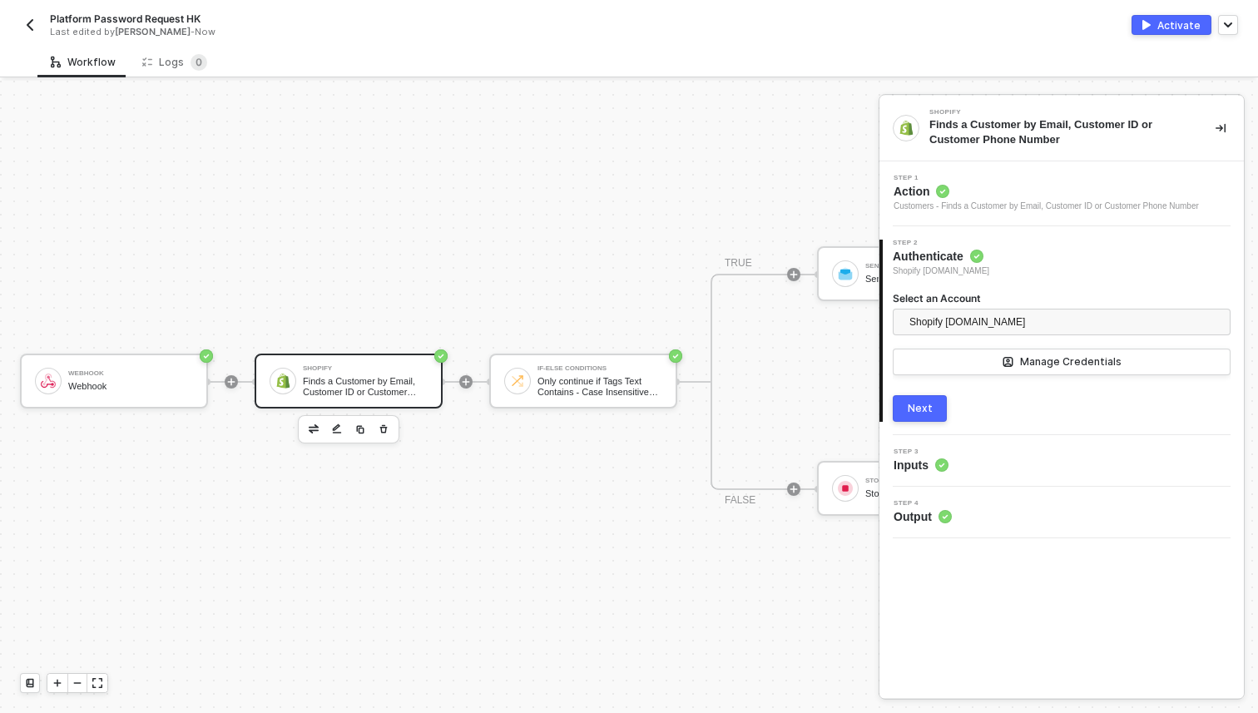
click at [934, 395] on button "Next" at bounding box center [920, 408] width 54 height 27
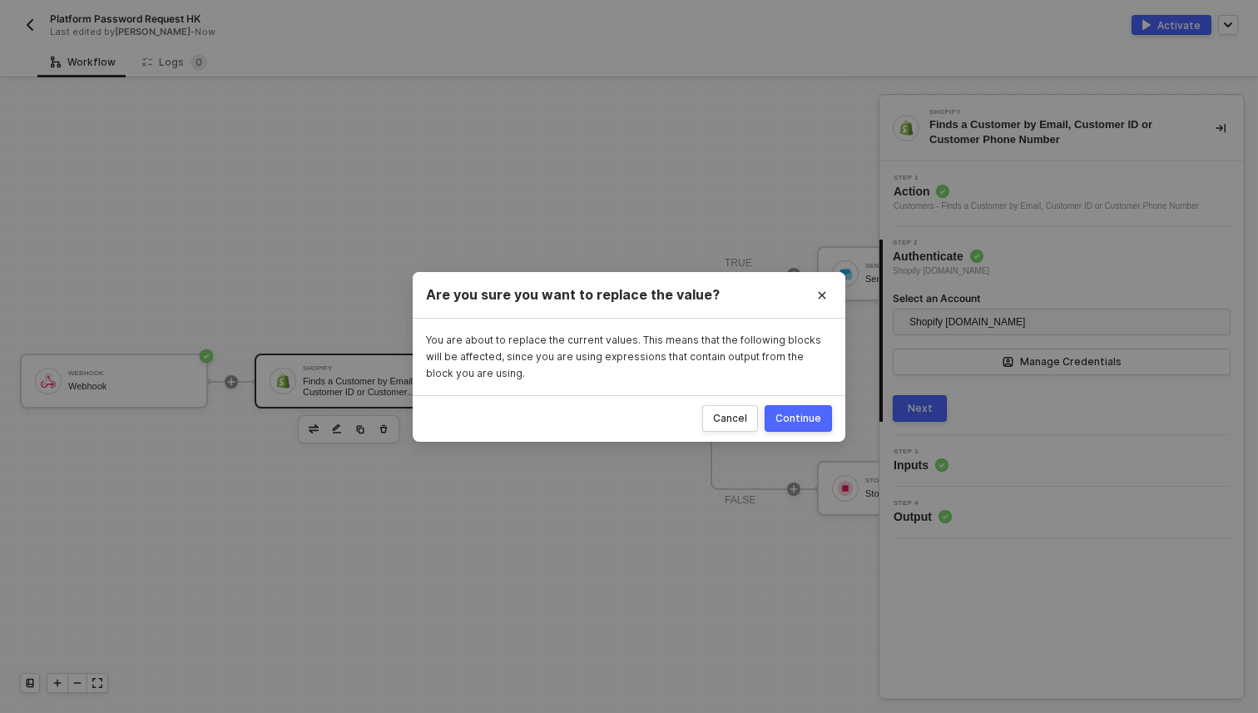
click at [818, 414] on div "Continue" at bounding box center [798, 418] width 46 height 13
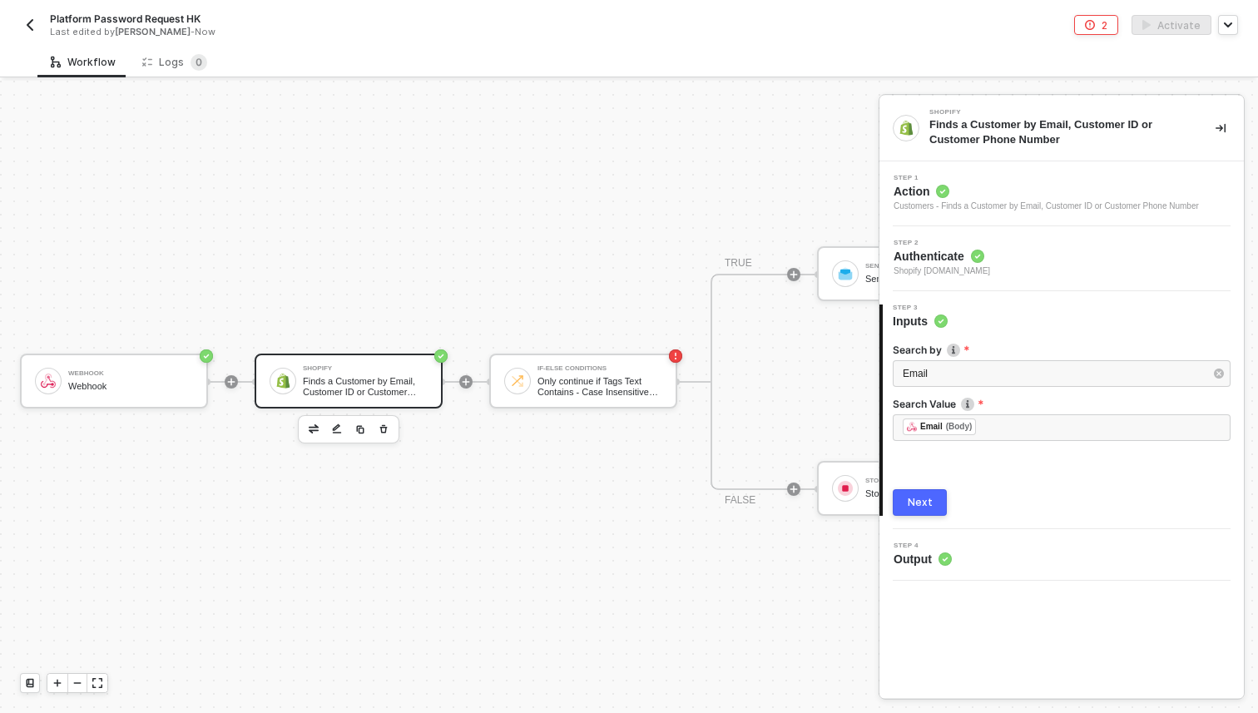
click at [923, 487] on div "Search by Email Search Value ﻿ ﻿ Email (Body) ﻿ Next" at bounding box center [1062, 422] width 338 height 186
click at [922, 501] on div "Next" at bounding box center [920, 502] width 25 height 13
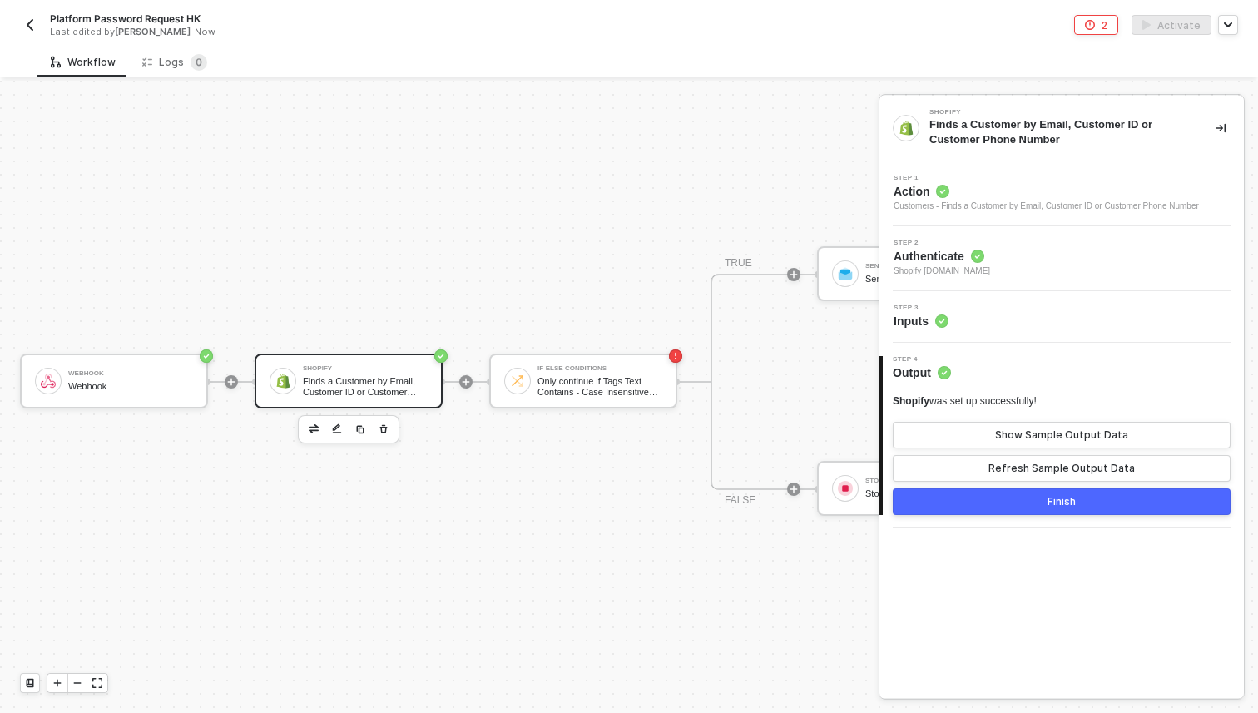
click at [1010, 507] on button "Finish" at bounding box center [1062, 501] width 338 height 27
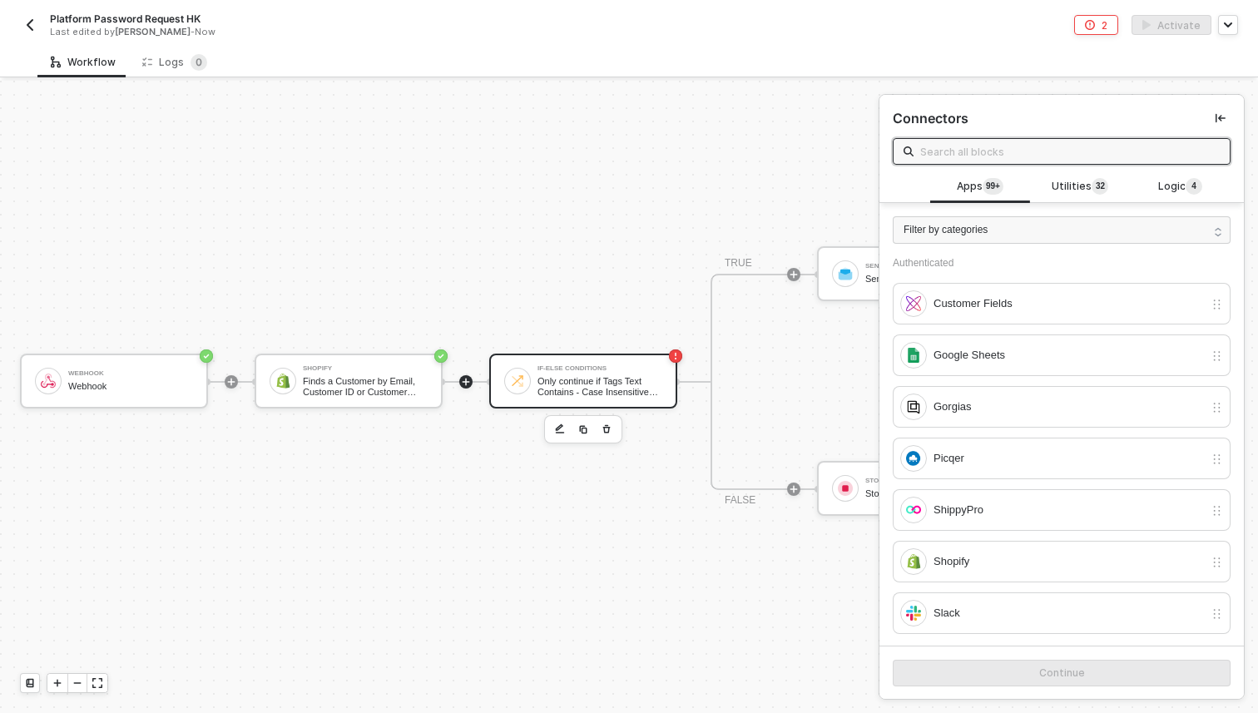
click at [586, 372] on div "If-Else Conditions Only continue if Tags Text Contains - Case Insensitive Appro…" at bounding box center [600, 381] width 125 height 32
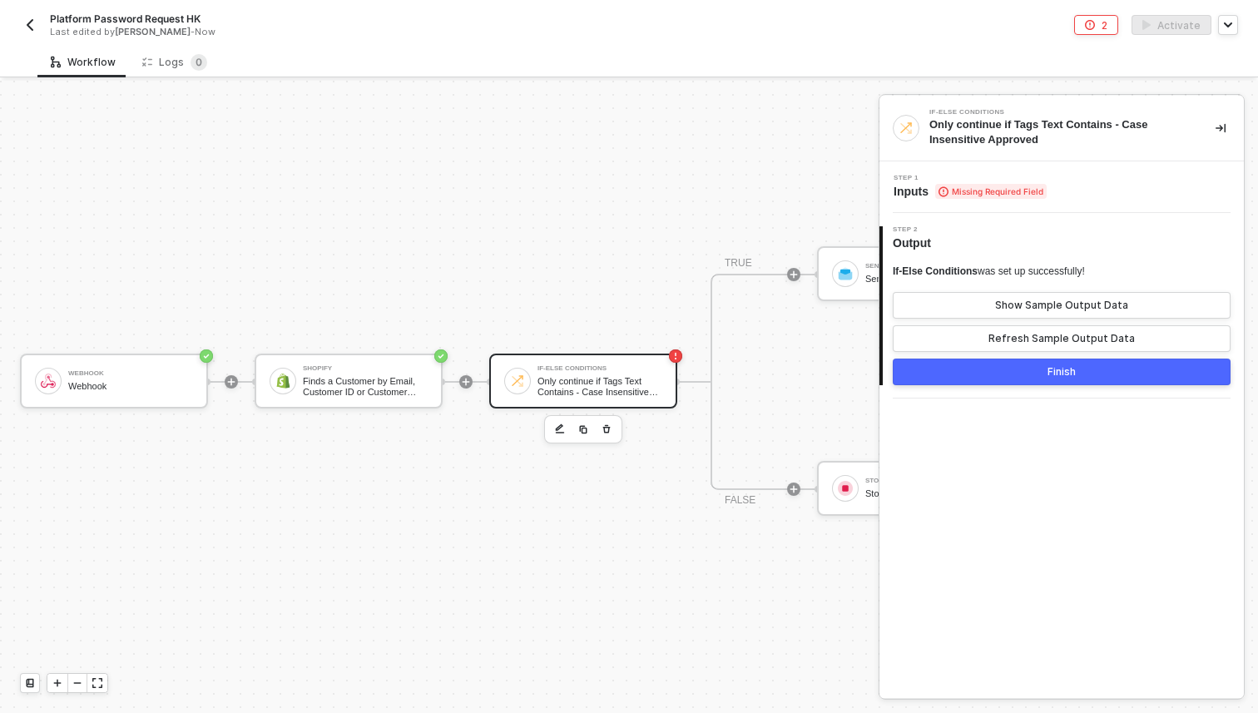
click at [953, 198] on span "Missing Required Field" at bounding box center [990, 191] width 111 height 15
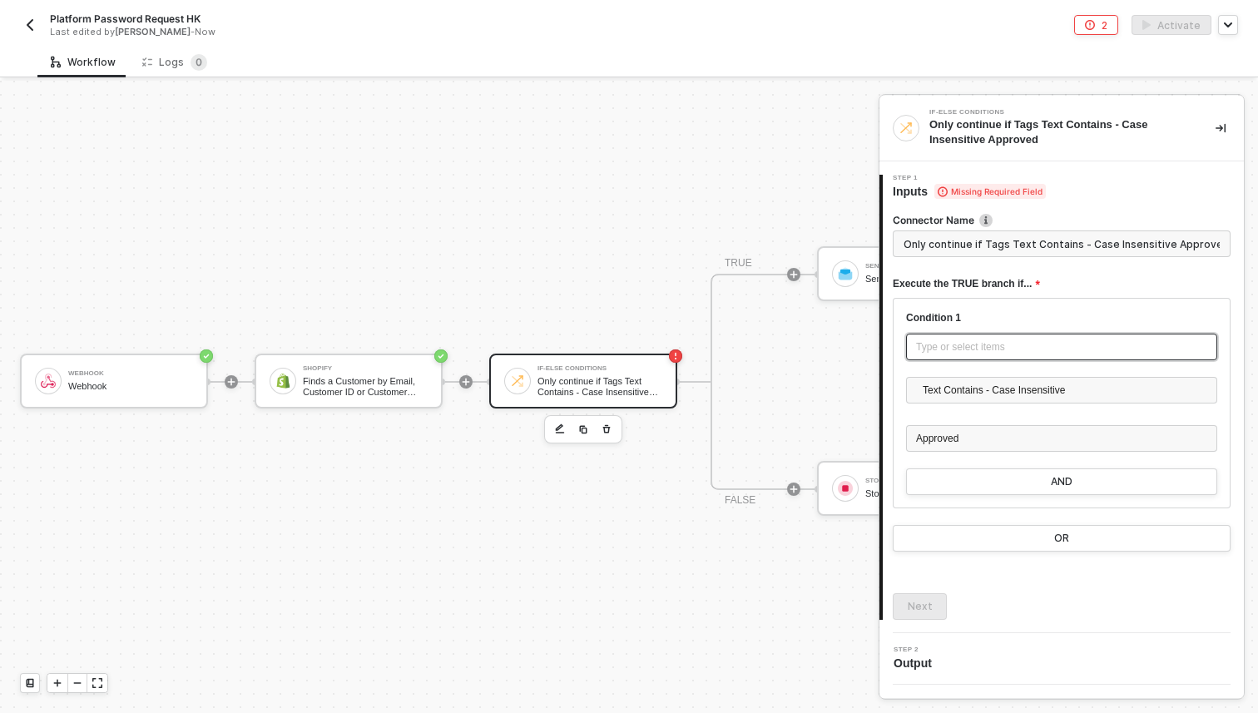
click at [977, 347] on div "Type or select items ﻿" at bounding box center [1061, 347] width 291 height 16
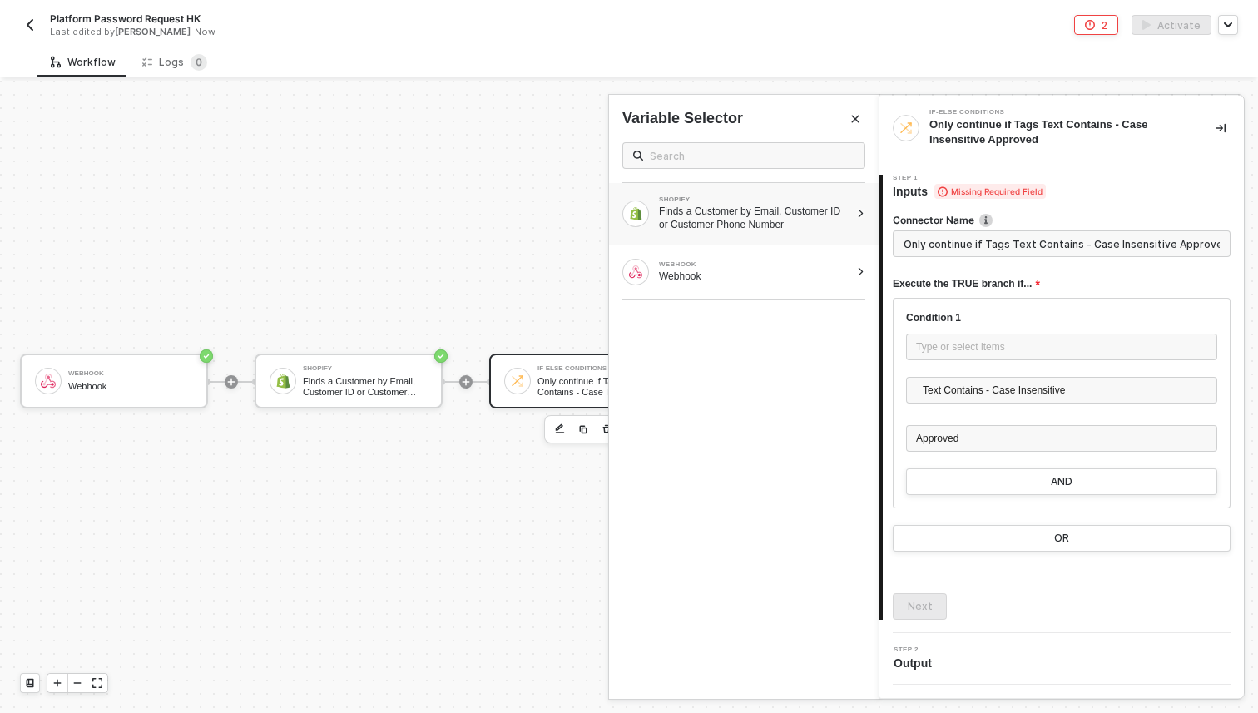
click at [694, 209] on div "Finds a Customer by Email, Customer ID or Customer Phone Number" at bounding box center [754, 218] width 191 height 27
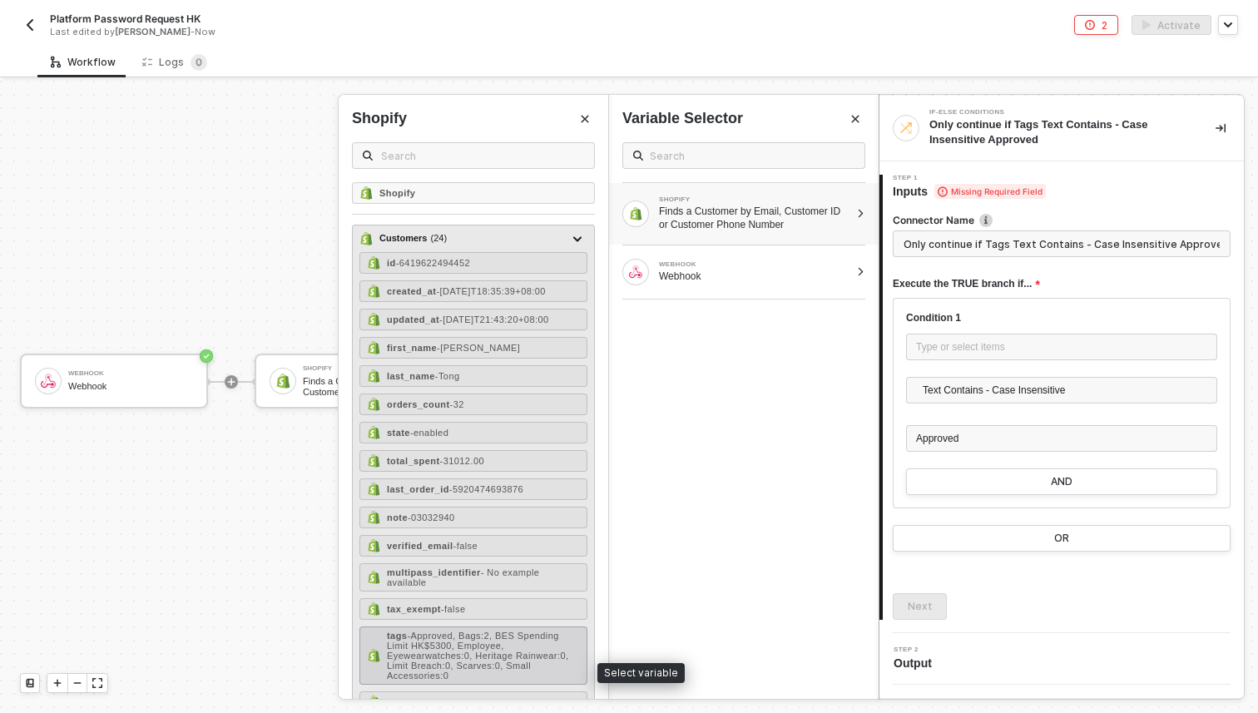
click at [512, 653] on span "- Approved, Bags:2, BES Spending Limit HK$5300, Employee, Eyewearwatches:0, Her…" at bounding box center [478, 656] width 182 height 50
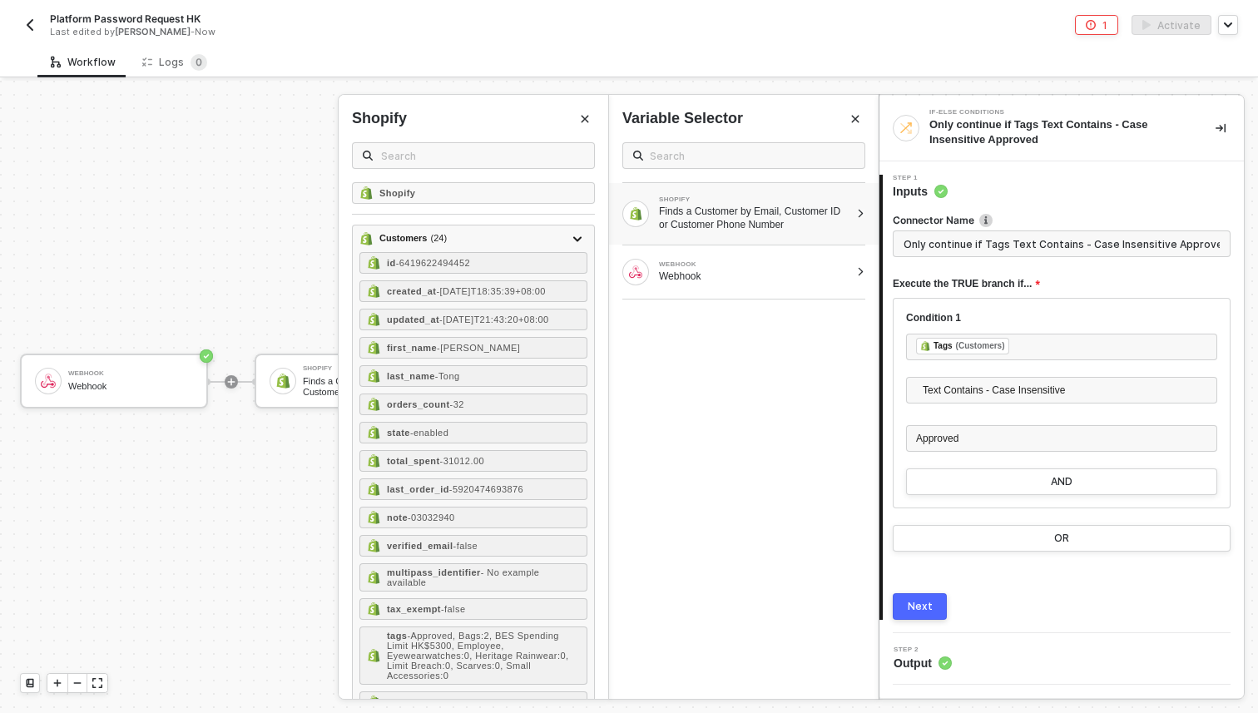
click at [920, 611] on div "Next" at bounding box center [920, 606] width 25 height 13
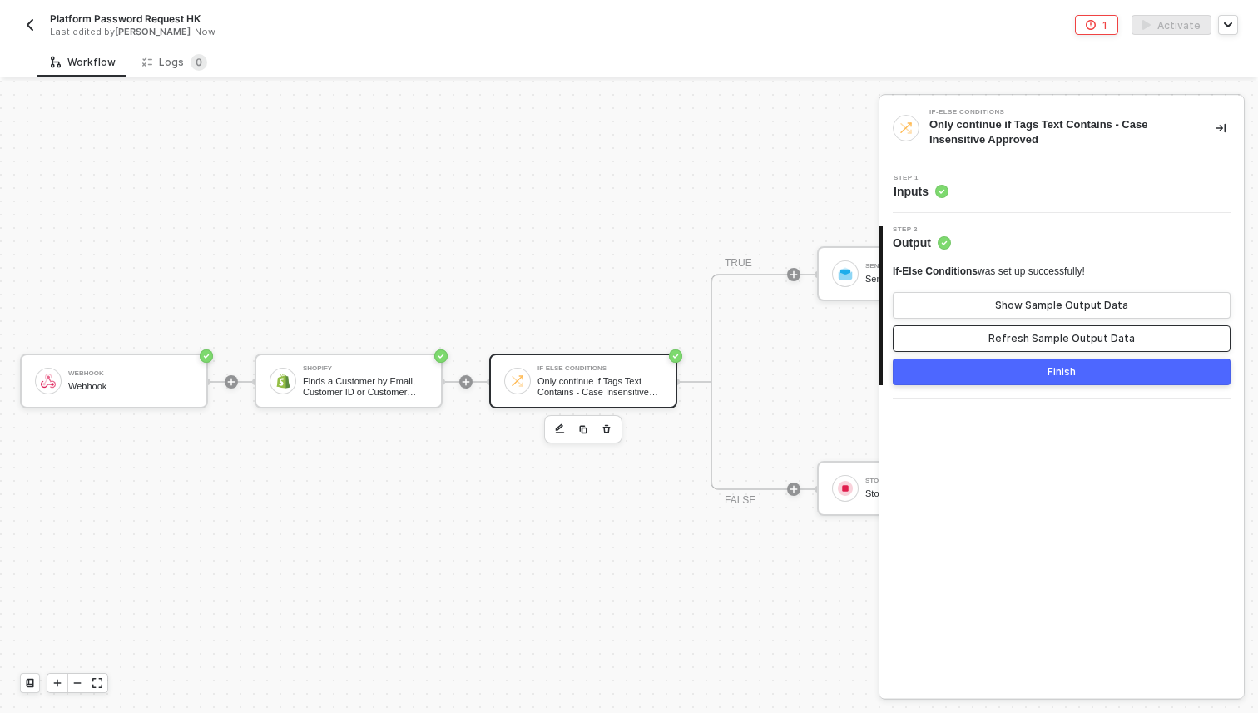
click at [1026, 339] on div "Refresh Sample Output Data" at bounding box center [1061, 338] width 146 height 13
click at [1024, 369] on button "Finish" at bounding box center [1062, 372] width 338 height 27
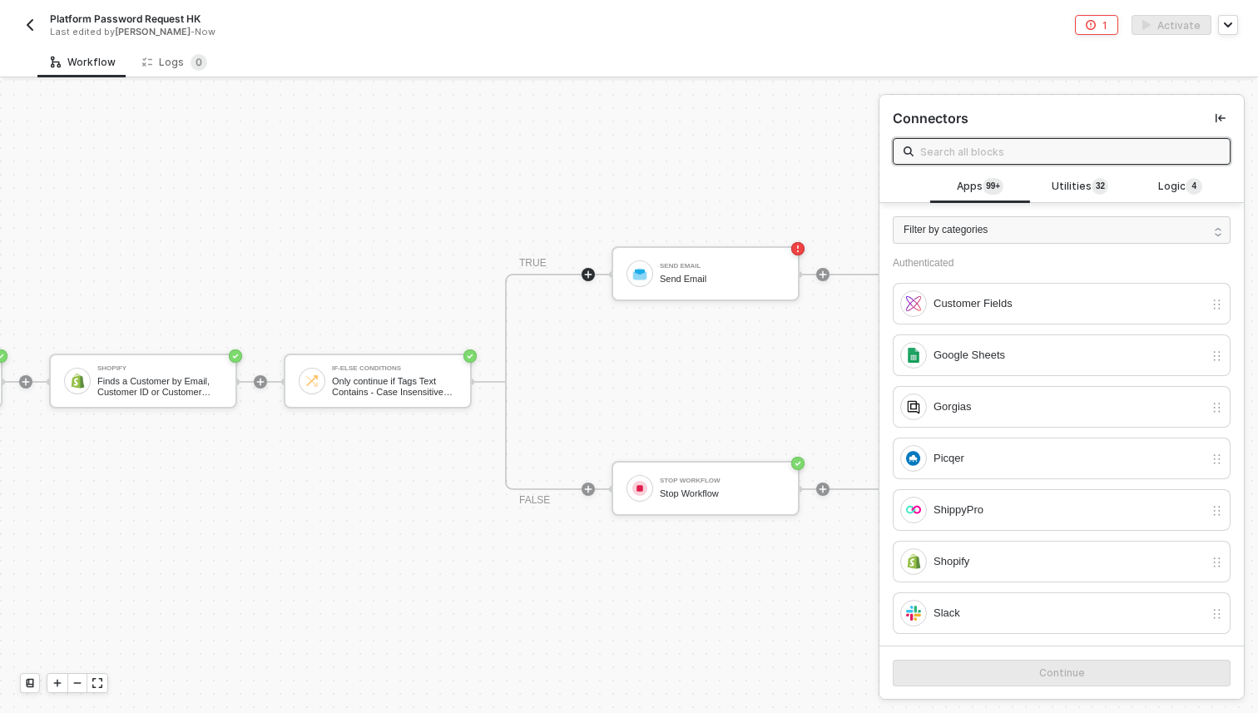
scroll to position [31, 238]
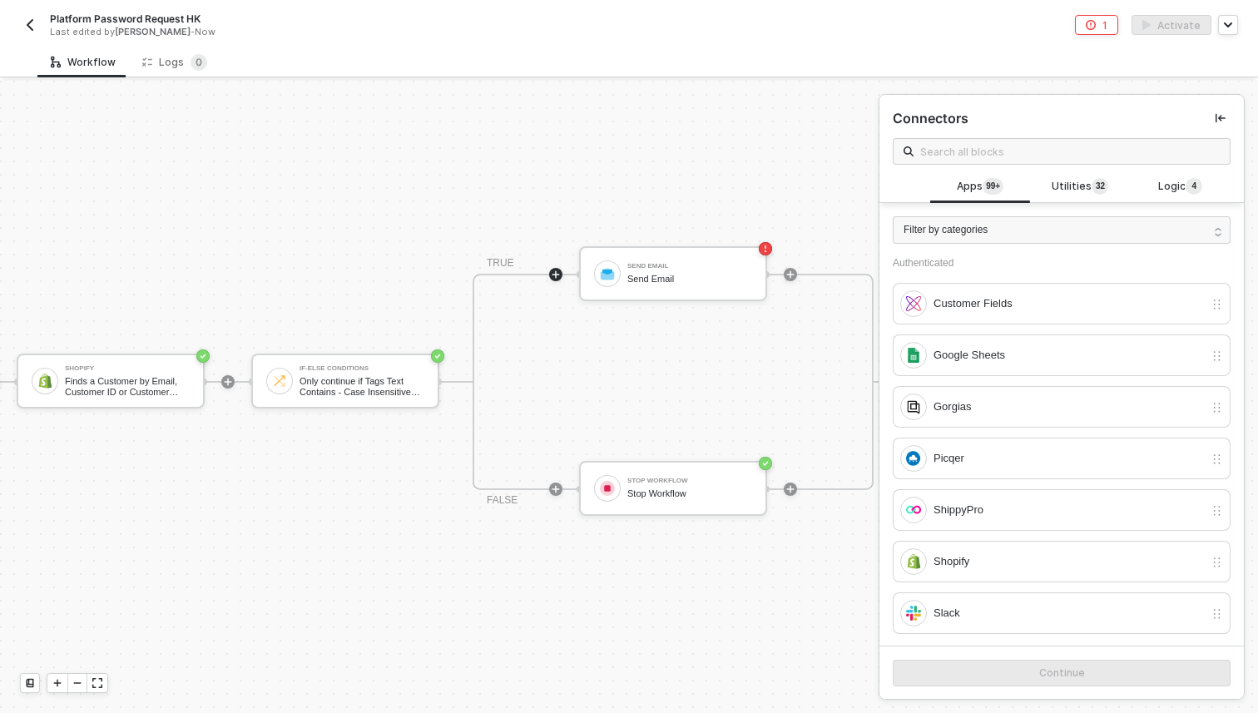
click at [707, 240] on div at bounding box center [790, 275] width 221 height 130
click at [707, 275] on div "Send Email" at bounding box center [689, 279] width 125 height 11
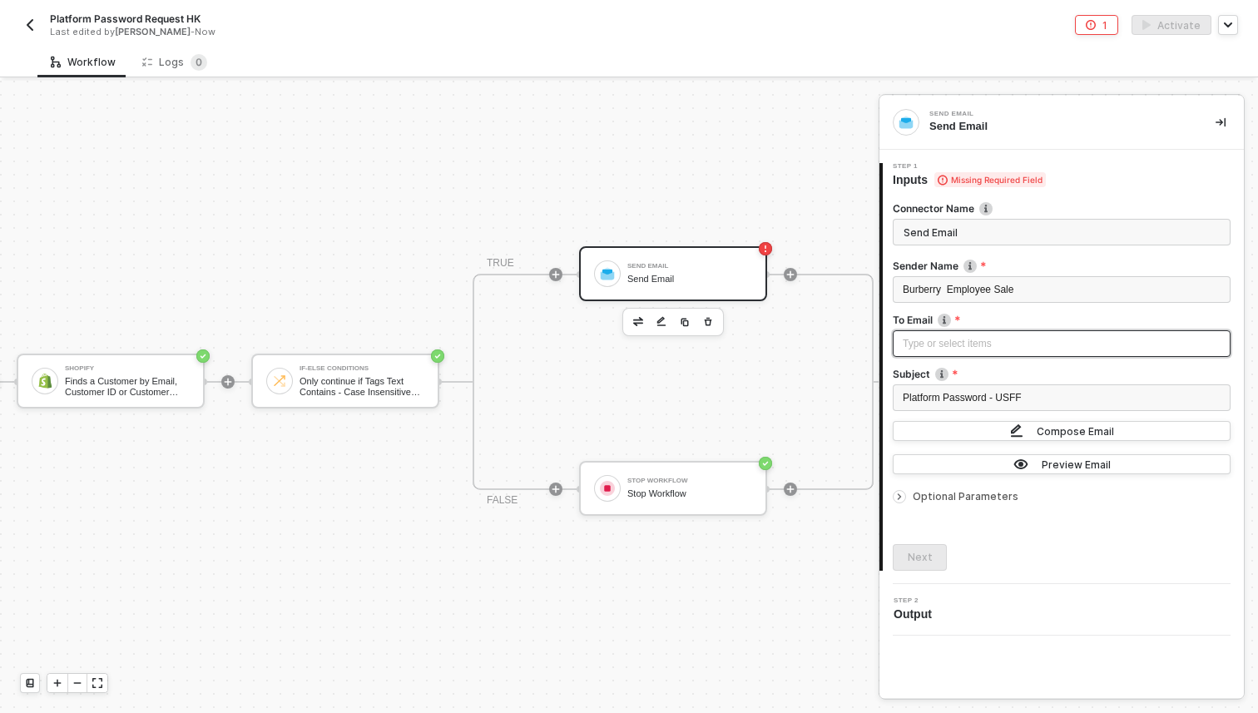
click at [998, 342] on div "Type or select items ﻿" at bounding box center [1062, 344] width 318 height 16
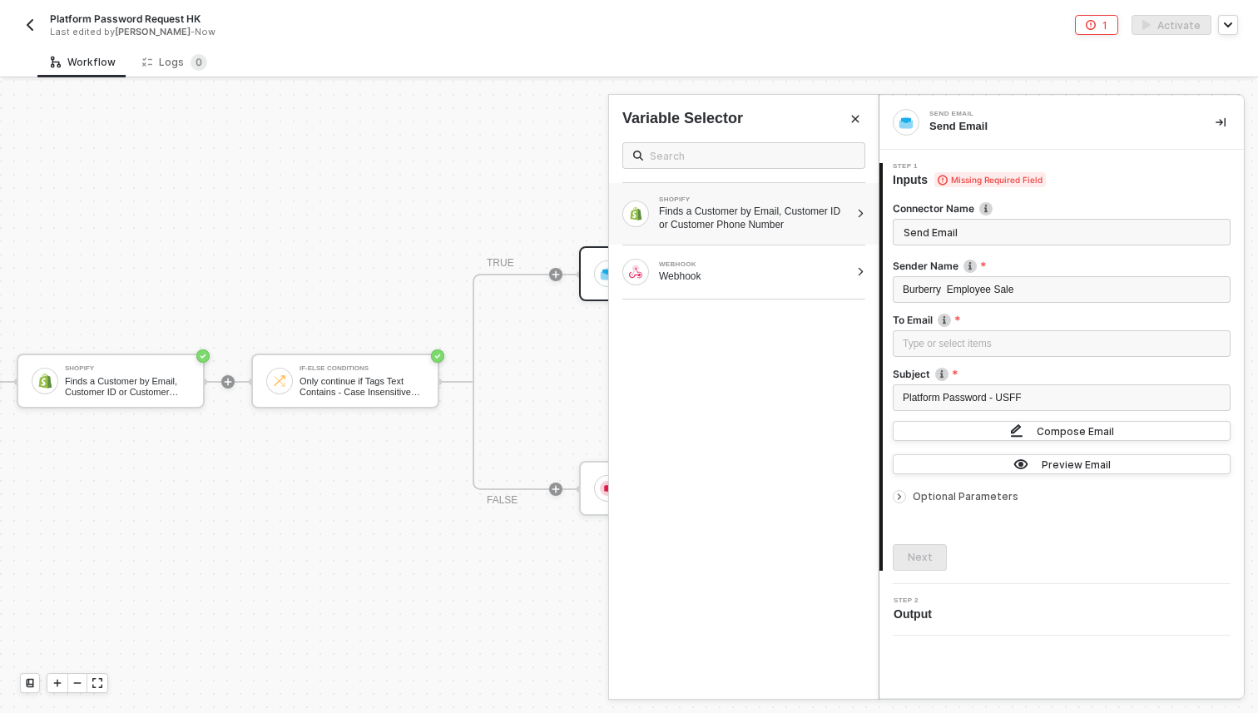
click at [761, 211] on div "Finds a Customer by Email, Customer ID or Customer Phone Number" at bounding box center [754, 218] width 191 height 27
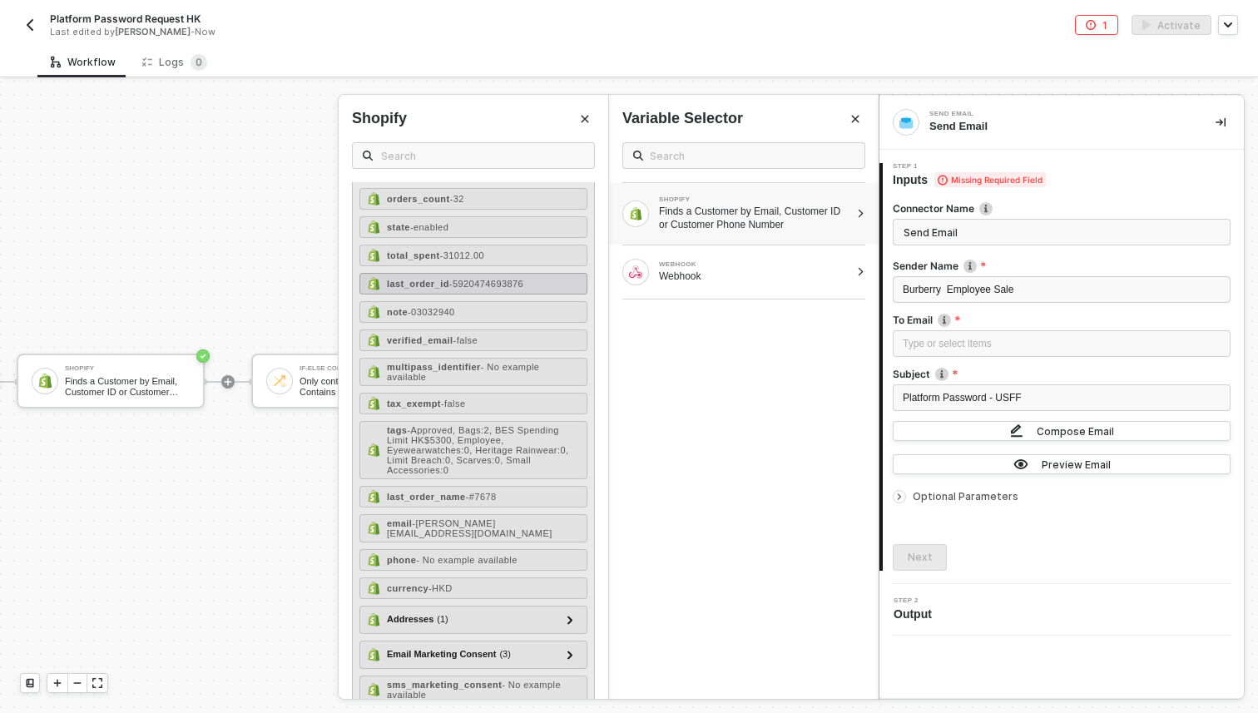
scroll to position [264, 0]
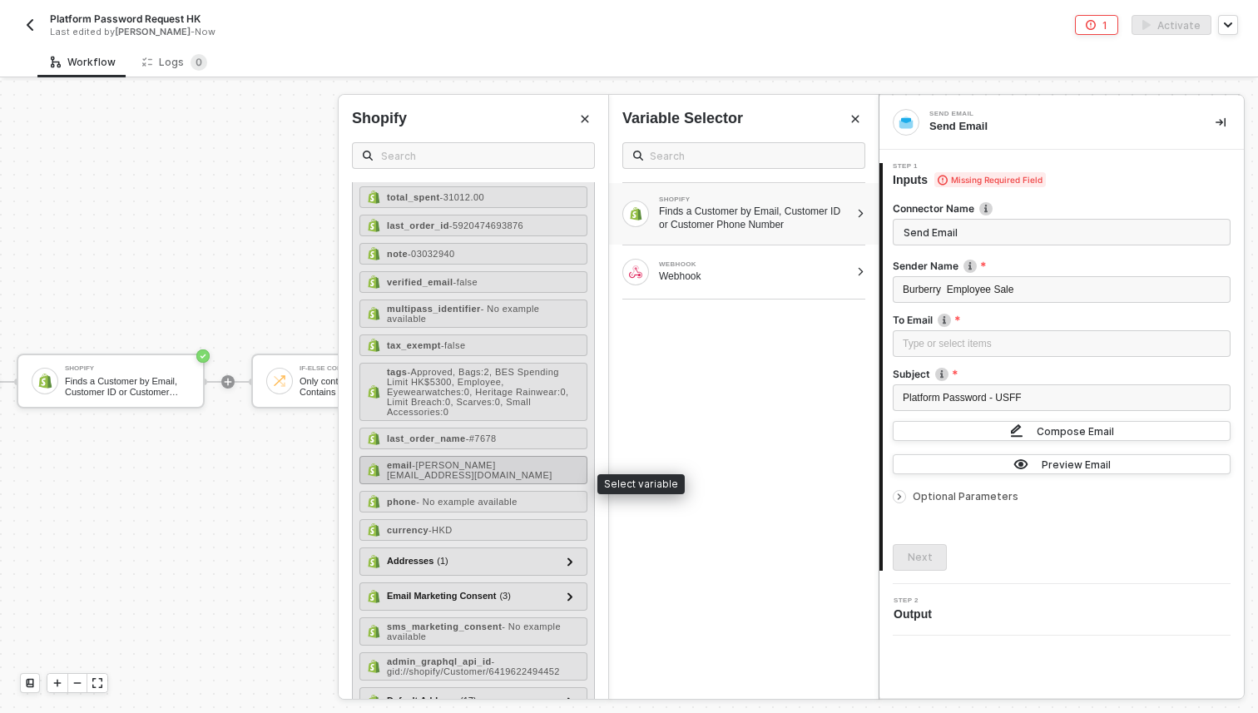
click at [493, 480] on span "- [PERSON_NAME][EMAIL_ADDRESS][DOMAIN_NAME]" at bounding box center [470, 470] width 166 height 20
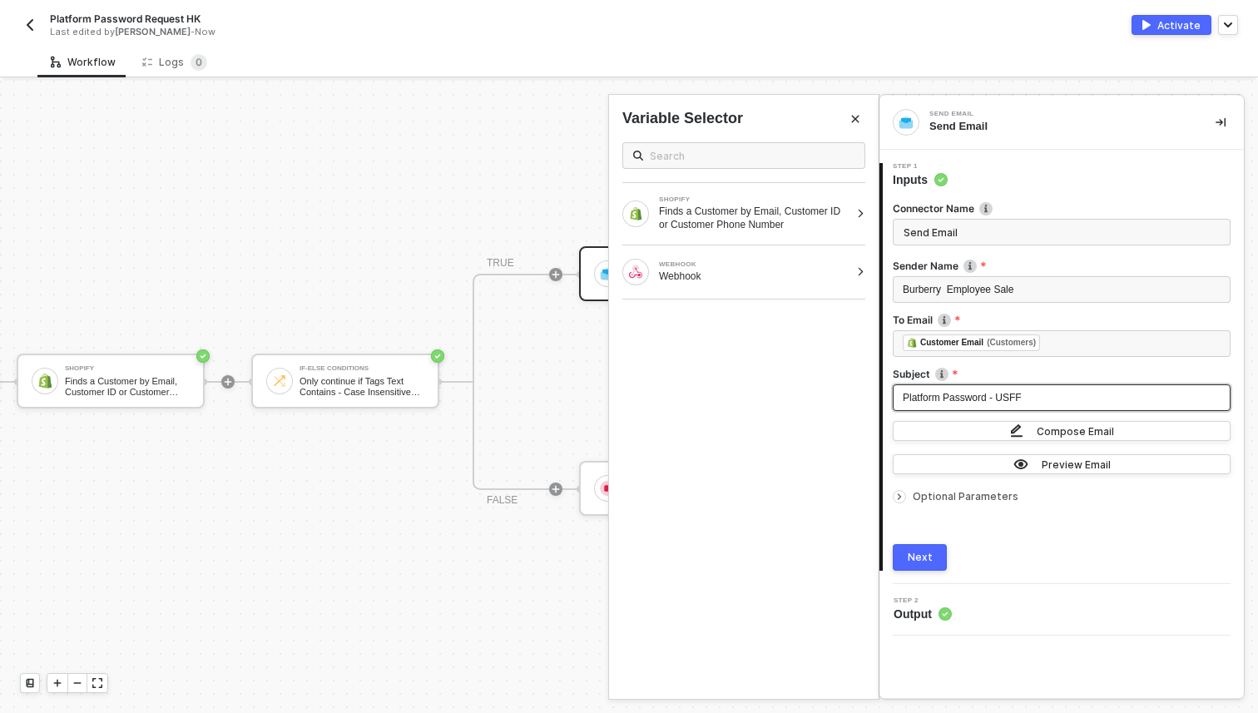
click at [1036, 396] on div "Platform Password - USFF" at bounding box center [1062, 398] width 318 height 16
drag, startPoint x: 1033, startPoint y: 396, endPoint x: 995, endPoint y: 398, distance: 38.3
click at [995, 397] on div "Platform Password - USFF" at bounding box center [1062, 398] width 318 height 16
click at [995, 398] on span "Platform Password - USFF" at bounding box center [962, 398] width 119 height 12
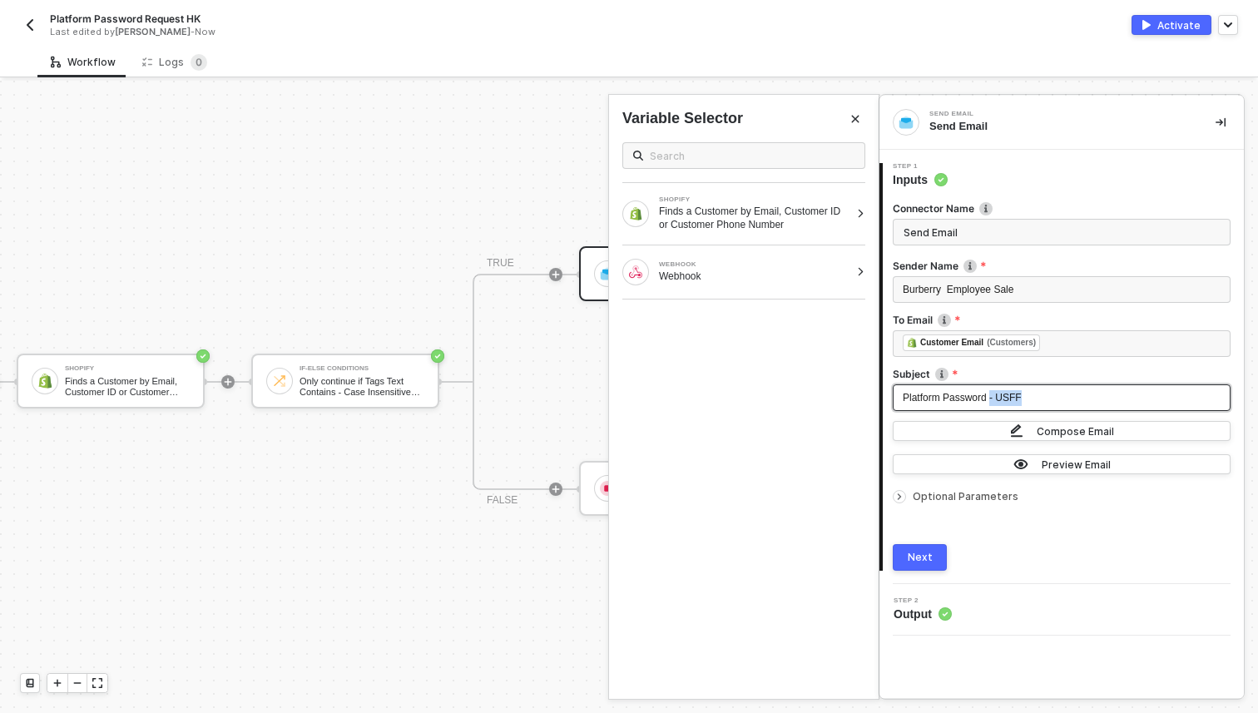
drag, startPoint x: 995, startPoint y: 398, endPoint x: 1043, endPoint y: 397, distance: 47.4
click at [1043, 398] on div "Platform Password - USFF" at bounding box center [1062, 398] width 318 height 16
click at [986, 472] on button "Preview Email" at bounding box center [1062, 464] width 338 height 20
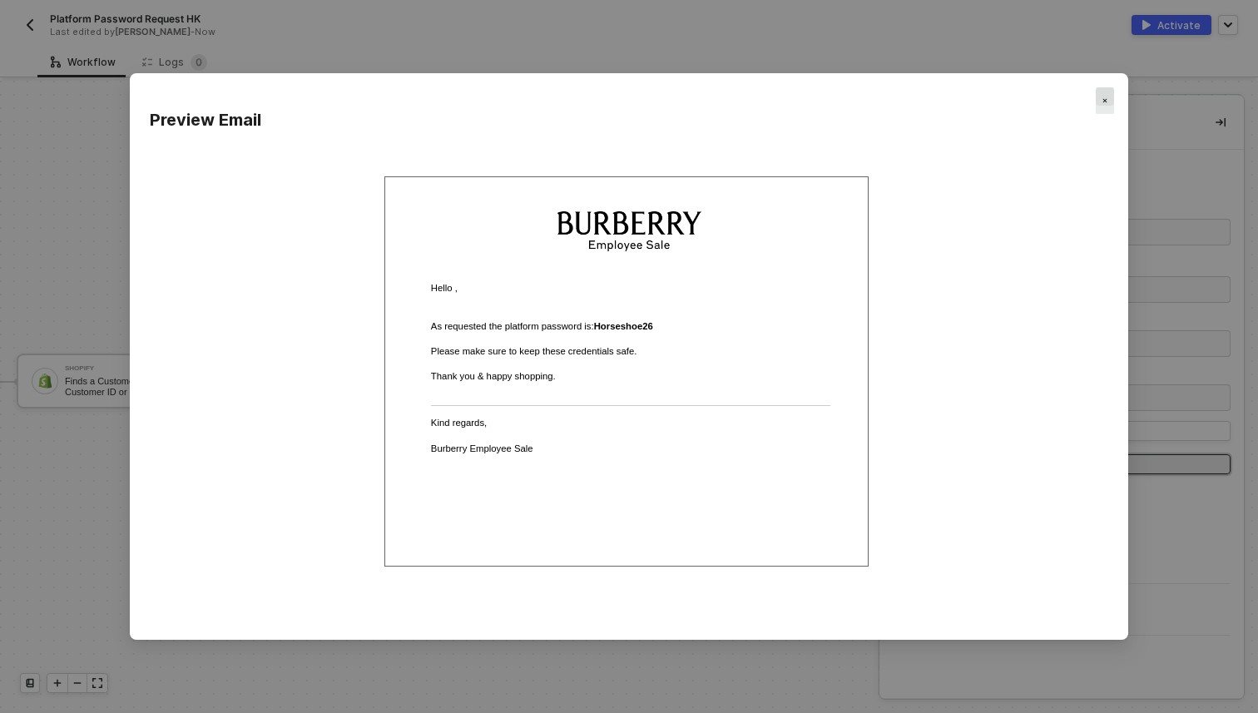
click at [1097, 105] on div "Close" at bounding box center [1105, 100] width 18 height 27
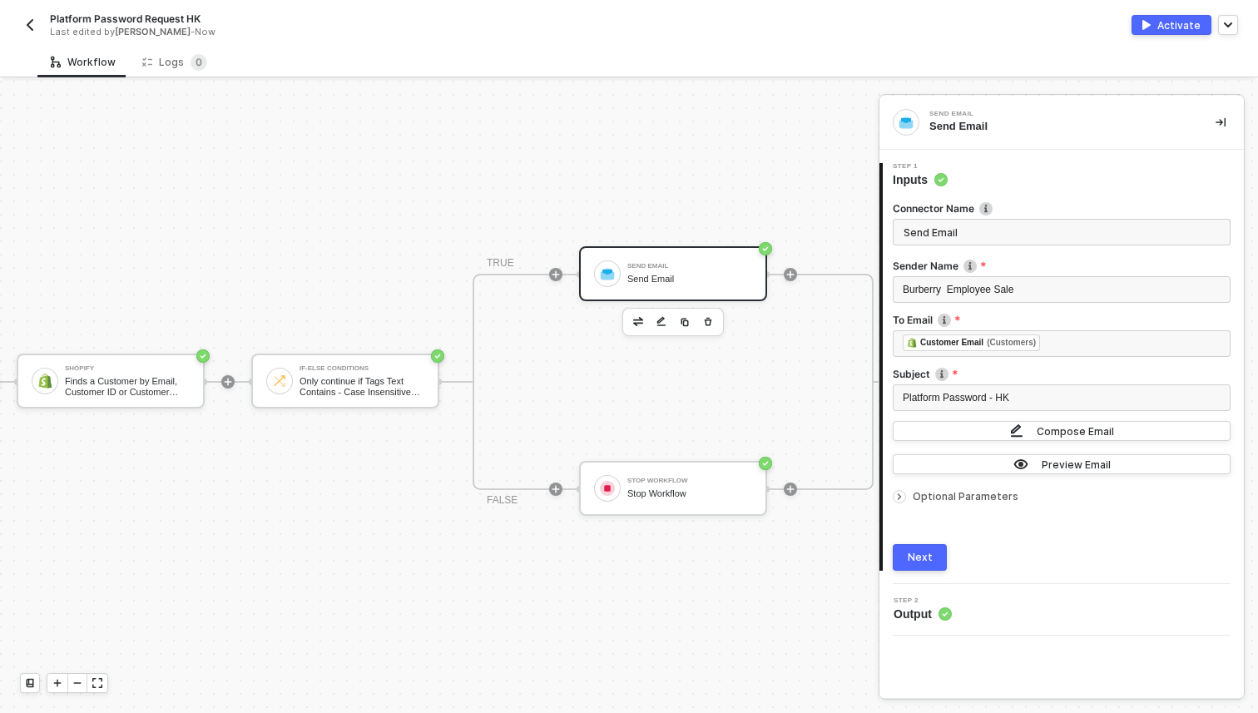
click at [927, 558] on div "Next" at bounding box center [920, 557] width 25 height 13
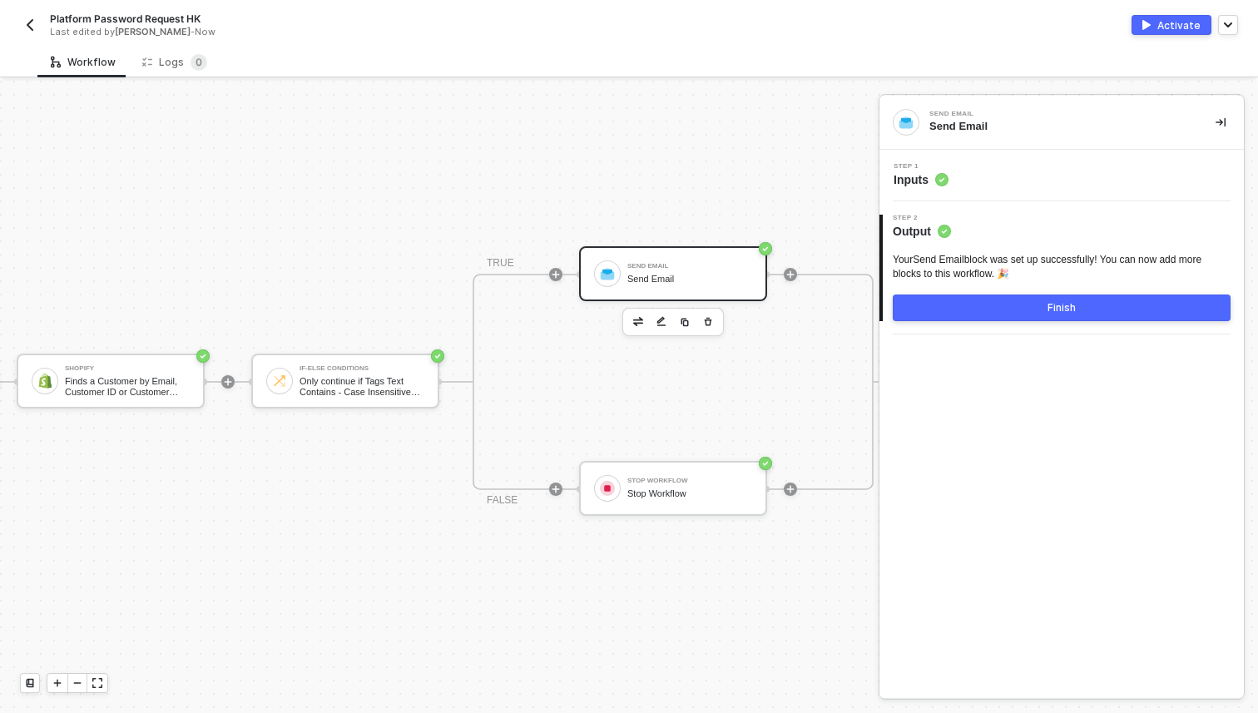
click at [982, 306] on button "Finish" at bounding box center [1062, 308] width 338 height 27
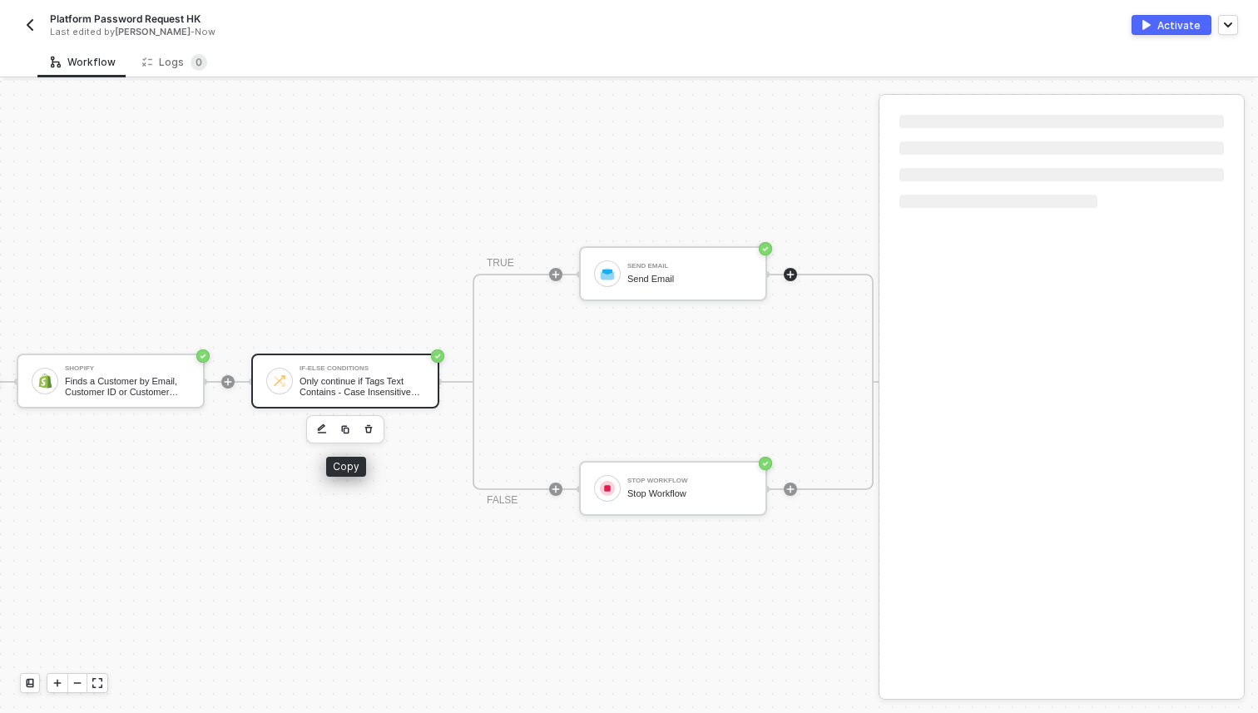
click at [368, 365] on div "If-Else Conditions" at bounding box center [362, 368] width 125 height 7
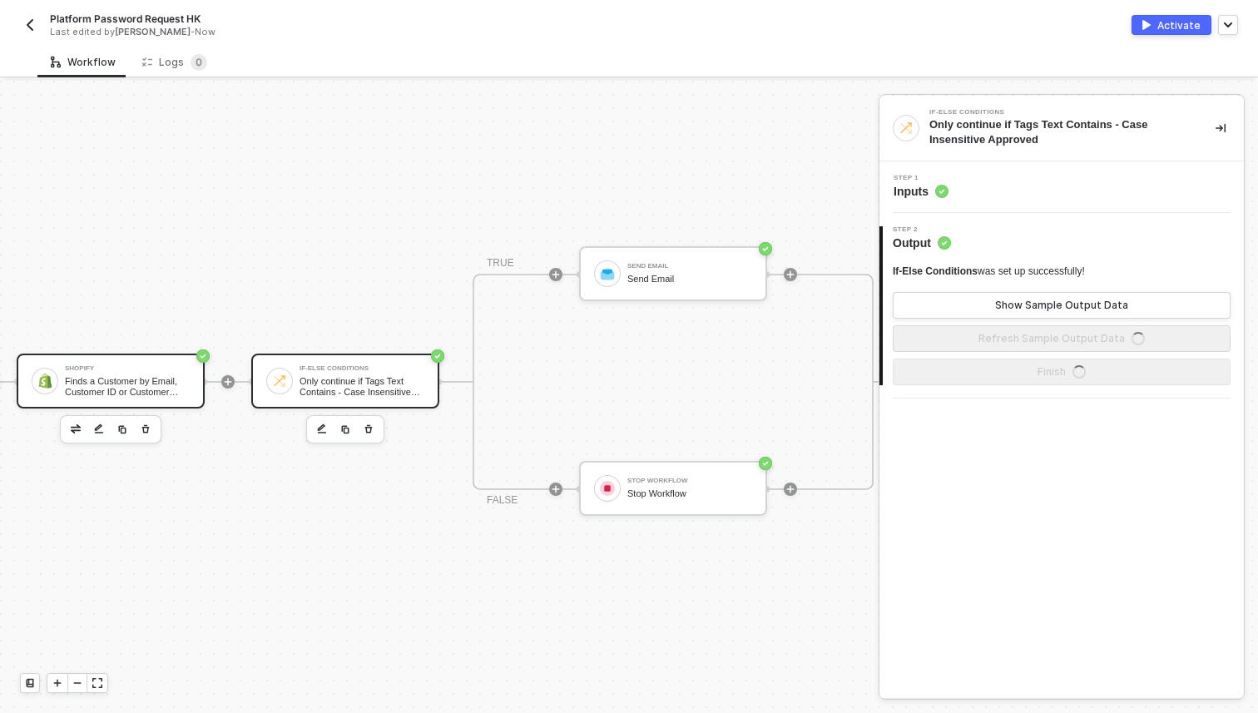
click at [159, 364] on div "Shopify Finds a Customer by Email, Customer ID or Customer Phone Number" at bounding box center [111, 381] width 188 height 55
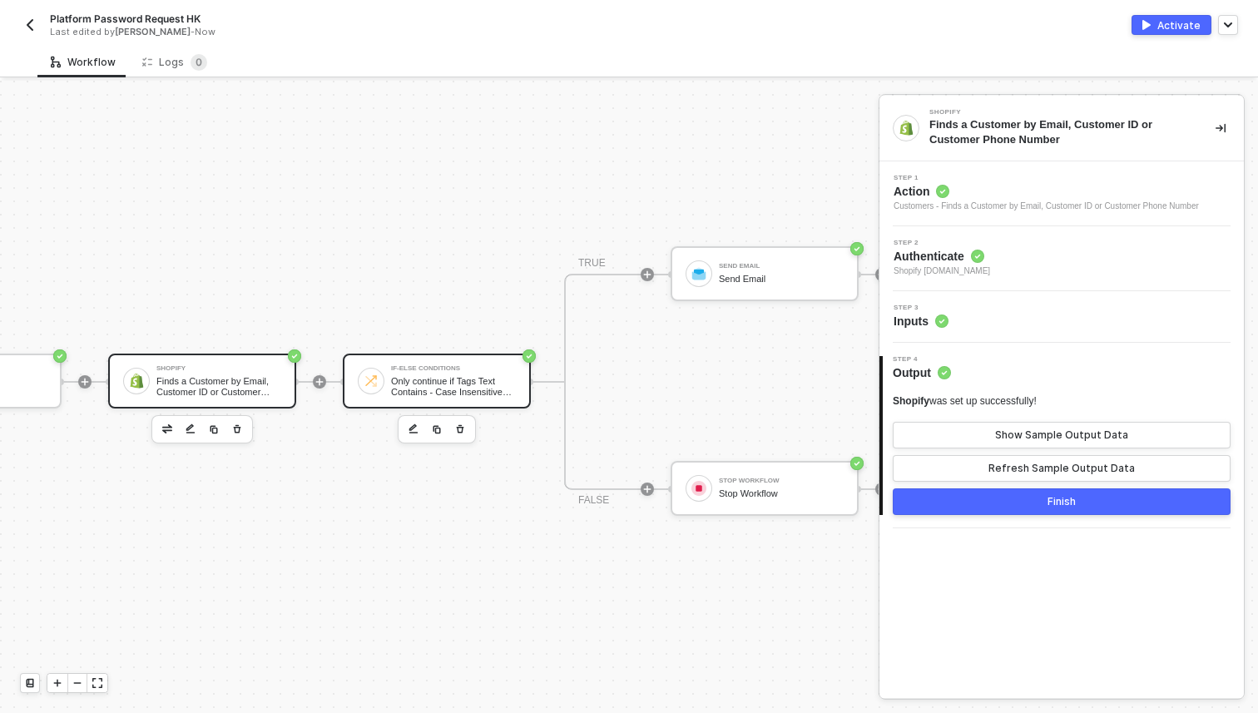
scroll to position [31, 274]
